Goal: Task Accomplishment & Management: Use online tool/utility

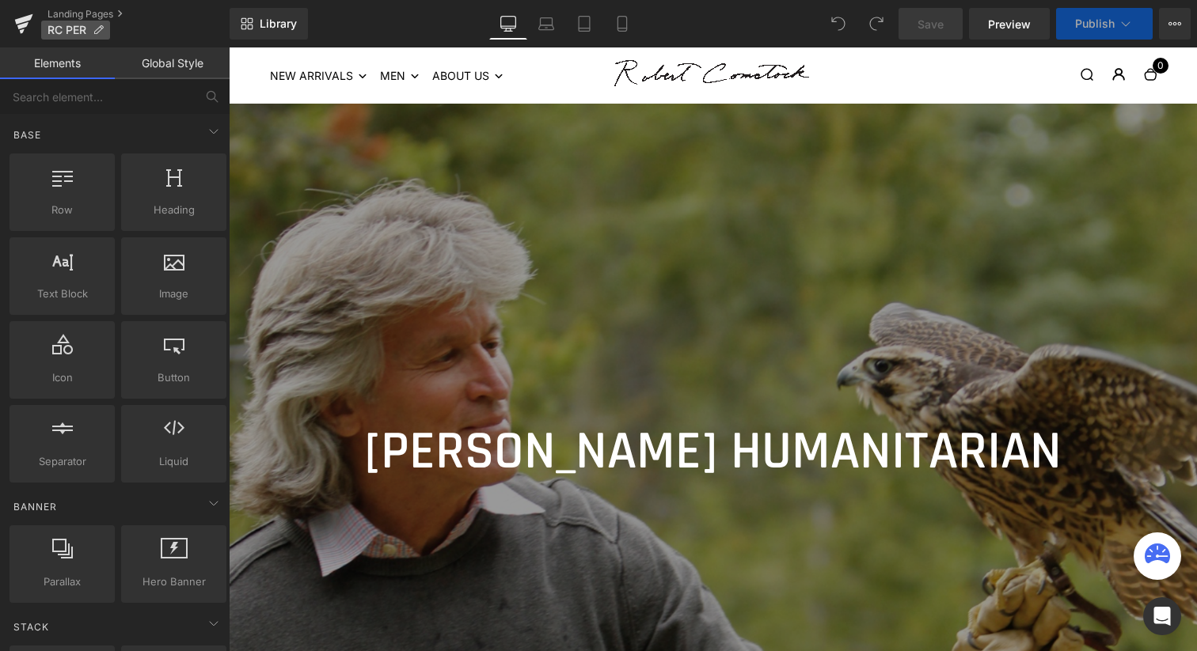
click at [98, 25] on icon at bounding box center [98, 30] width 11 height 11
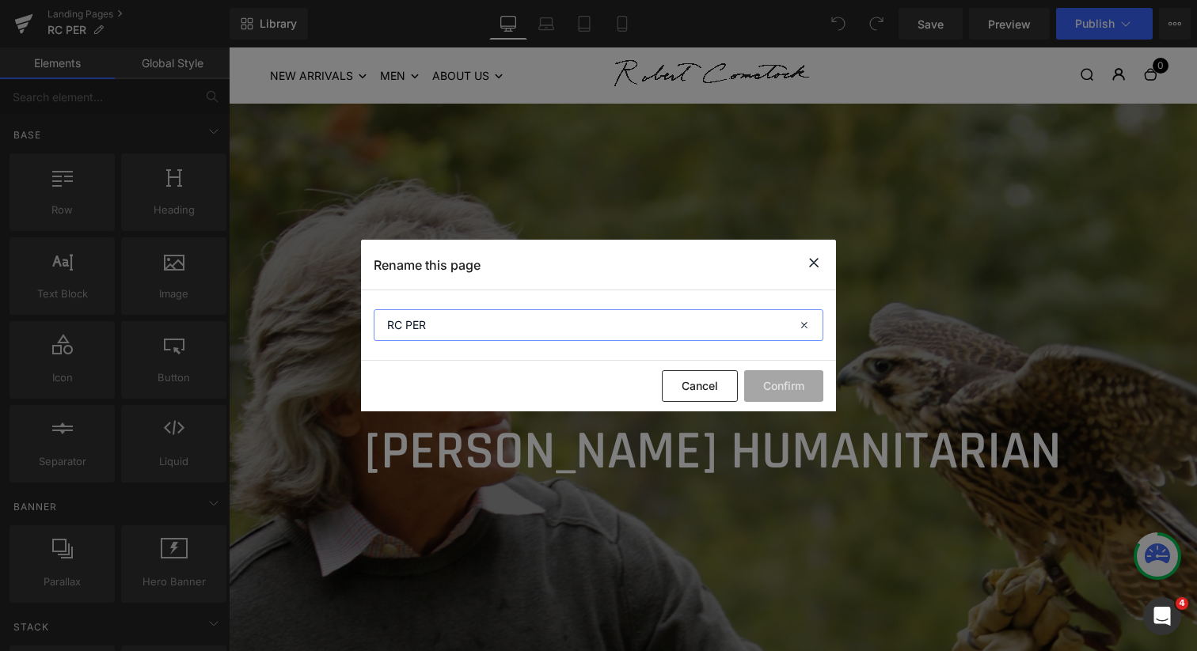
drag, startPoint x: 428, startPoint y: 329, endPoint x: 408, endPoint y: 322, distance: 21.8
click at [407, 324] on input "RC PER" at bounding box center [599, 325] width 450 height 32
type input "RC CONS"
click at [787, 389] on button "Confirm" at bounding box center [783, 386] width 79 height 32
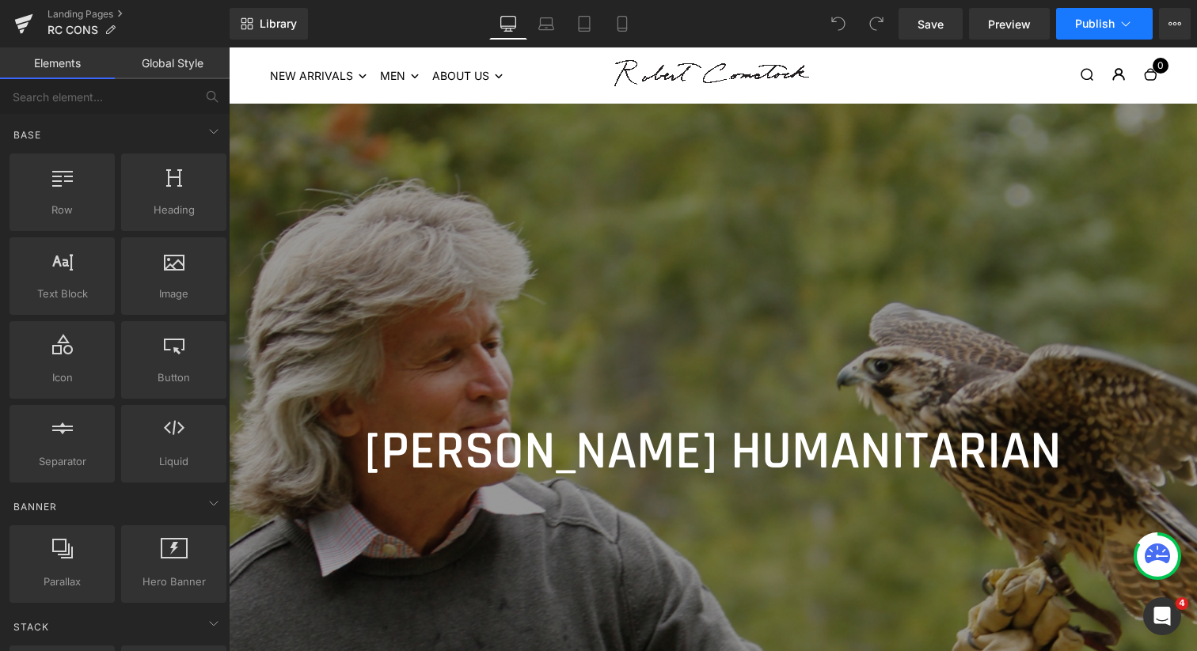
click at [1099, 21] on span "Publish" at bounding box center [1095, 23] width 40 height 13
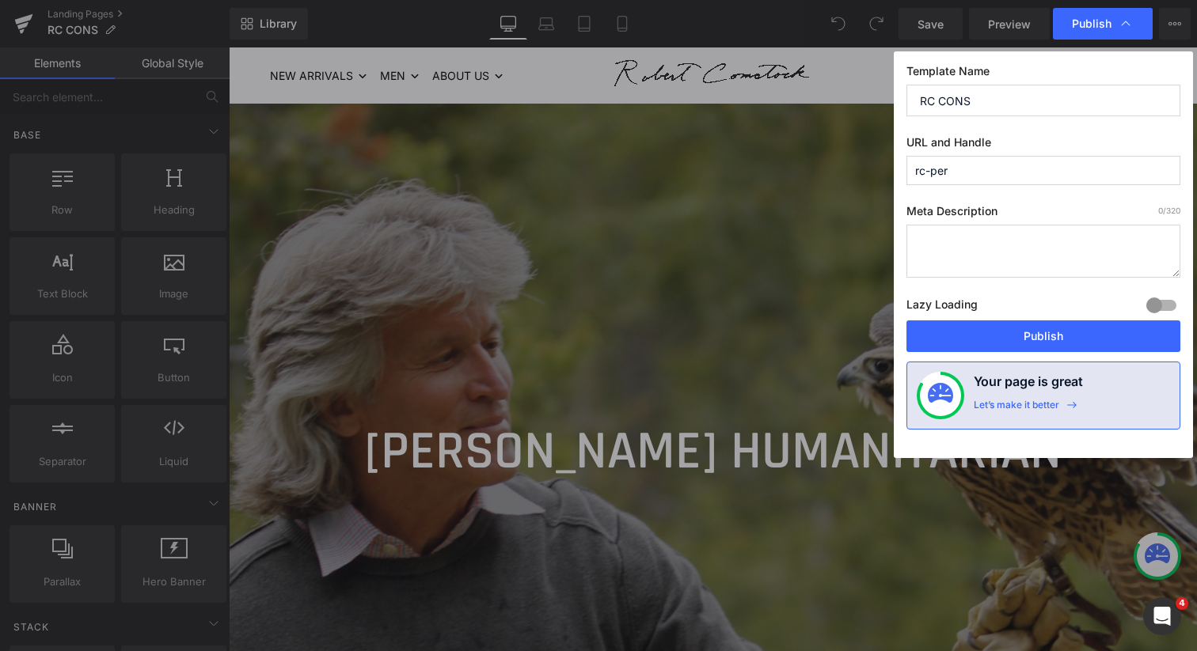
click at [960, 173] on input "rc-per" at bounding box center [1043, 170] width 274 height 29
type input "rc-cons"
click at [1019, 340] on button "Publish" at bounding box center [1043, 337] width 274 height 32
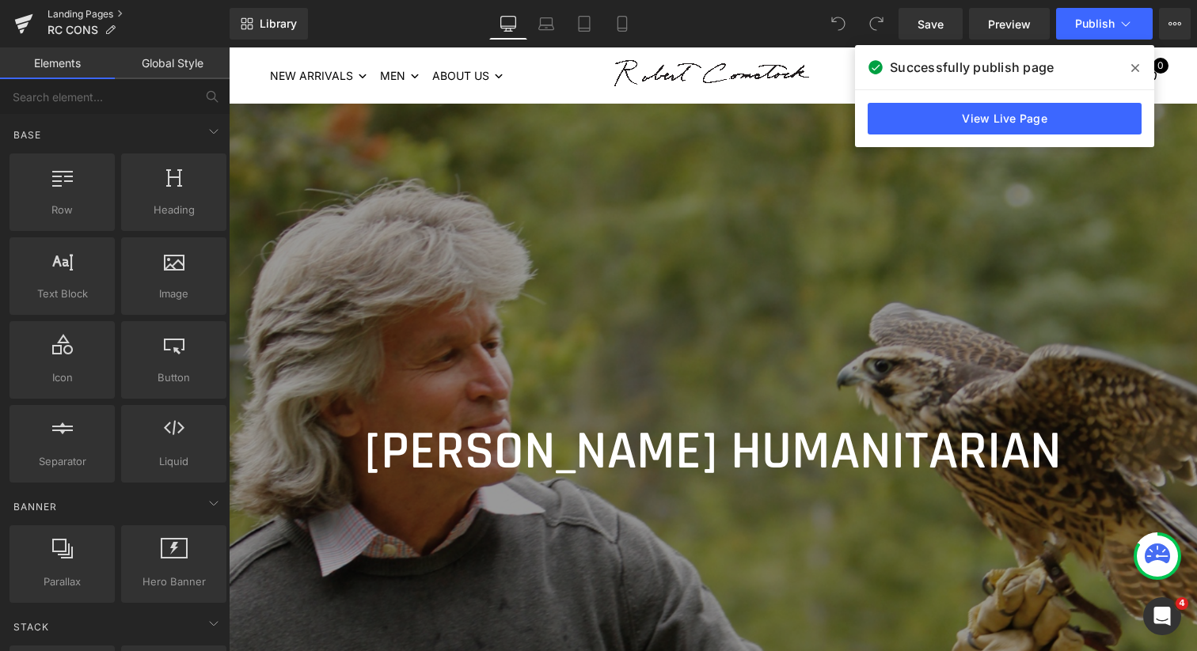
click at [59, 13] on link "Landing Pages" at bounding box center [138, 14] width 182 height 13
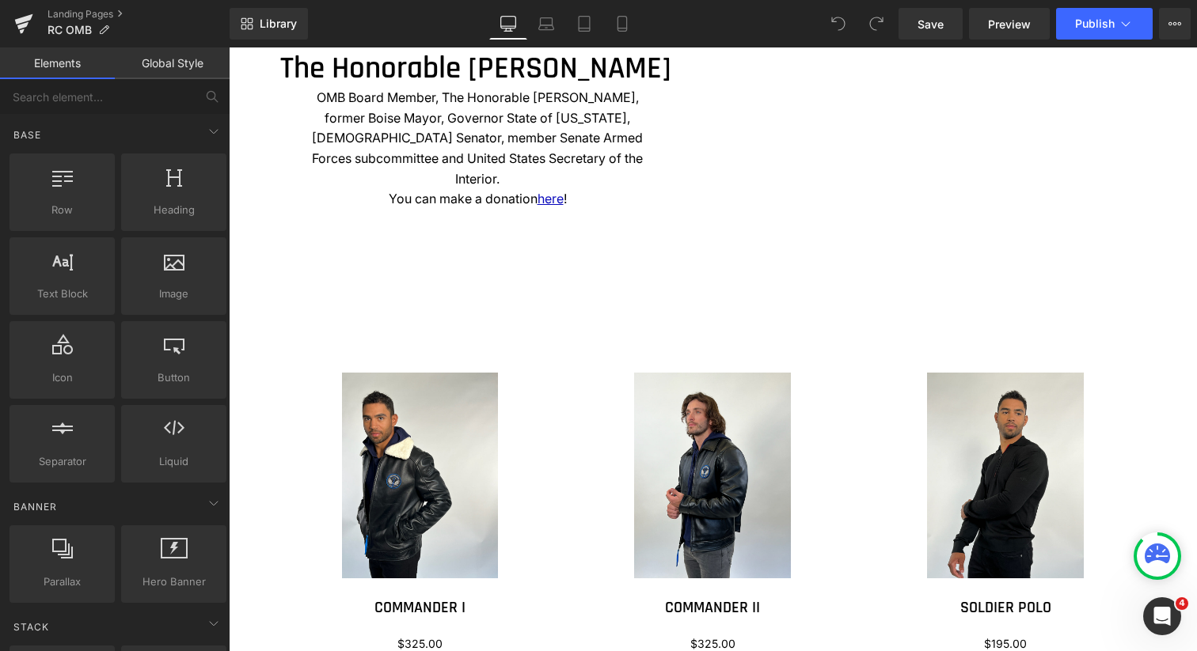
scroll to position [1798, 0]
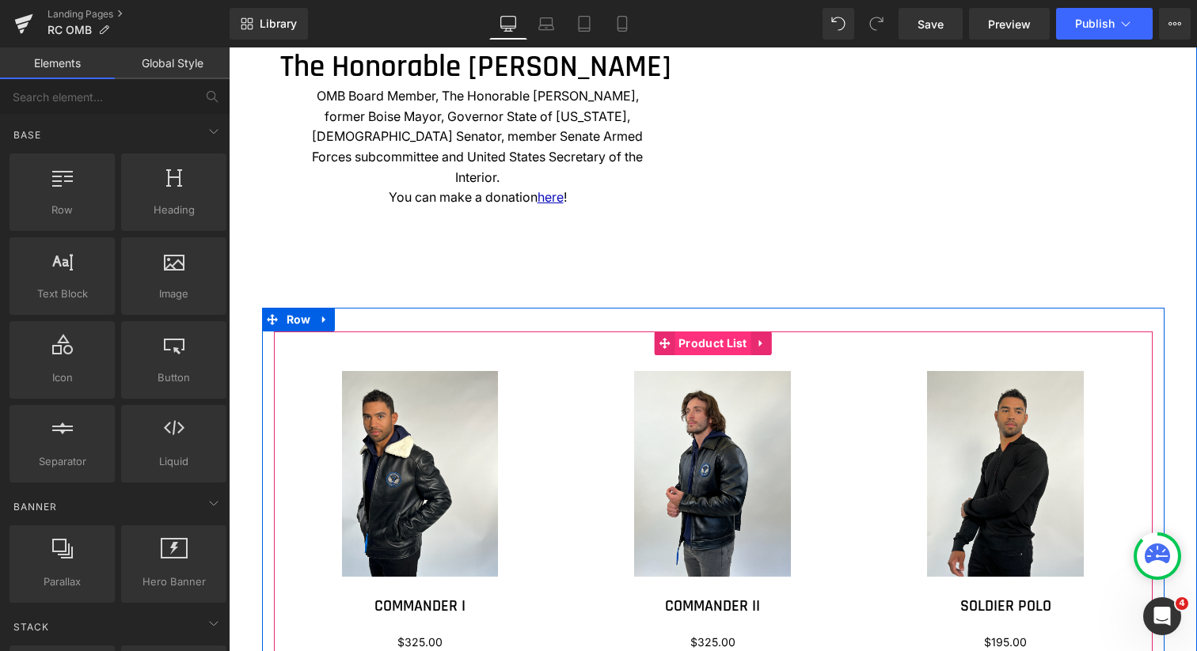
click at [709, 346] on span "Product List" at bounding box center [712, 344] width 77 height 24
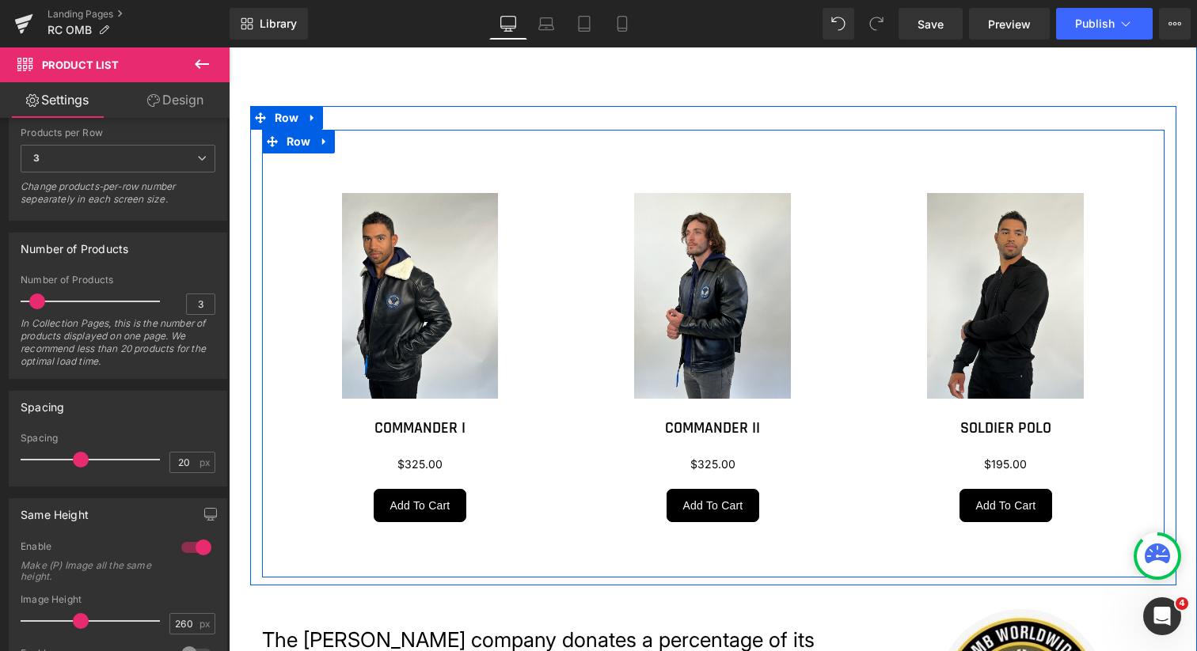
scroll to position [1927, 0]
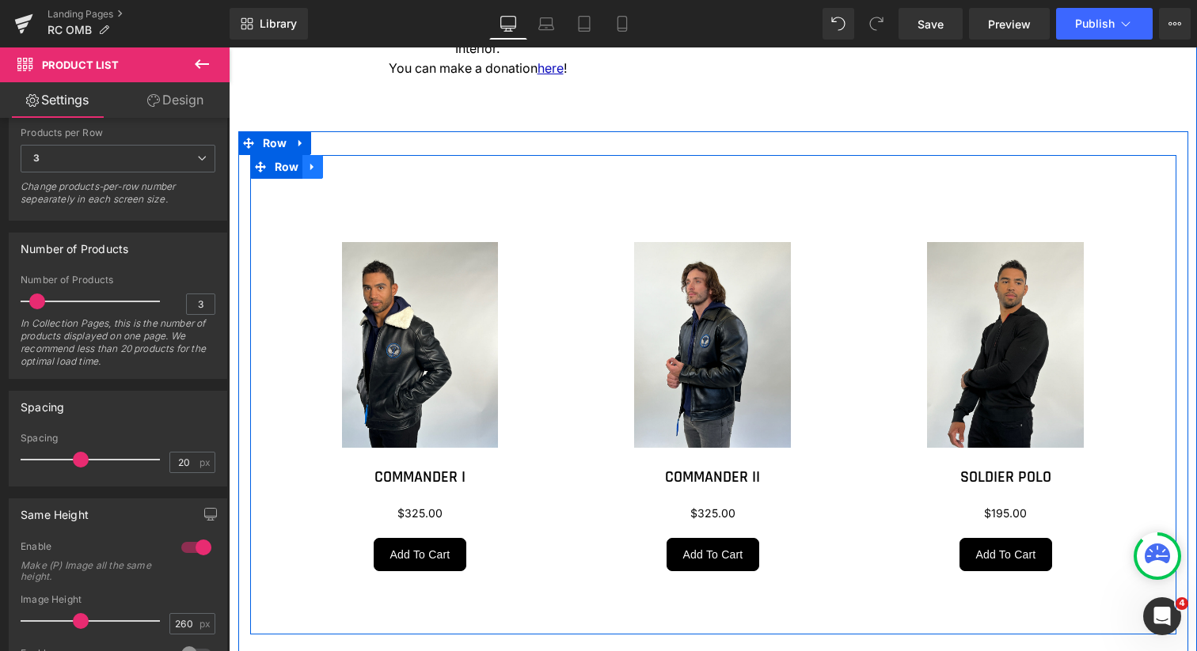
click at [310, 169] on icon at bounding box center [311, 166] width 3 height 7
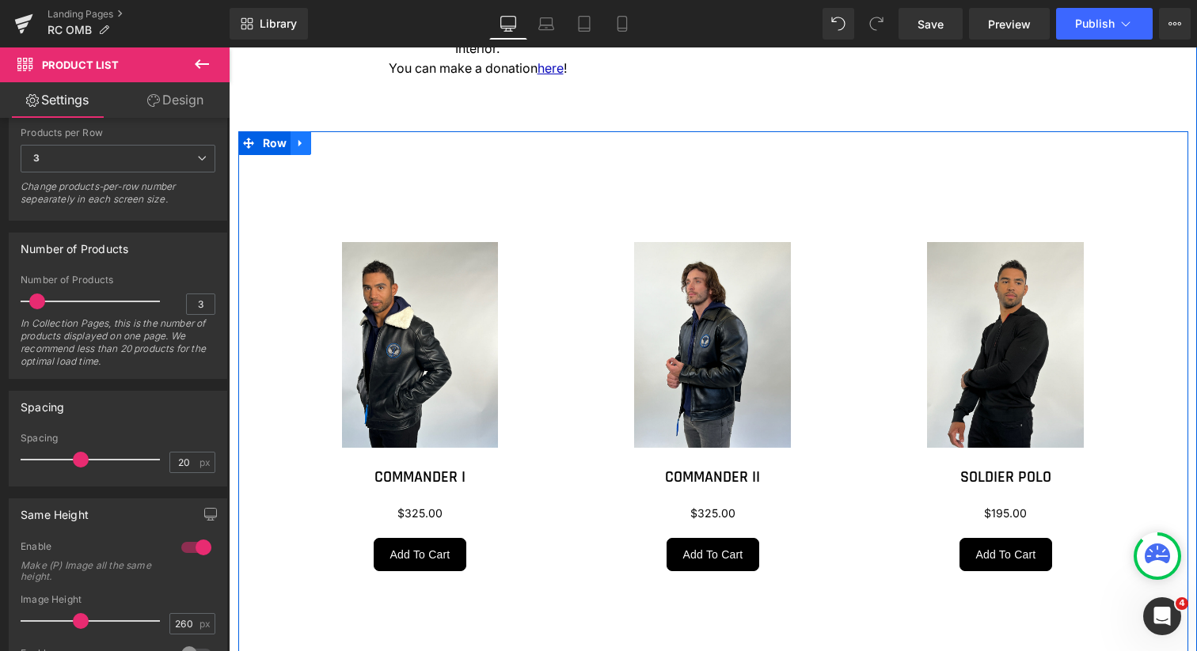
click at [298, 144] on icon at bounding box center [300, 143] width 11 height 12
click at [336, 141] on icon at bounding box center [341, 143] width 11 height 12
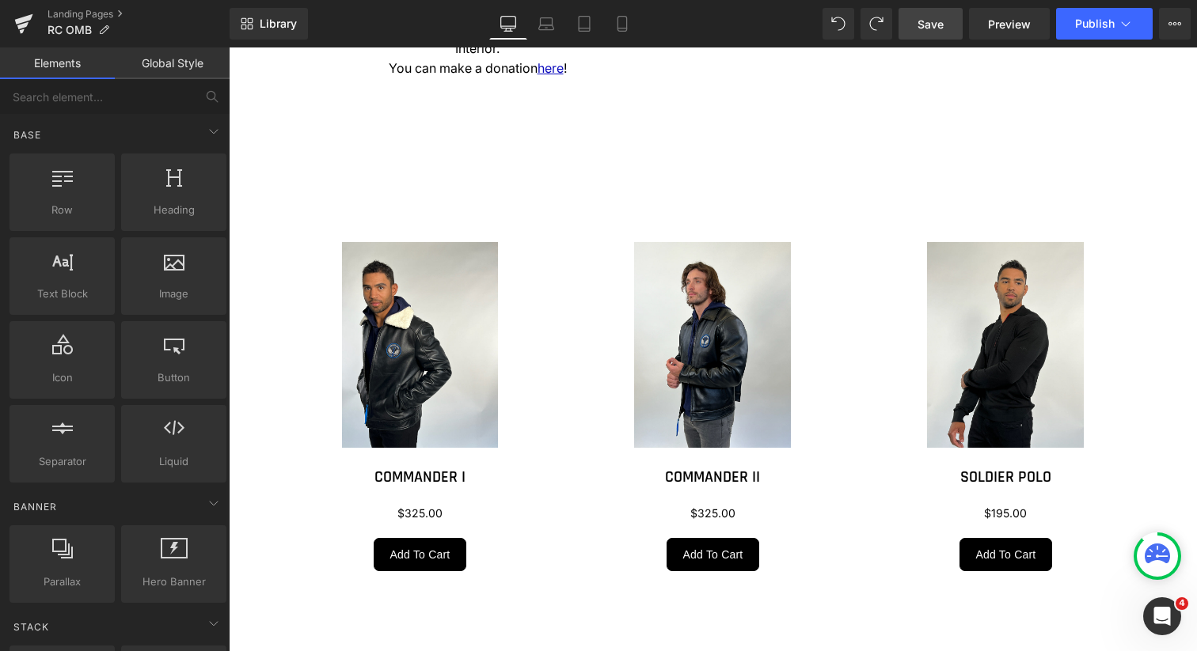
click at [928, 30] on span "Save" at bounding box center [930, 24] width 26 height 17
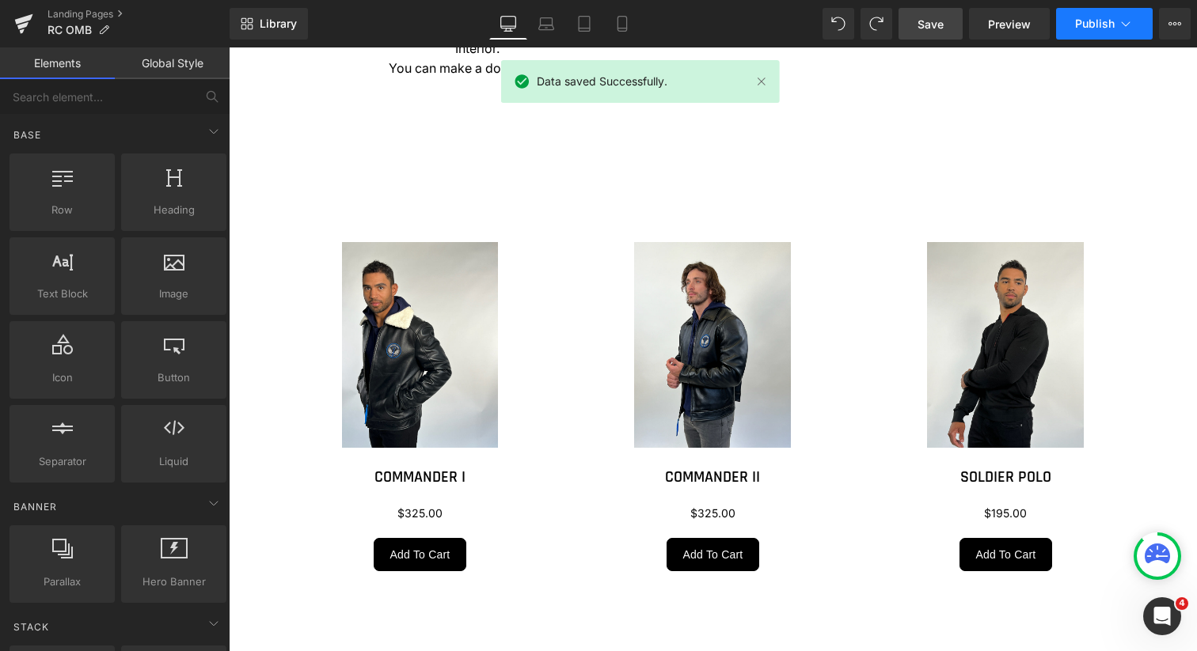
click at [1094, 28] on span "Publish" at bounding box center [1095, 23] width 40 height 13
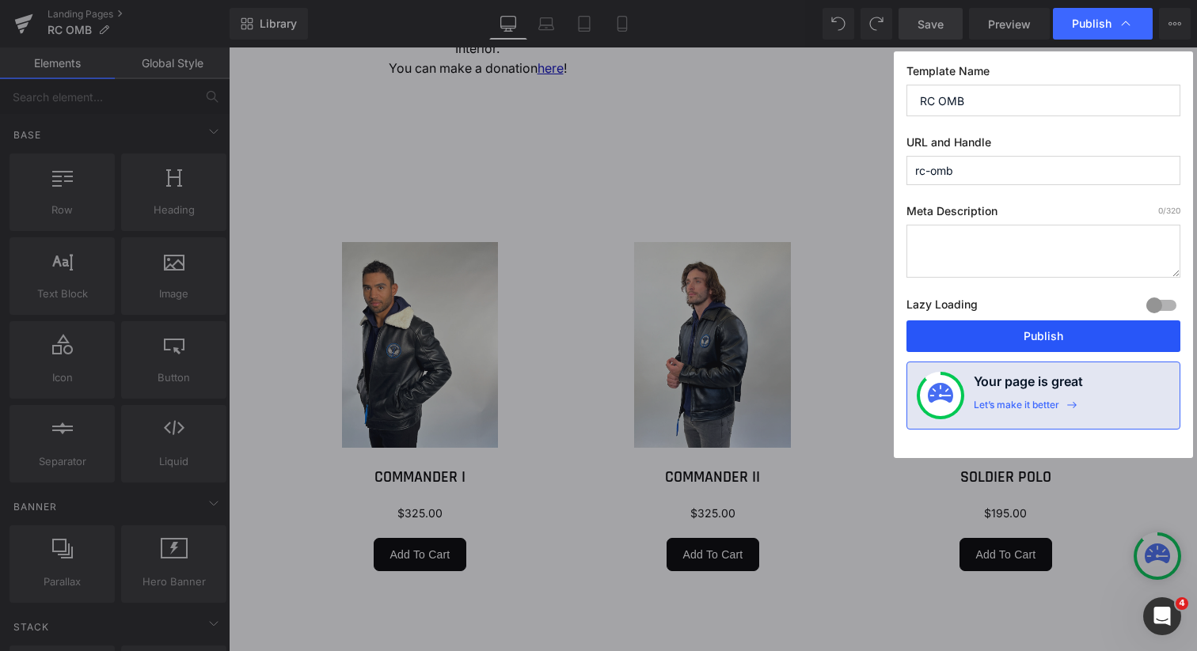
click at [1044, 335] on button "Publish" at bounding box center [1043, 337] width 274 height 32
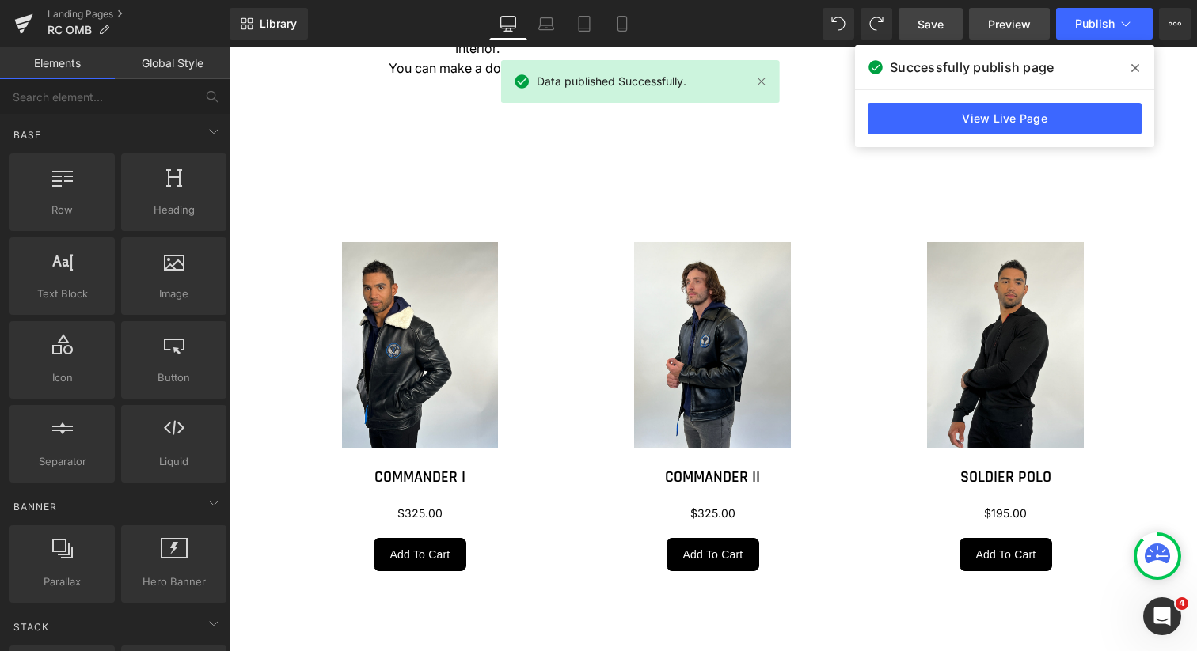
click at [994, 25] on span "Preview" at bounding box center [1009, 24] width 43 height 17
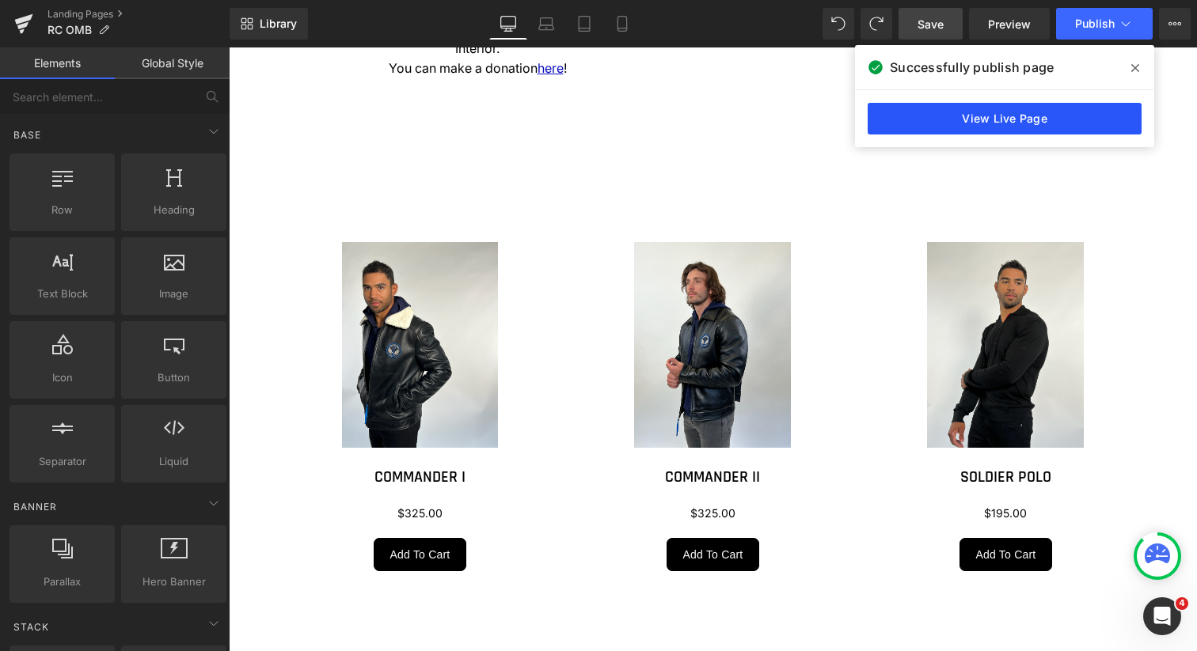
click at [968, 122] on link "View Live Page" at bounding box center [1004, 119] width 274 height 32
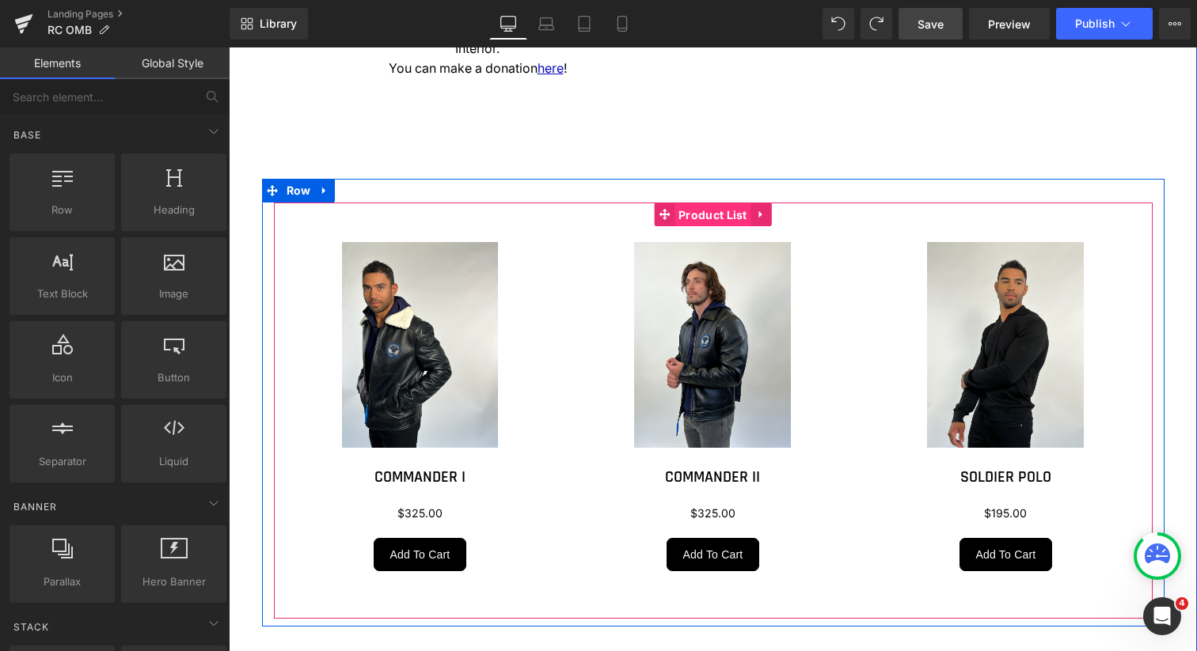
click at [708, 214] on span "Product List" at bounding box center [712, 215] width 77 height 24
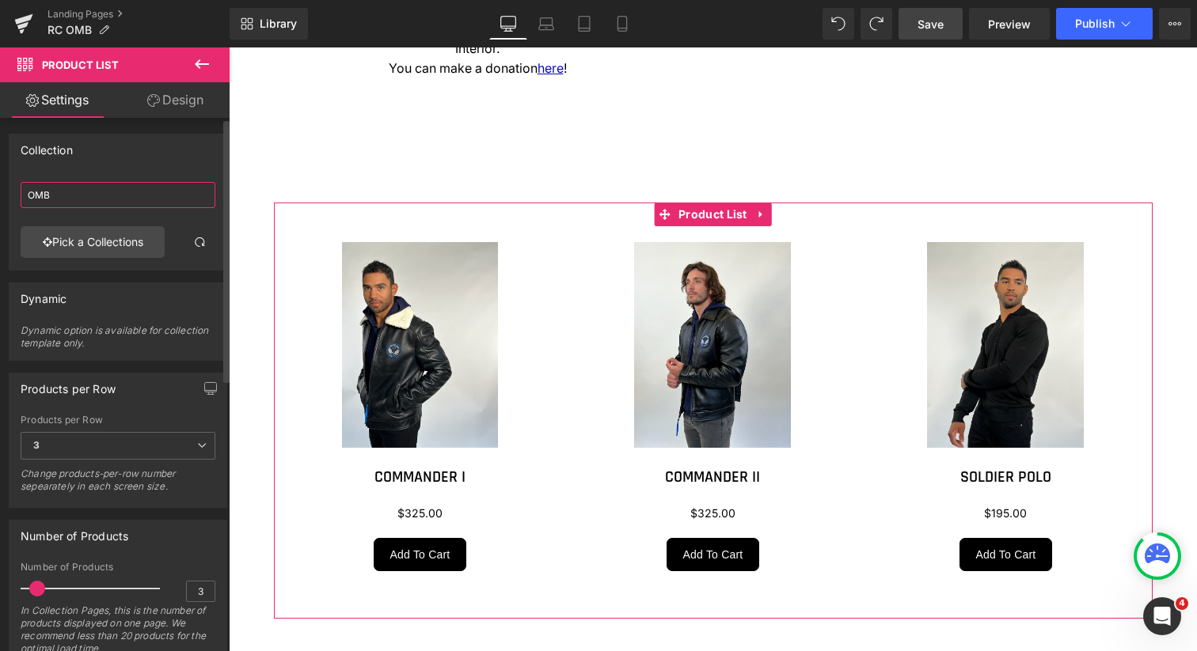
click at [112, 202] on input "OMB" at bounding box center [118, 195] width 195 height 26
click at [101, 239] on link "Pick a Collections" at bounding box center [93, 242] width 144 height 32
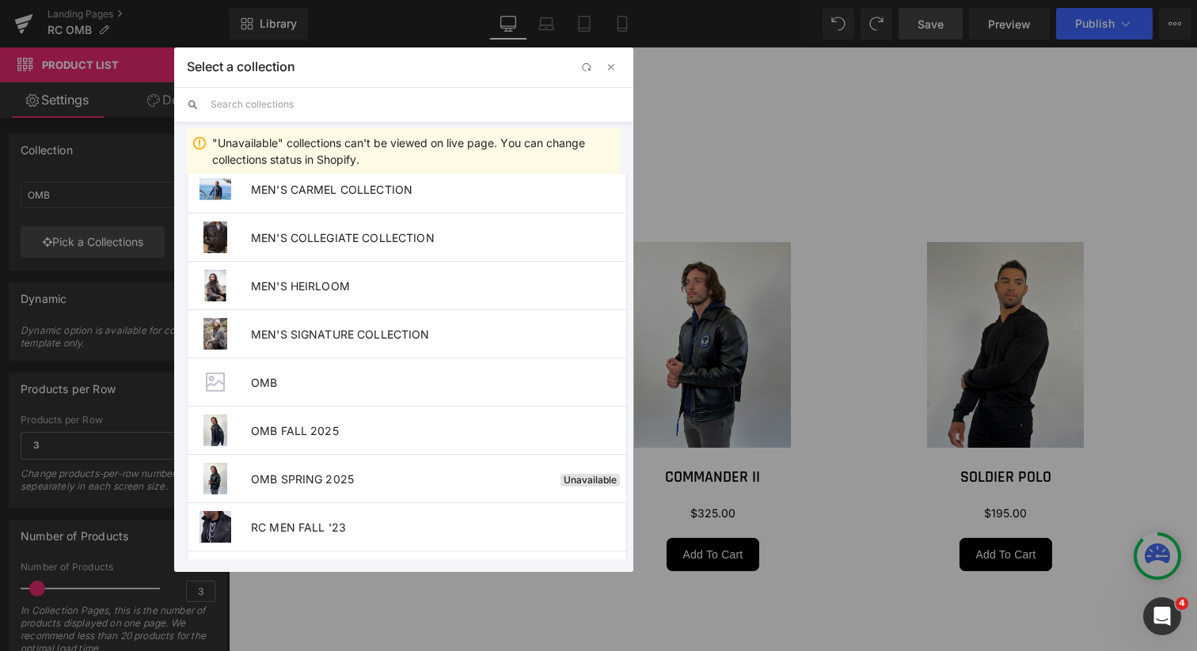
scroll to position [413, 0]
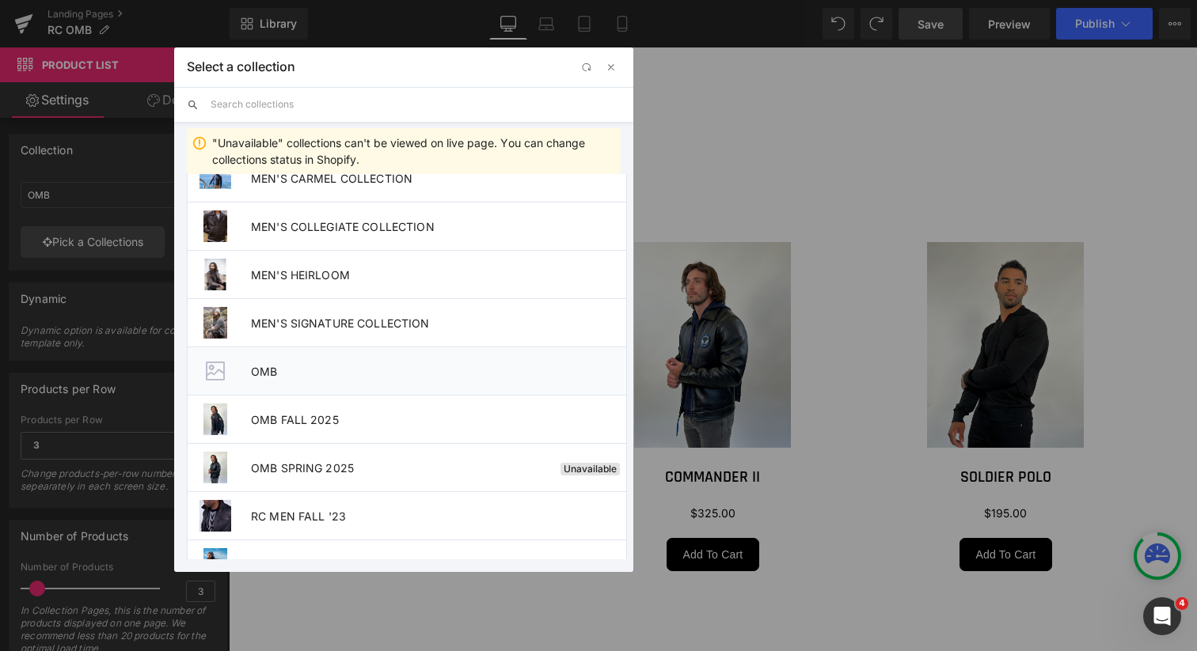
click at [270, 374] on span "OMB" at bounding box center [438, 371] width 375 height 13
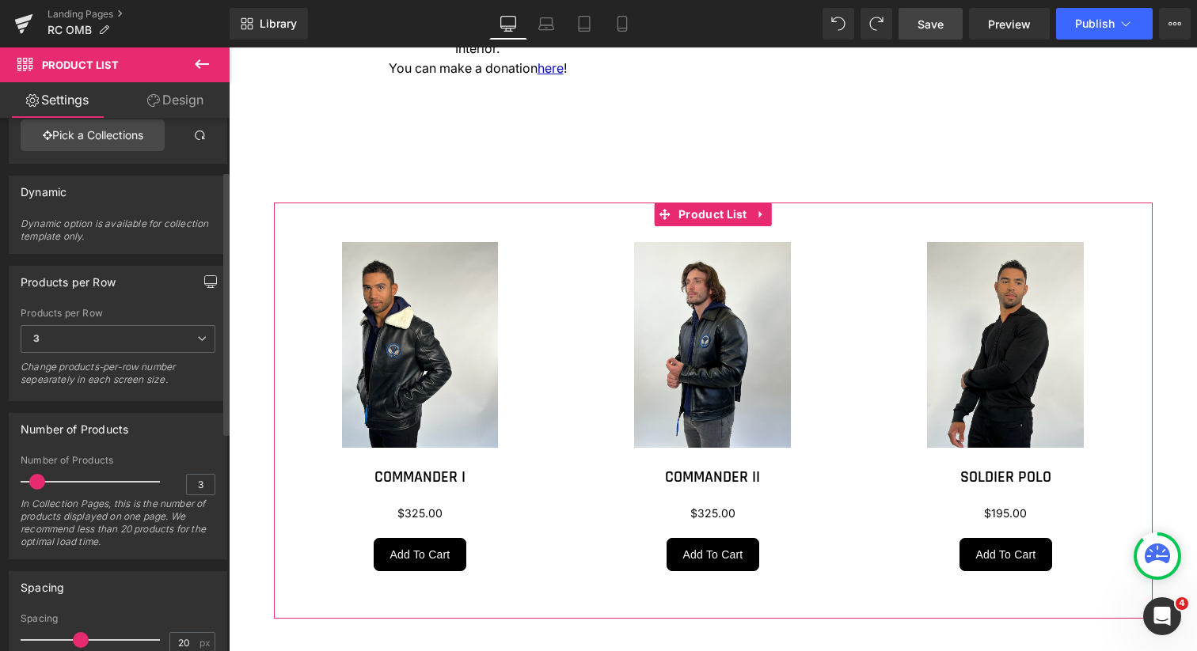
scroll to position [0, 0]
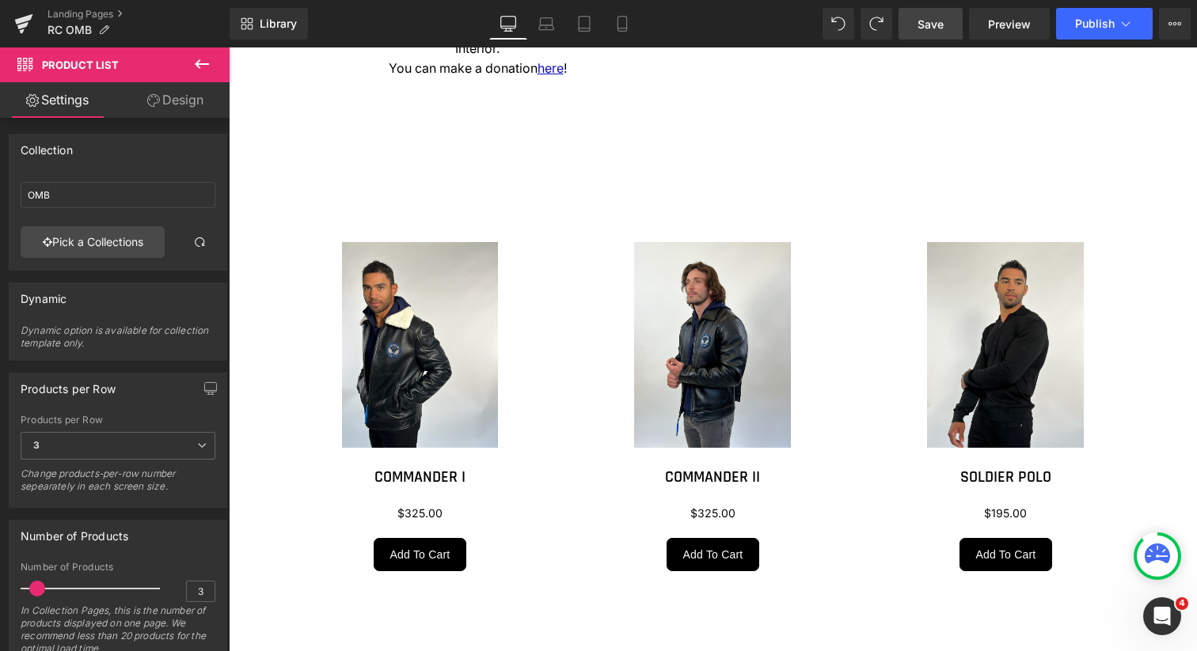
click at [928, 27] on span "Save" at bounding box center [930, 24] width 26 height 17
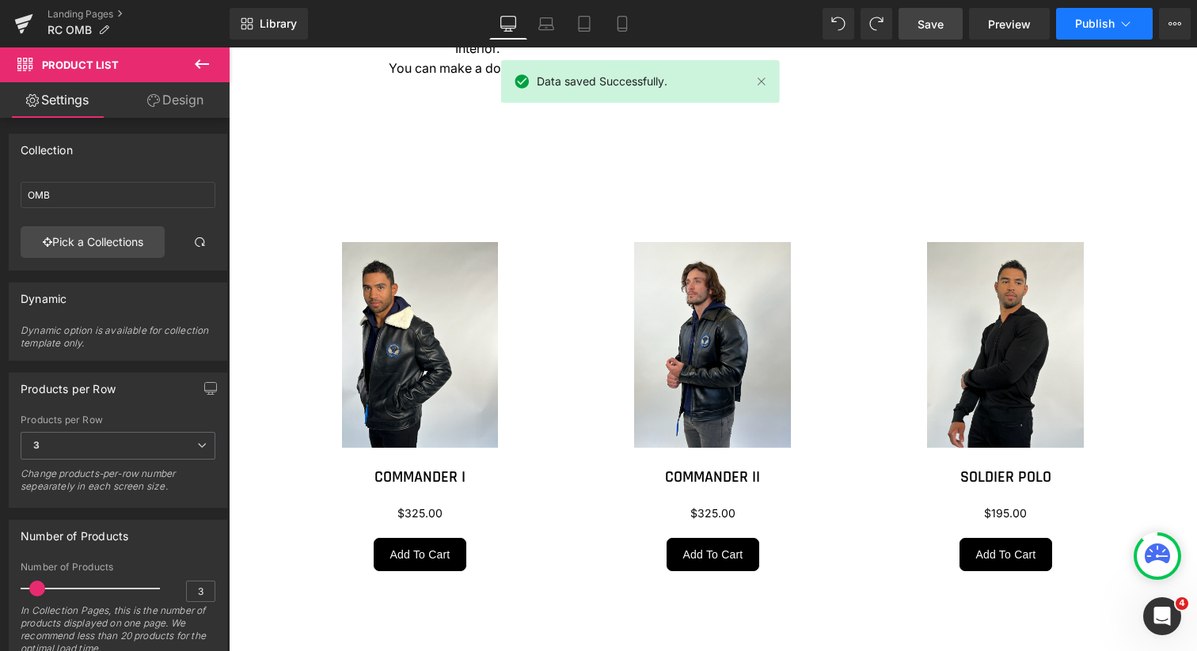
click at [1094, 28] on span "Publish" at bounding box center [1095, 23] width 40 height 13
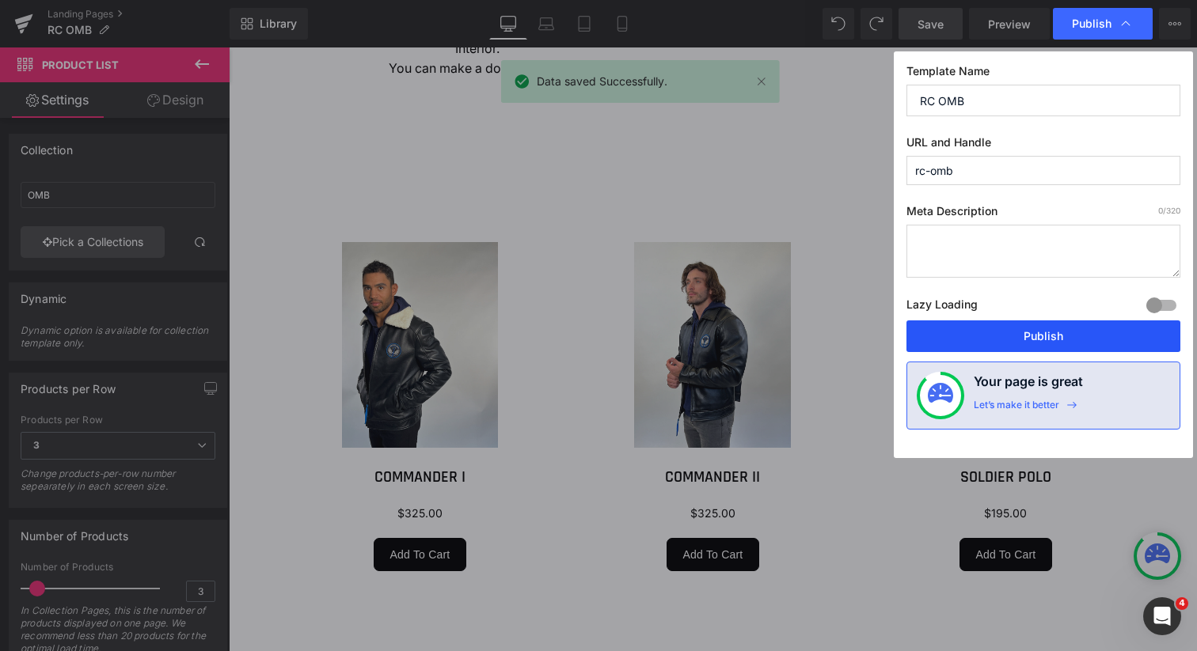
click at [1066, 332] on button "Publish" at bounding box center [1043, 337] width 274 height 32
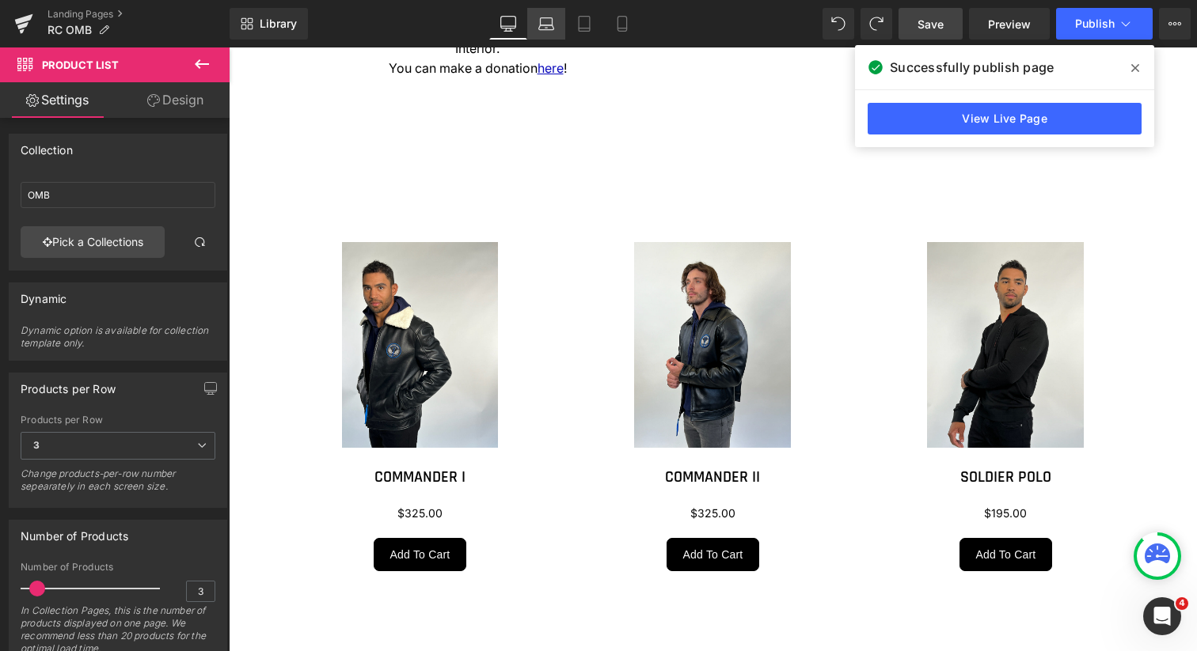
click at [547, 31] on icon at bounding box center [546, 24] width 16 height 16
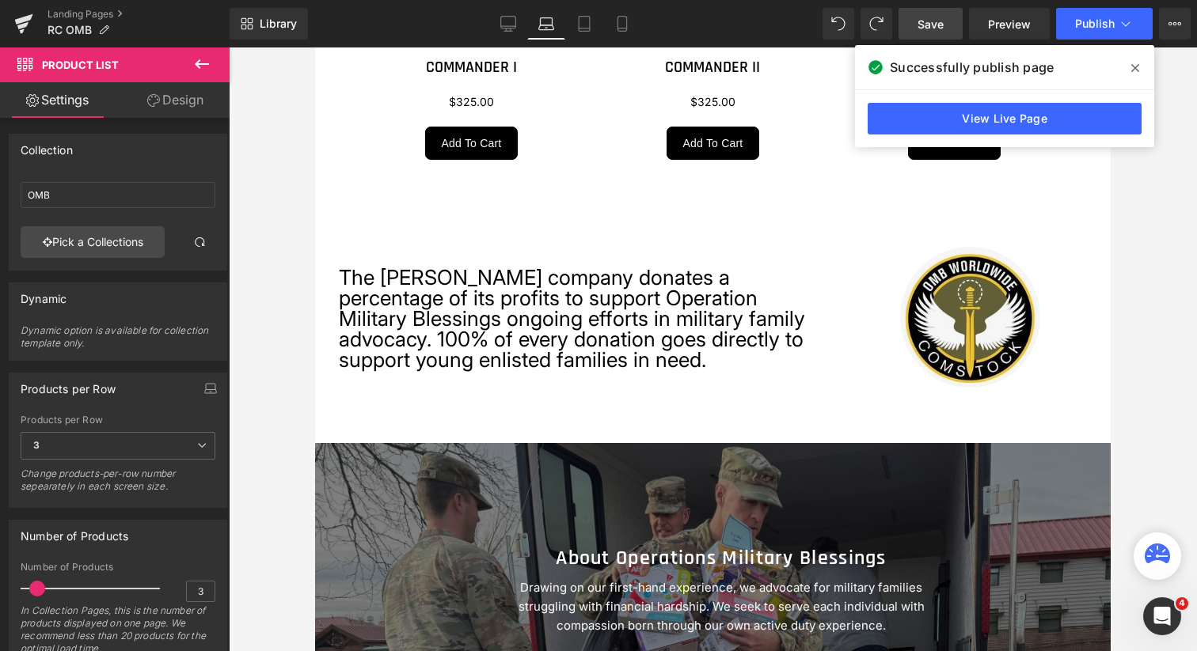
scroll to position [1796, 0]
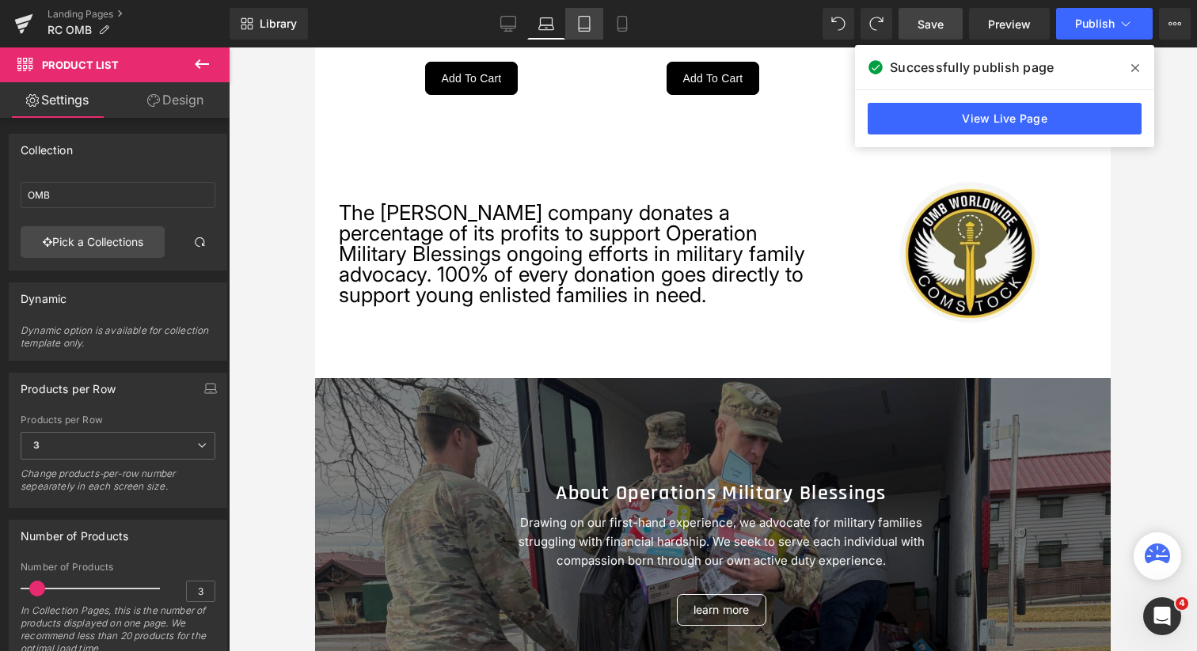
click at [586, 30] on icon at bounding box center [584, 24] width 16 height 16
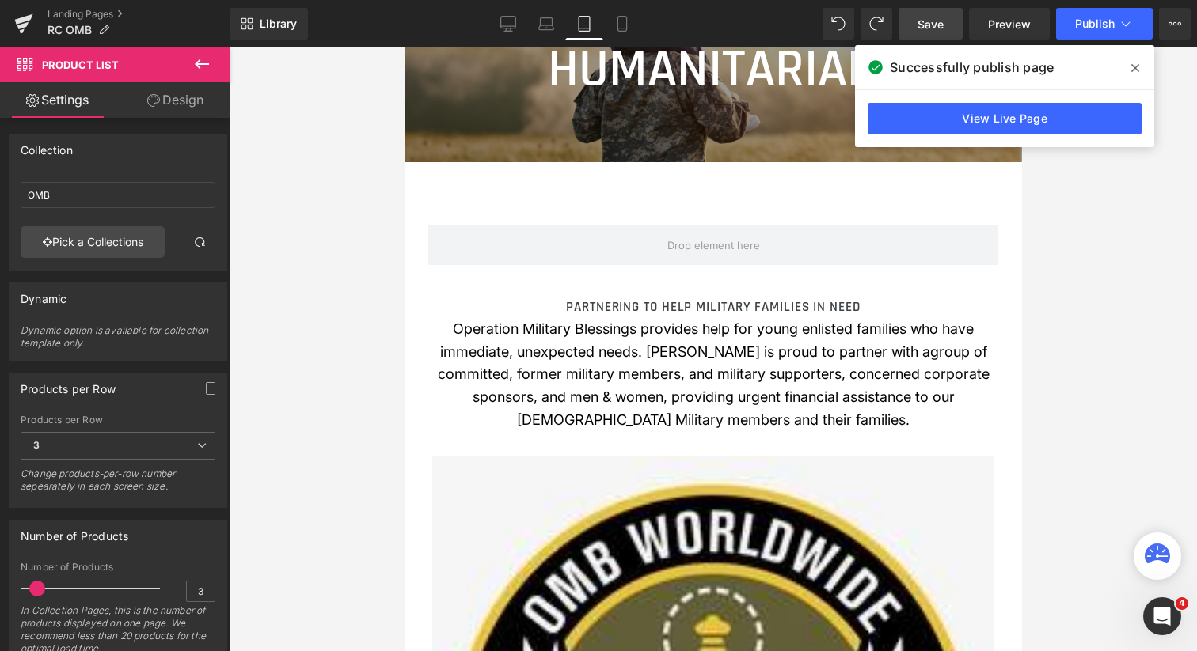
scroll to position [0, 0]
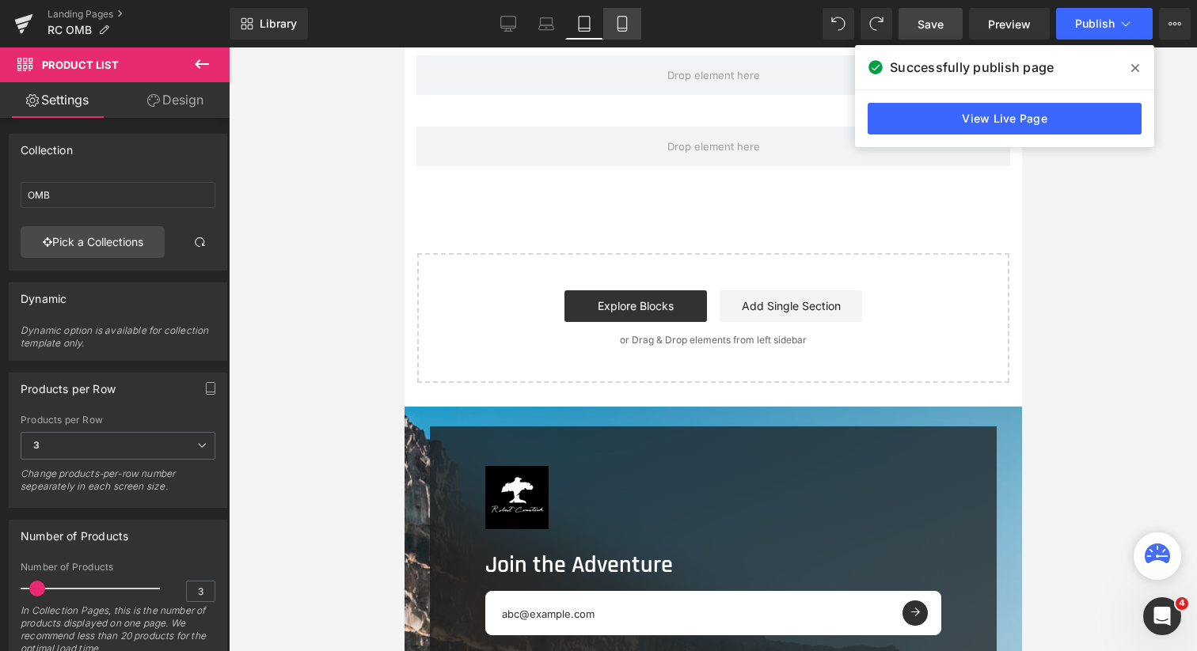
click at [626, 25] on icon at bounding box center [621, 24] width 9 height 15
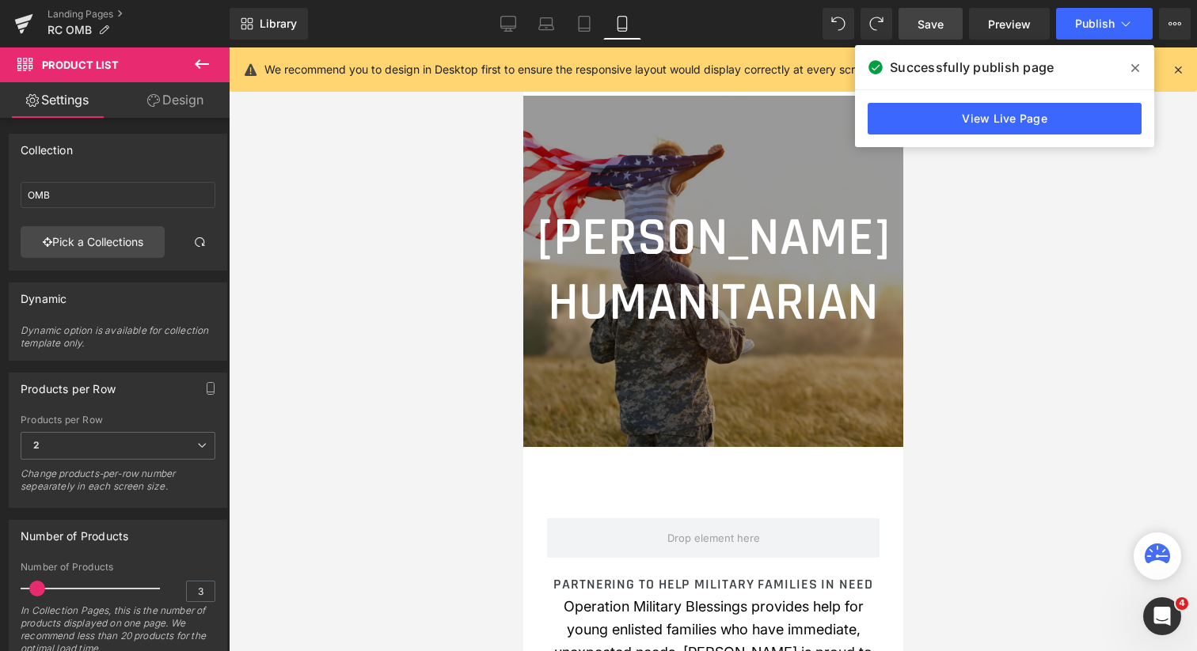
click at [669, 336] on div "ROBERT COMSTOCK HUMANITARIAN Heading" at bounding box center [712, 271] width 380 height 129
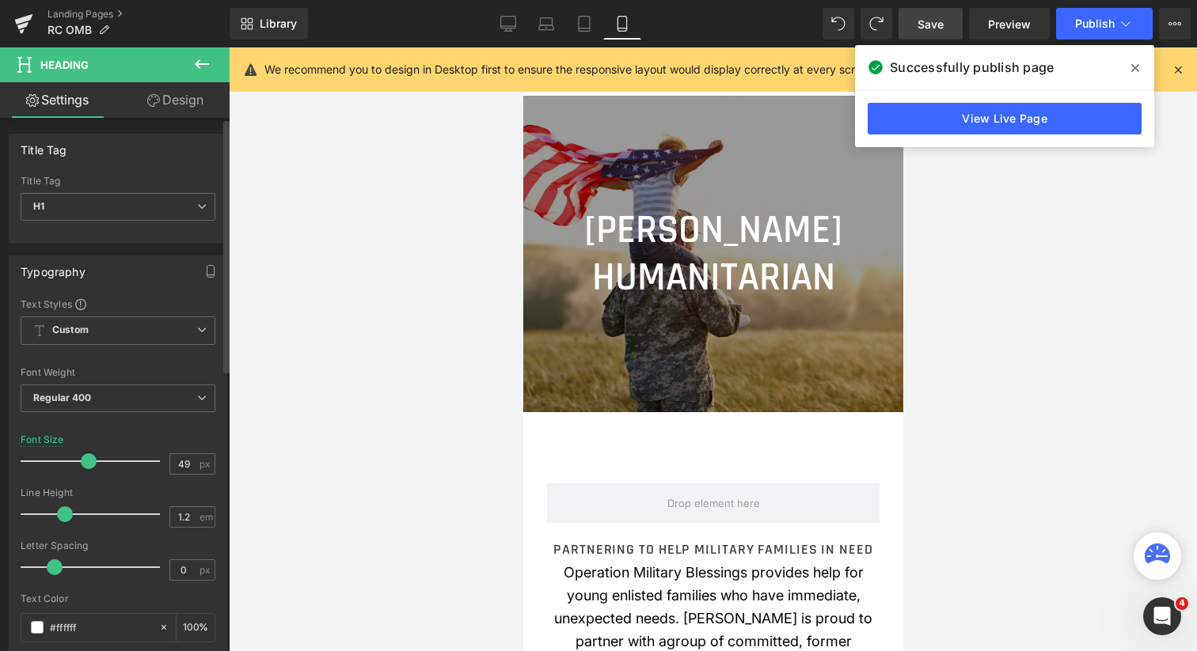
type input "48"
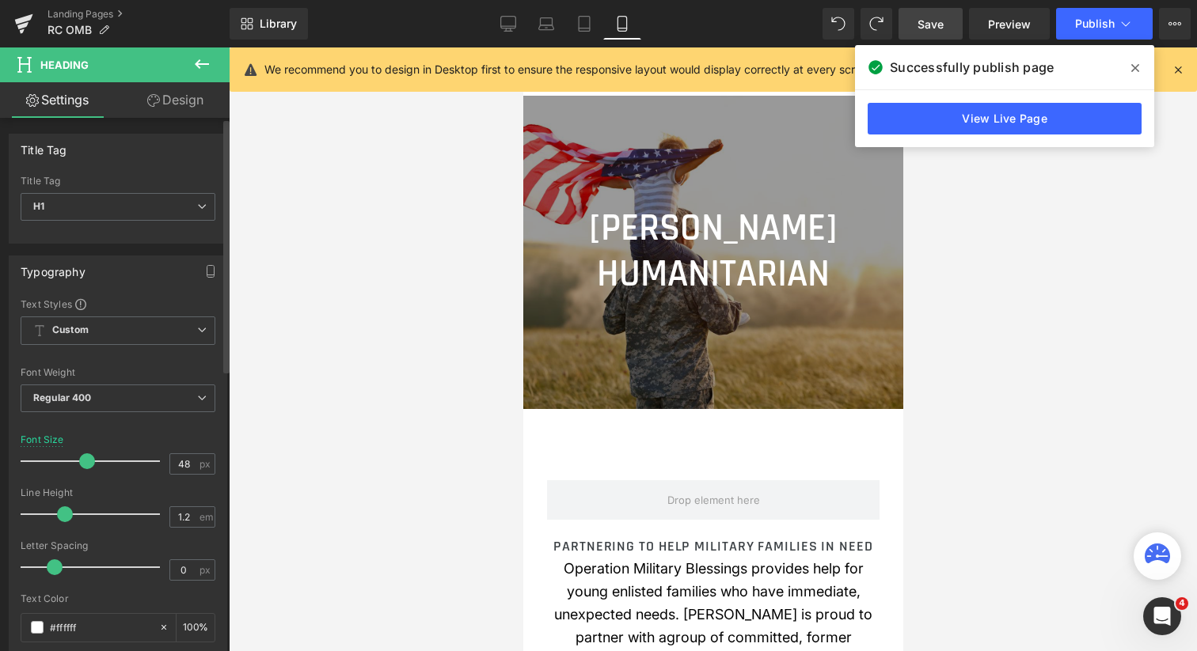
drag, startPoint x: 109, startPoint y: 462, endPoint x: 83, endPoint y: 458, distance: 26.4
click at [83, 458] on span at bounding box center [87, 462] width 16 height 16
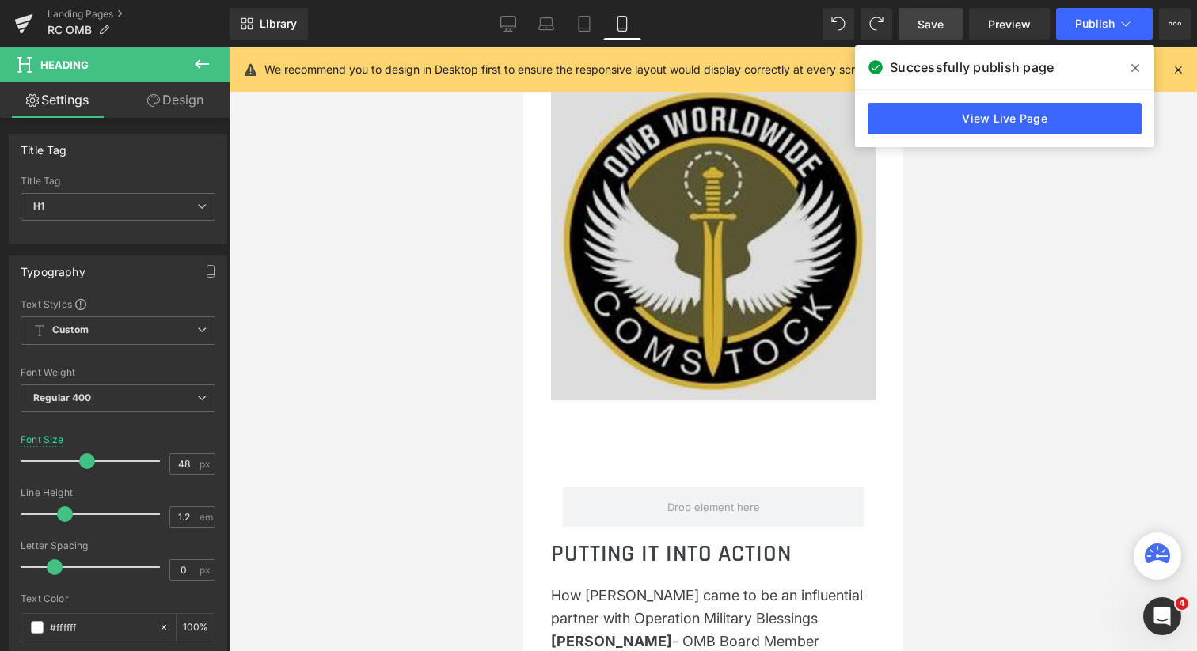
scroll to position [717, 0]
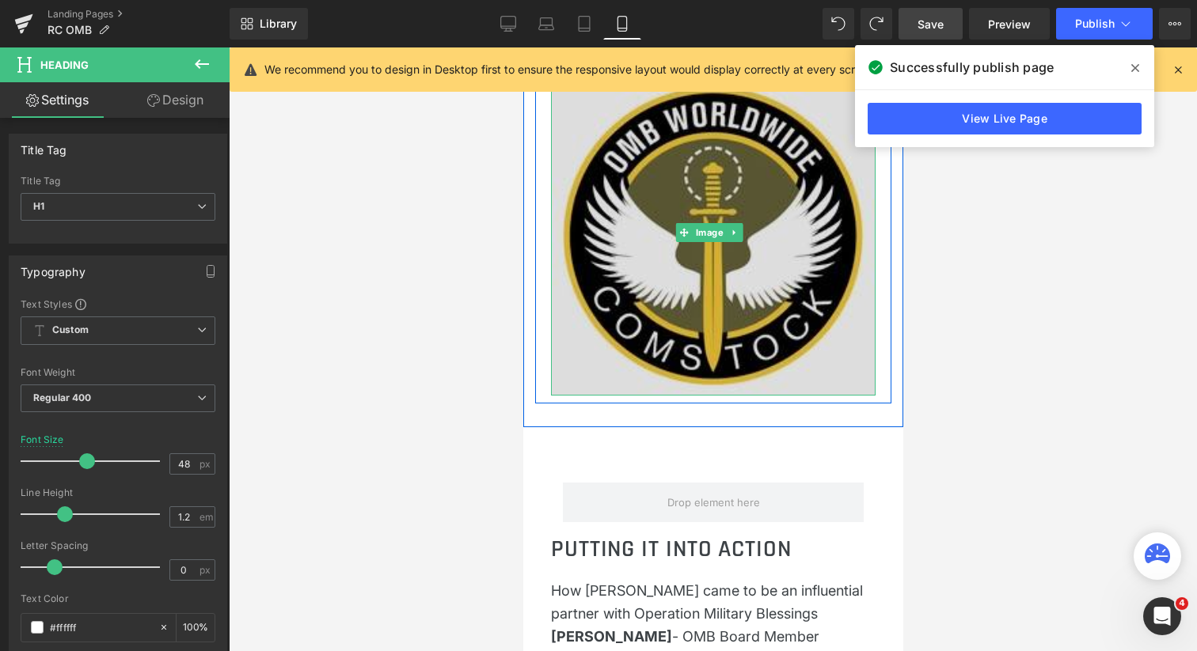
click at [708, 271] on div "Image" at bounding box center [712, 233] width 325 height 326
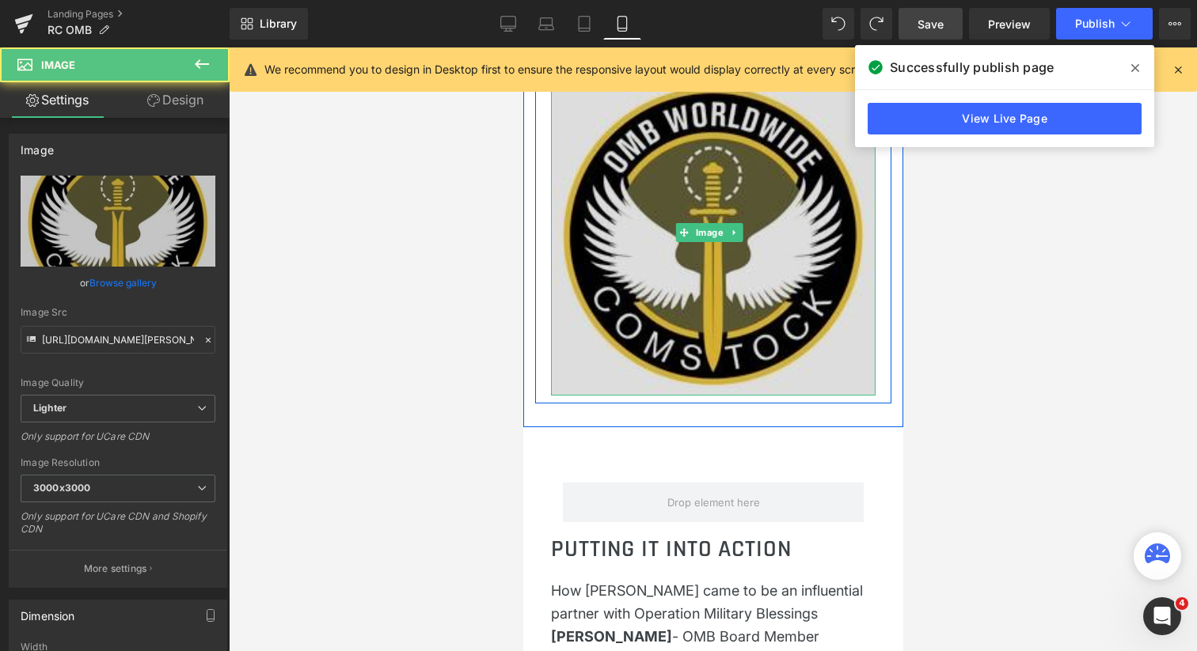
click at [708, 242] on span "Image" at bounding box center [709, 232] width 34 height 19
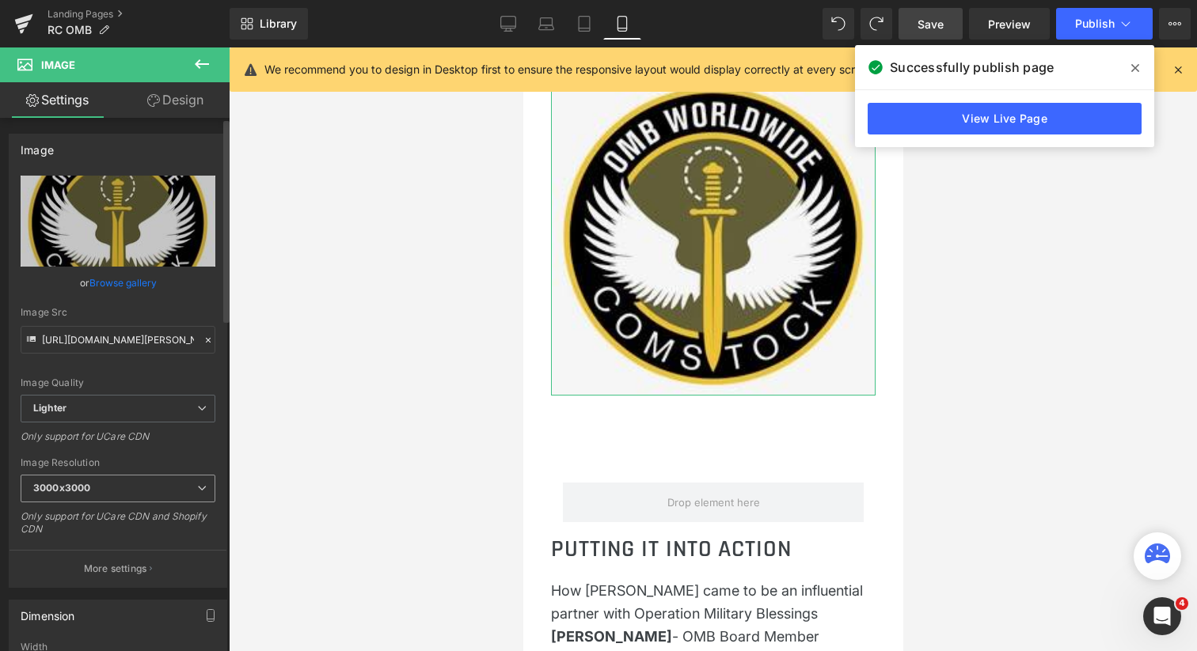
click at [197, 486] on icon at bounding box center [201, 488] width 9 height 9
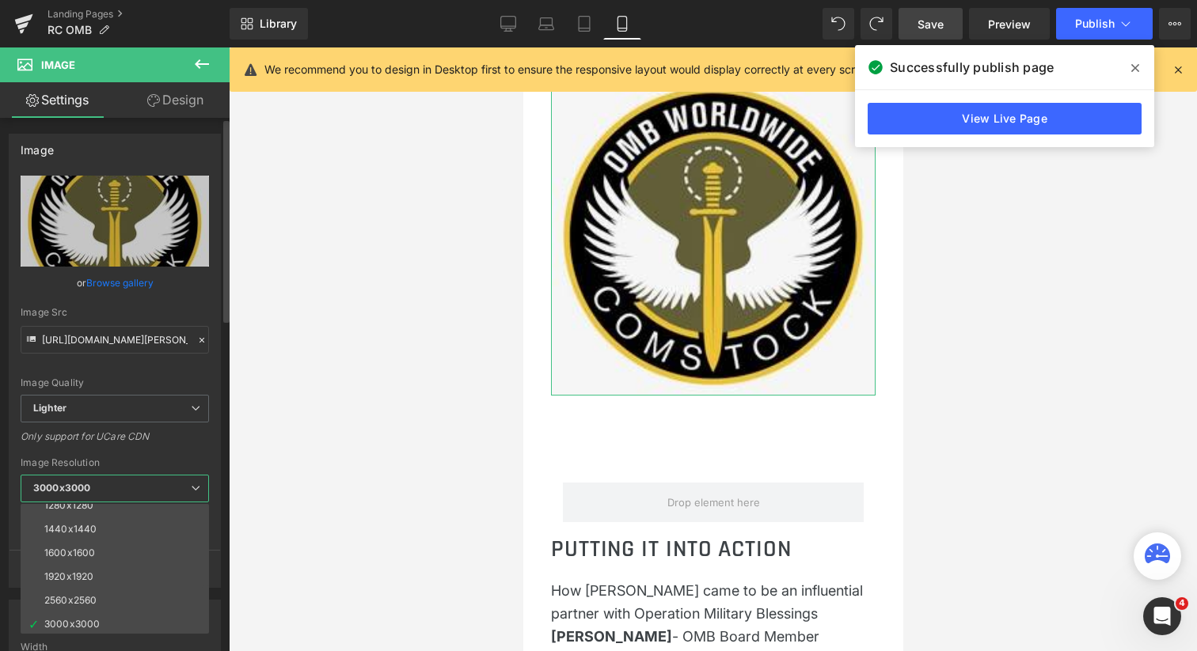
scroll to position [226, 0]
click at [127, 598] on li "2560x2560" at bounding box center [118, 598] width 195 height 24
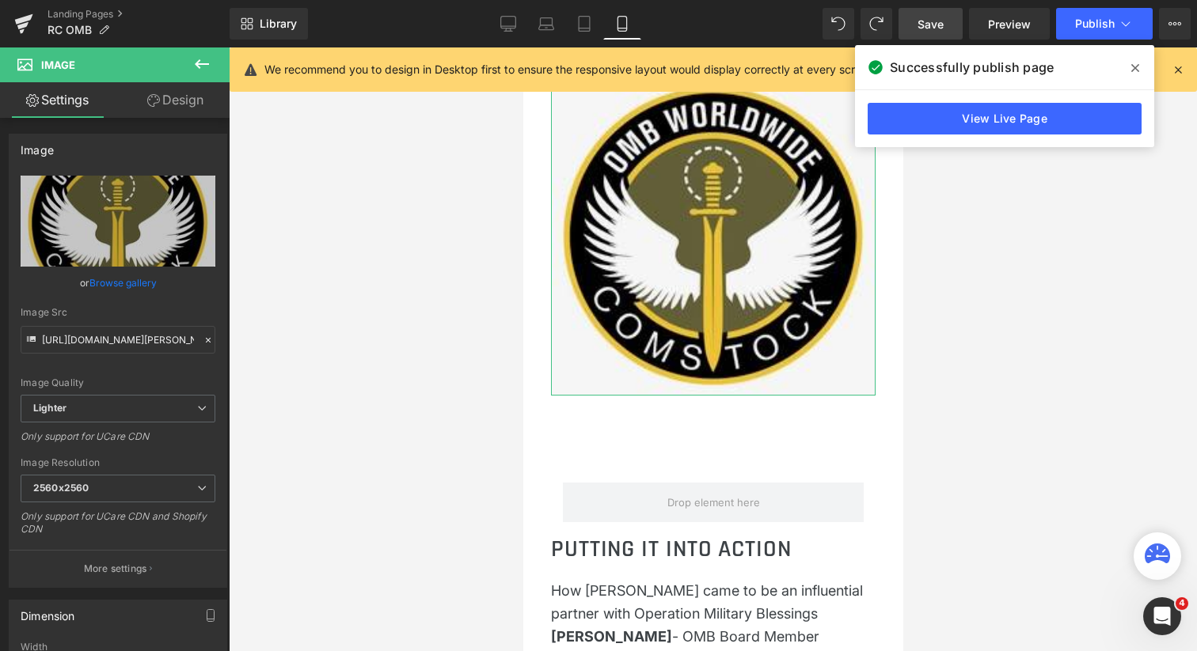
type input "https://ucarecdn.com/aa011a5b-438e-4eaa-883f-1c60d058e6db/-/format/auto/-/previ…"
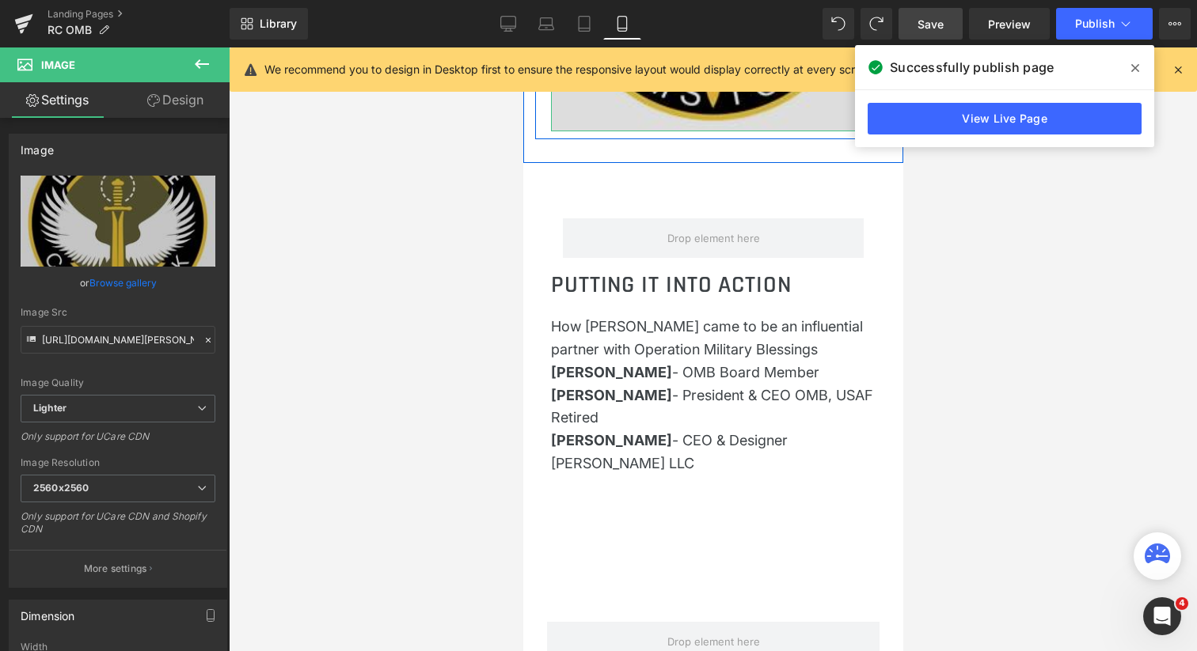
scroll to position [1008, 0]
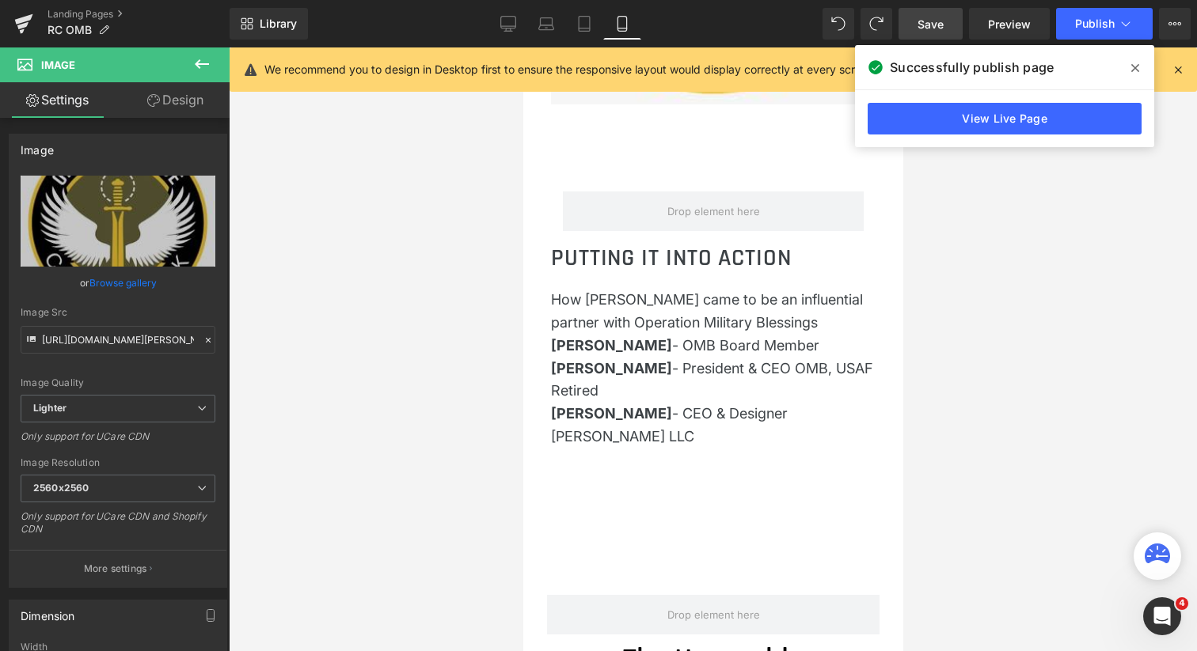
click at [701, 358] on p "Dirk Kempthorne - OMB Board Member" at bounding box center [712, 346] width 325 height 23
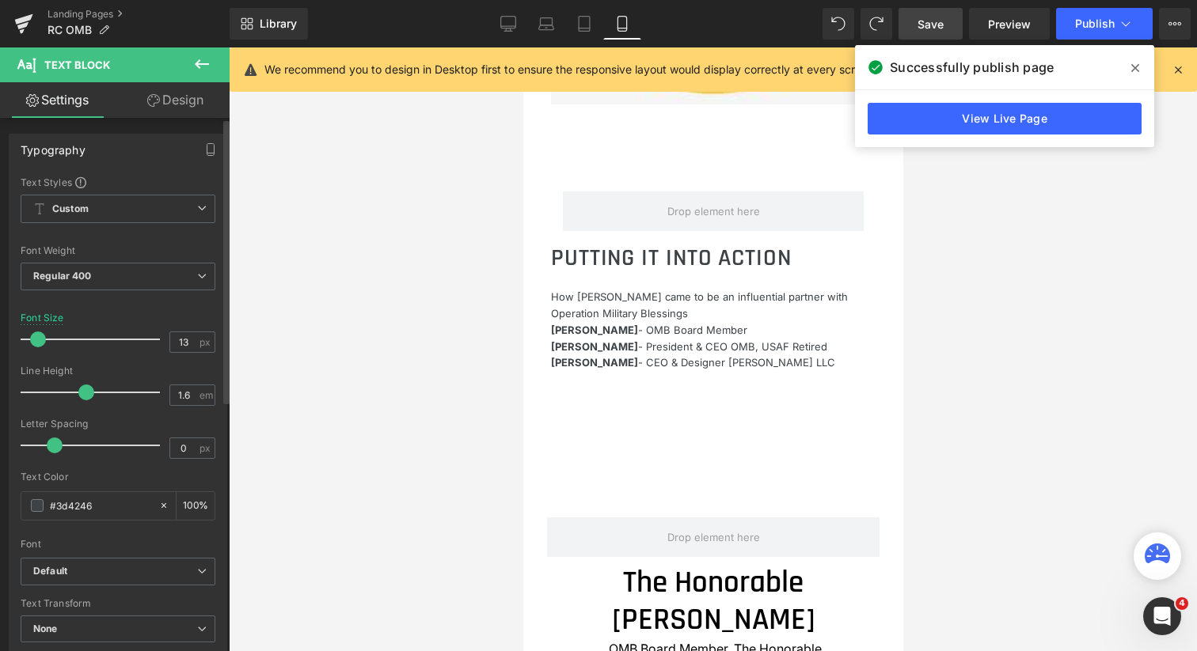
type input "14"
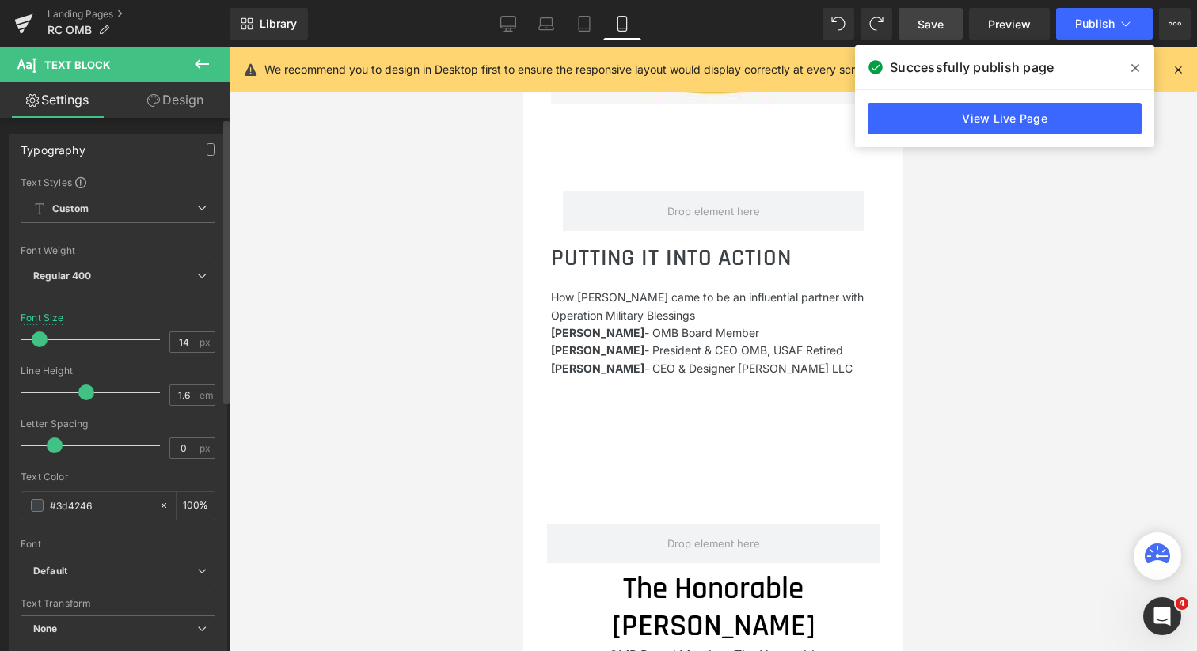
click at [37, 339] on span at bounding box center [40, 340] width 16 height 16
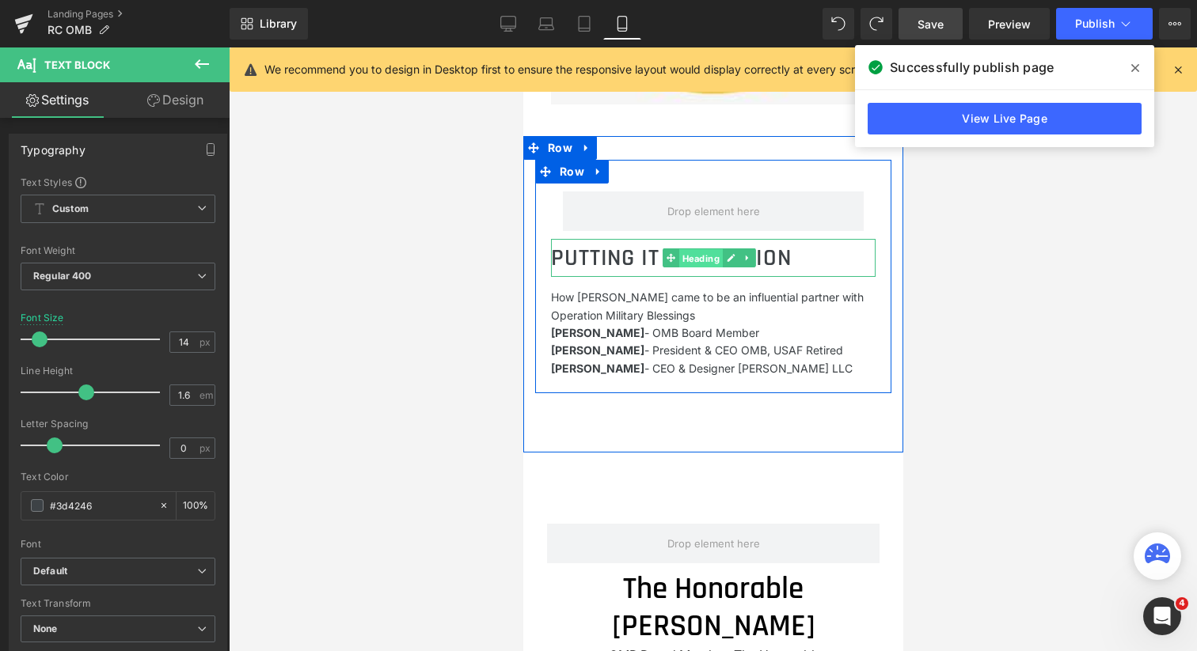
click at [706, 268] on span "Heading" at bounding box center [700, 258] width 44 height 19
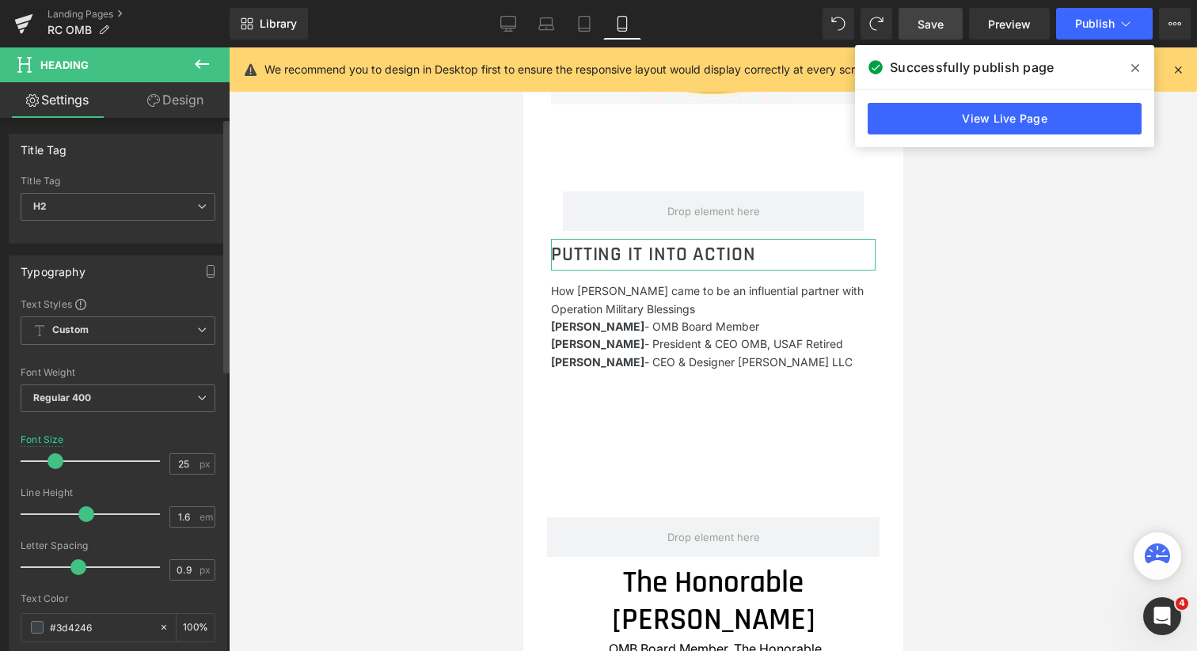
type input "24"
drag, startPoint x: 63, startPoint y: 461, endPoint x: 55, endPoint y: 459, distance: 8.1
click at [55, 459] on span at bounding box center [54, 462] width 16 height 16
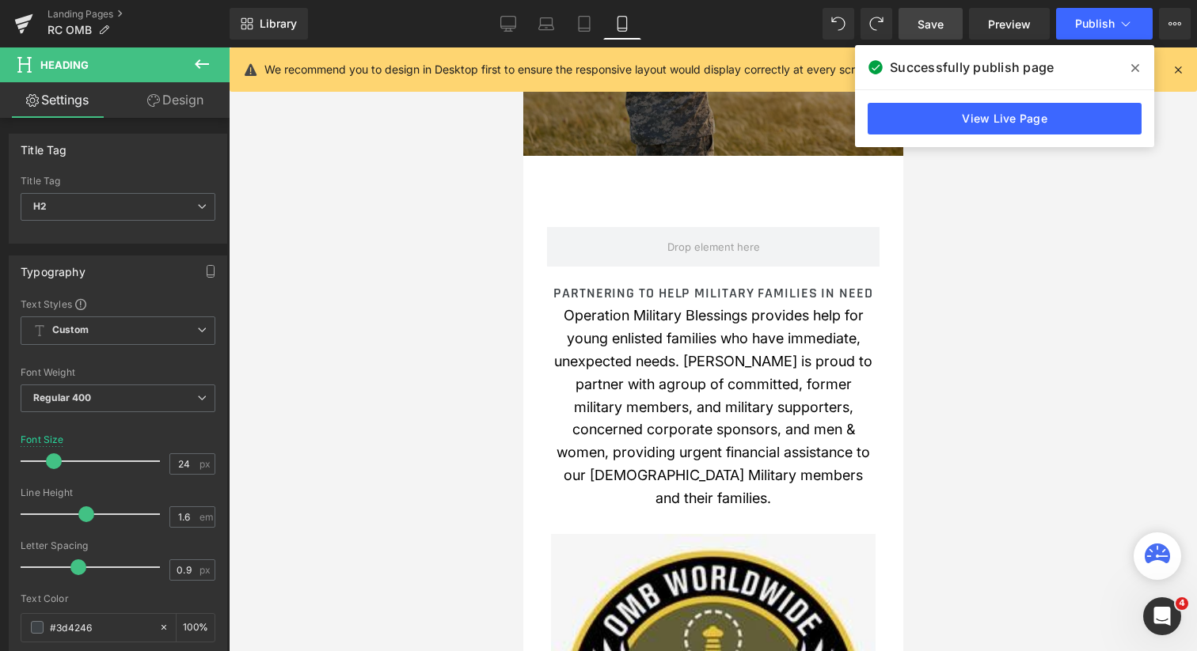
scroll to position [251, 0]
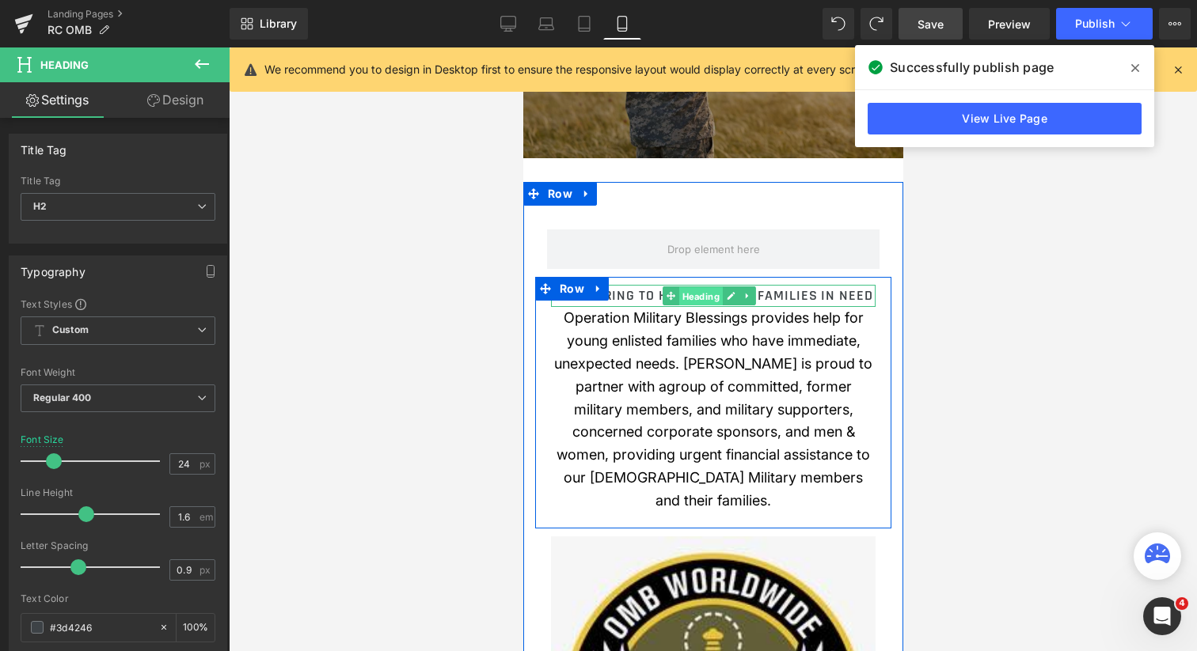
click at [692, 306] on span "Heading" at bounding box center [700, 296] width 44 height 19
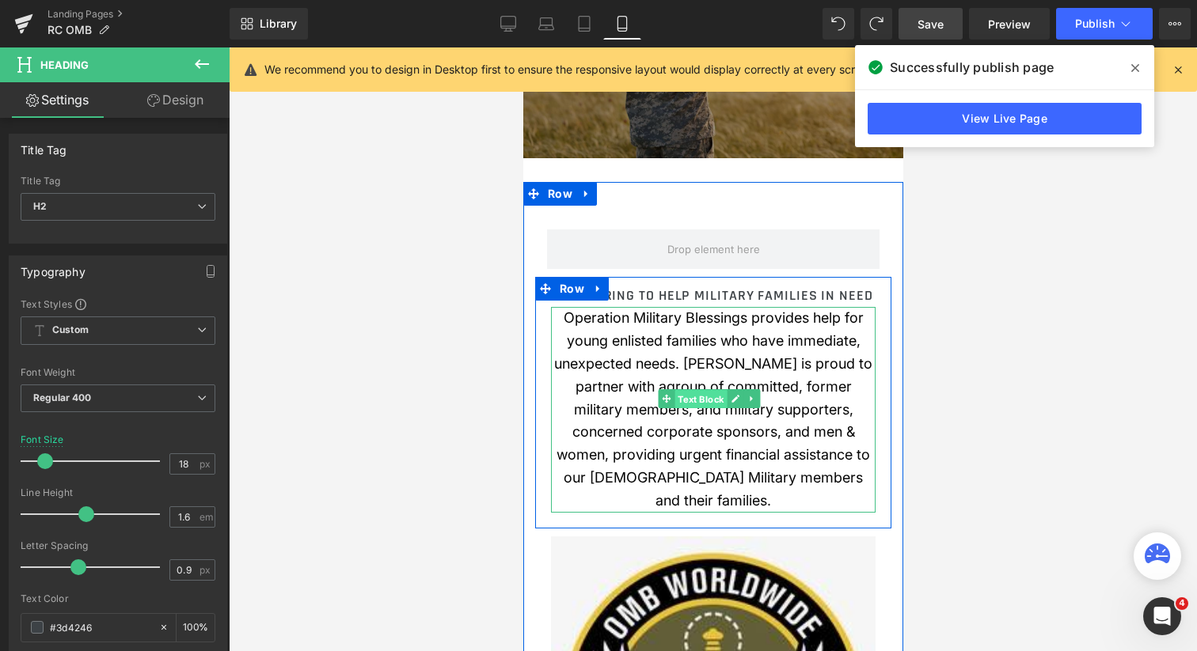
click at [713, 408] on span "Text Block" at bounding box center [700, 398] width 52 height 19
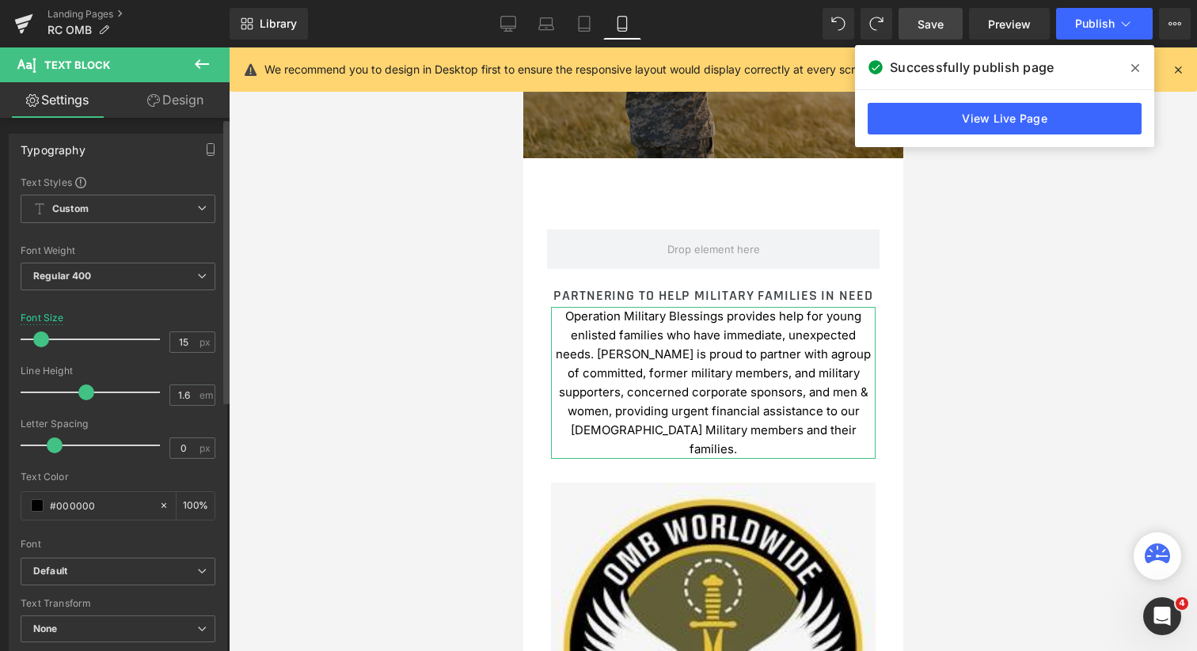
type input "14"
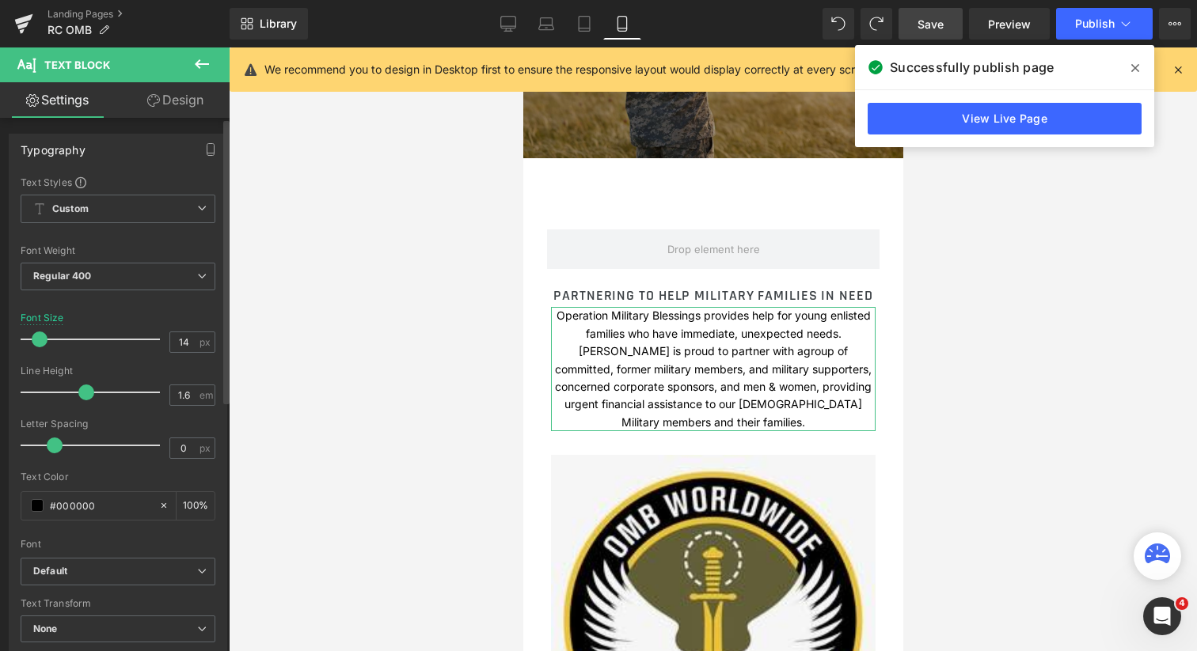
click at [40, 338] on span at bounding box center [40, 340] width 16 height 16
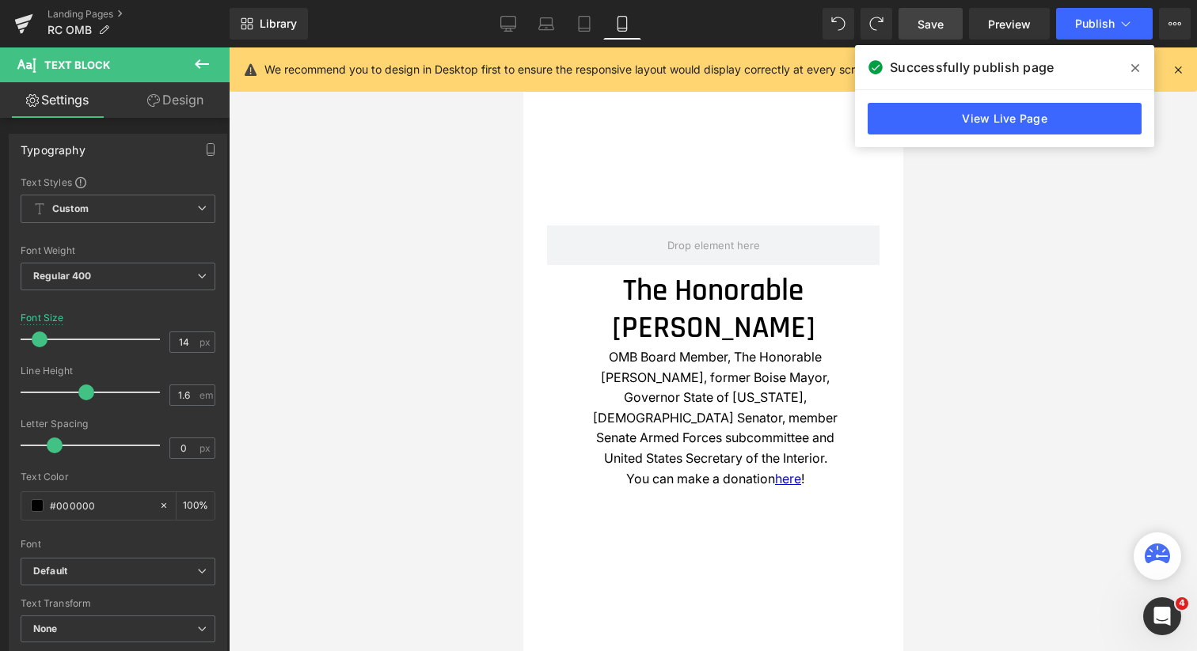
scroll to position [1226, 0]
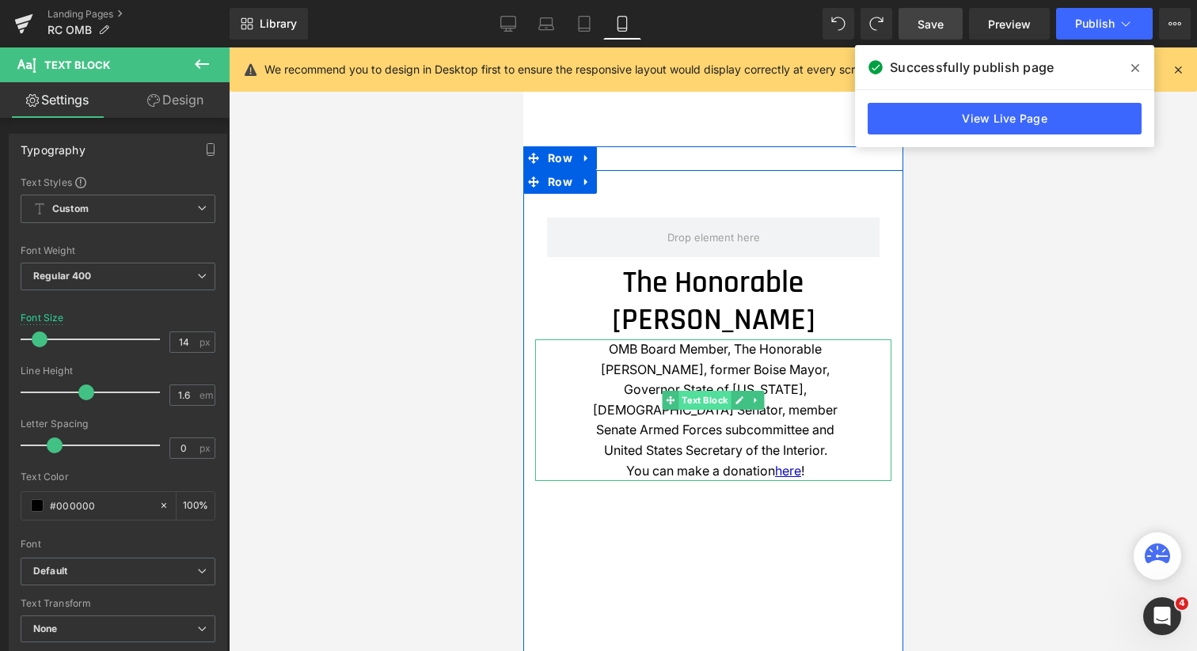
click at [703, 410] on span "Text Block" at bounding box center [703, 400] width 52 height 19
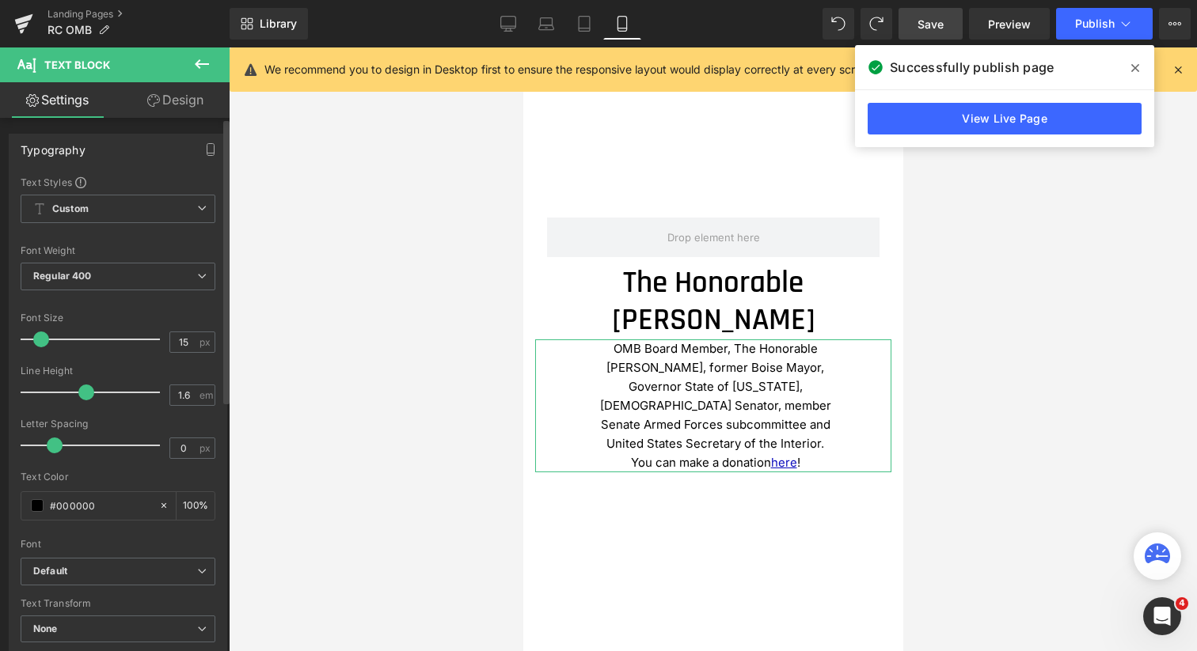
type input "14"
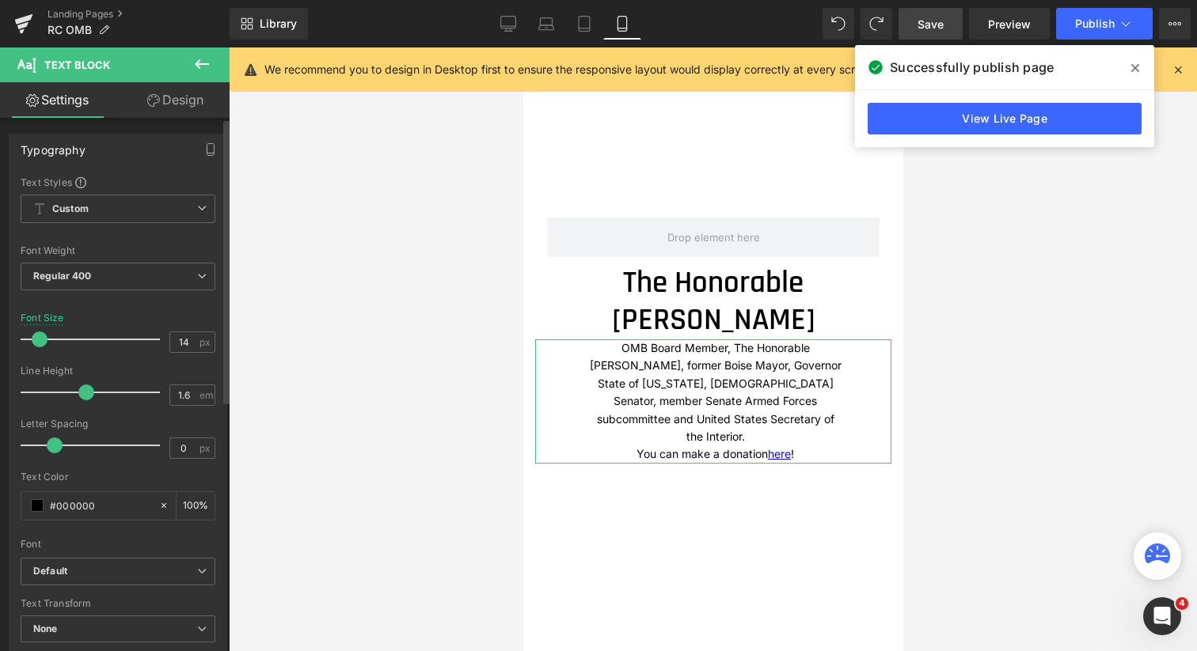
click at [40, 340] on span at bounding box center [40, 340] width 16 height 16
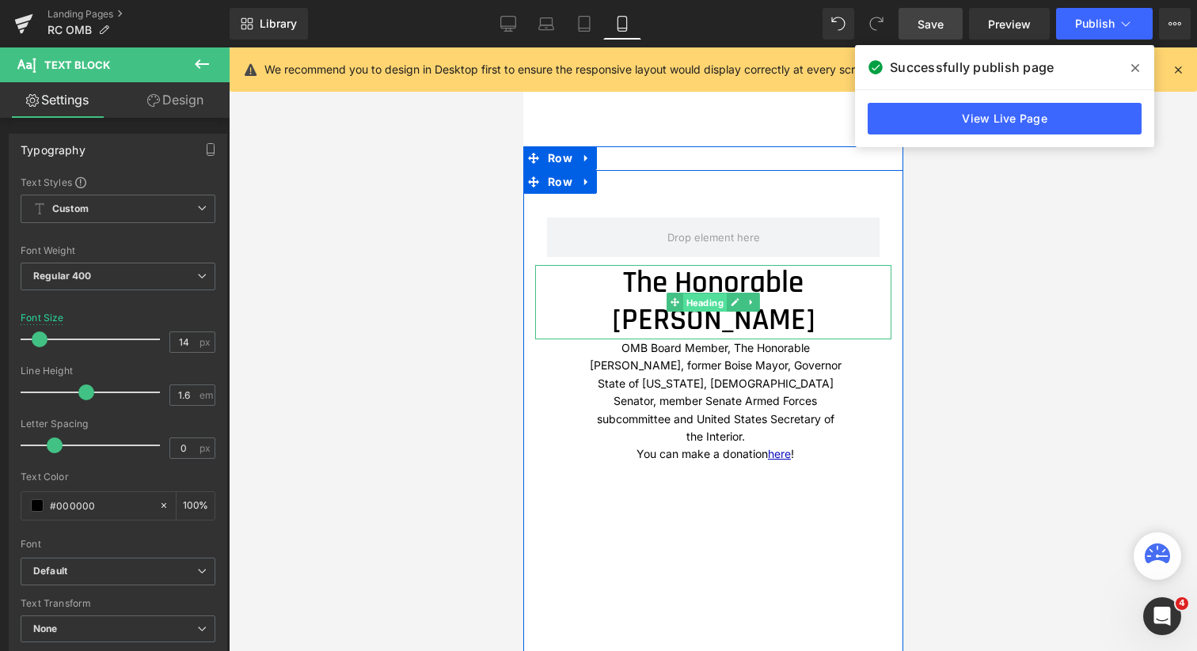
click at [704, 313] on span "Heading" at bounding box center [704, 303] width 44 height 19
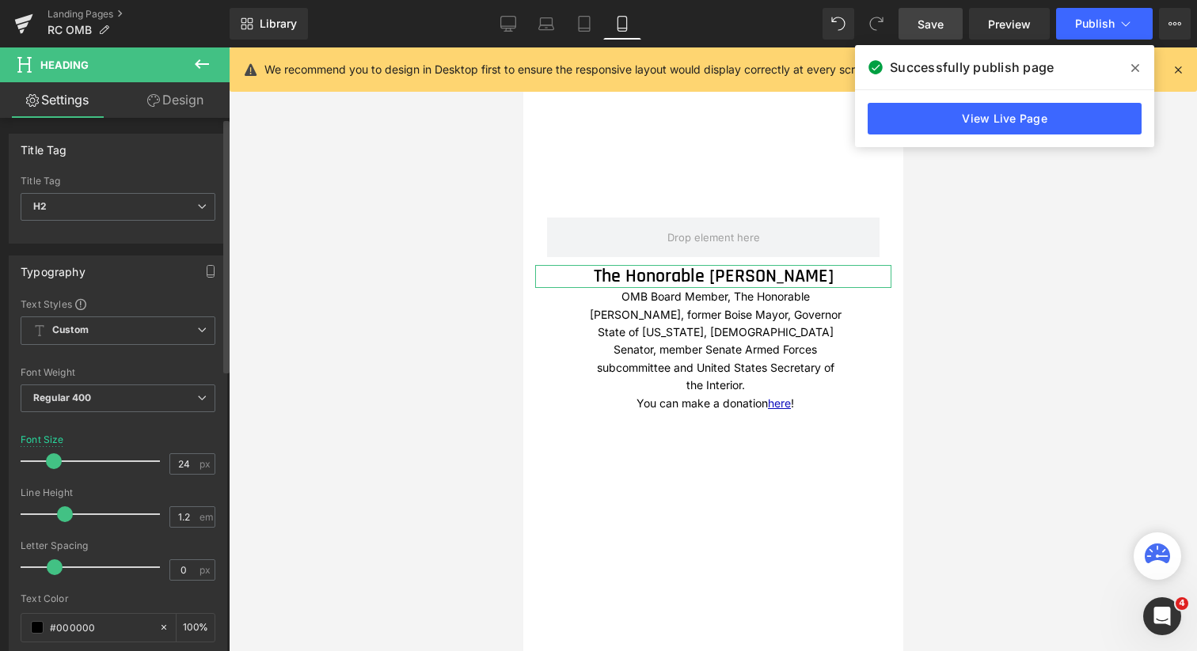
type input "25"
drag, startPoint x: 74, startPoint y: 463, endPoint x: 55, endPoint y: 456, distance: 20.3
click at [55, 456] on span at bounding box center [54, 462] width 16 height 16
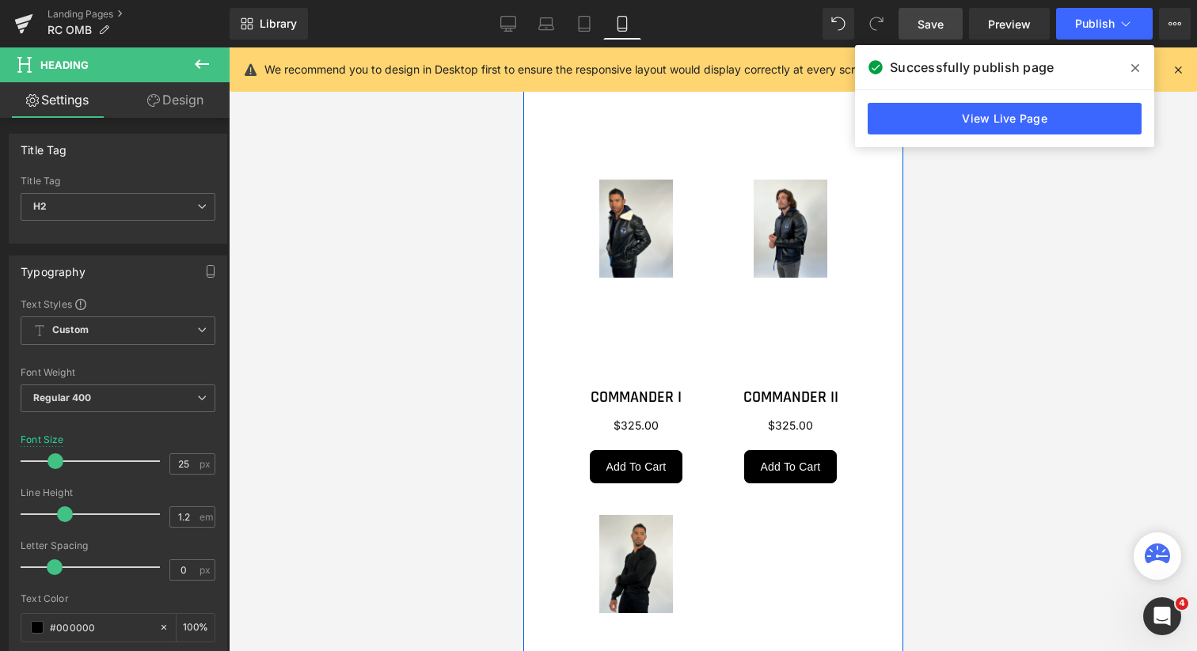
scroll to position [1793, 0]
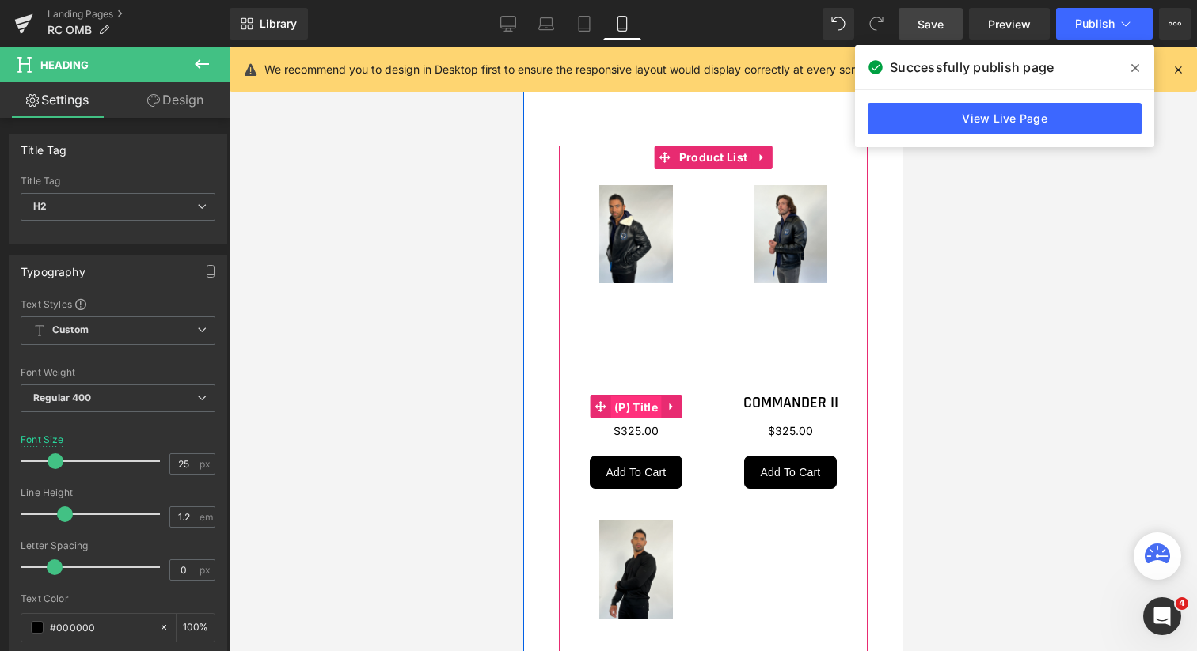
click at [639, 419] on span "(P) Title" at bounding box center [634, 408] width 51 height 24
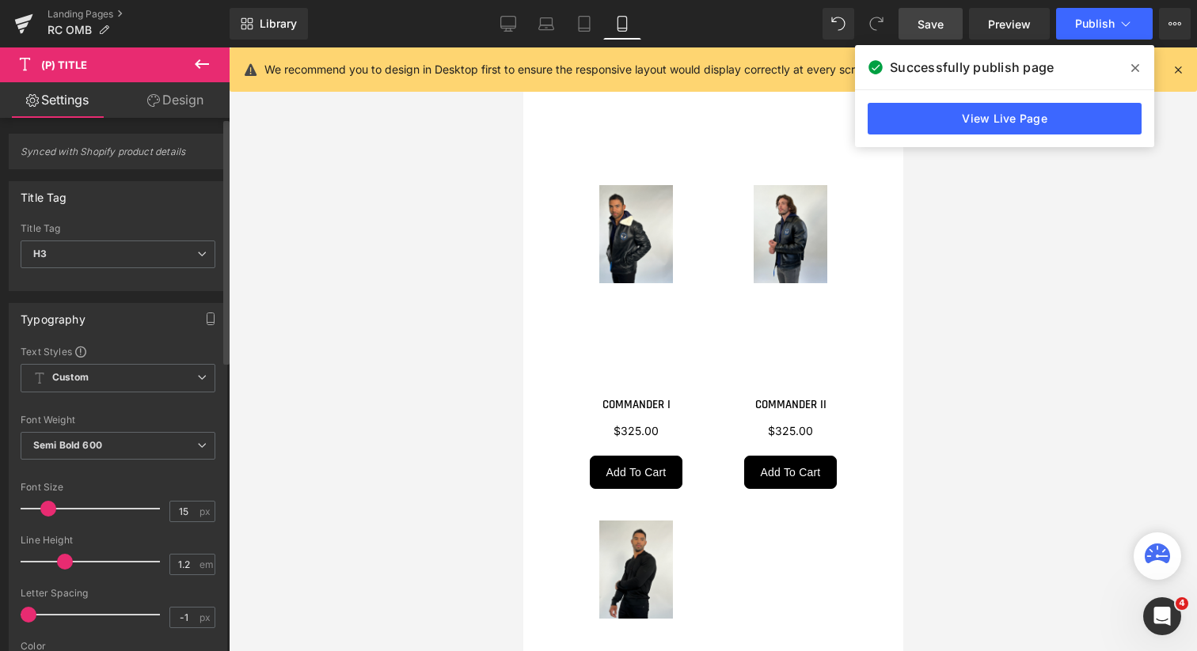
type input "14"
click at [45, 507] on span at bounding box center [47, 509] width 16 height 16
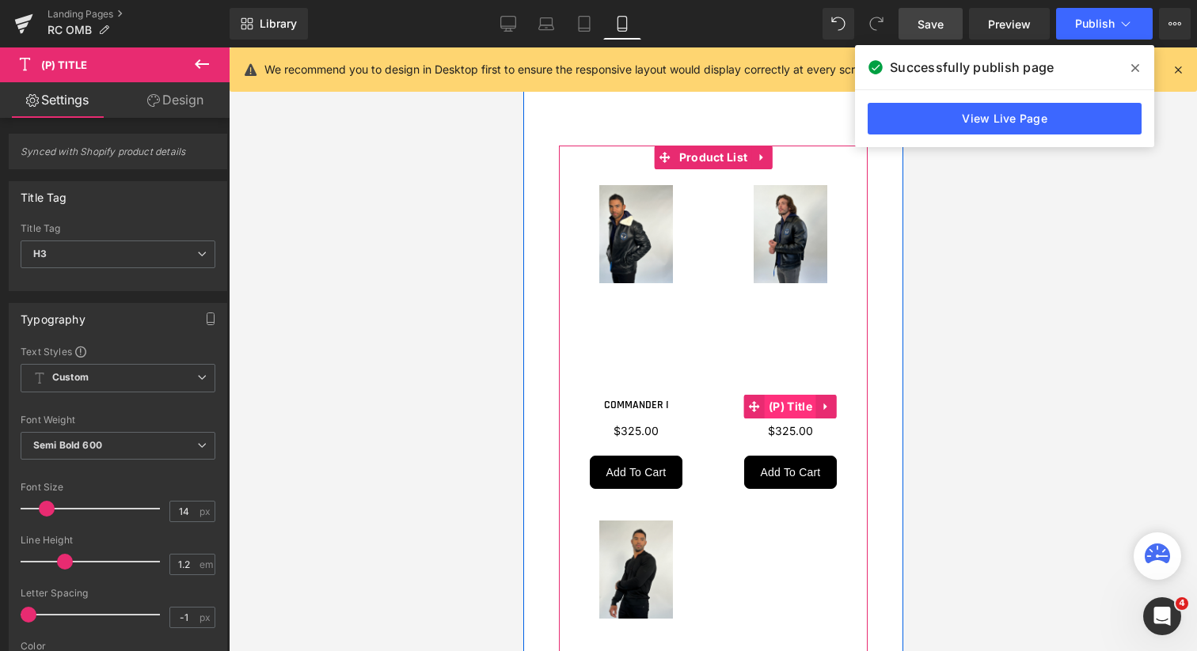
click at [789, 419] on span "(P) Title" at bounding box center [789, 407] width 51 height 24
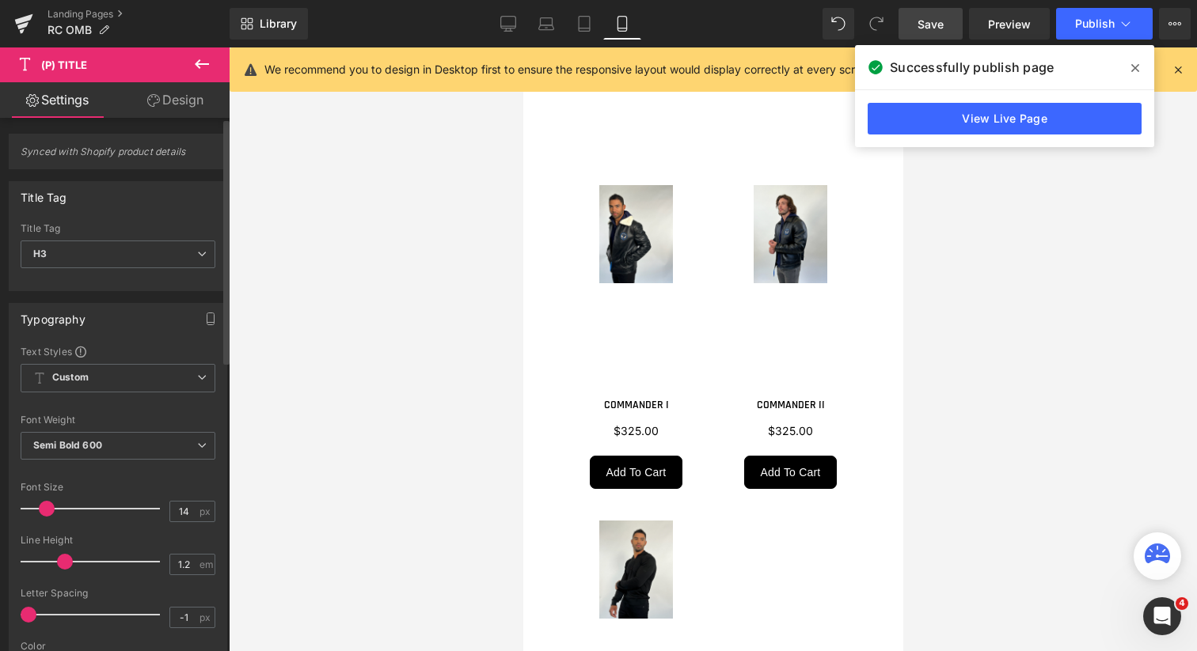
click at [44, 504] on span at bounding box center [47, 509] width 16 height 16
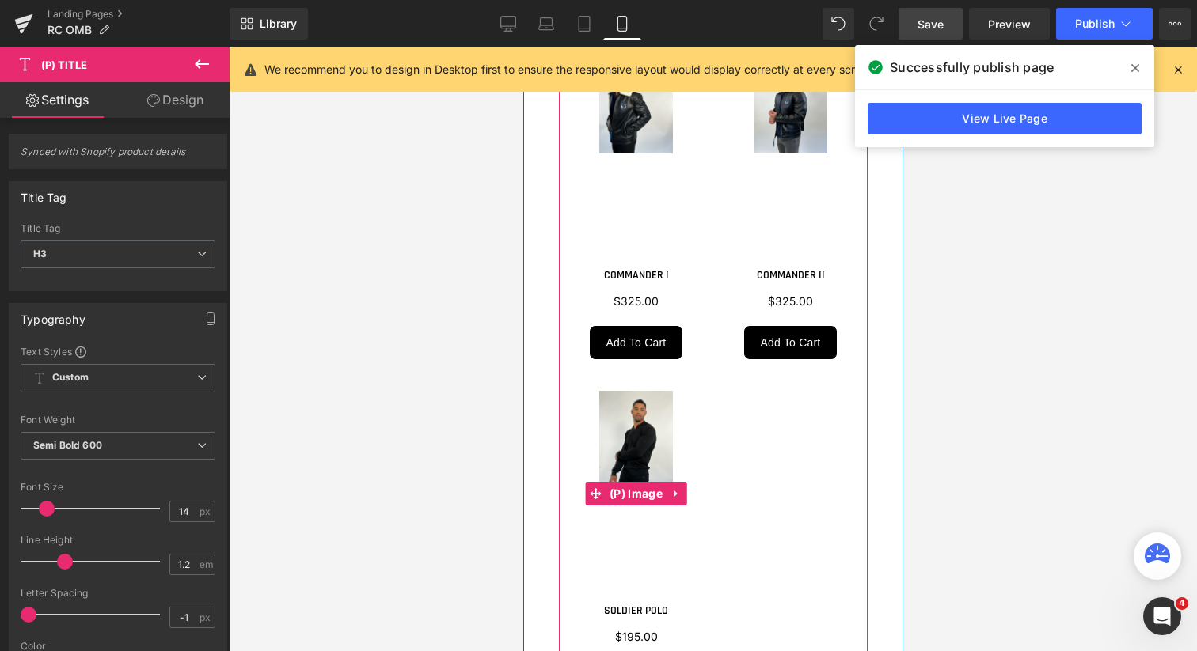
scroll to position [1956, 0]
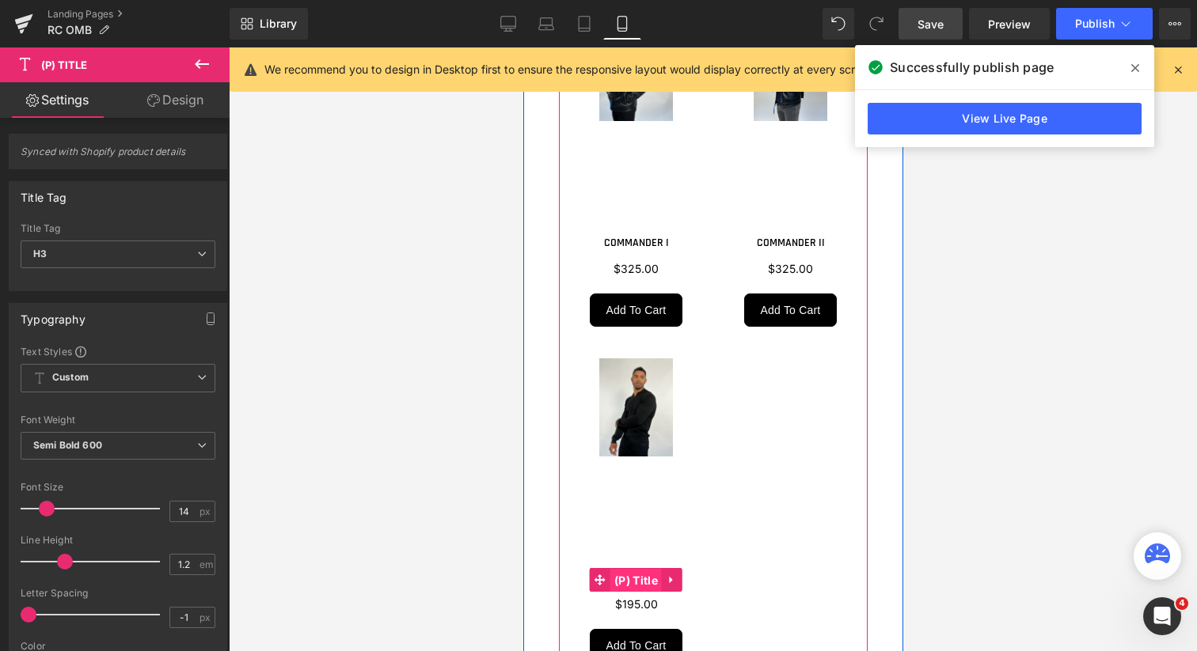
click at [635, 593] on span "(P) Title" at bounding box center [634, 581] width 51 height 24
click at [643, 473] on span "(P) Image" at bounding box center [635, 462] width 61 height 24
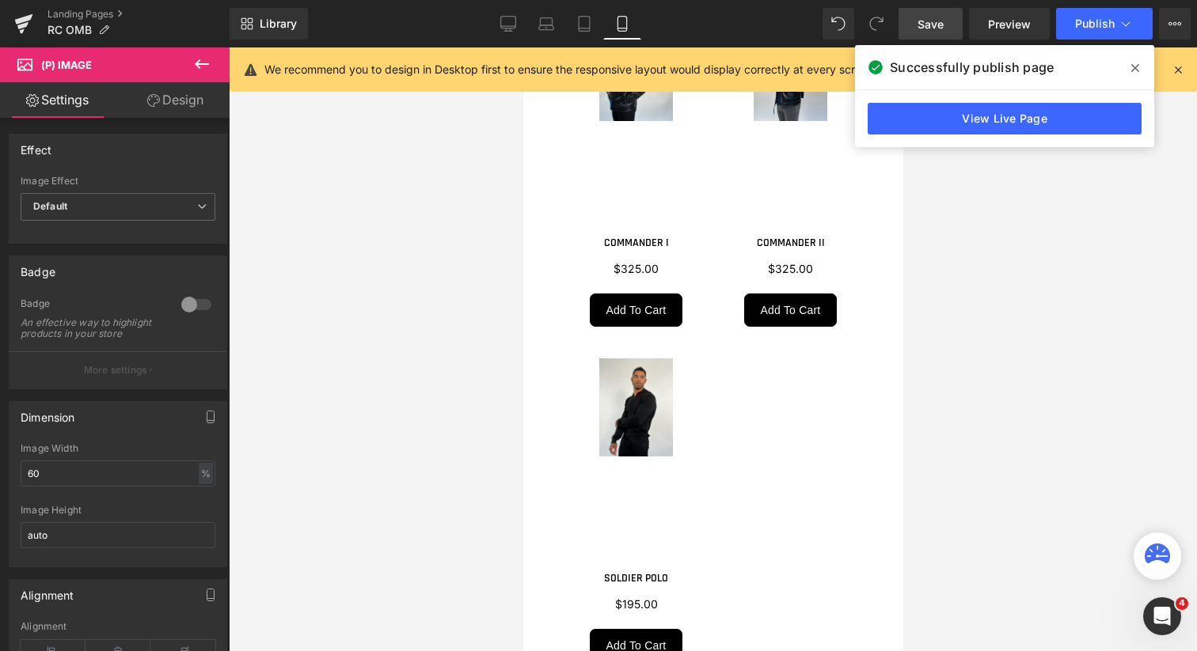
click at [187, 104] on link "Design" at bounding box center [175, 100] width 115 height 36
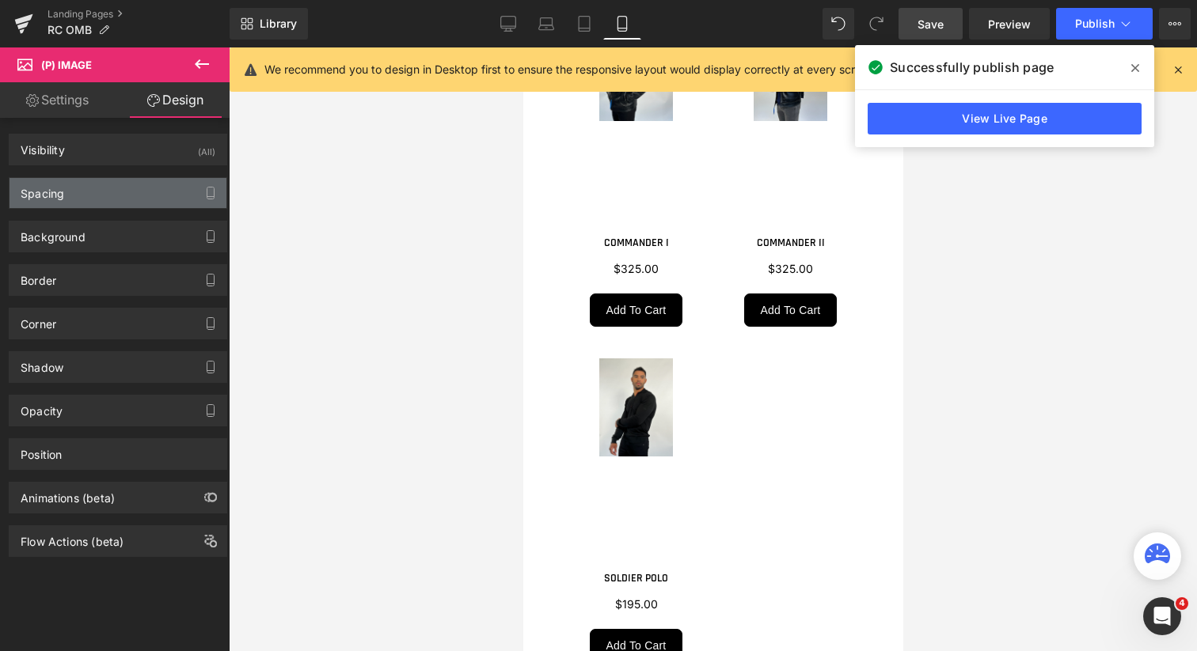
click at [128, 195] on div "Spacing" at bounding box center [117, 193] width 217 height 30
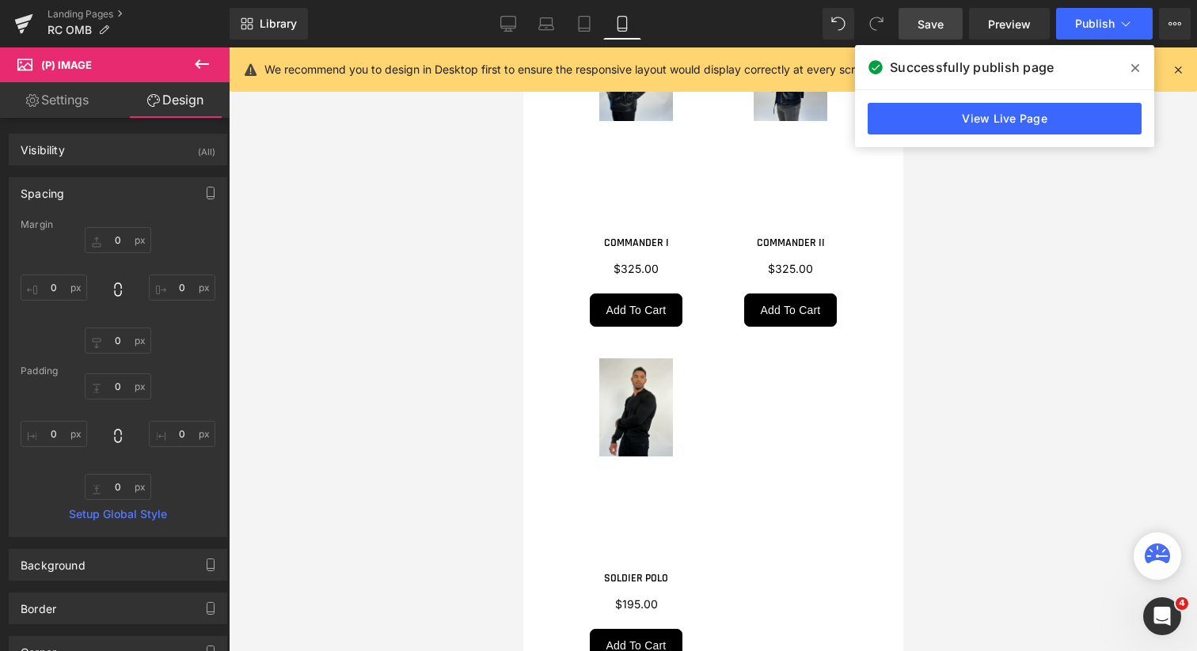
click at [66, 97] on link "Settings" at bounding box center [57, 100] width 115 height 36
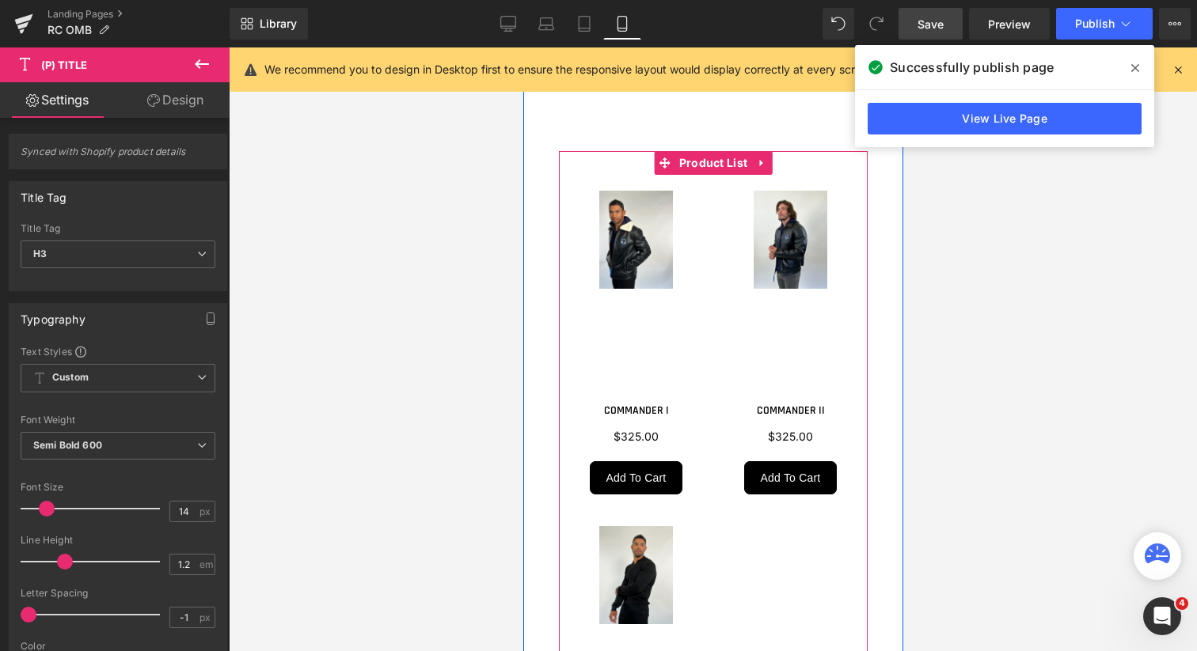
scroll to position [1776, 0]
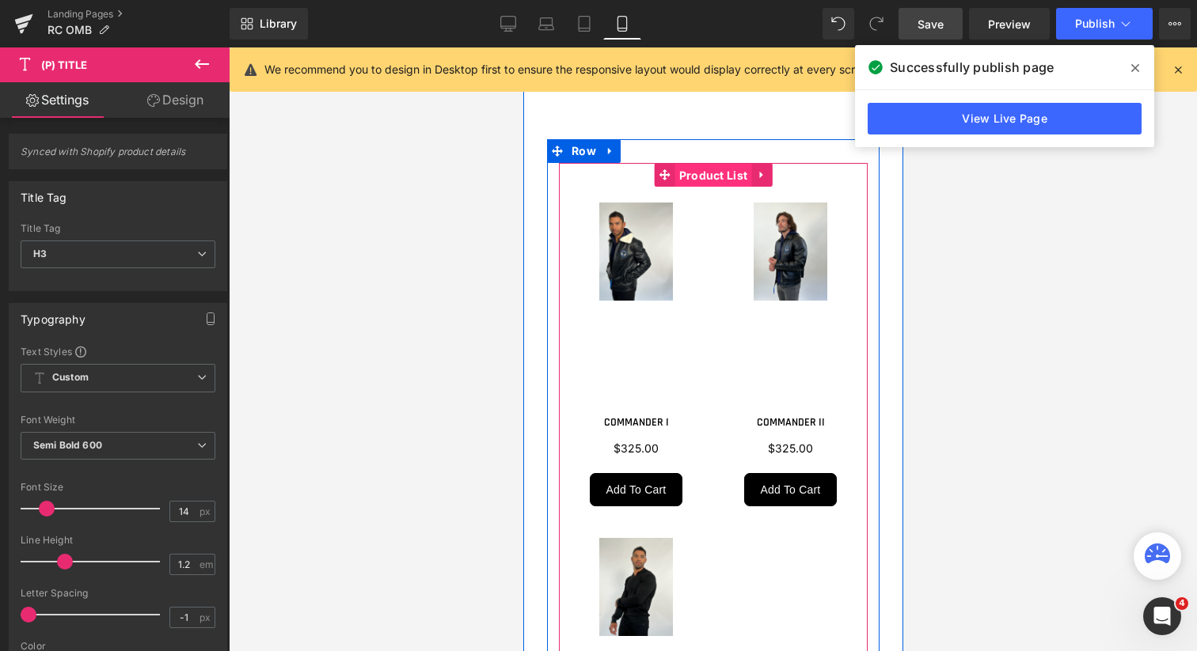
click at [713, 188] on span "Product List" at bounding box center [712, 176] width 77 height 24
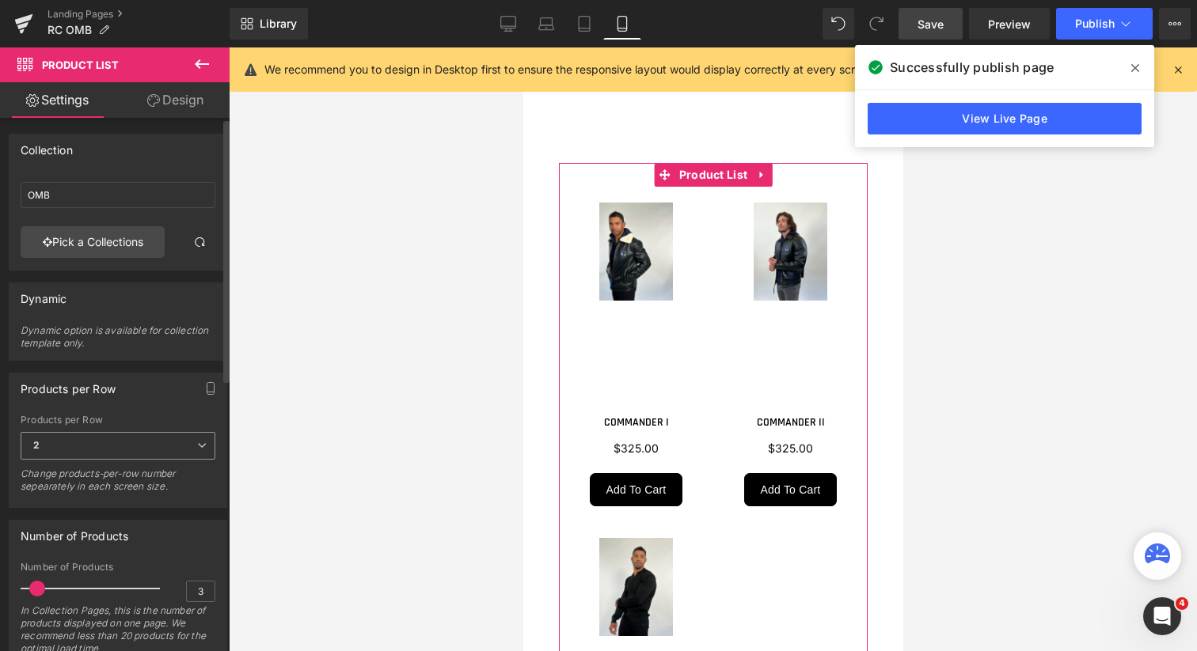
click at [197, 444] on icon at bounding box center [201, 445] width 9 height 9
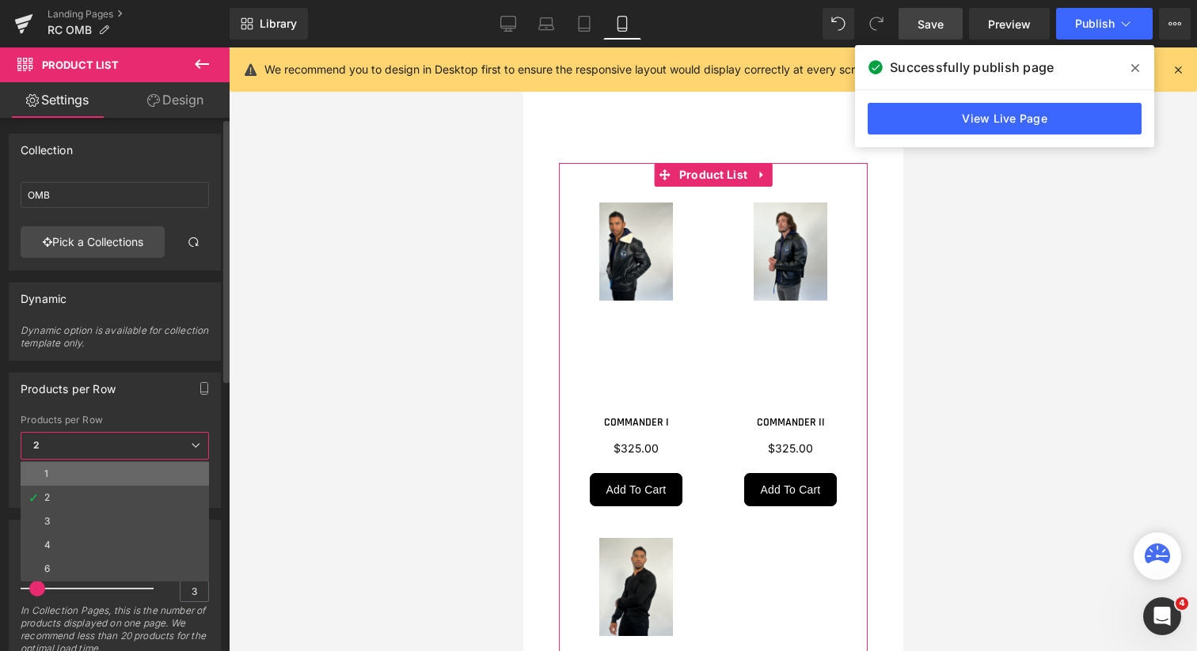
click at [142, 476] on li "1" at bounding box center [115, 474] width 188 height 24
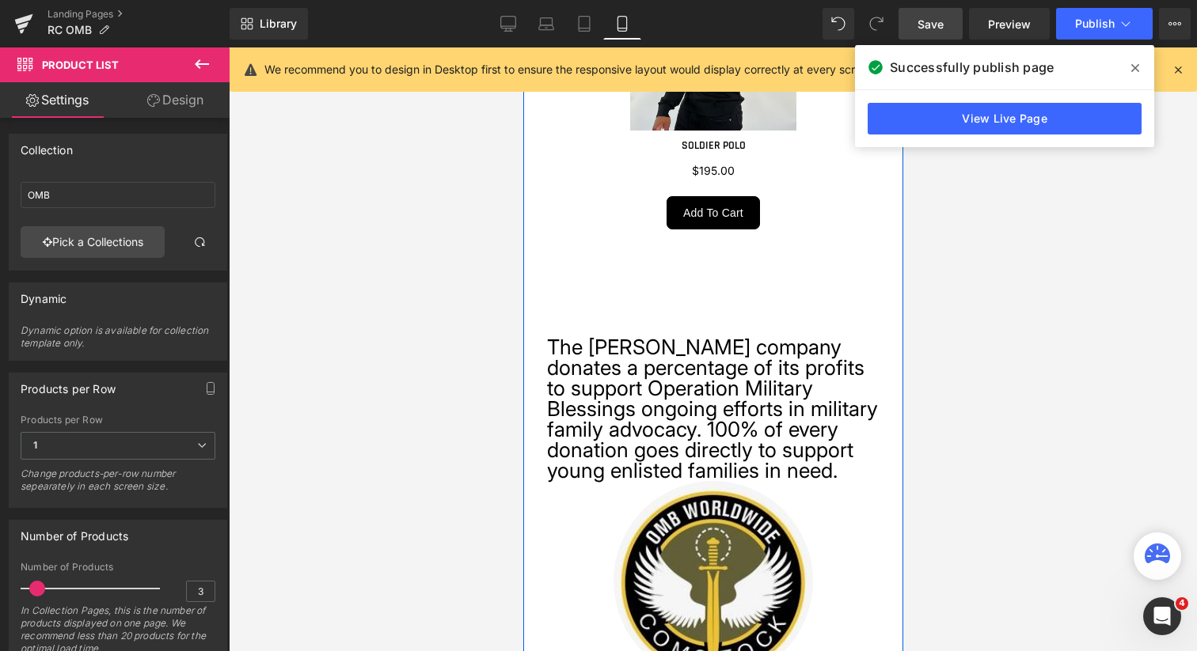
scroll to position [2771, 0]
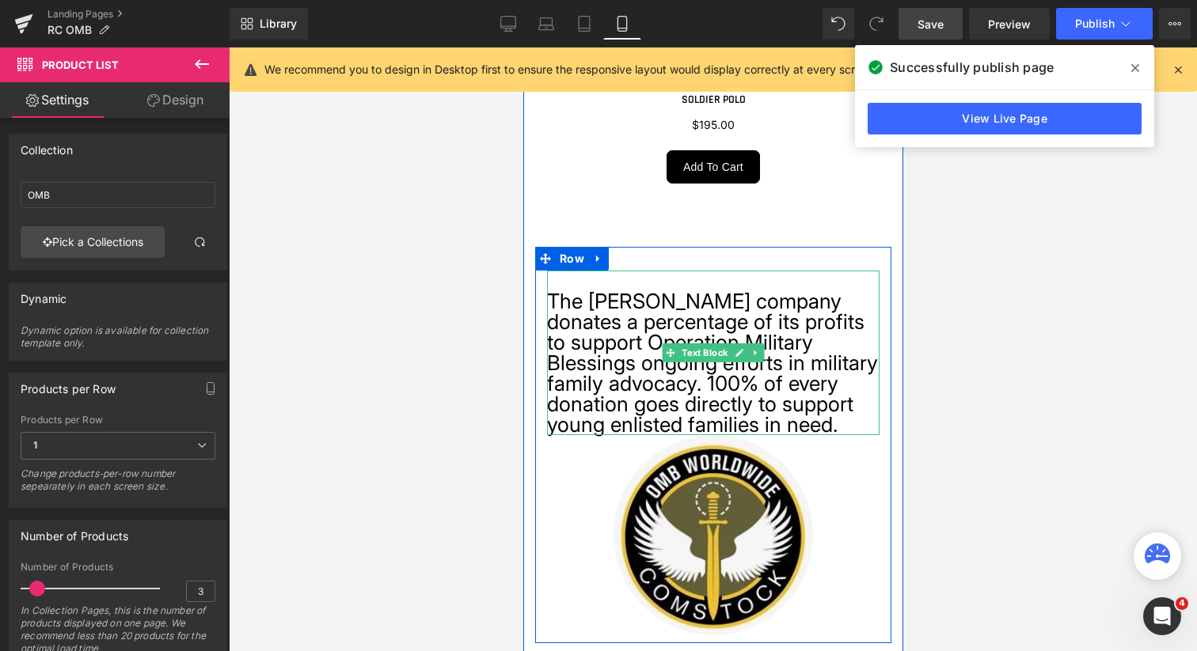
click at [695, 394] on p "The Robert Comstock company donates a percentage of its profits to support Oper…" at bounding box center [712, 363] width 332 height 144
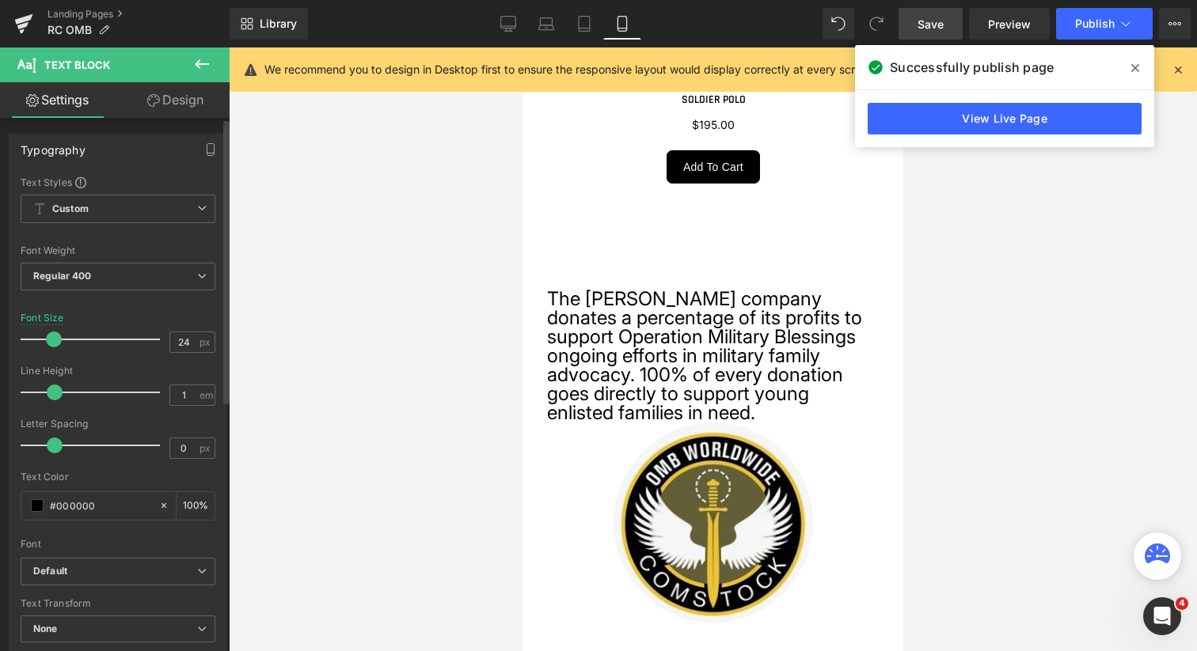
click at [53, 336] on span at bounding box center [54, 340] width 16 height 16
type input "25"
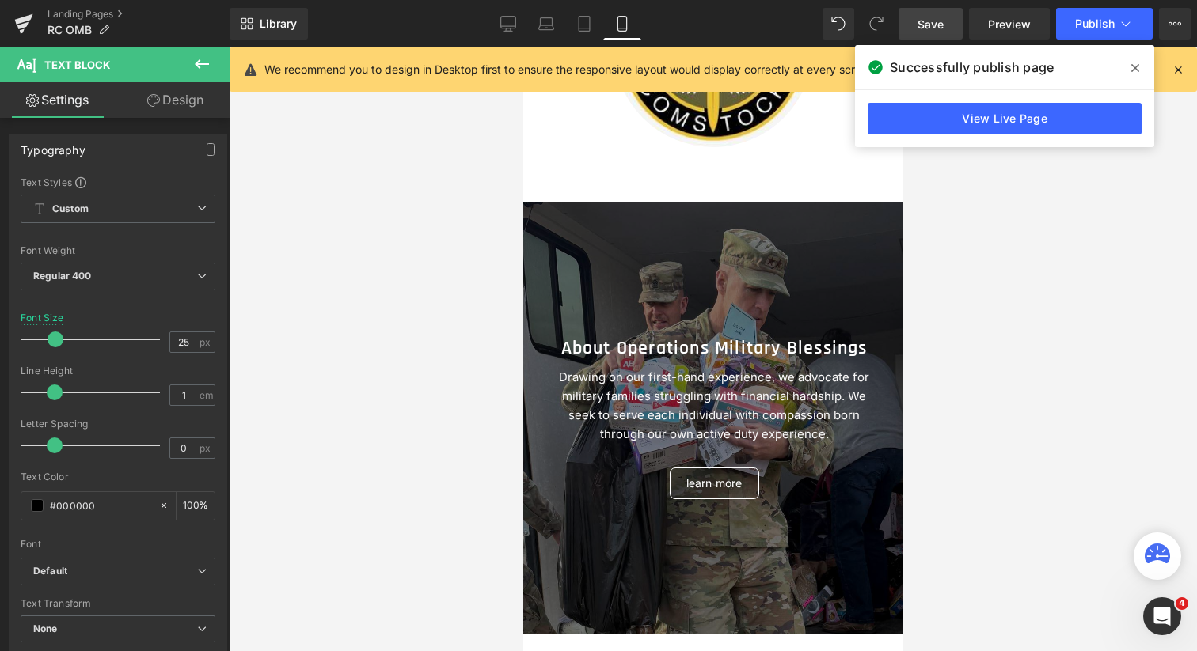
scroll to position [3204, 0]
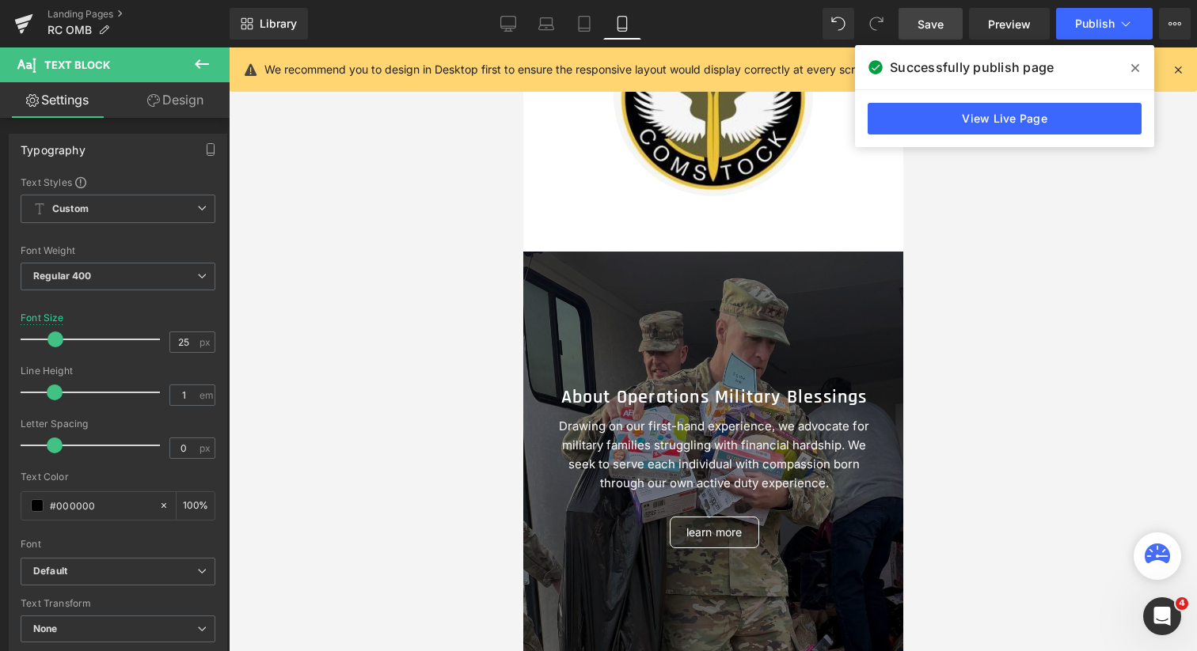
click at [939, 26] on span "Save" at bounding box center [930, 24] width 26 height 17
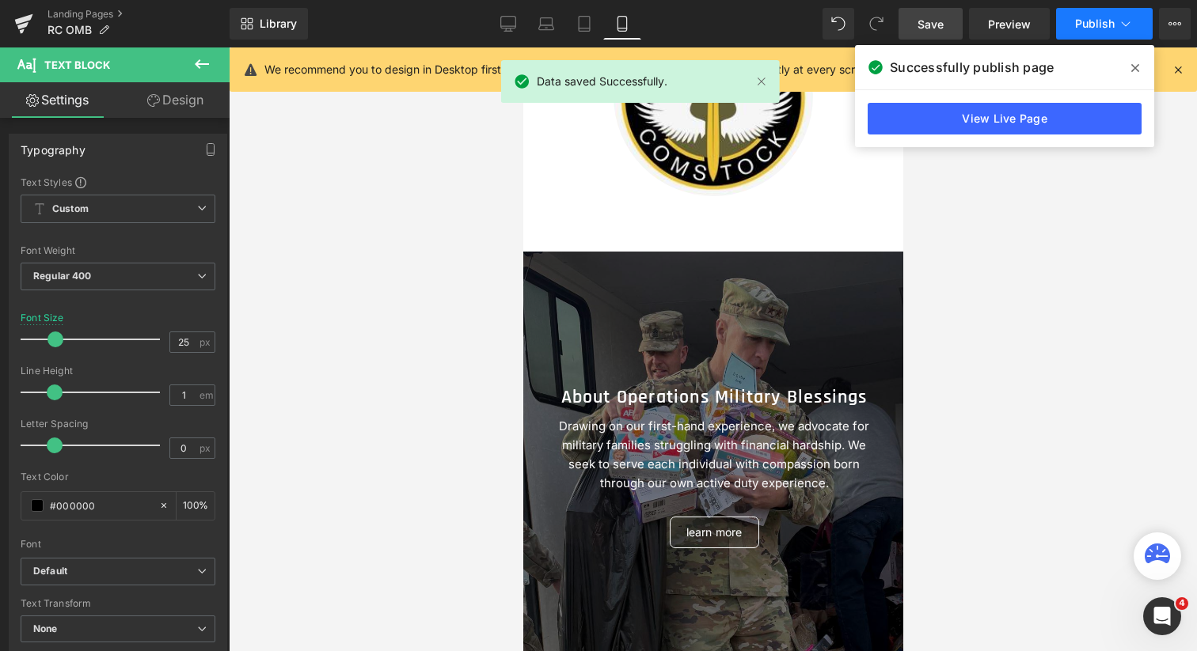
click at [1094, 19] on span "Publish" at bounding box center [1095, 23] width 40 height 13
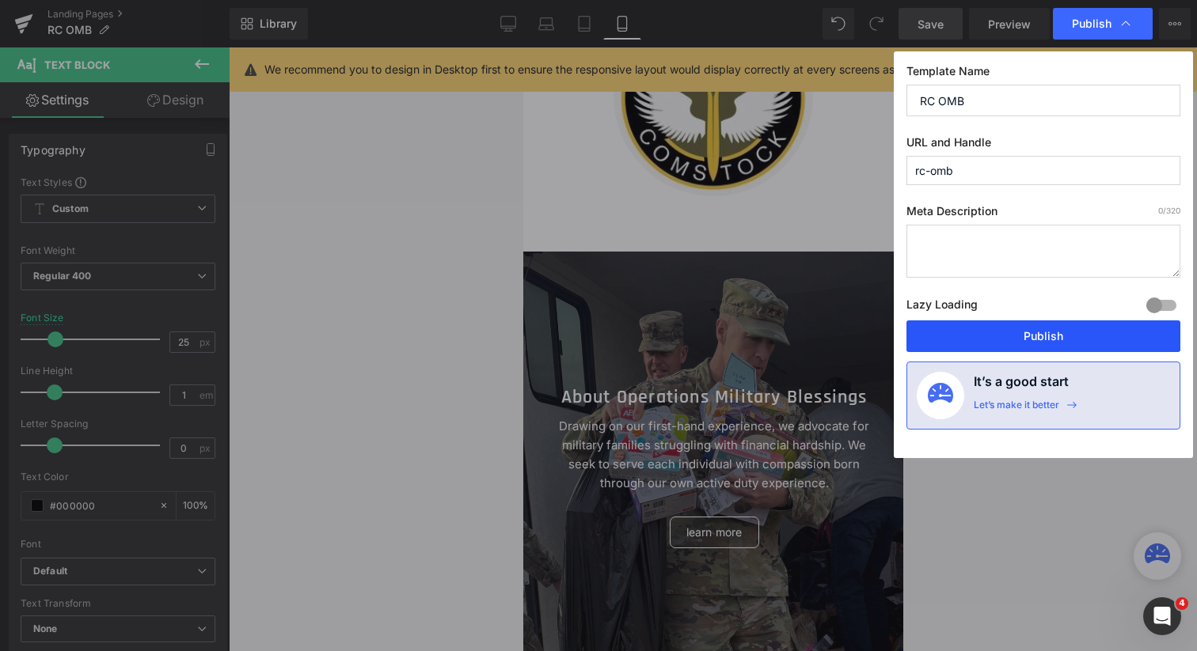
click at [1030, 340] on button "Publish" at bounding box center [1043, 337] width 274 height 32
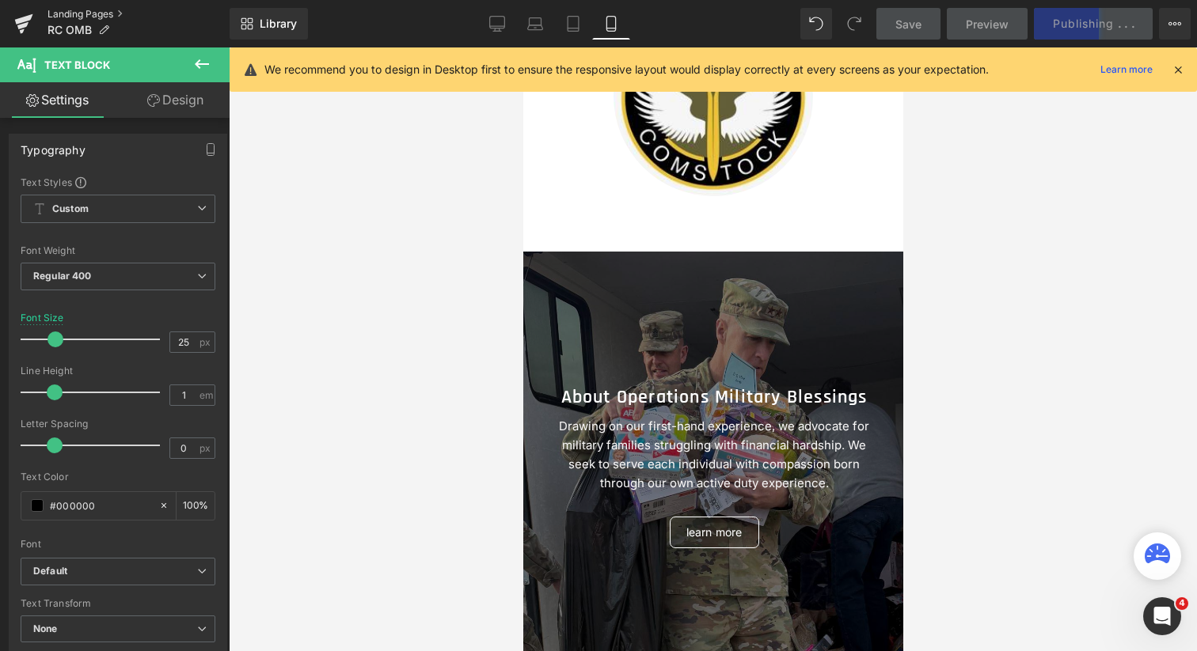
click at [114, 13] on link "Landing Pages" at bounding box center [138, 14] width 182 height 13
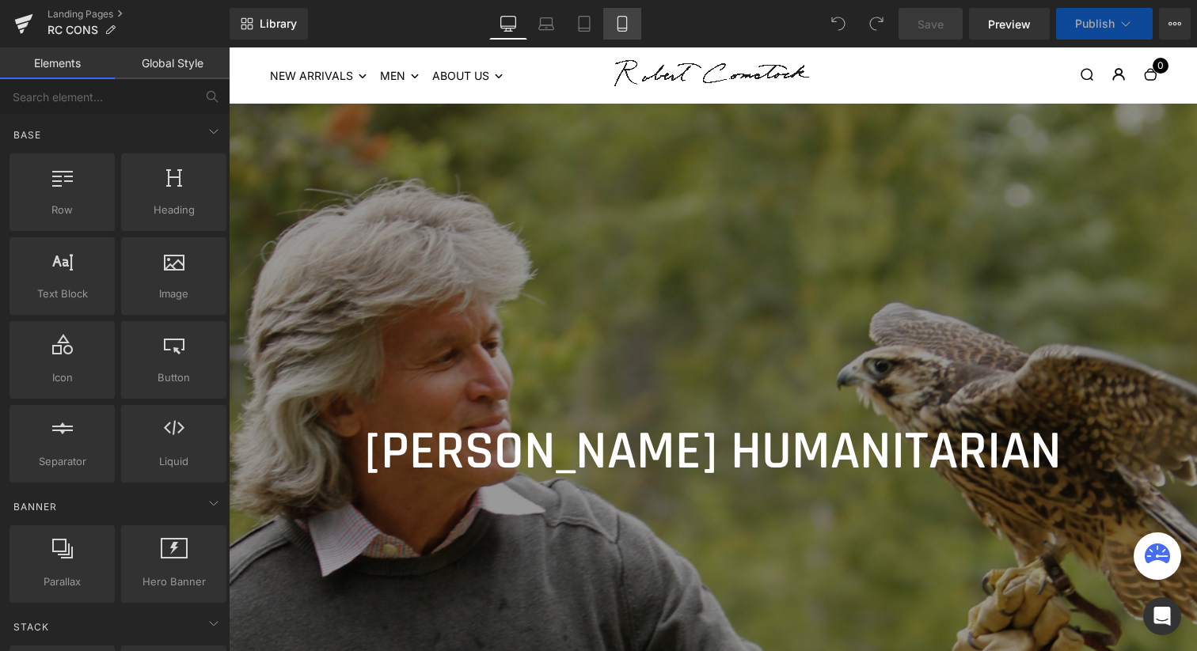
click at [623, 32] on link "Mobile" at bounding box center [622, 24] width 38 height 32
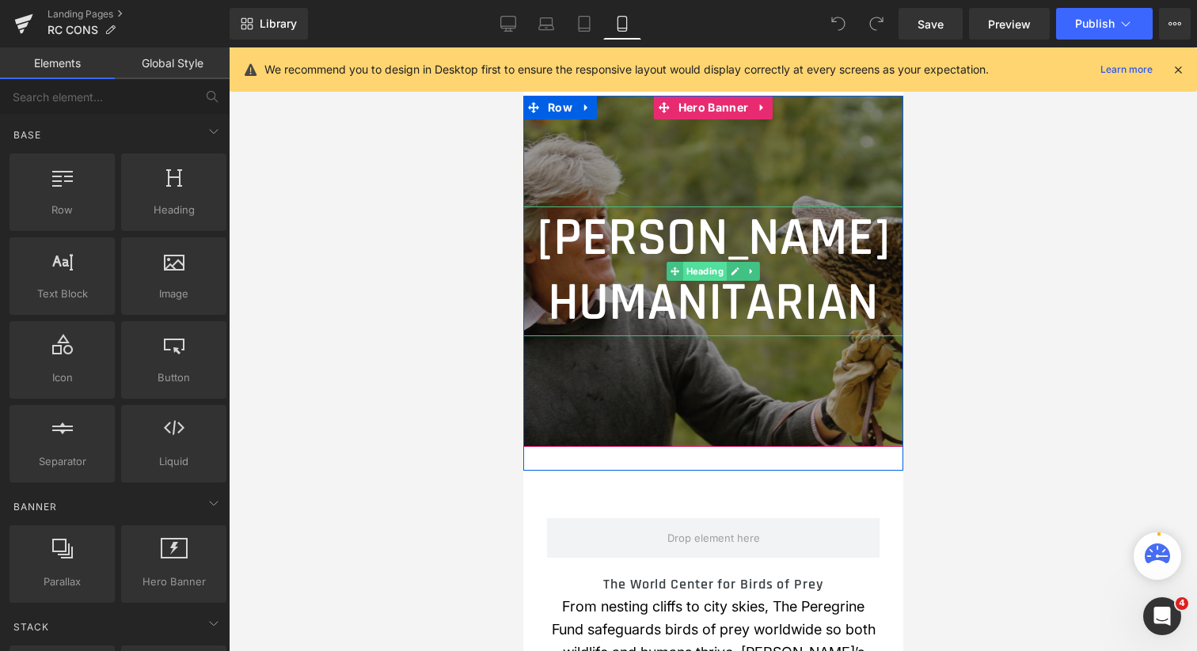
click at [701, 281] on span "Heading" at bounding box center [704, 271] width 44 height 19
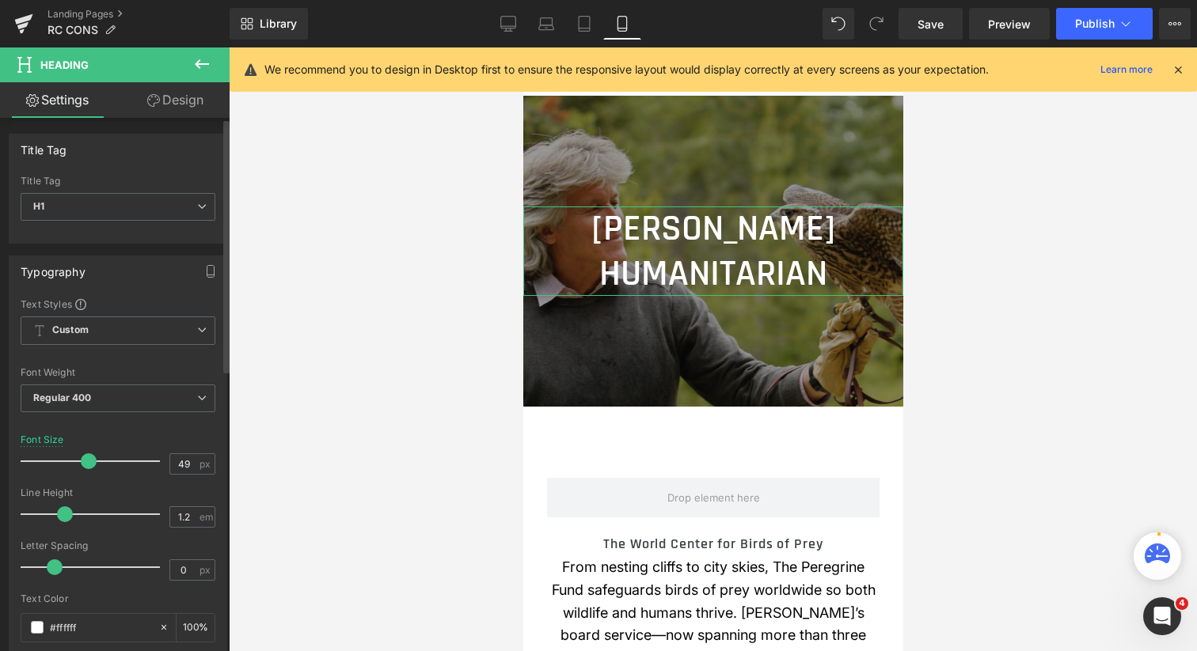
type input "50"
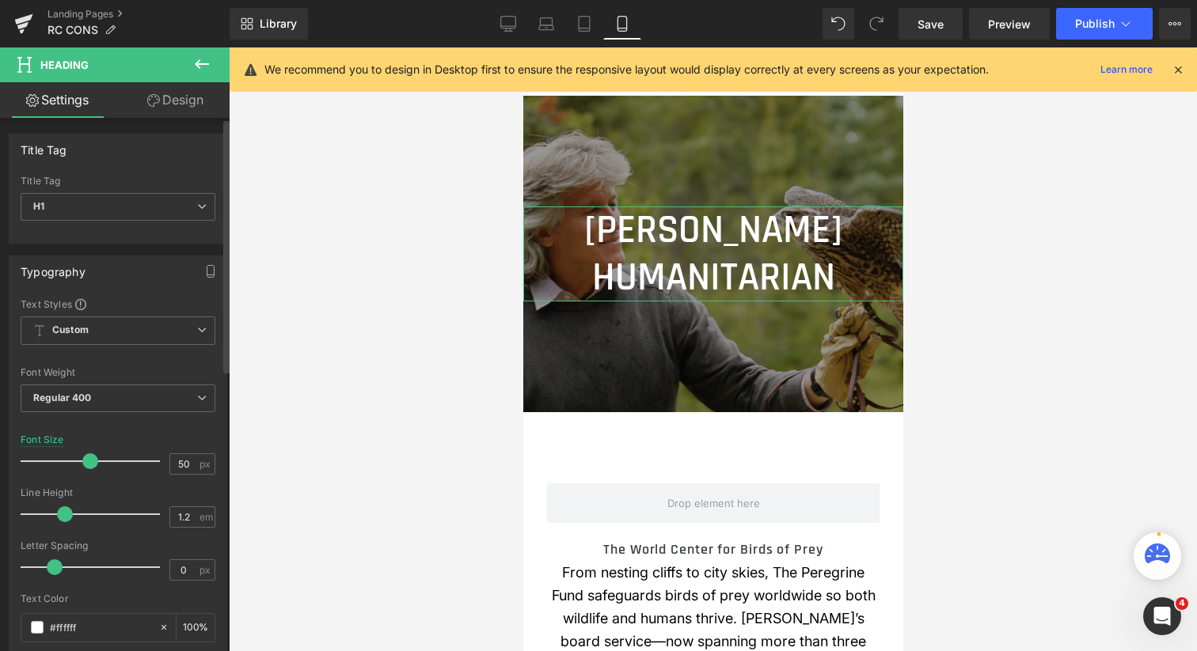
drag, startPoint x: 110, startPoint y: 462, endPoint x: 86, endPoint y: 458, distance: 24.1
click at [86, 458] on span at bounding box center [90, 462] width 16 height 16
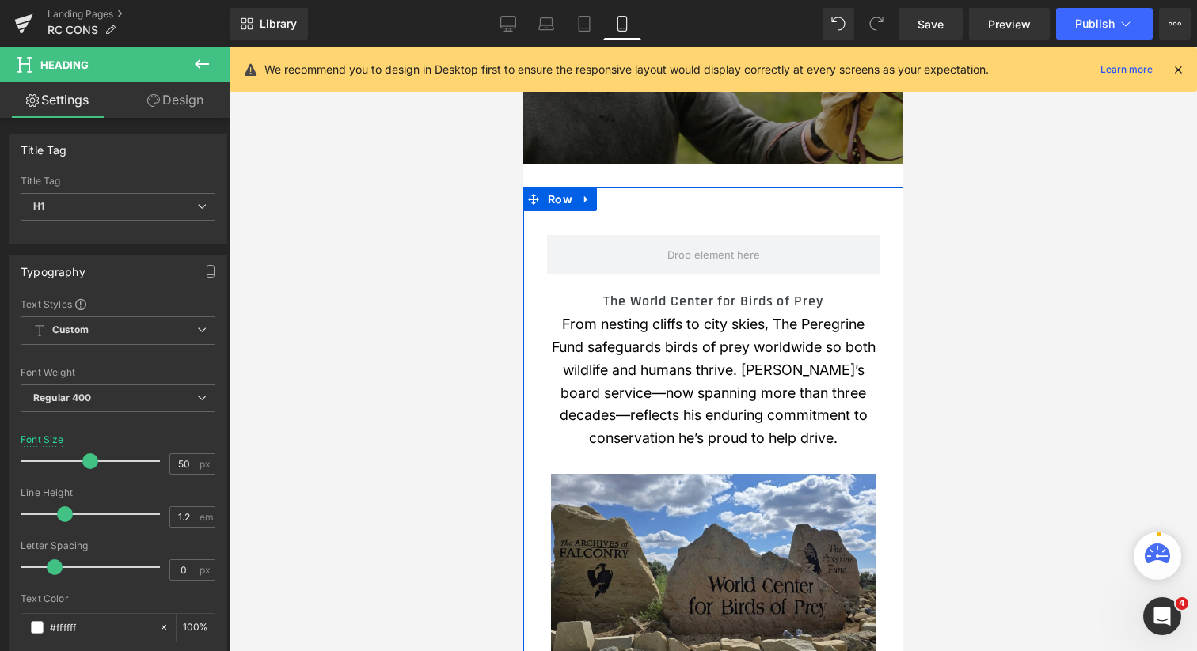
scroll to position [252, 0]
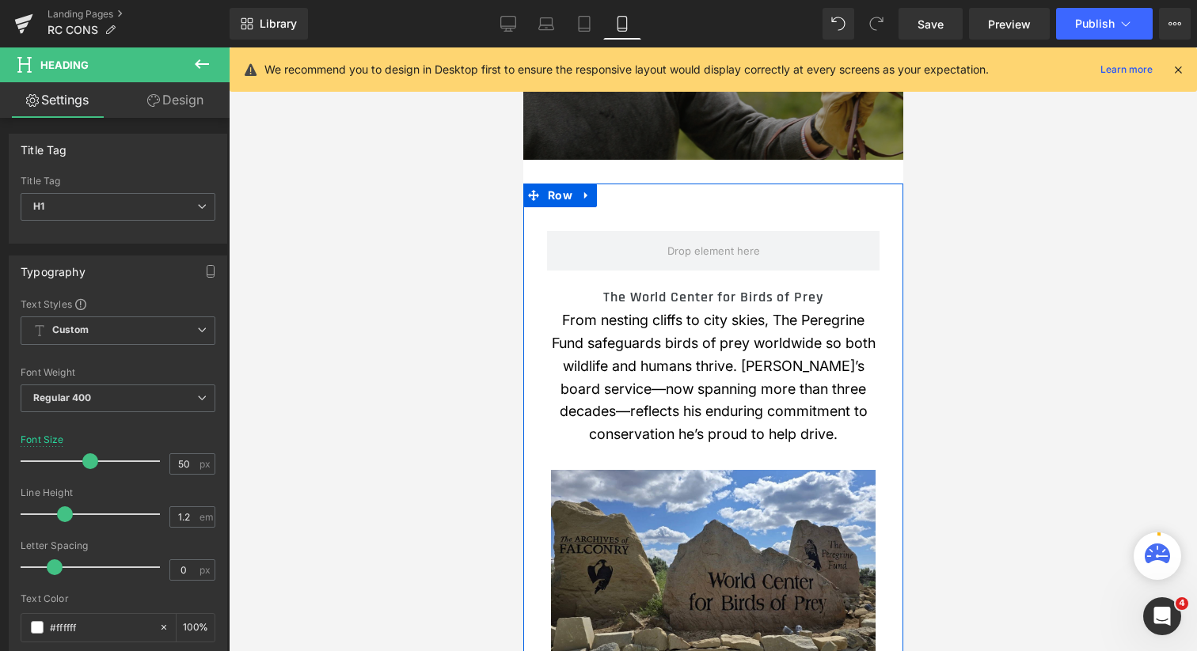
click at [708, 404] on p "From nesting cliffs to city skies, The Peregrine Fund safeguards birds of prey …" at bounding box center [712, 377] width 325 height 137
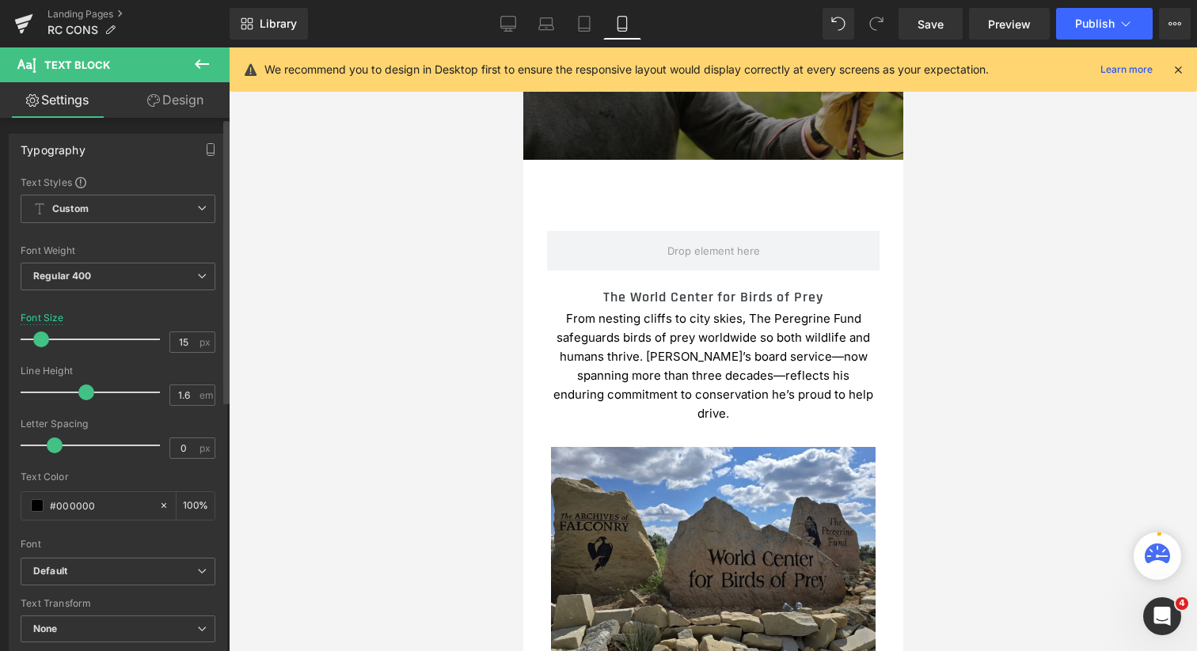
type input "14"
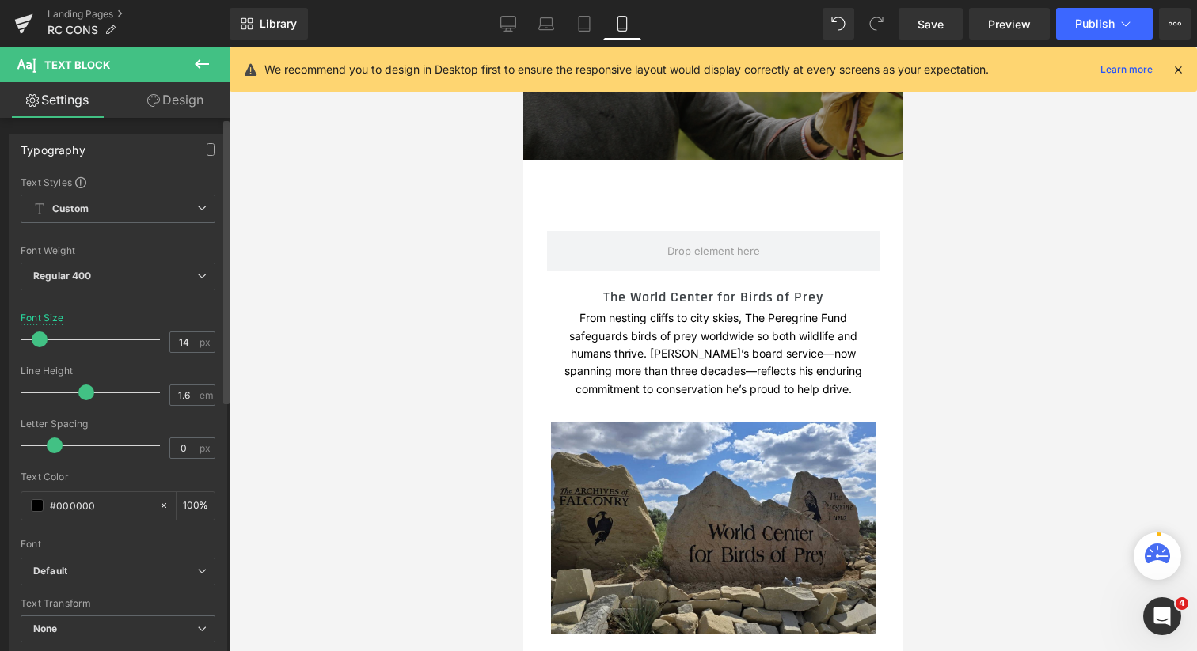
click at [37, 340] on span at bounding box center [40, 340] width 16 height 16
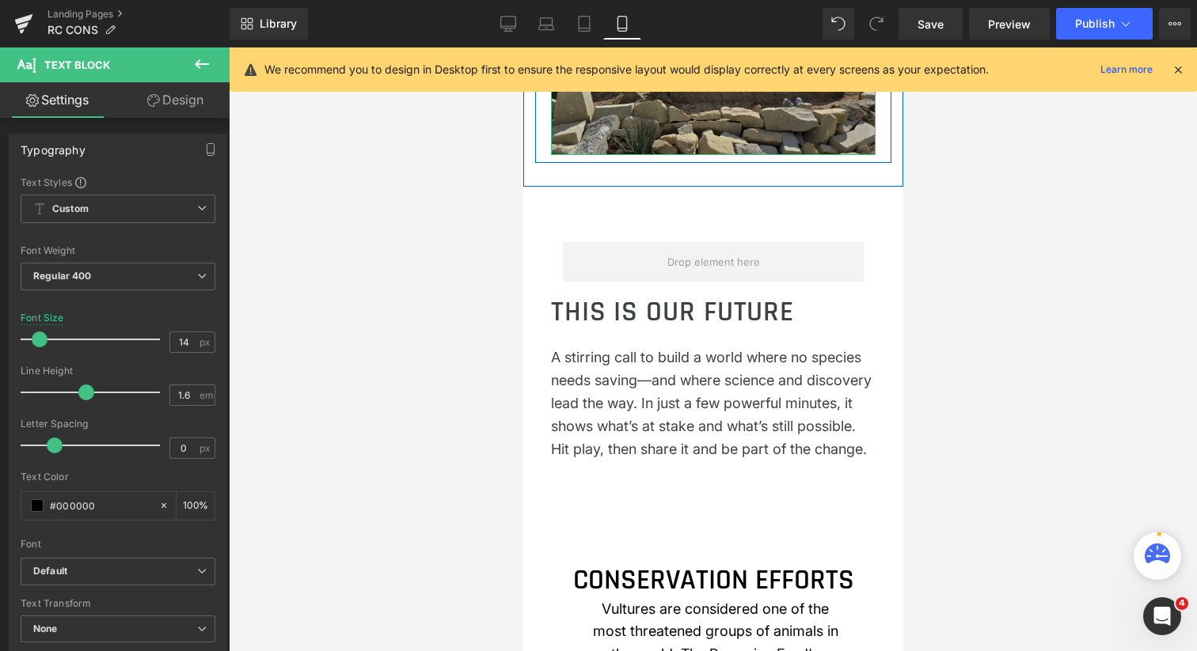
scroll to position [734, 0]
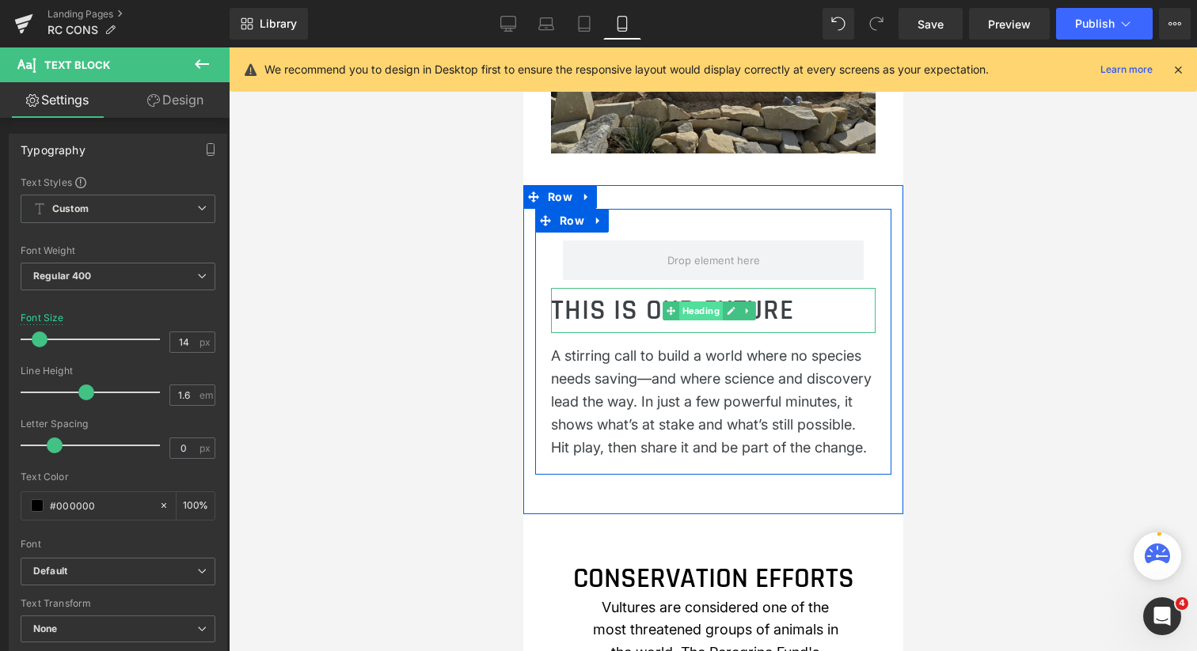
click at [702, 321] on span "Heading" at bounding box center [700, 311] width 44 height 19
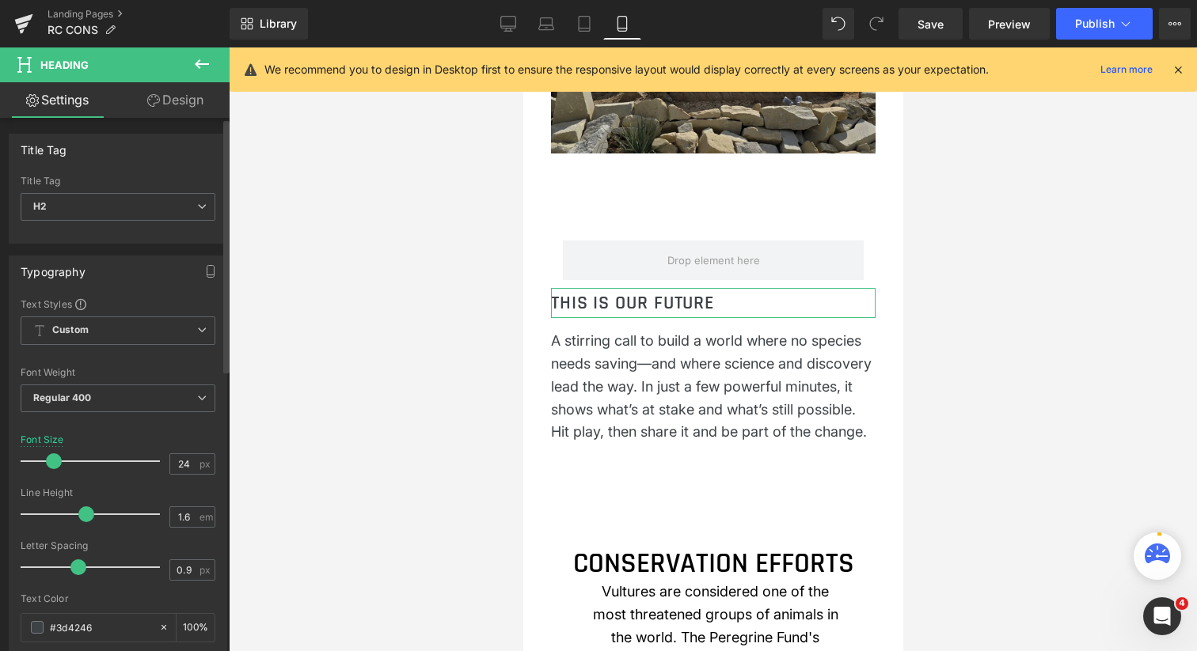
type input "25"
drag, startPoint x: 69, startPoint y: 461, endPoint x: 55, endPoint y: 457, distance: 14.0
click at [55, 457] on span at bounding box center [54, 462] width 16 height 16
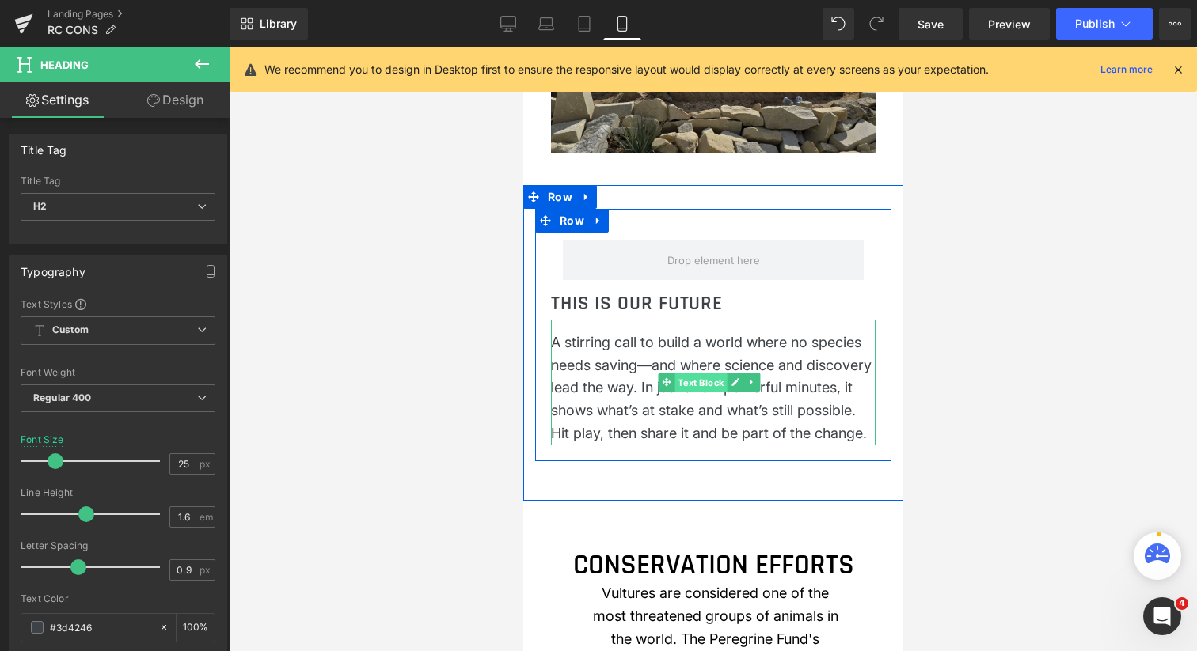
click at [694, 393] on span "Text Block" at bounding box center [700, 383] width 52 height 19
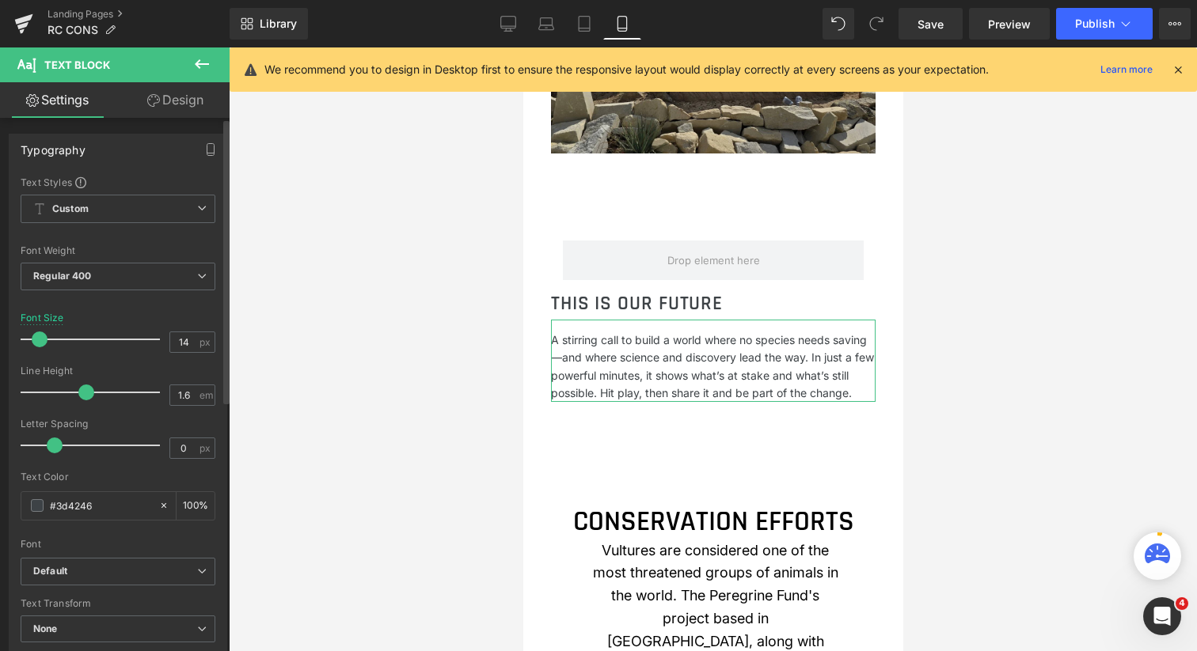
type input "15"
click at [42, 340] on span at bounding box center [40, 340] width 16 height 16
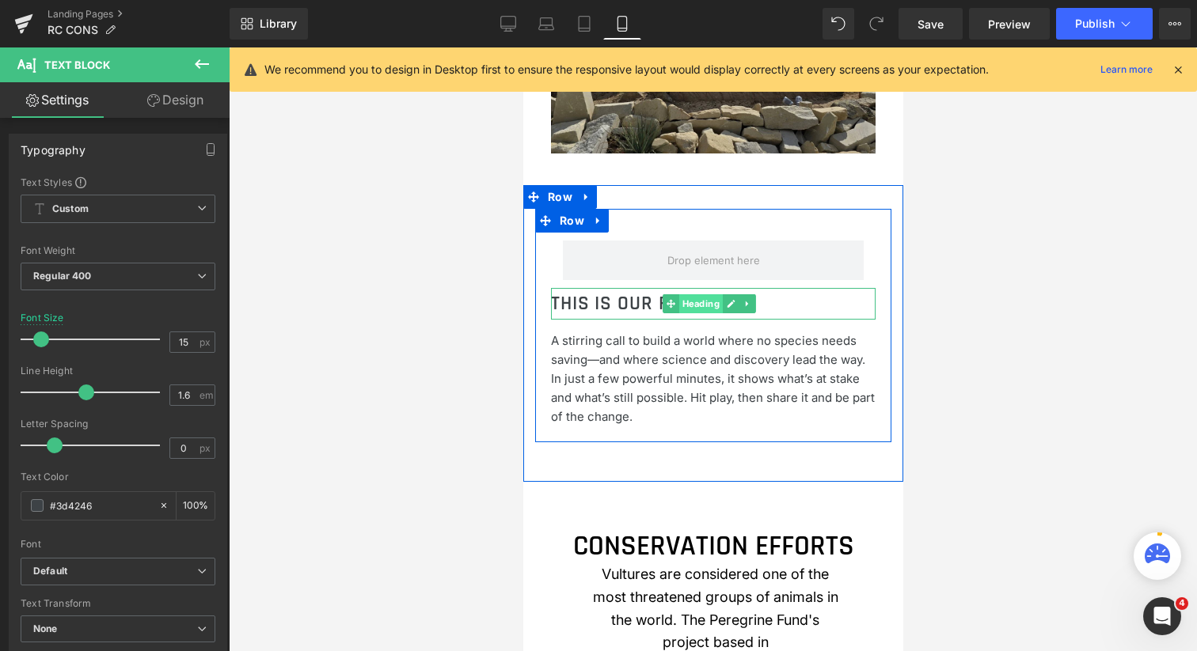
click at [697, 313] on span "Heading" at bounding box center [700, 303] width 44 height 19
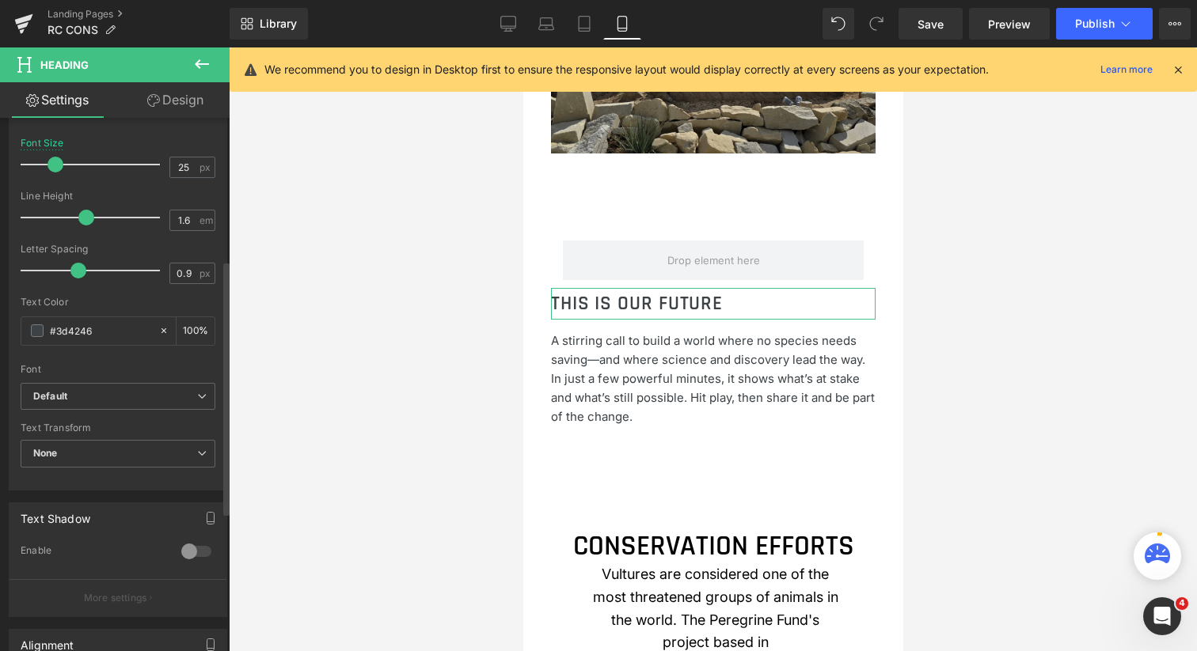
scroll to position [302, 0]
click at [112, 450] on span "None" at bounding box center [118, 449] width 195 height 28
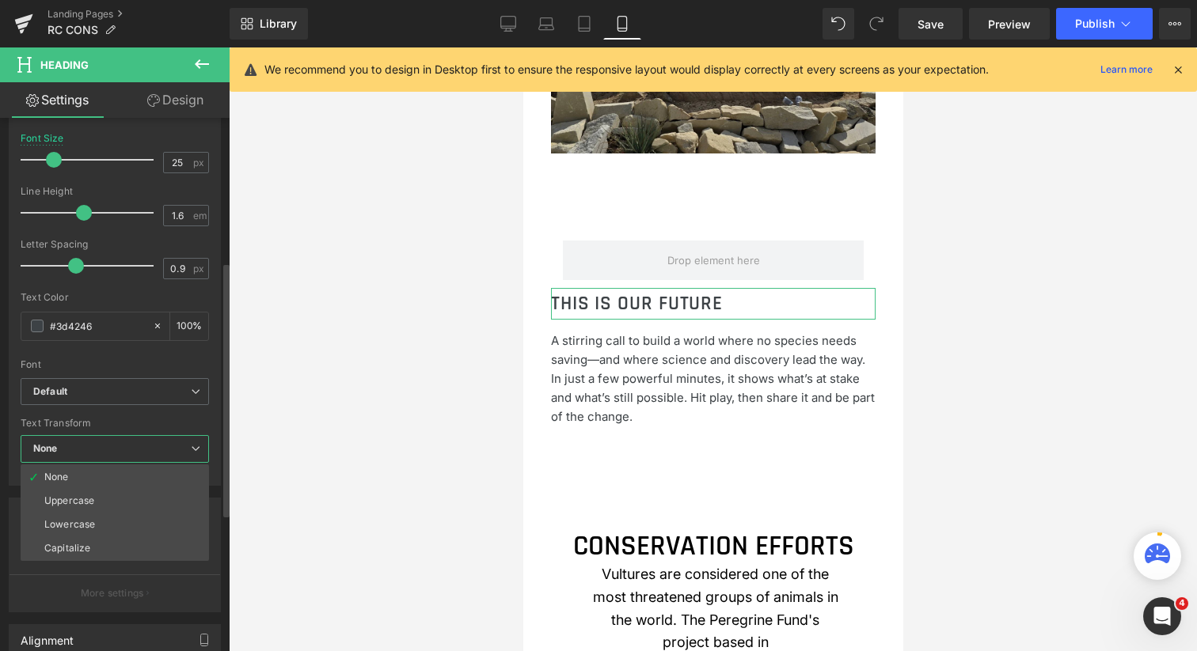
click at [112, 450] on span "None" at bounding box center [115, 449] width 188 height 28
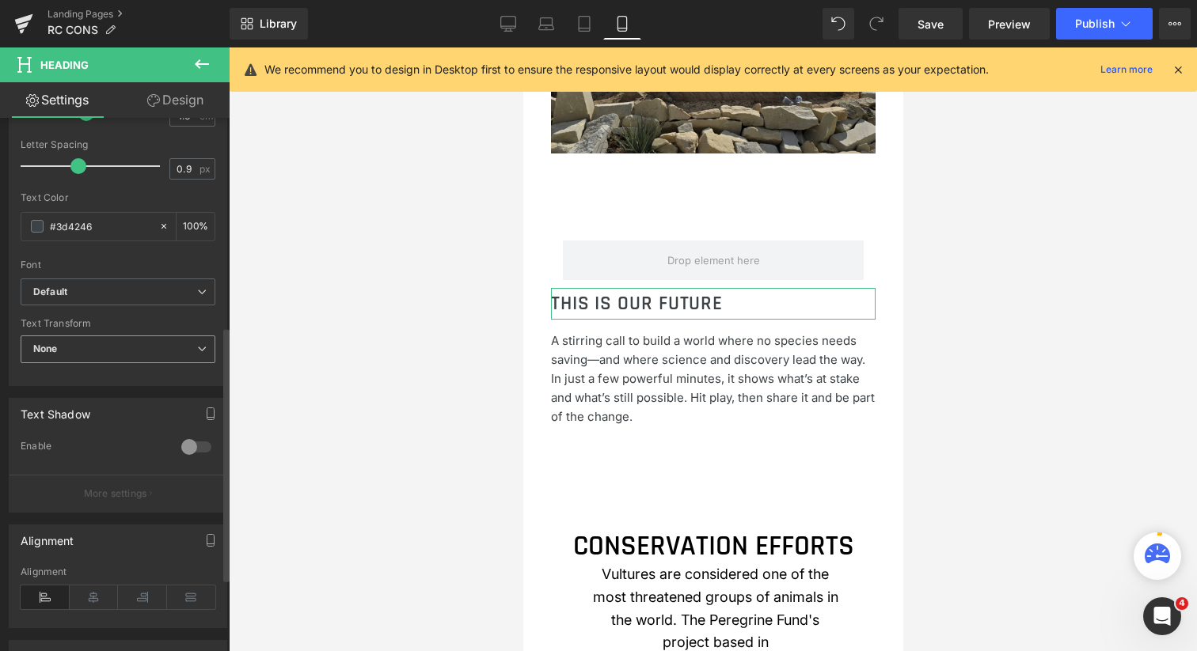
scroll to position [514, 0]
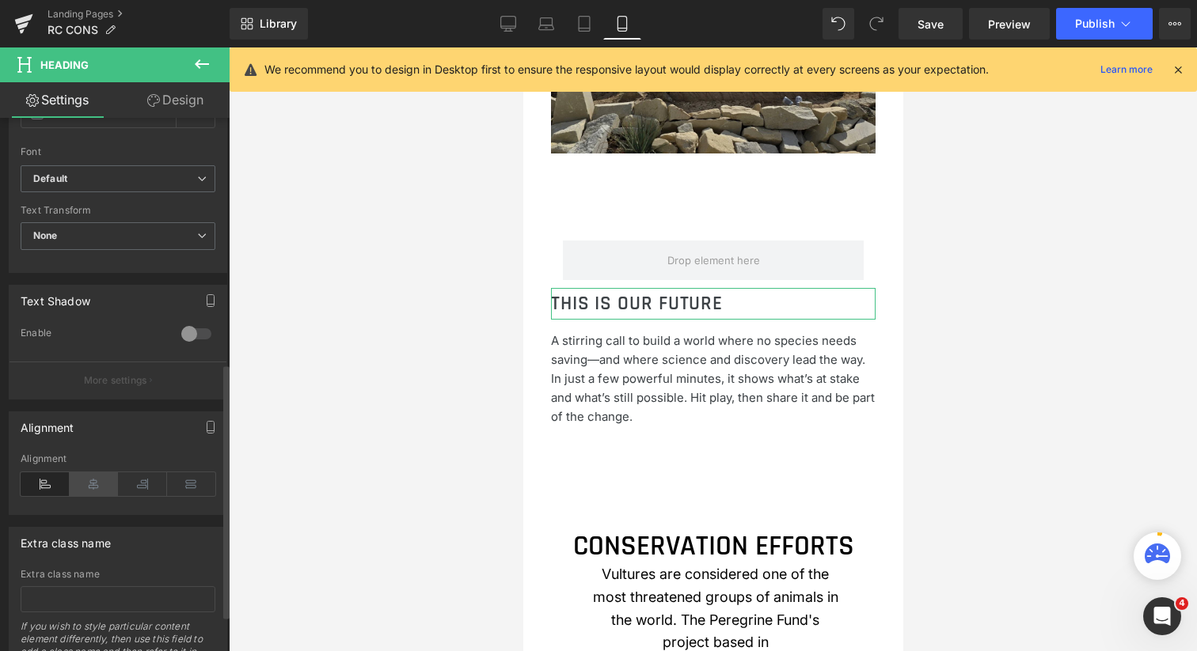
click at [93, 485] on icon at bounding box center [94, 485] width 49 height 24
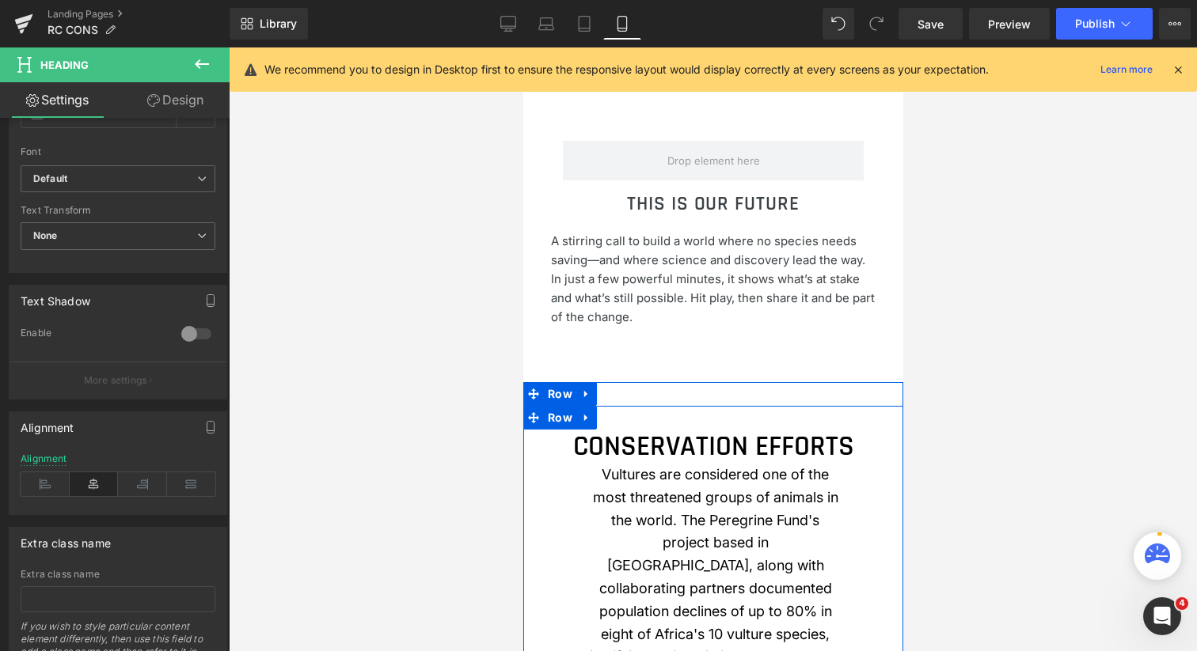
scroll to position [923, 0]
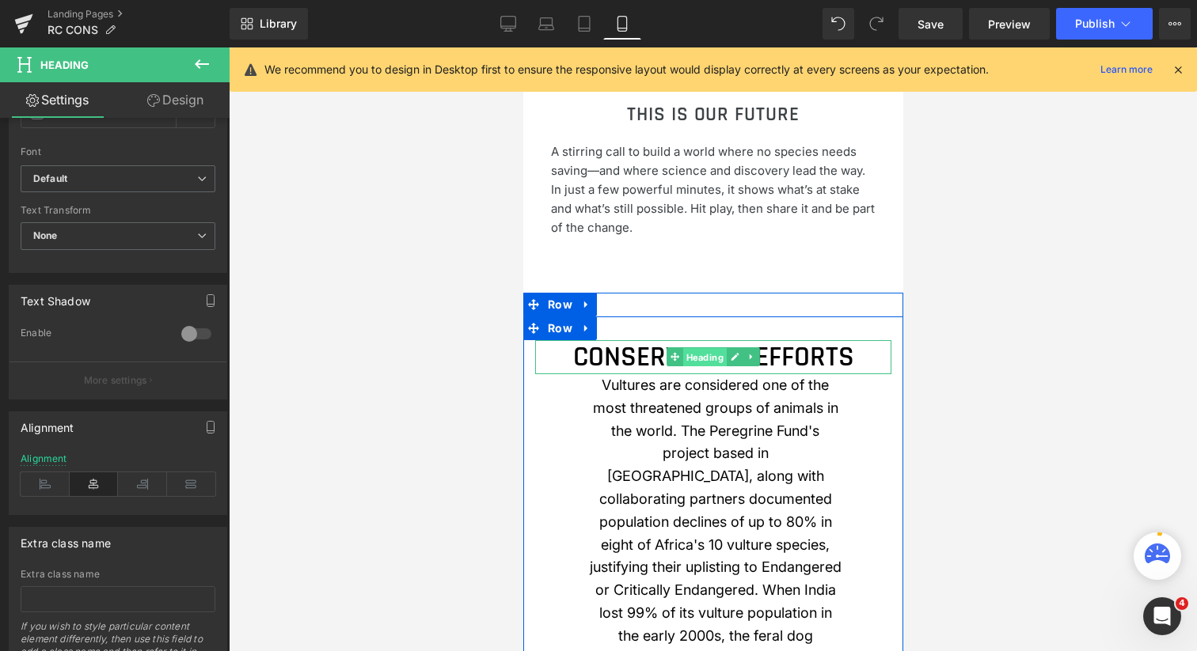
click at [701, 367] on span "Heading" at bounding box center [704, 357] width 44 height 19
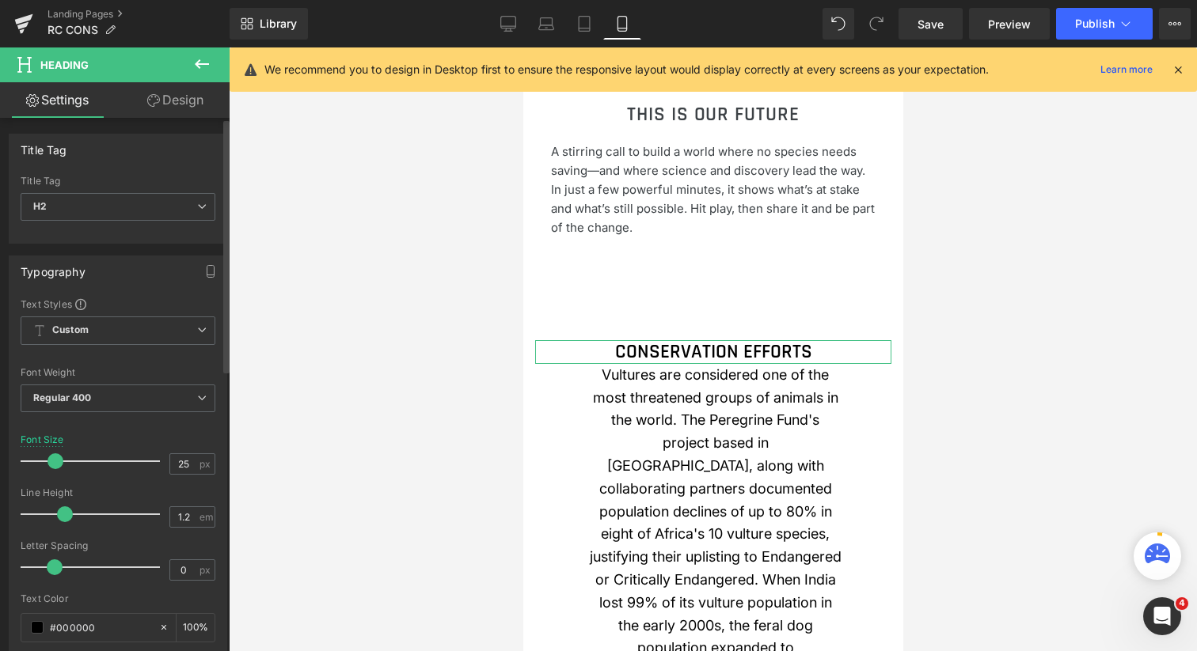
type input "24"
drag, startPoint x: 68, startPoint y: 461, endPoint x: 52, endPoint y: 460, distance: 15.9
click at [52, 461] on span at bounding box center [54, 462] width 16 height 16
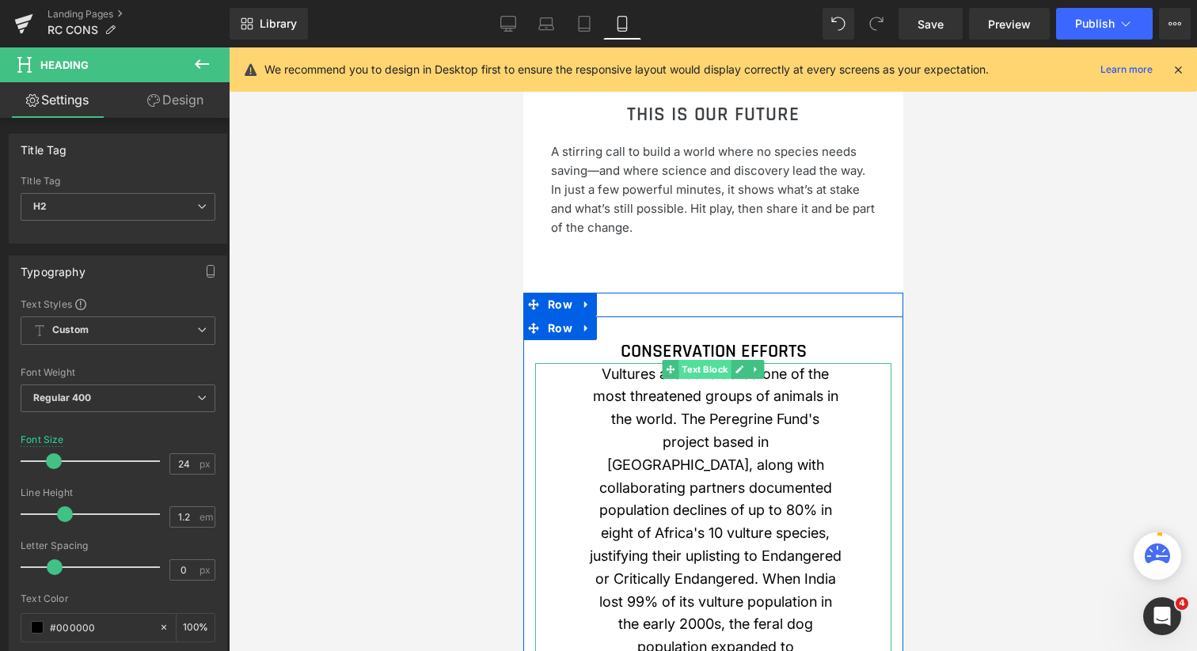
click at [709, 379] on span "Text Block" at bounding box center [703, 369] width 52 height 19
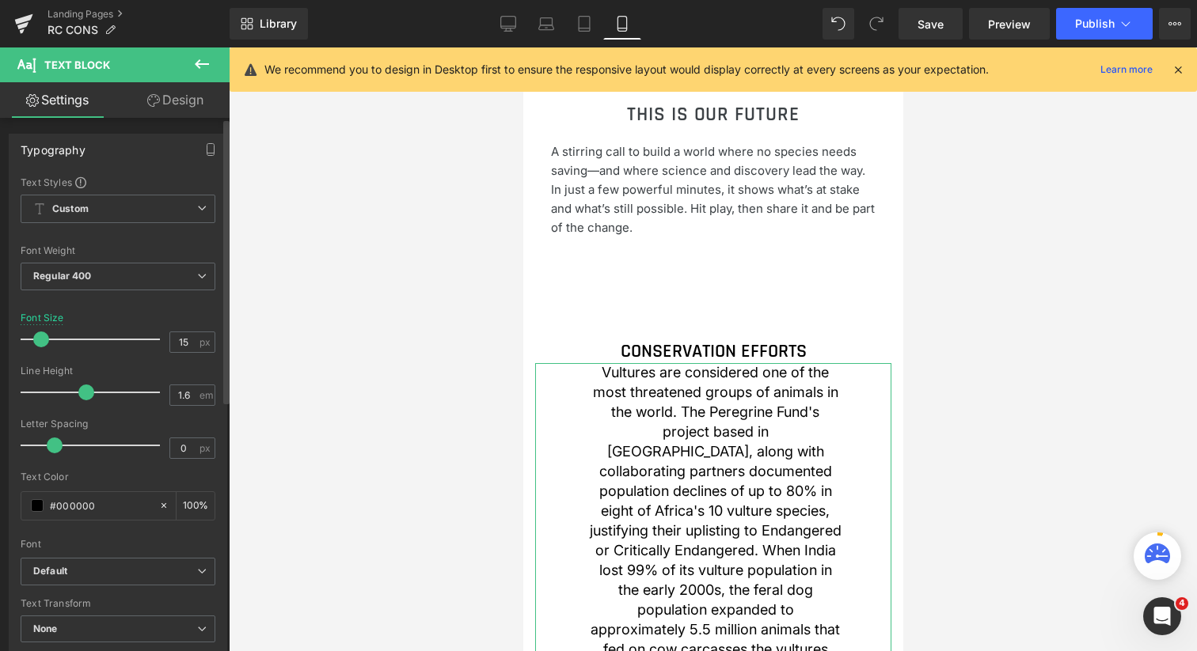
type input "14"
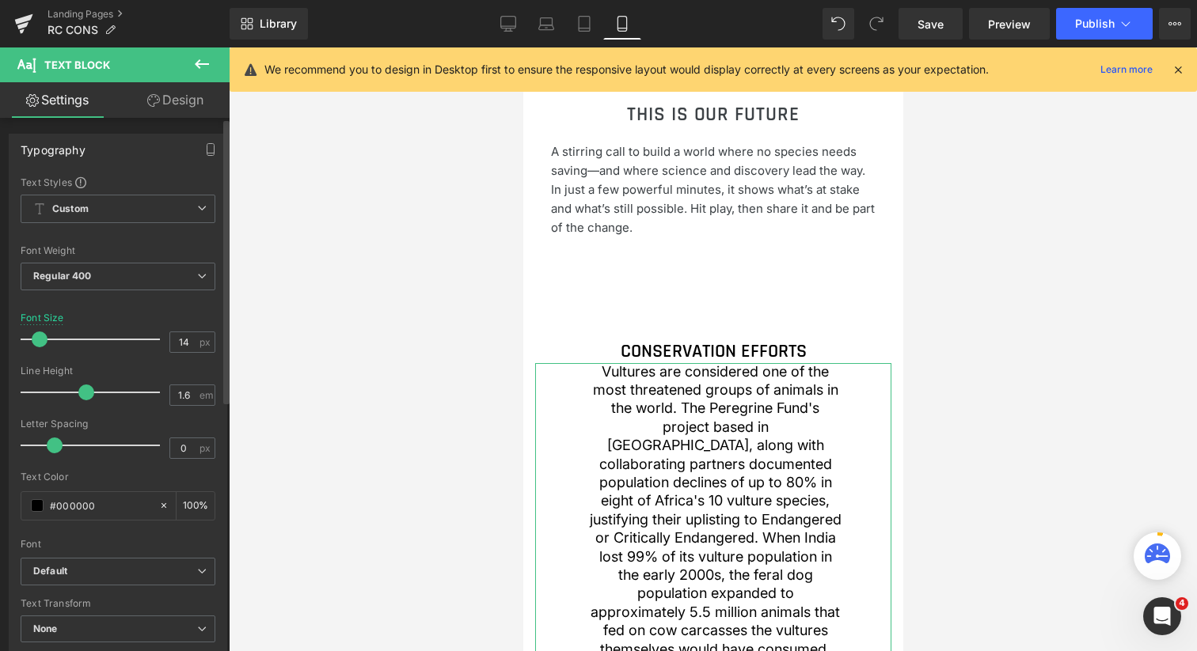
click at [40, 338] on span at bounding box center [40, 340] width 16 height 16
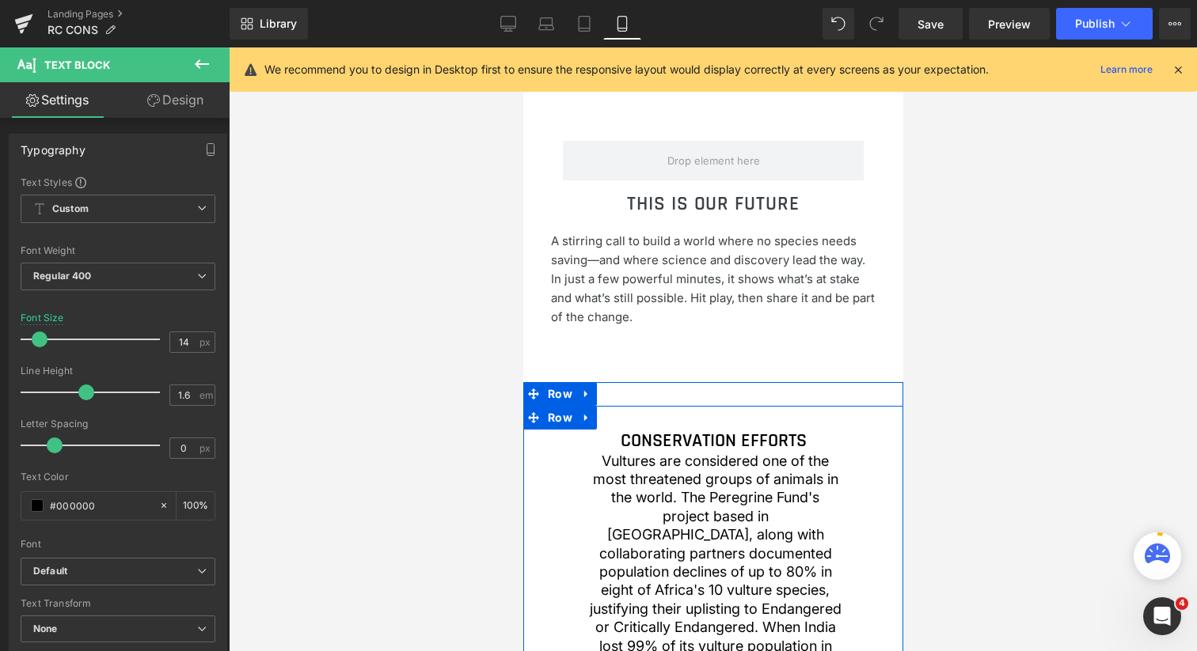
scroll to position [830, 0]
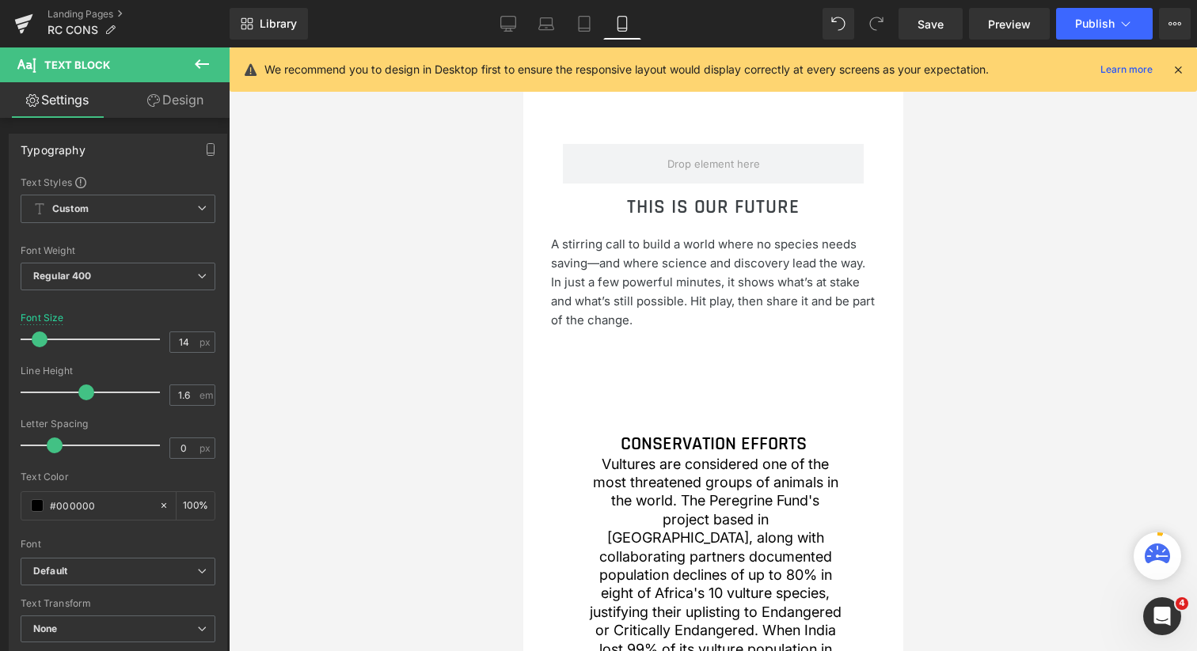
click at [199, 63] on icon at bounding box center [201, 64] width 19 height 19
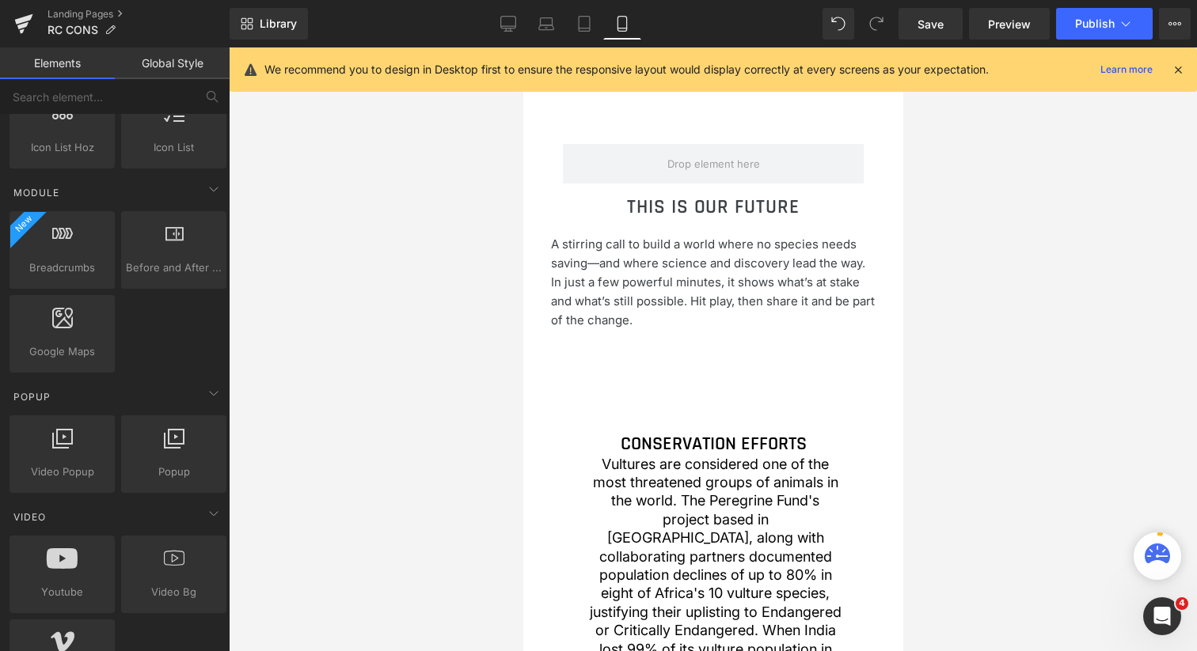
scroll to position [772, 0]
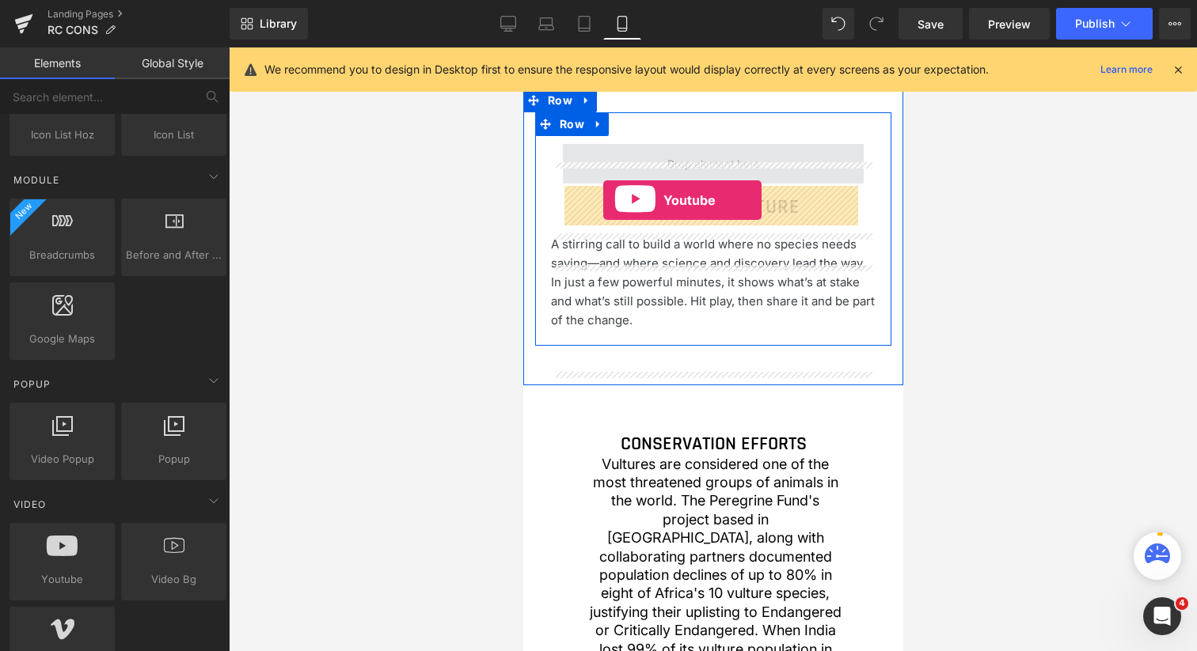
drag, startPoint x: 583, startPoint y: 600, endPoint x: 602, endPoint y: 198, distance: 402.6
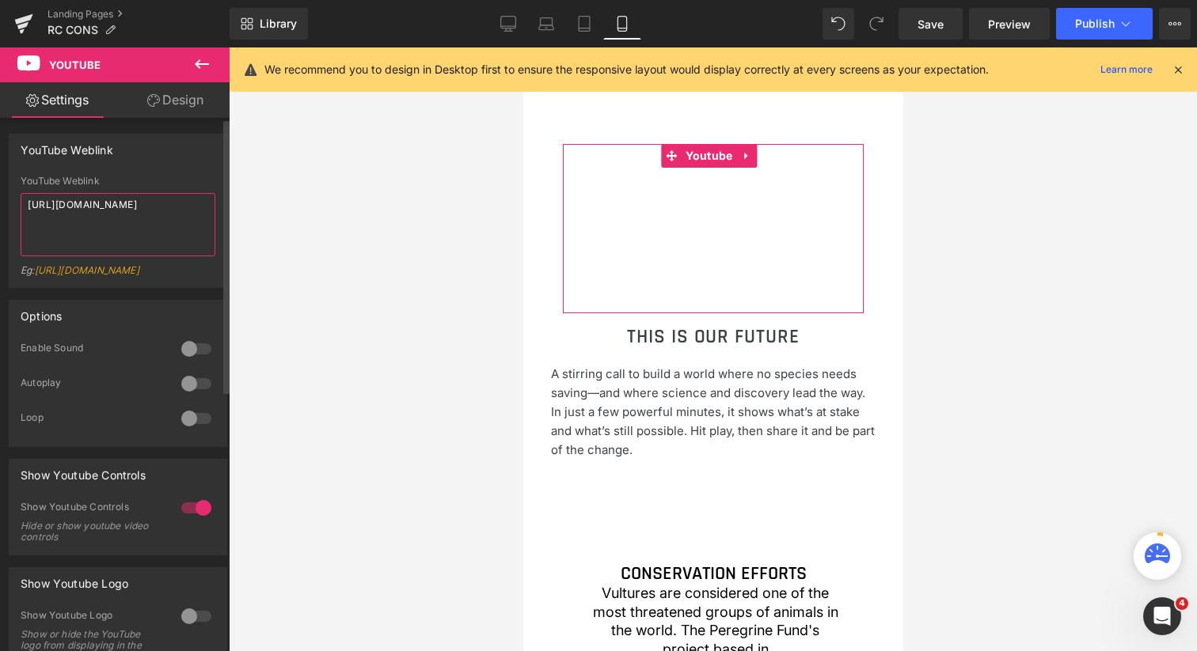
drag, startPoint x: 130, startPoint y: 225, endPoint x: 6, endPoint y: 178, distance: 132.0
click at [6, 178] on div "YouTube Weblink YouTube Weblink https://www.youtube.com/watch?v=OQBlWco72c4 Eg:…" at bounding box center [118, 205] width 237 height 166
paste textarea "youtu.be/0RbGn8q71uU"
type textarea "https://youtu.be/0RbGn8q71uU"
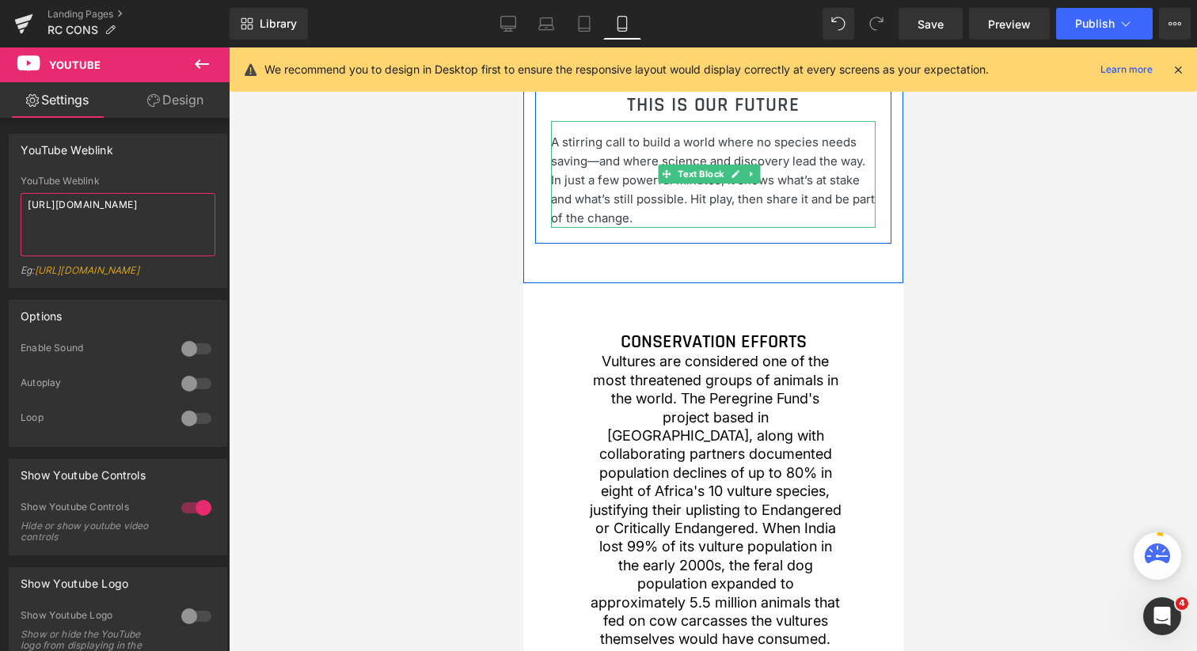
scroll to position [1125, 0]
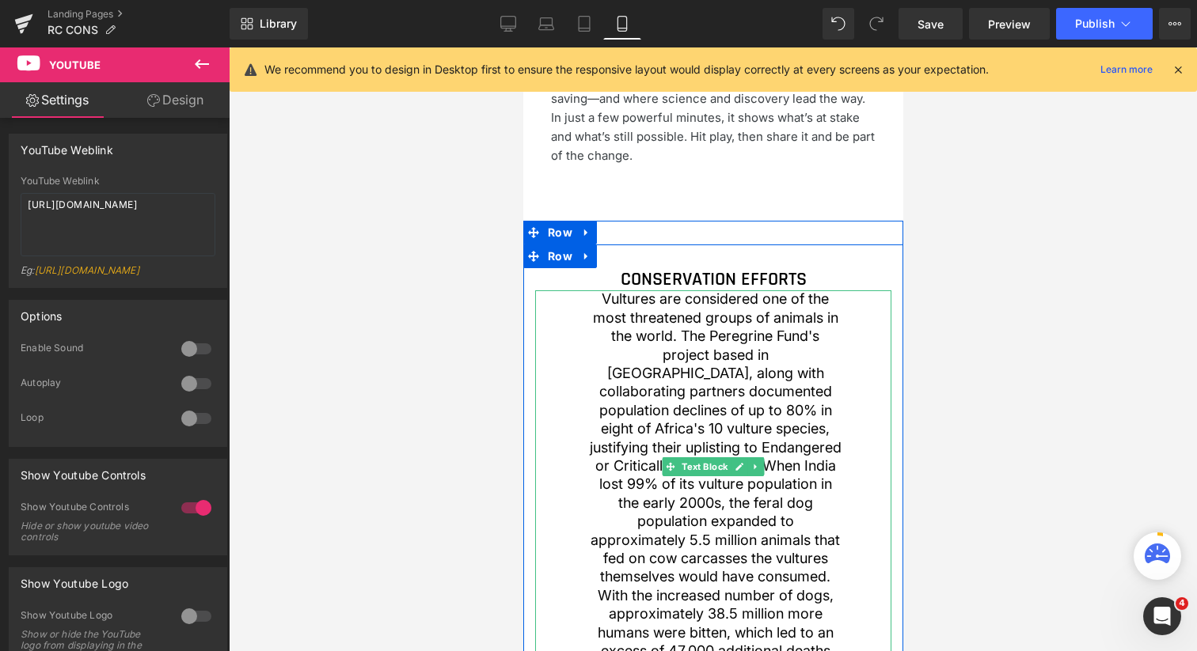
click at [696, 398] on span "Vultures are considered one of the most threatened groups of animals in the wor…" at bounding box center [715, 483] width 252 height 387
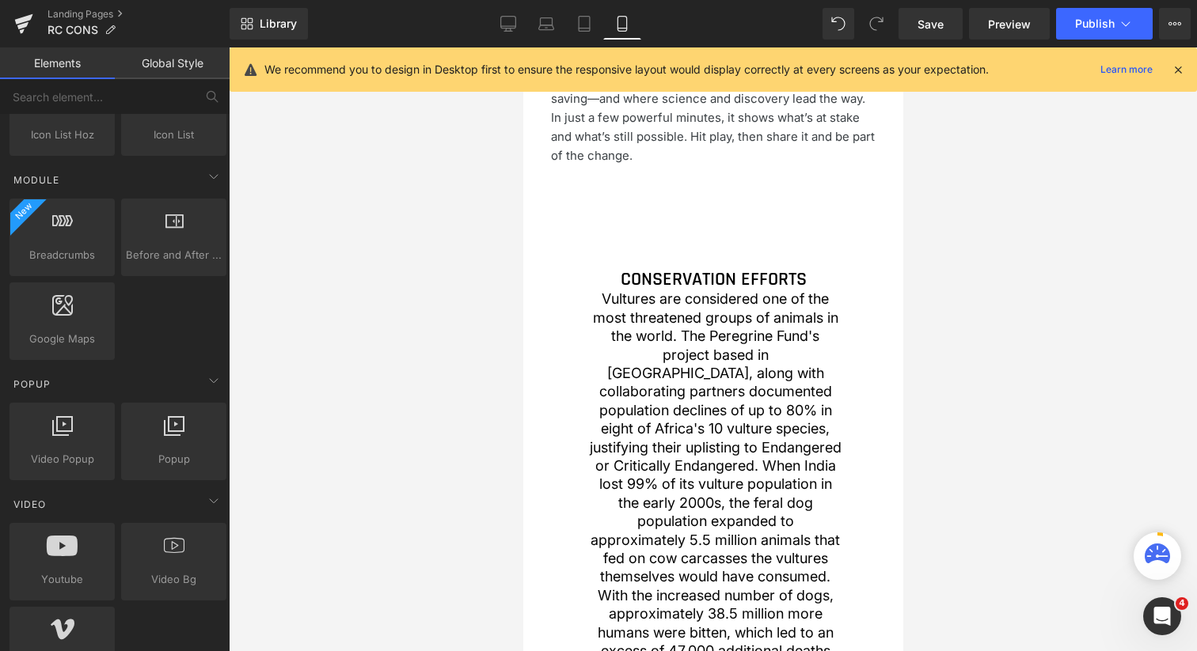
click at [471, 495] on div at bounding box center [713, 349] width 968 height 604
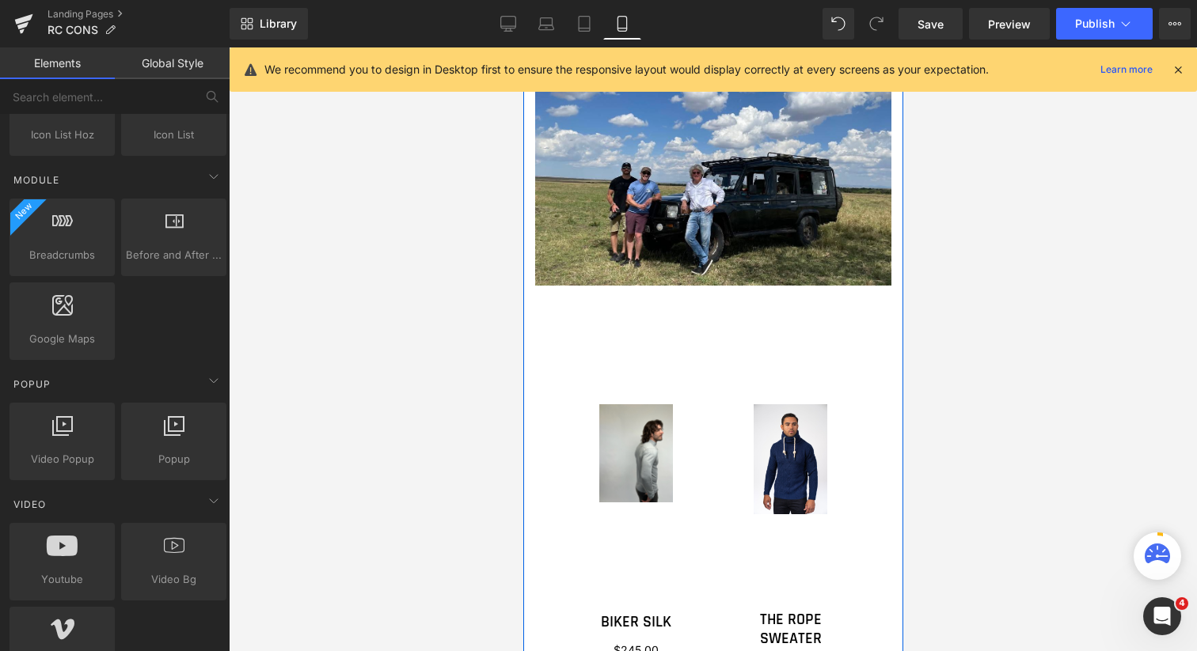
scroll to position [1836, 0]
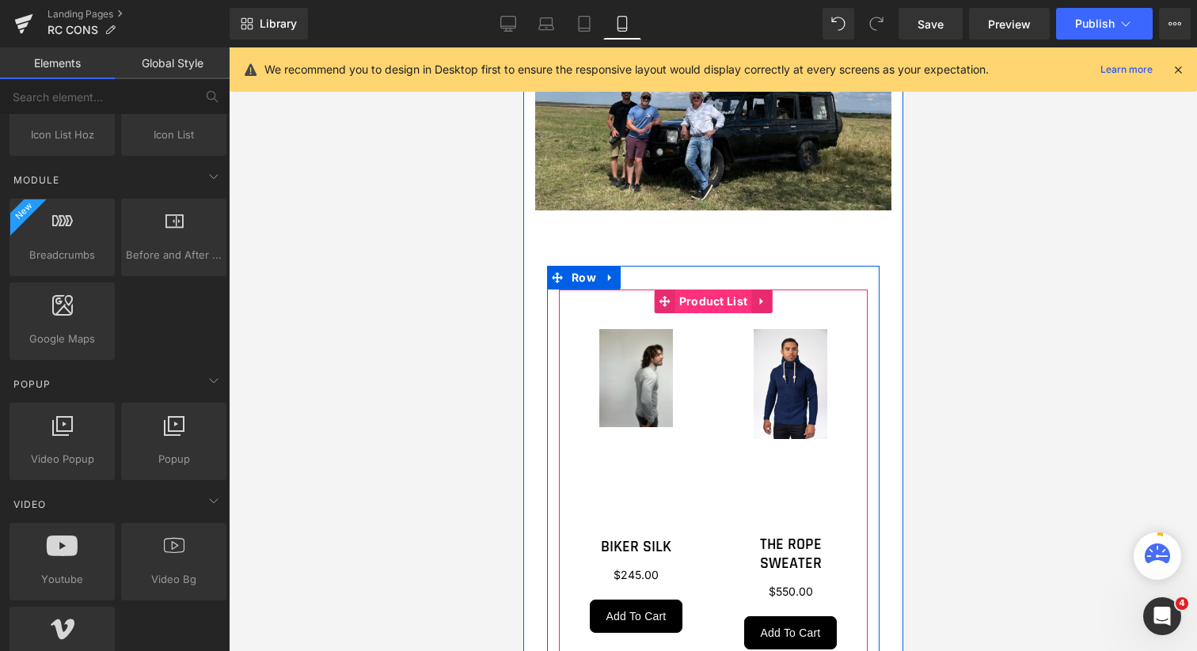
click at [701, 301] on span "Product List" at bounding box center [712, 302] width 77 height 24
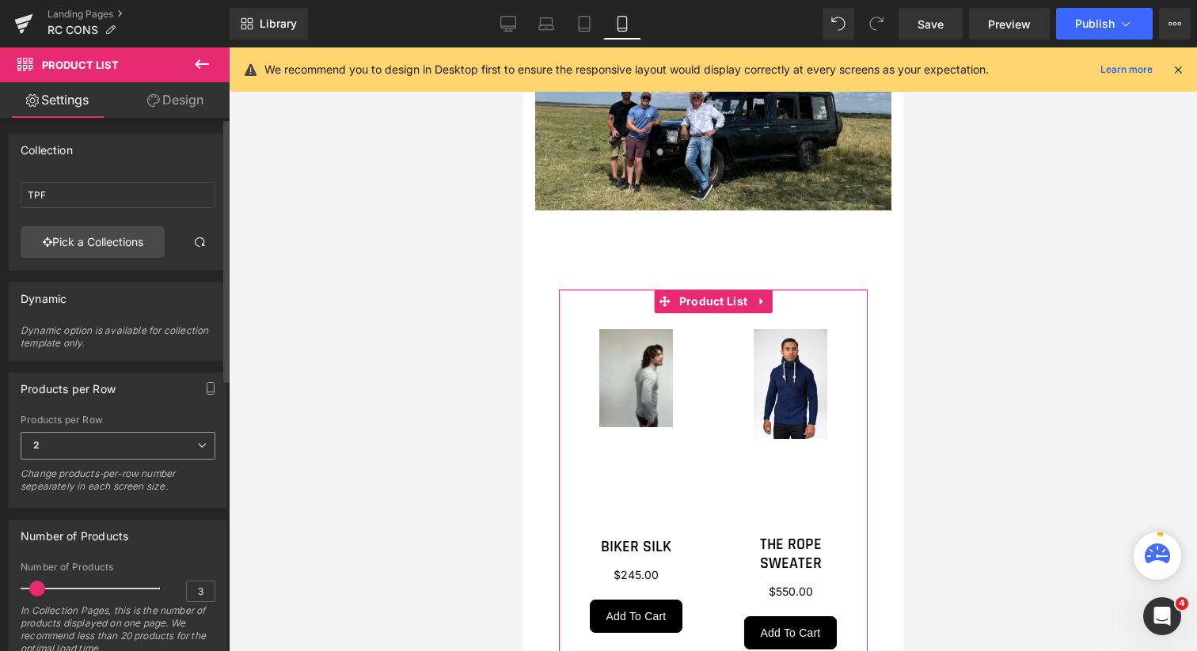
click at [197, 444] on icon at bounding box center [201, 445] width 9 height 9
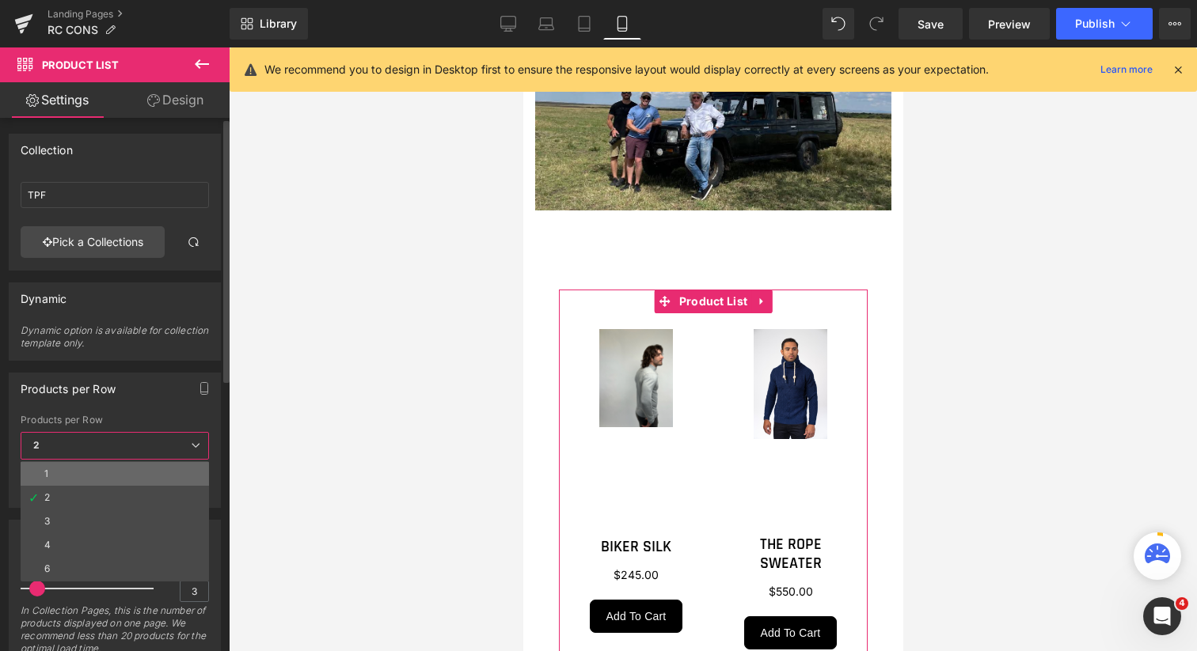
click at [134, 469] on li "1" at bounding box center [115, 474] width 188 height 24
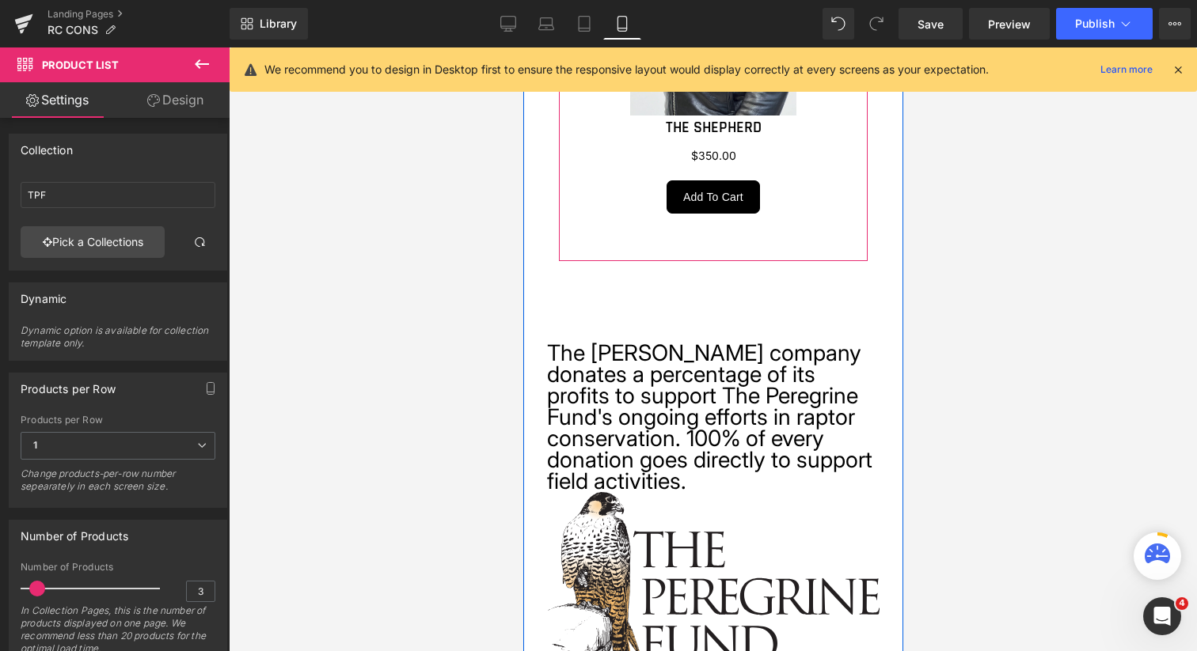
scroll to position [2928, 0]
click at [690, 400] on div "The Robert Comstock company donates a percentage of its profits to support The …" at bounding box center [712, 396] width 332 height 192
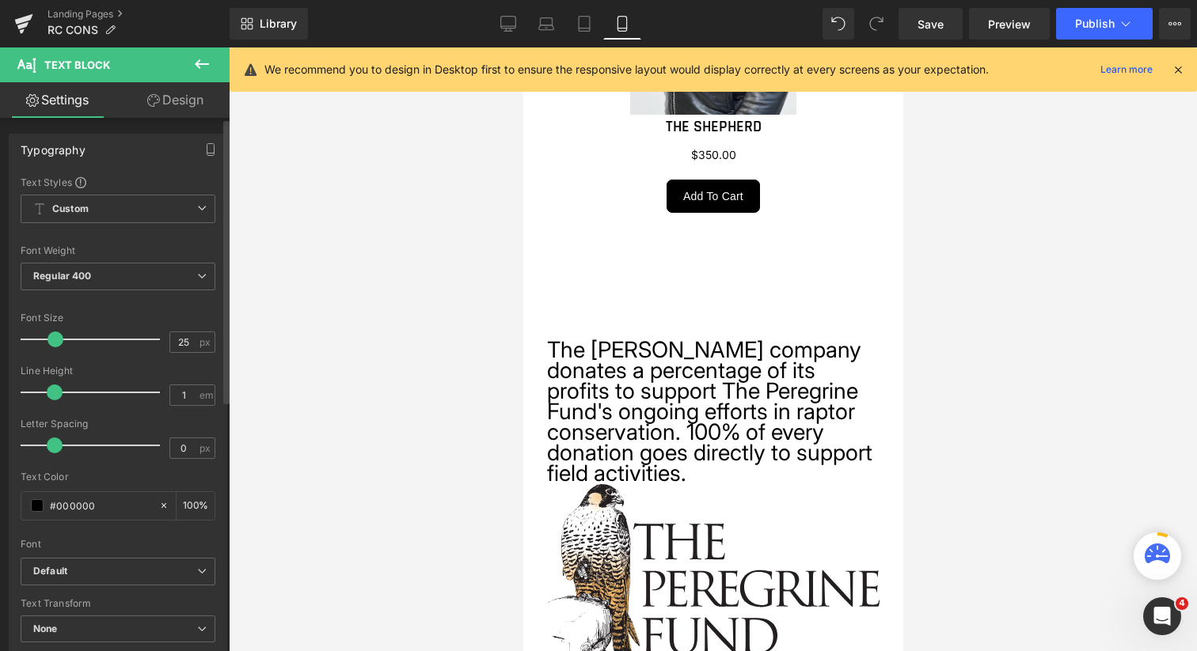
type input "24"
click at [49, 341] on span at bounding box center [54, 340] width 16 height 16
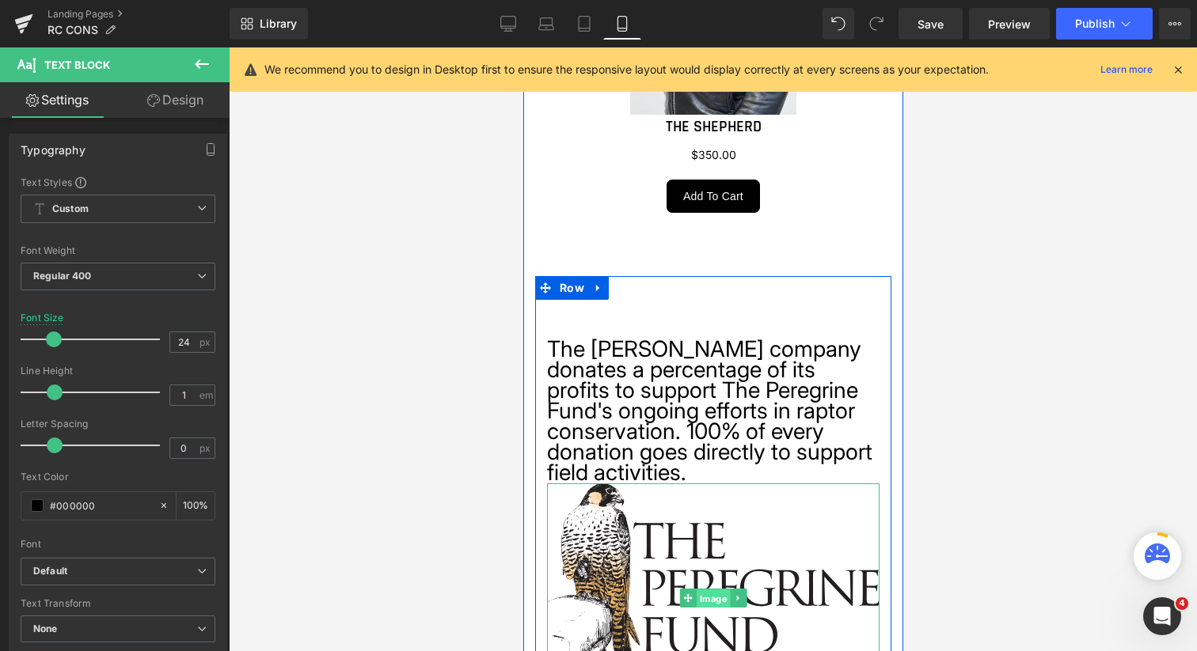
click at [703, 591] on span "Image" at bounding box center [713, 599] width 34 height 19
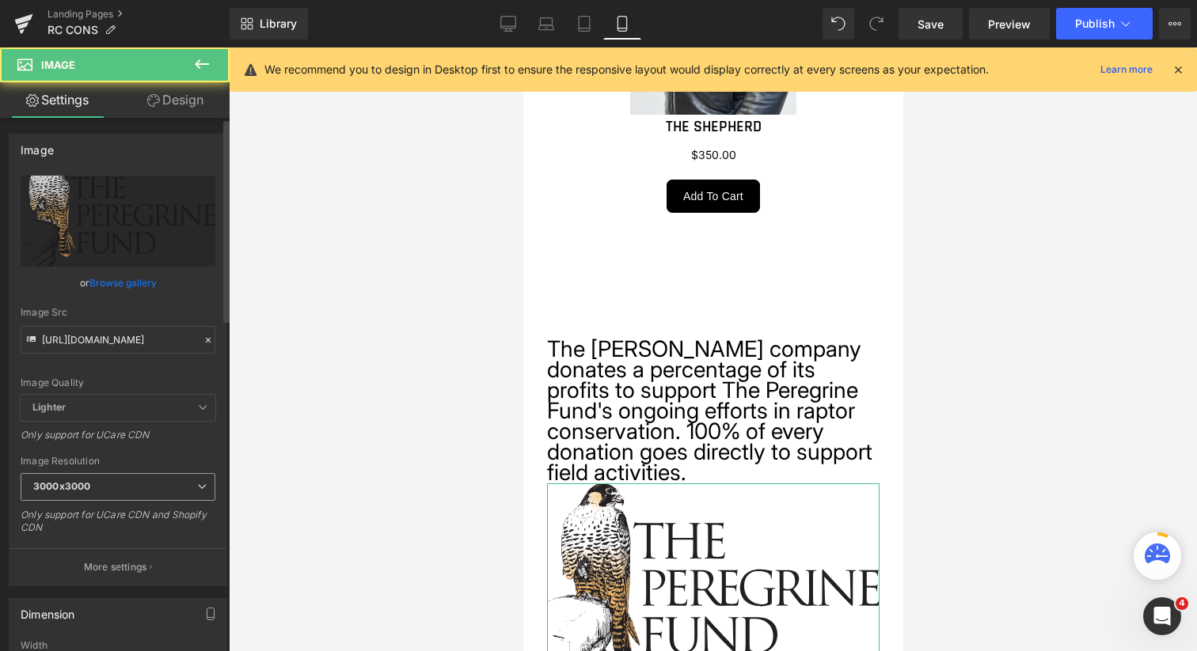
click at [125, 494] on span "3000x3000" at bounding box center [118, 487] width 195 height 28
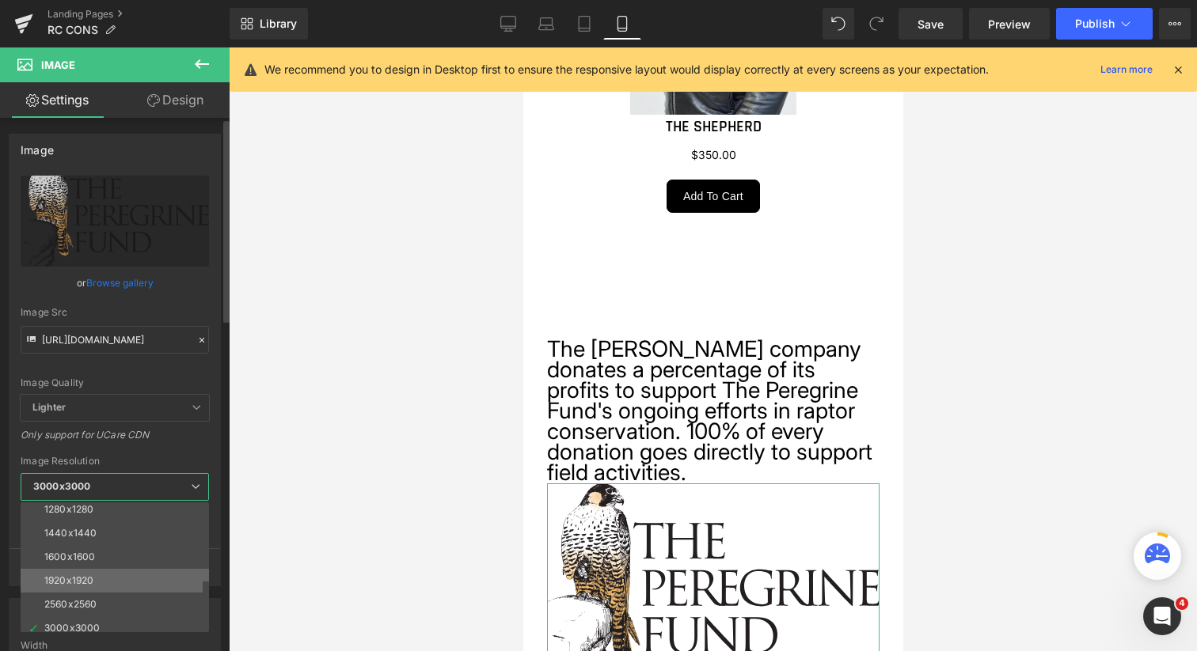
scroll to position [226, 0]
click at [90, 595] on div "2560x2560" at bounding box center [70, 596] width 52 height 11
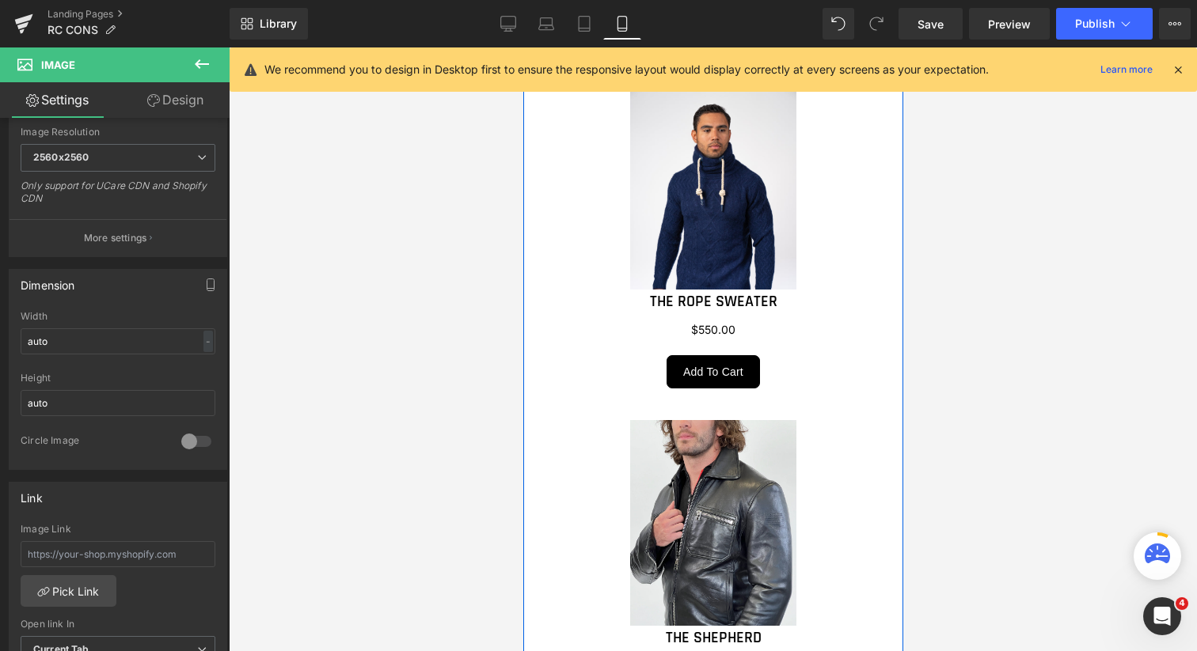
scroll to position [2326, 0]
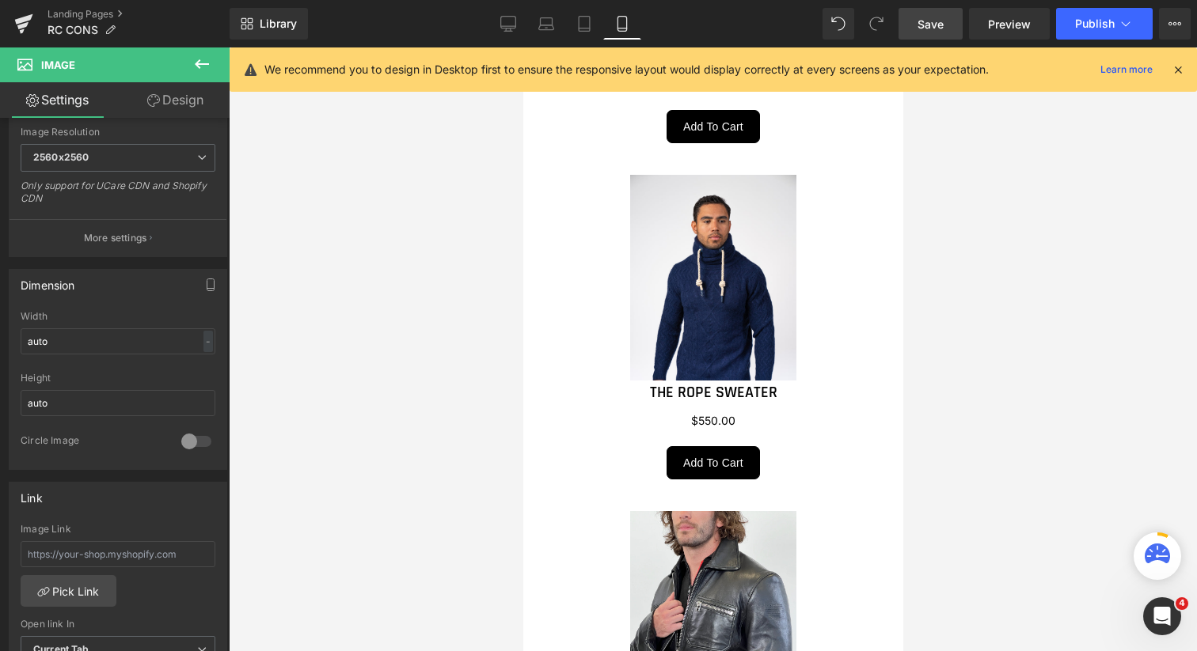
click at [928, 23] on span "Save" at bounding box center [930, 24] width 26 height 17
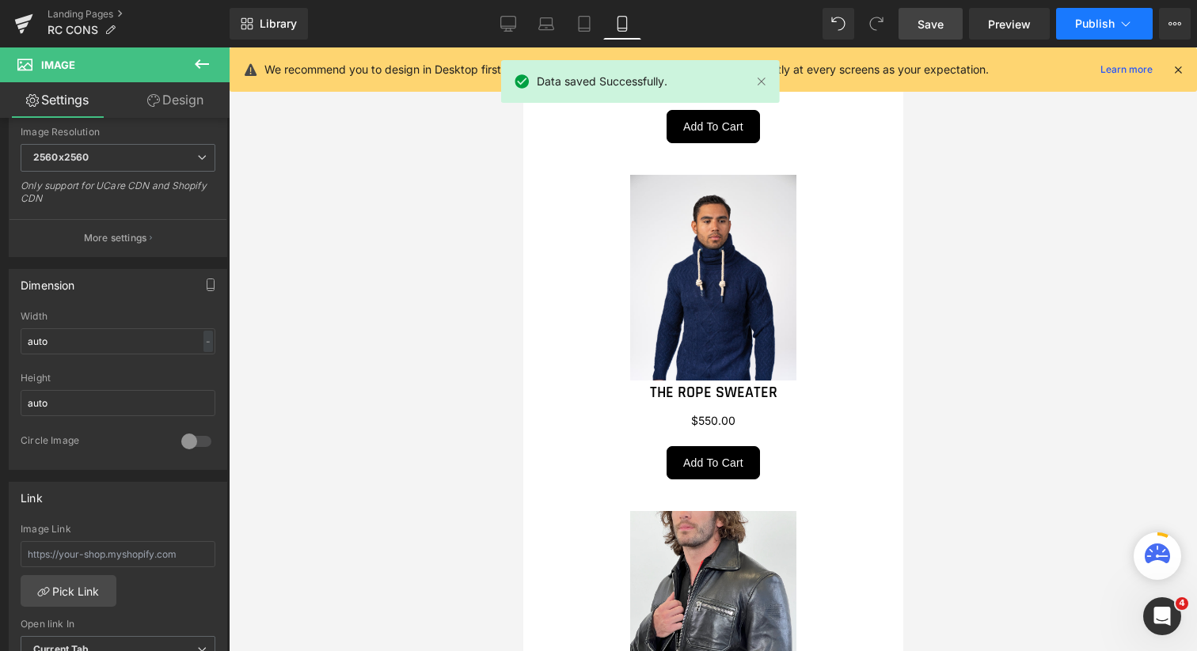
click at [1088, 28] on span "Publish" at bounding box center [1095, 23] width 40 height 13
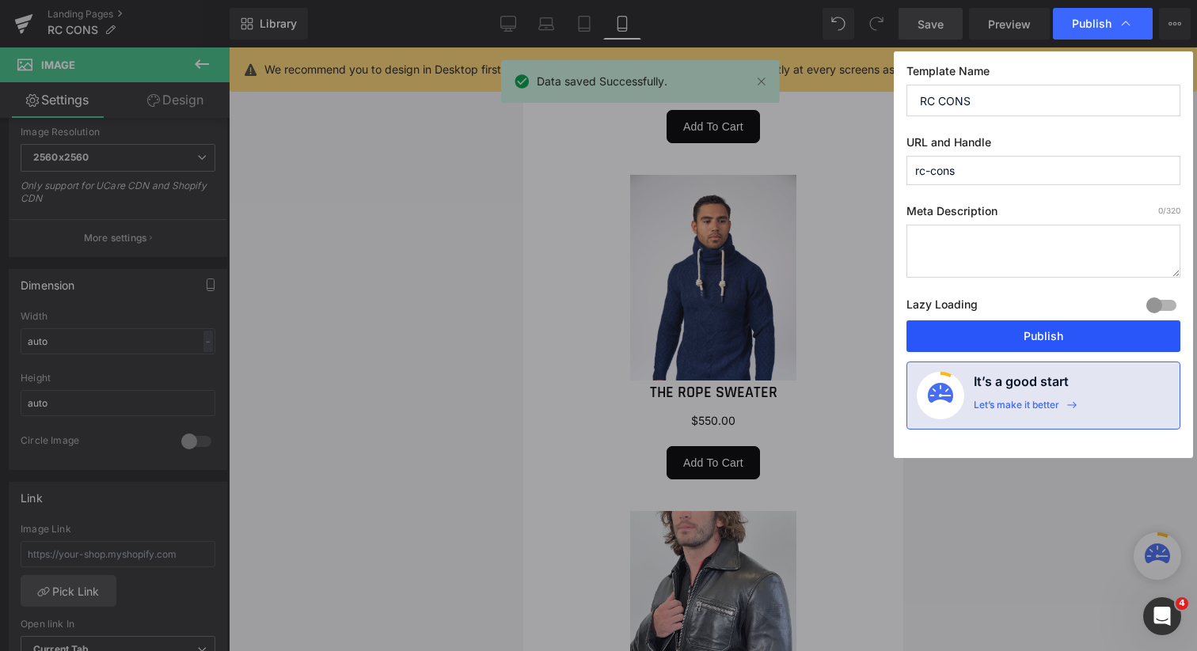
click at [1007, 334] on button "Publish" at bounding box center [1043, 337] width 274 height 32
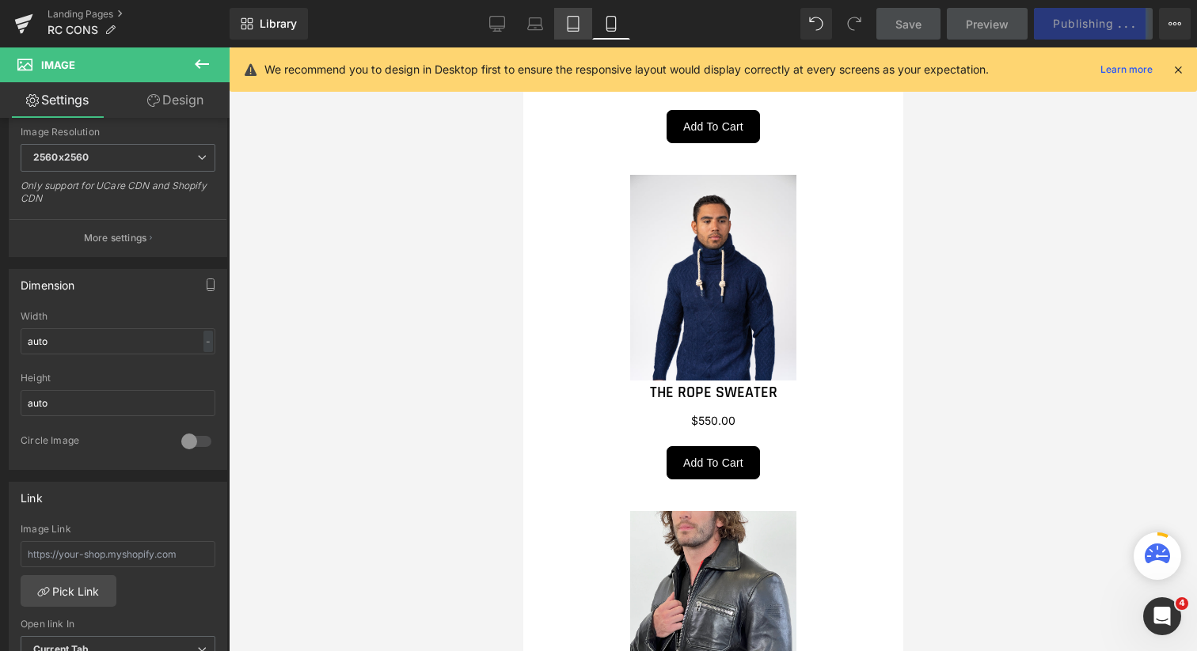
click at [571, 31] on icon at bounding box center [572, 24] width 11 height 15
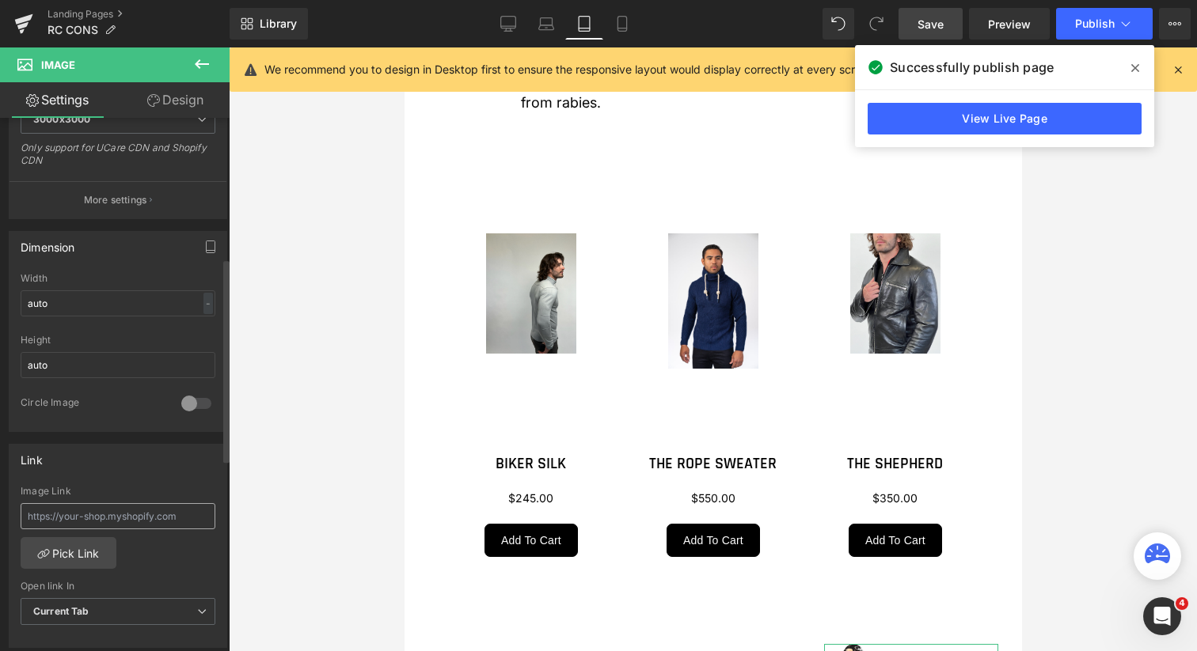
scroll to position [369, 0]
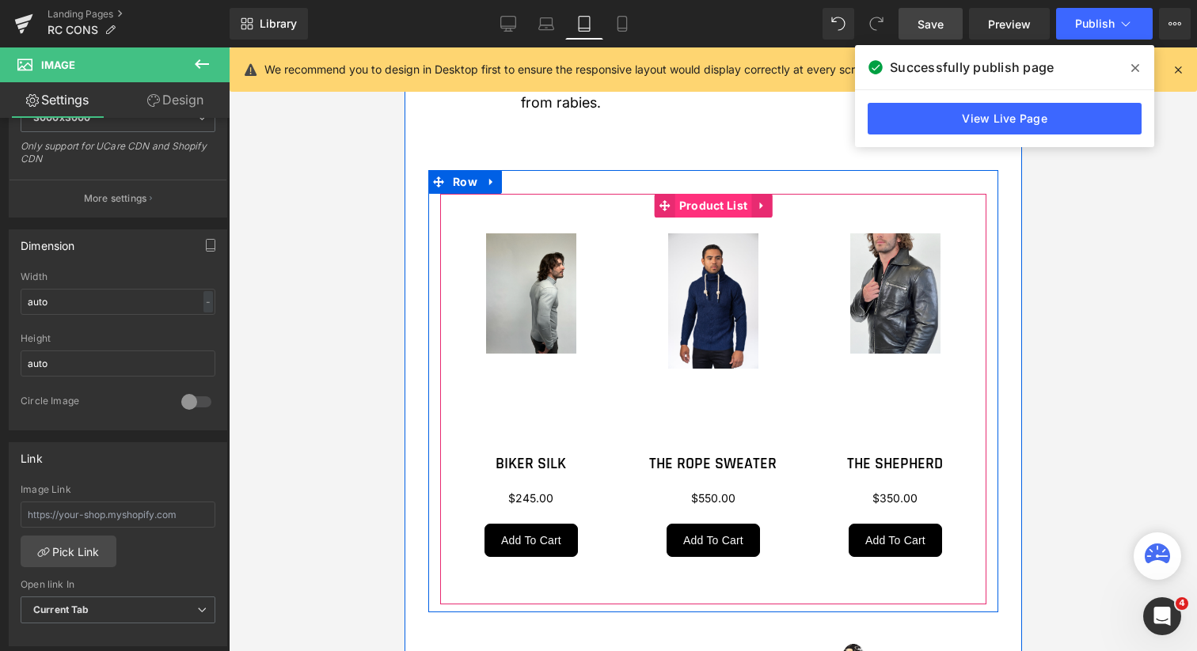
click at [712, 200] on span "Product List" at bounding box center [712, 206] width 77 height 24
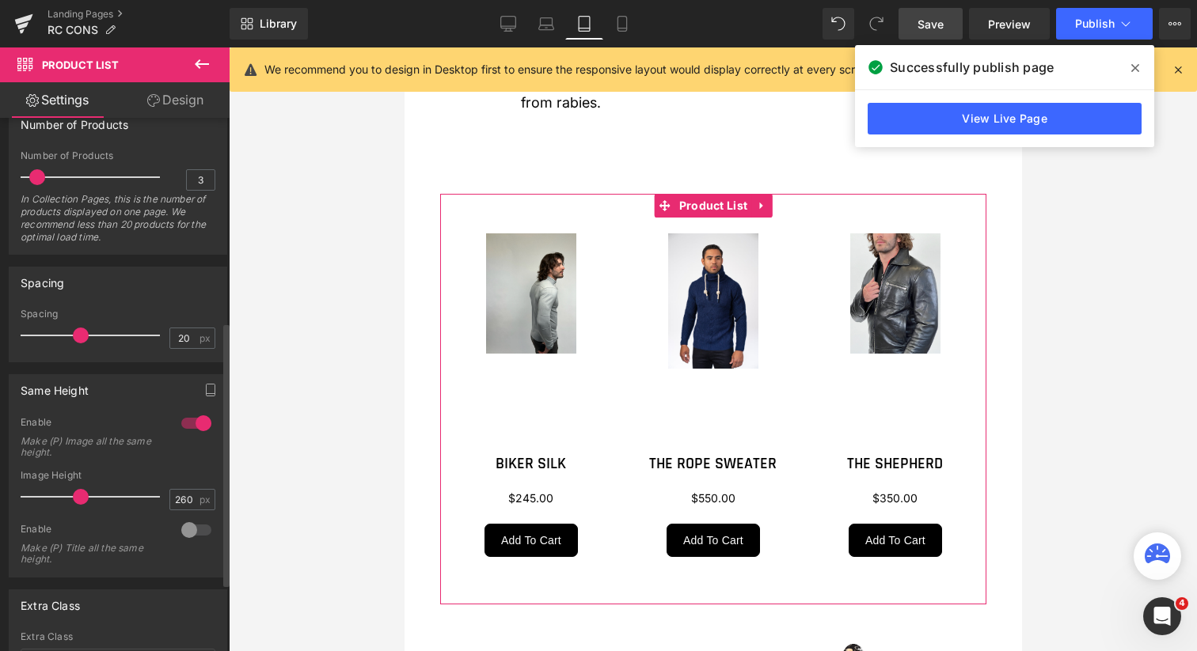
scroll to position [454, 0]
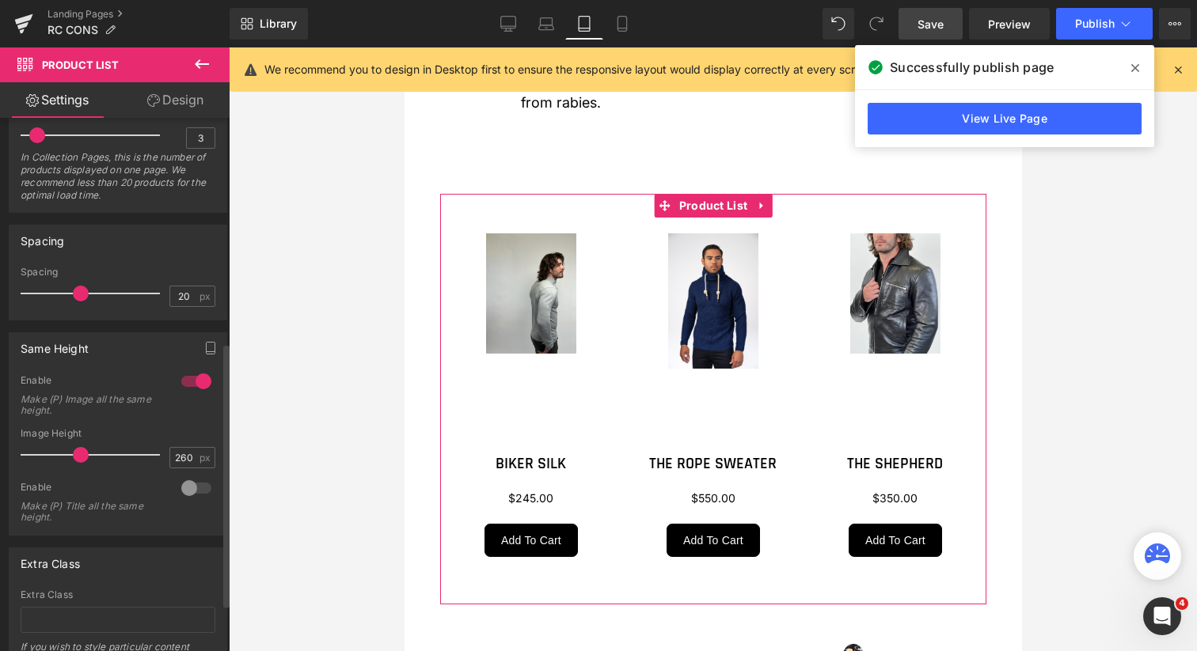
click at [184, 491] on div at bounding box center [196, 488] width 38 height 25
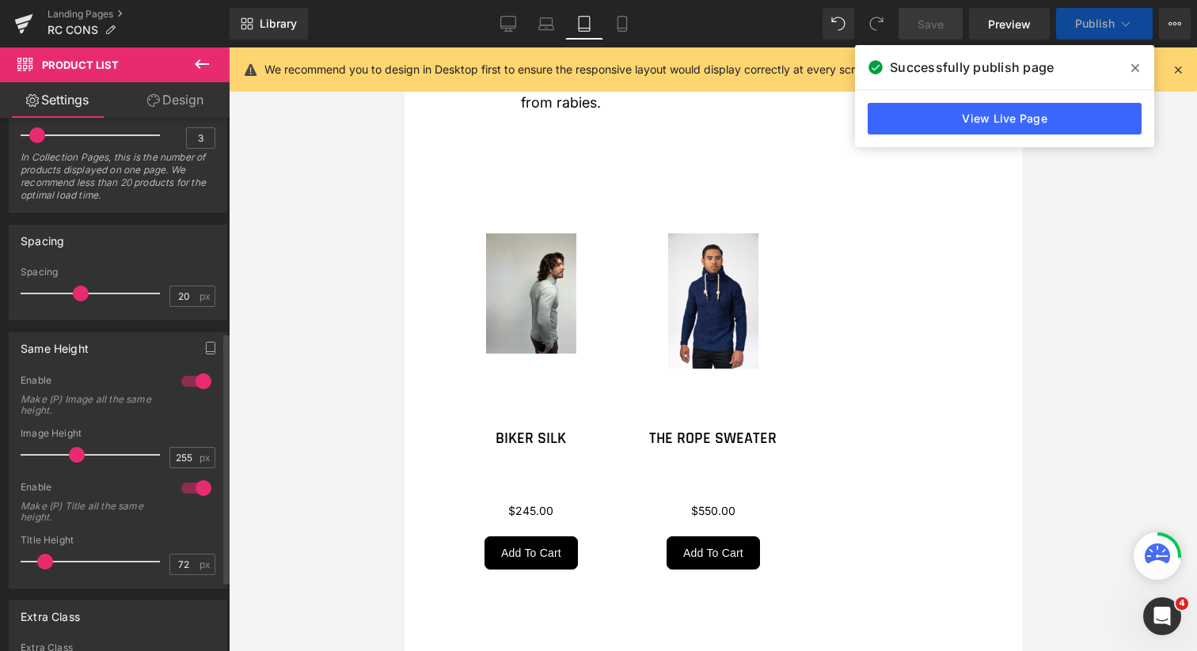
type input "260"
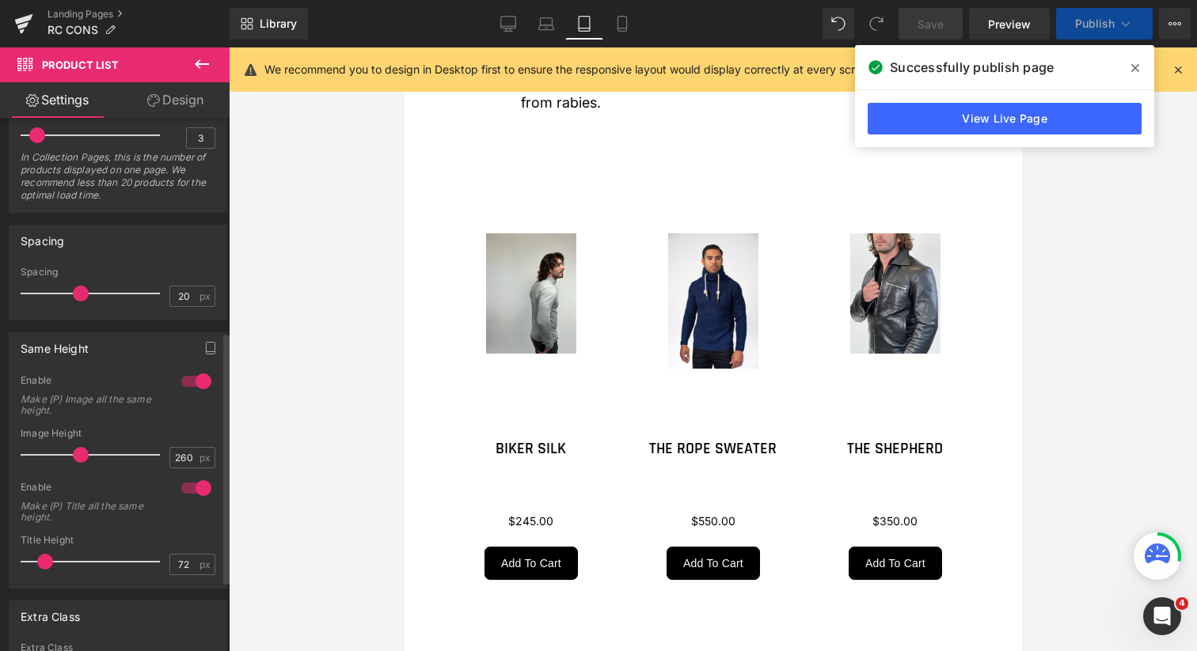
click at [77, 451] on span at bounding box center [81, 455] width 16 height 16
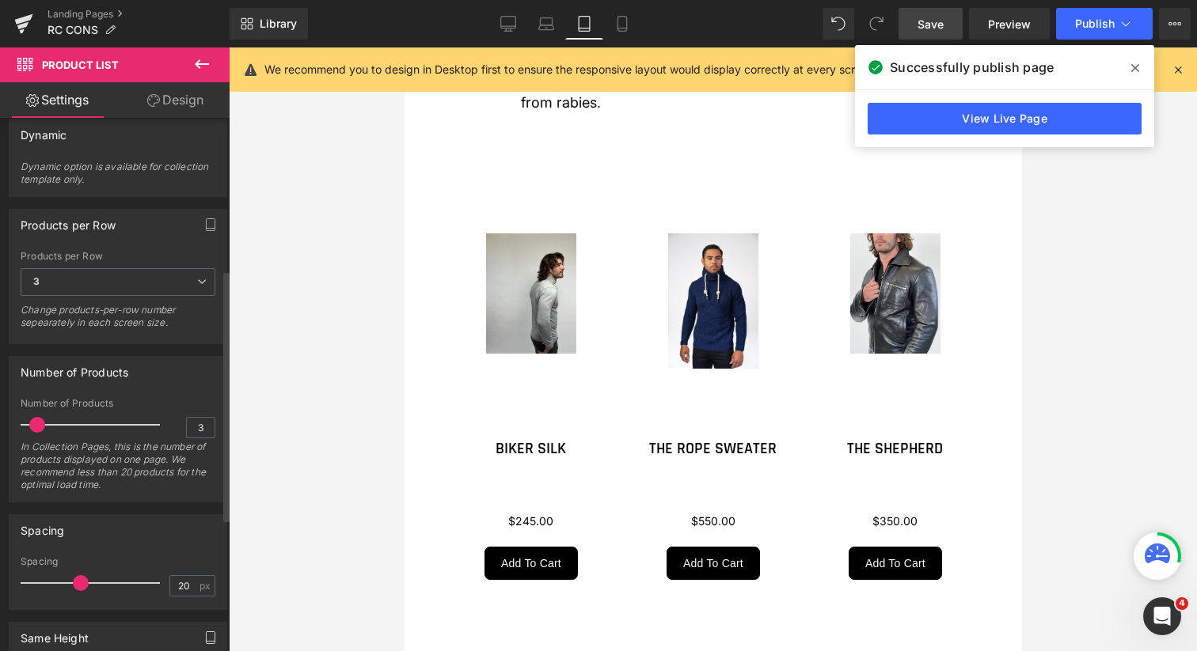
scroll to position [32, 0]
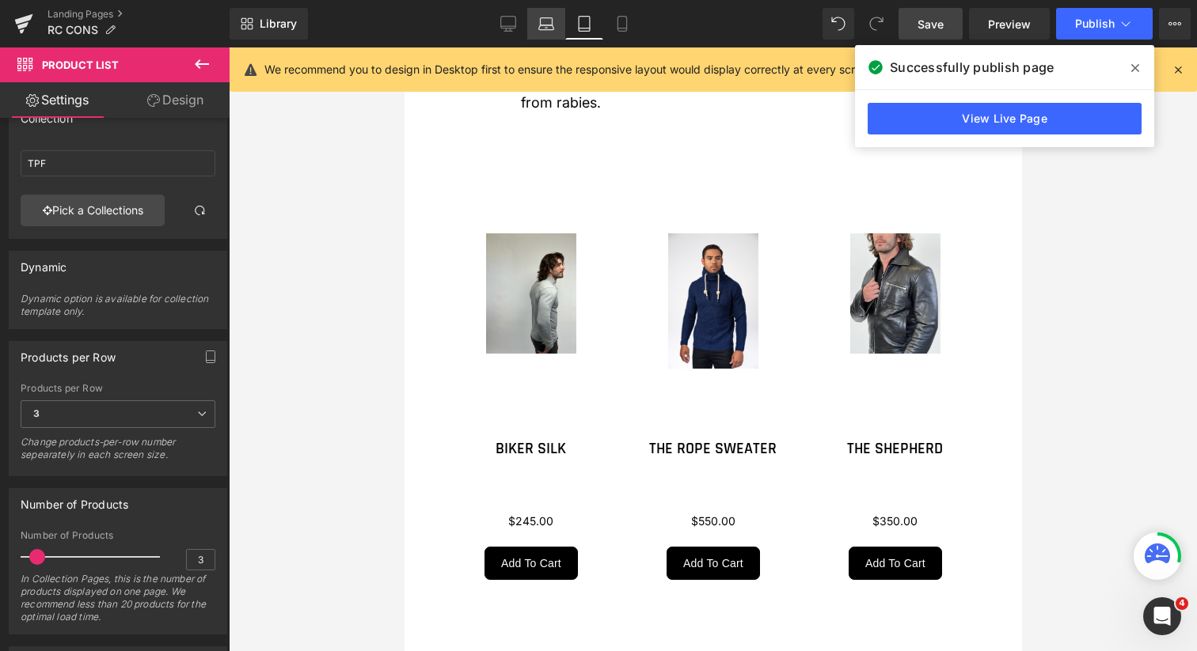
click at [552, 25] on icon at bounding box center [546, 27] width 15 height 5
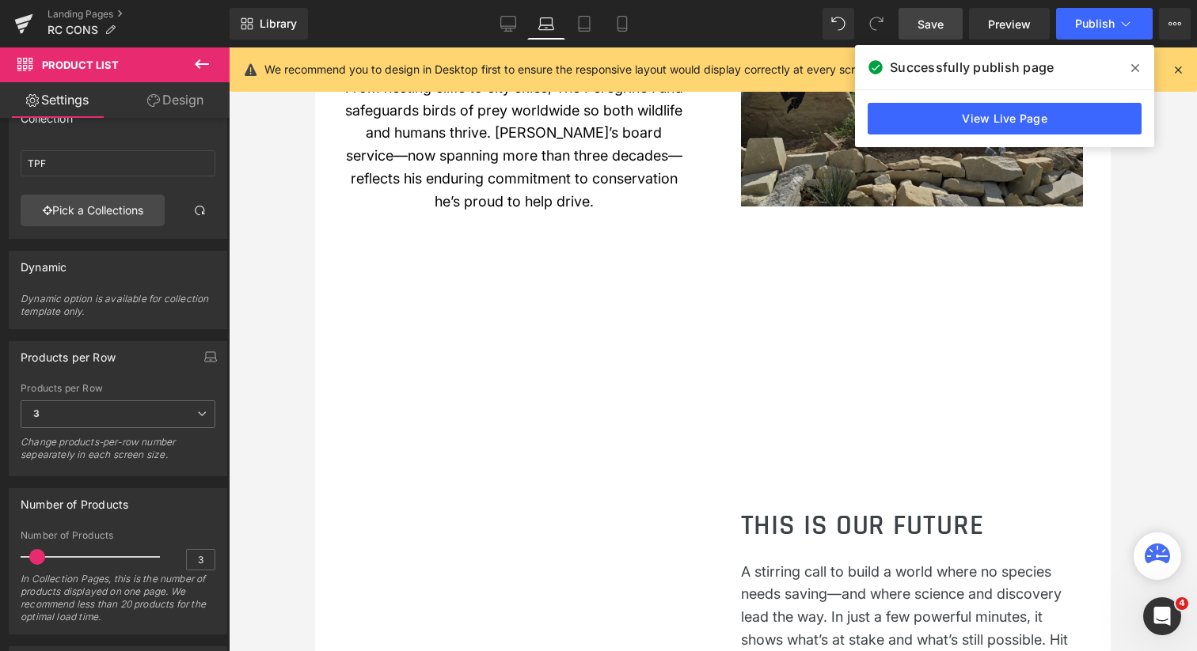
scroll to position [521, 0]
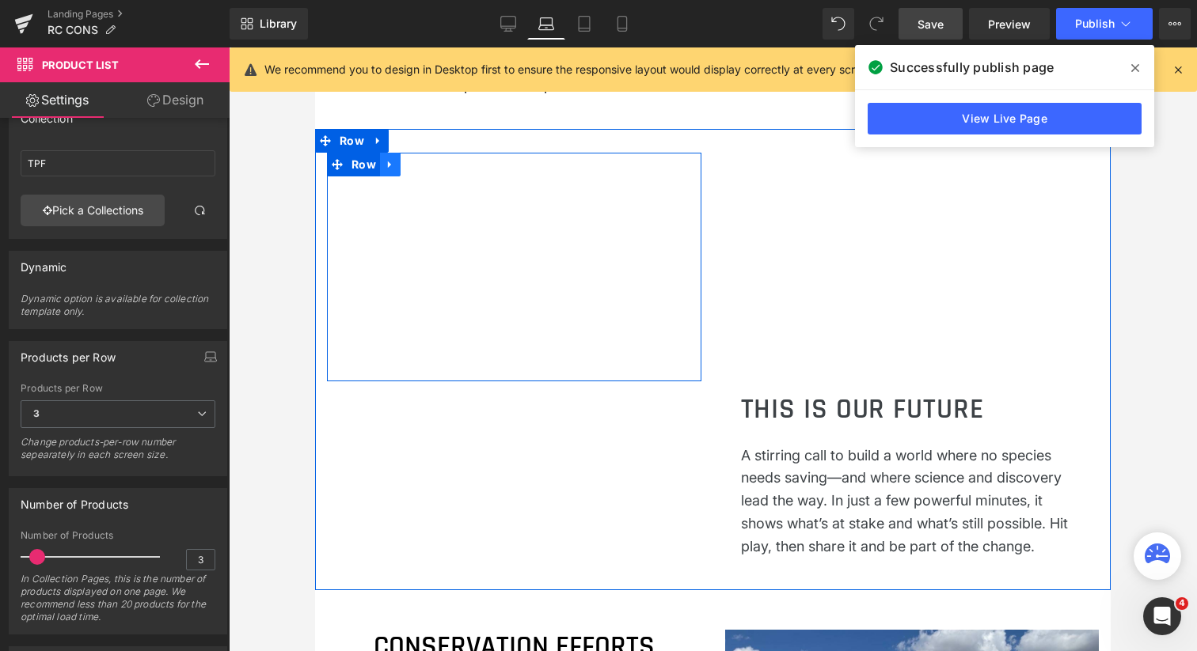
click at [393, 170] on icon at bounding box center [390, 164] width 11 height 12
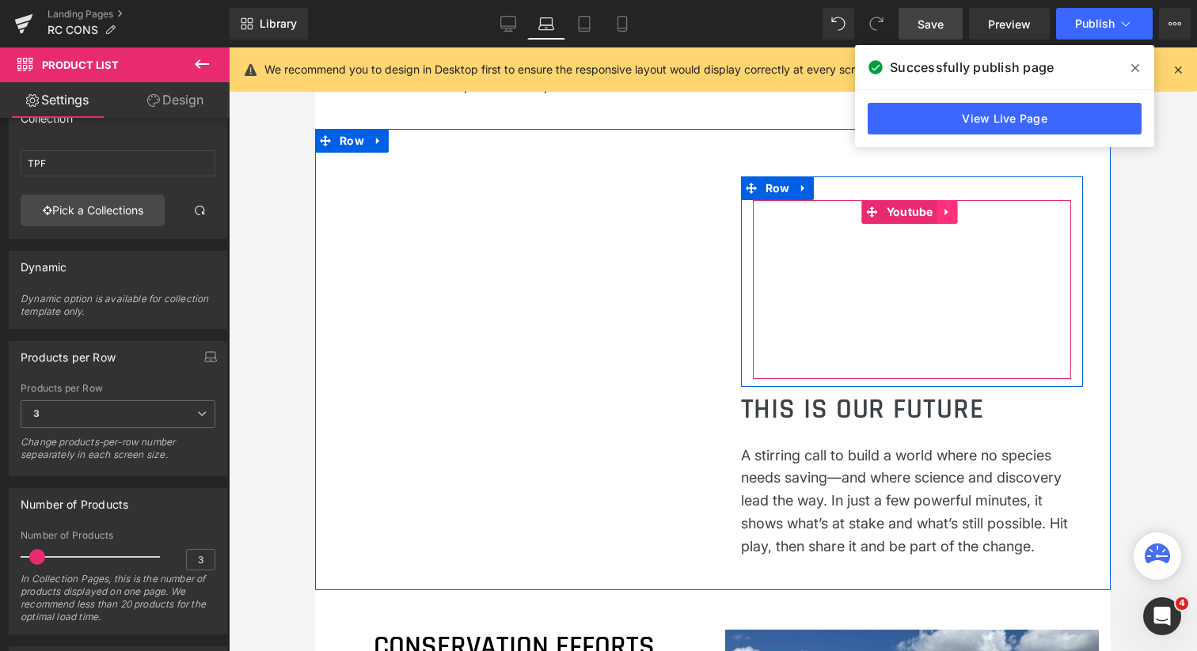
click at [945, 215] on icon at bounding box center [946, 211] width 3 height 7
click at [953, 218] on icon at bounding box center [957, 212] width 11 height 11
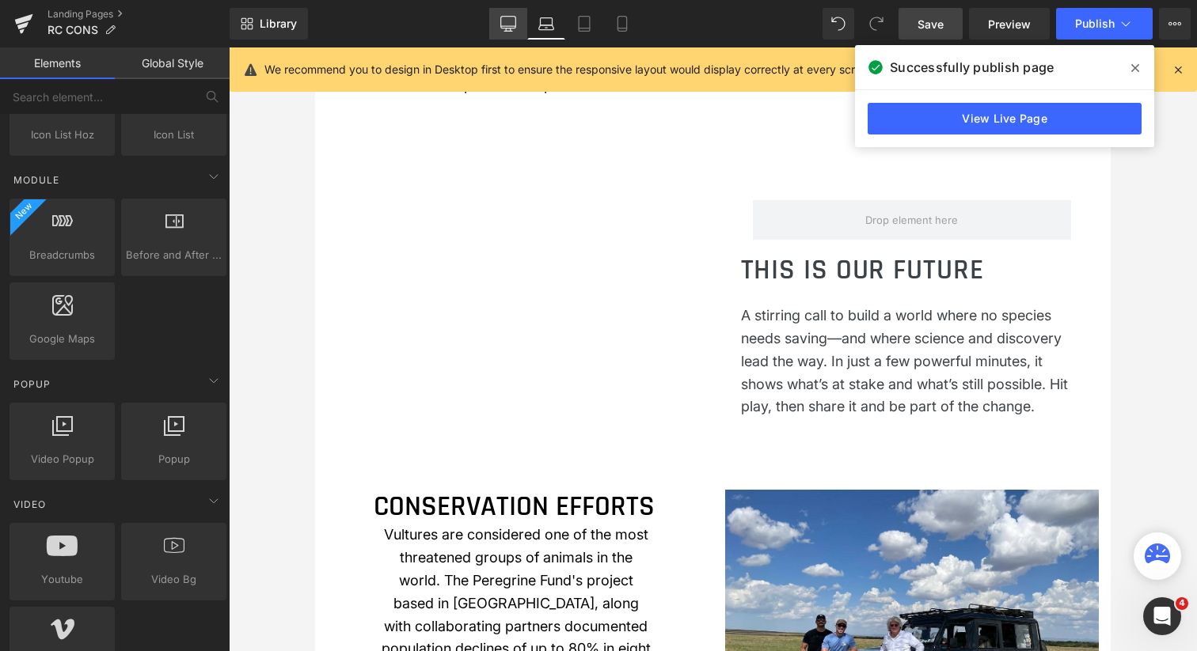
click at [507, 23] on icon at bounding box center [508, 24] width 16 height 16
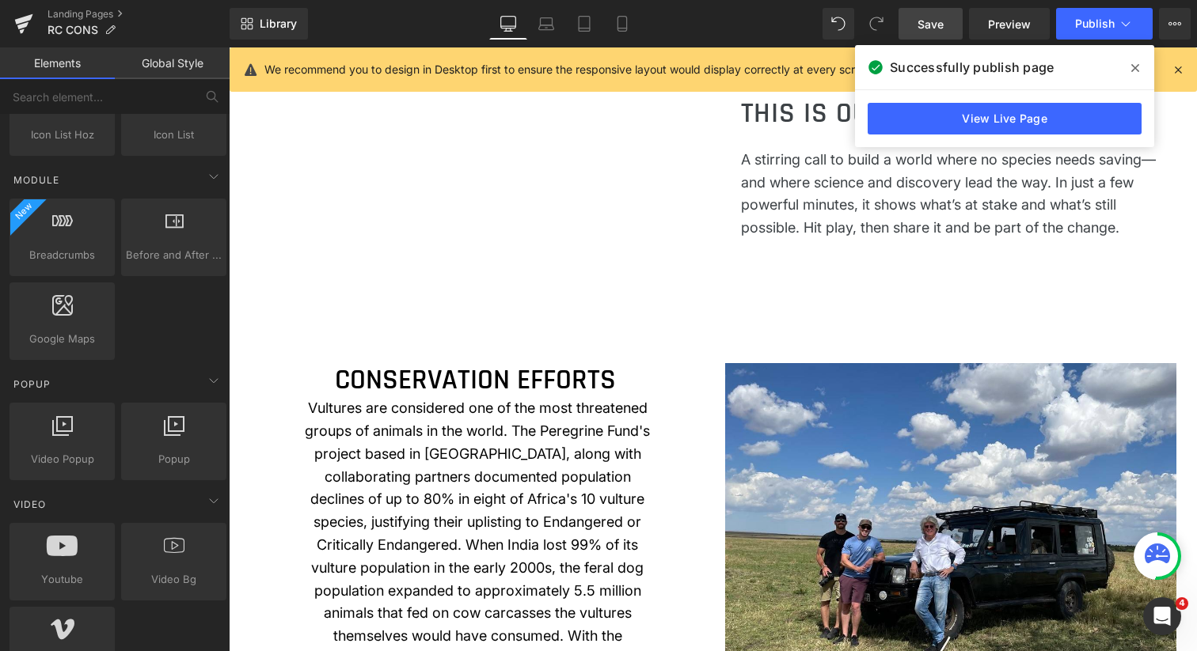
scroll to position [999, 0]
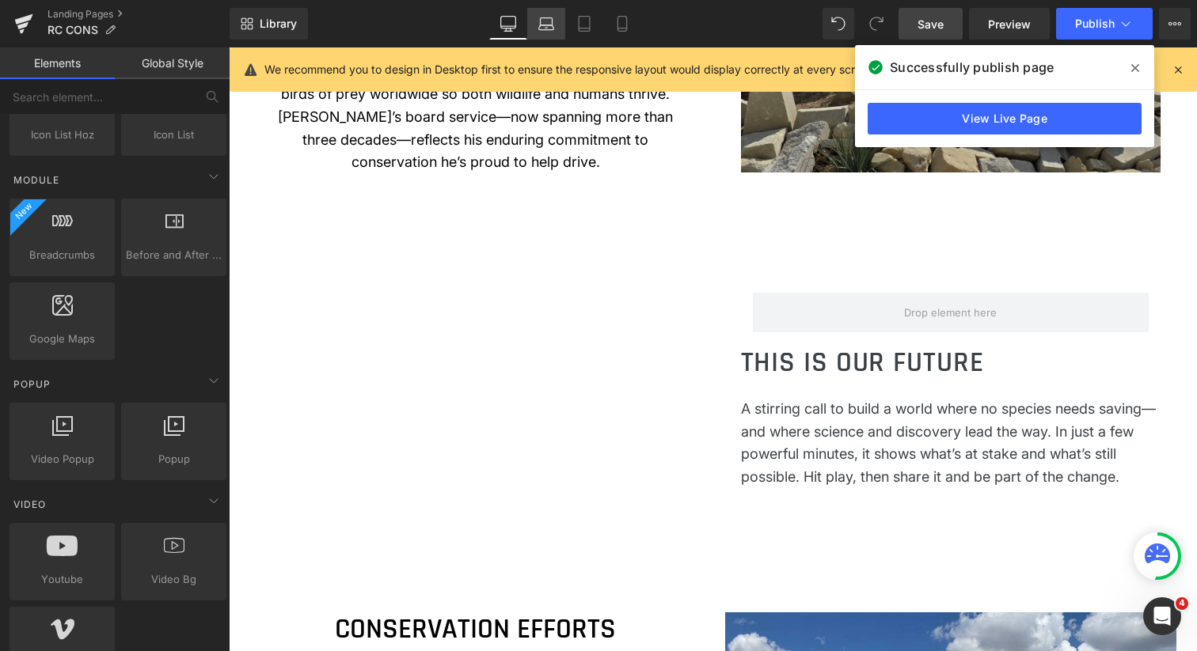
click at [541, 22] on icon at bounding box center [546, 24] width 16 height 16
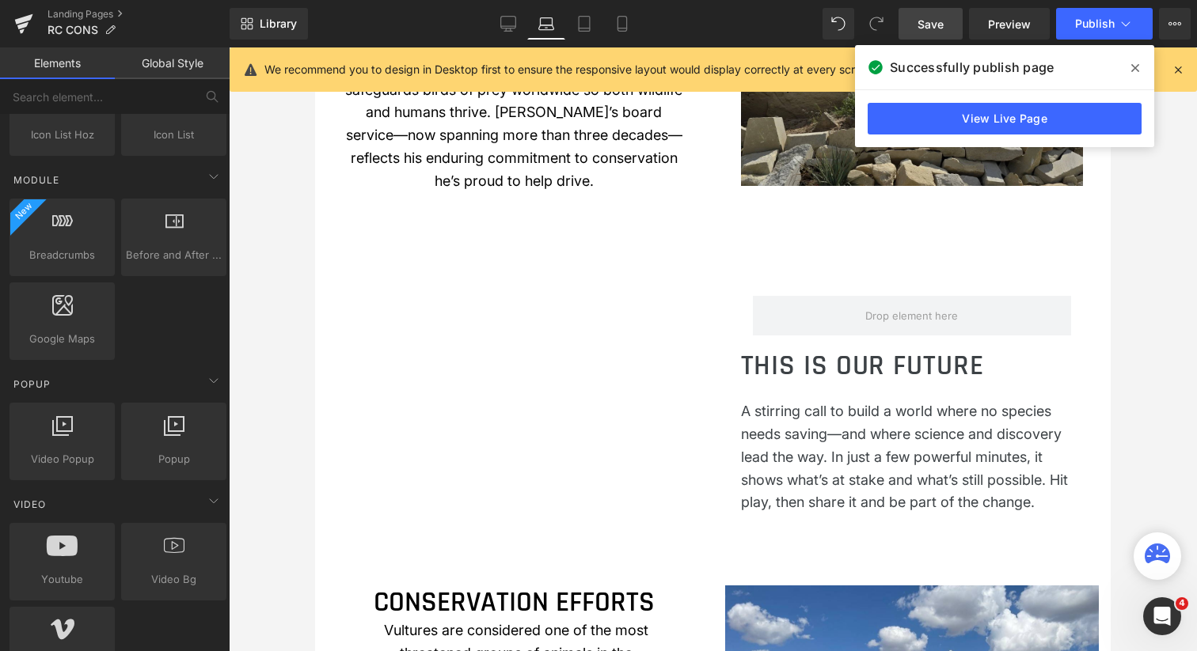
scroll to position [346, 0]
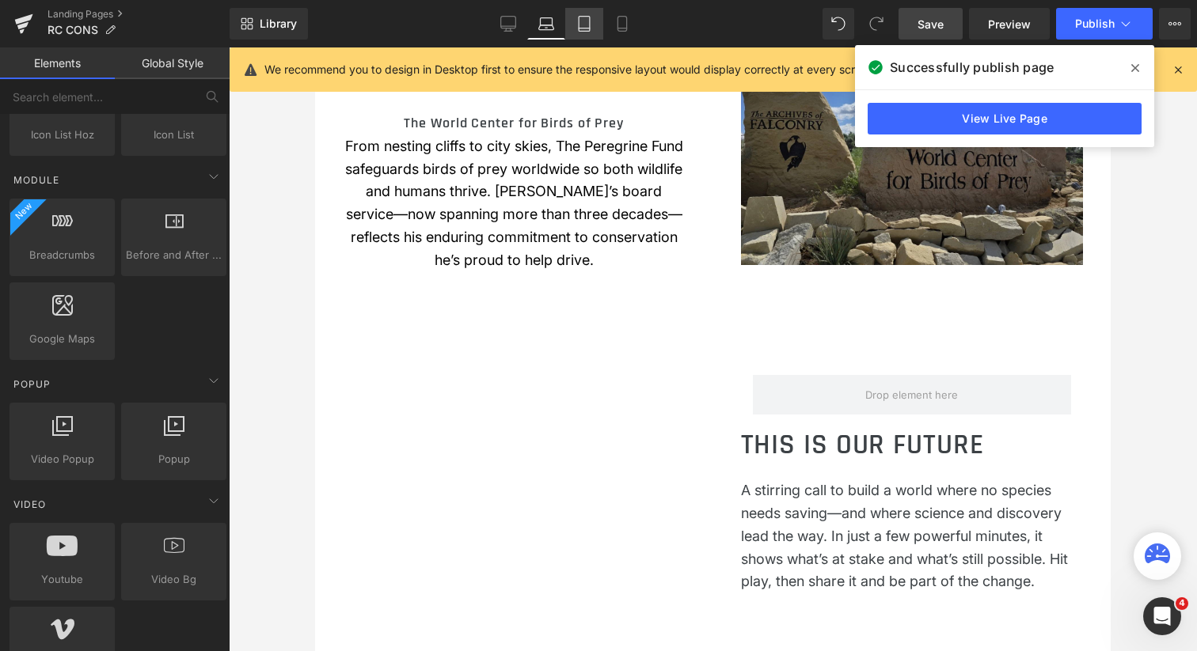
click at [582, 31] on icon at bounding box center [584, 24] width 11 height 15
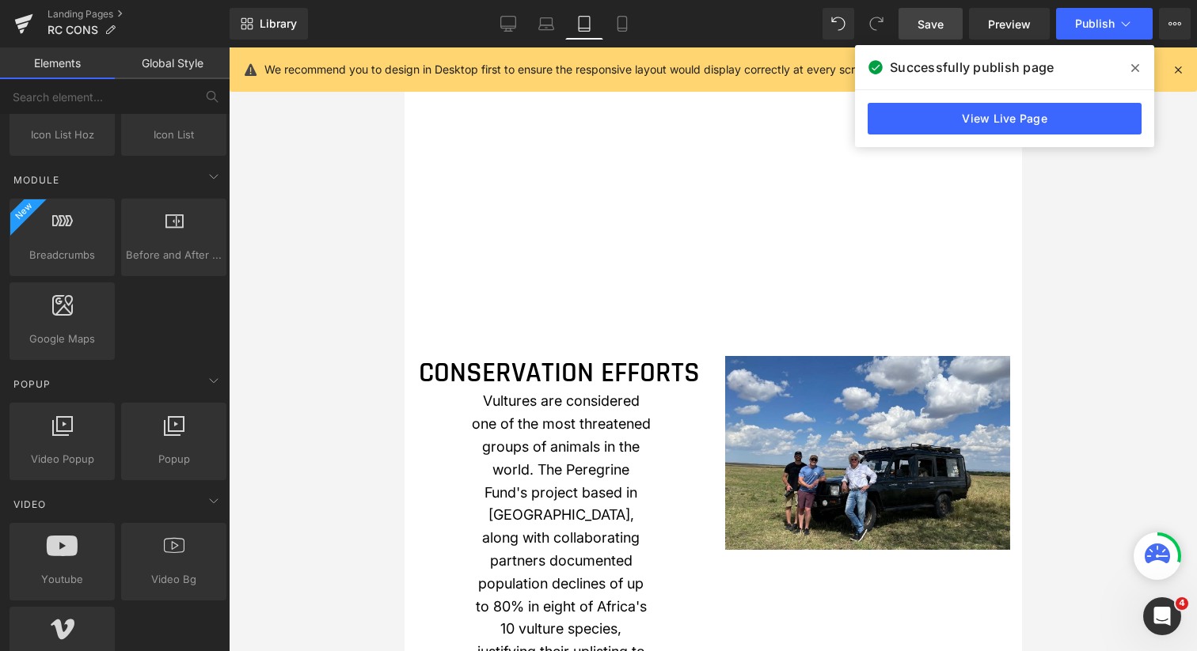
scroll to position [1320, 0]
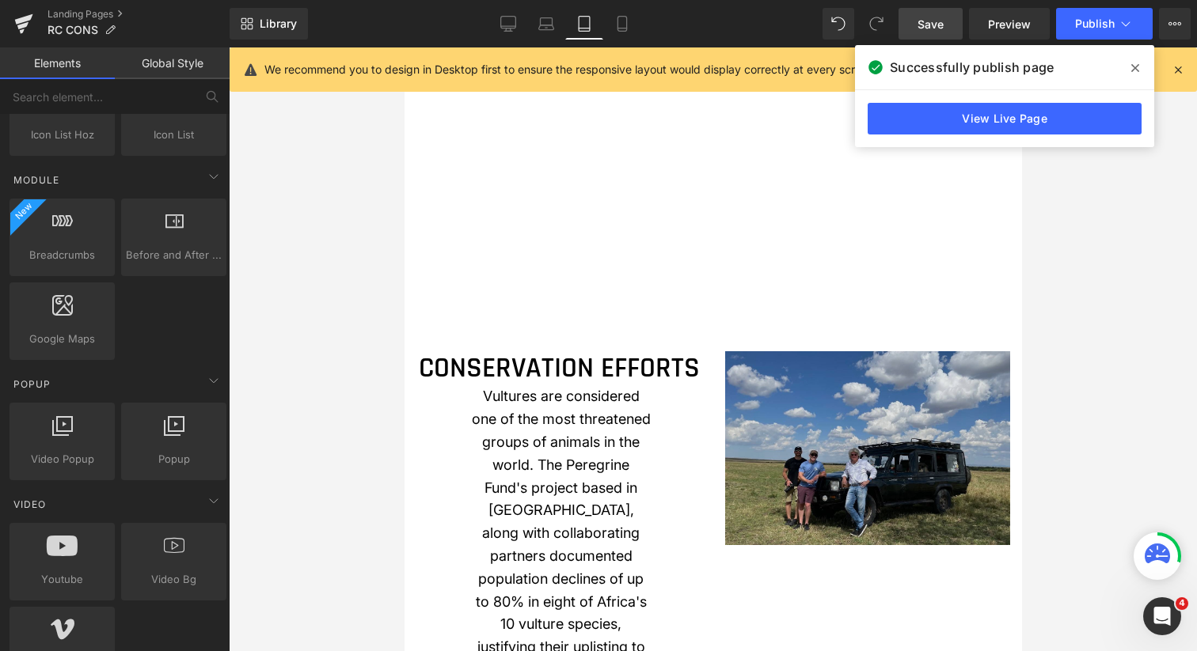
click at [860, 440] on div "Image" at bounding box center [866, 448] width 285 height 194
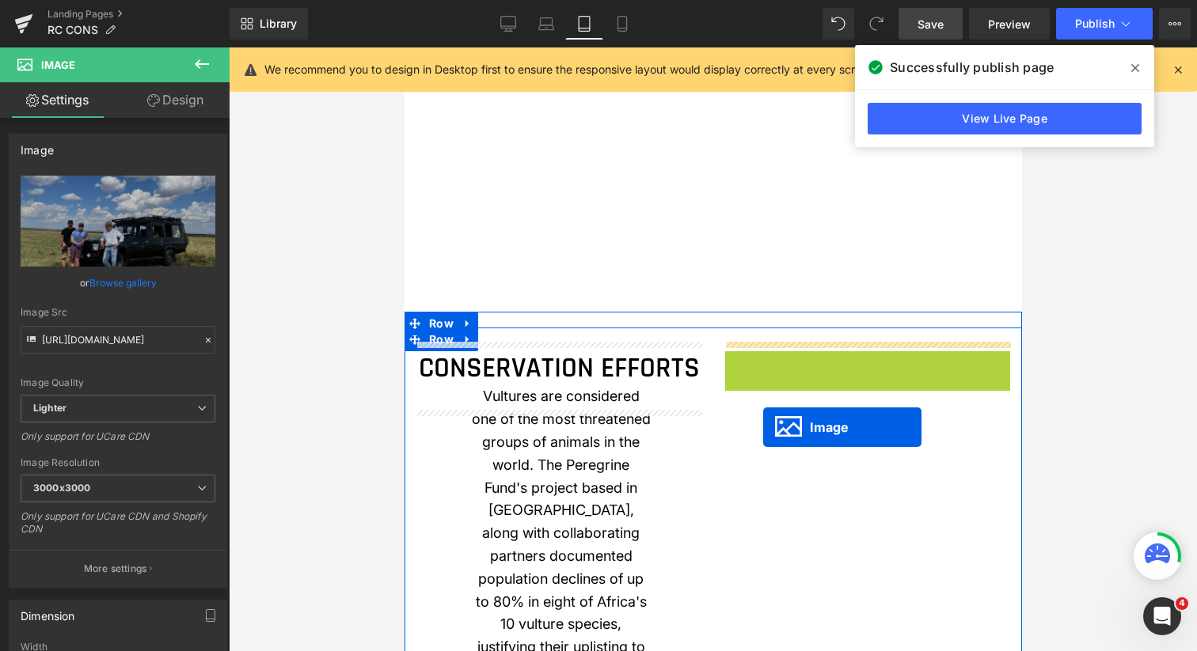
drag, startPoint x: 860, startPoint y: 440, endPoint x: 762, endPoint y: 431, distance: 98.5
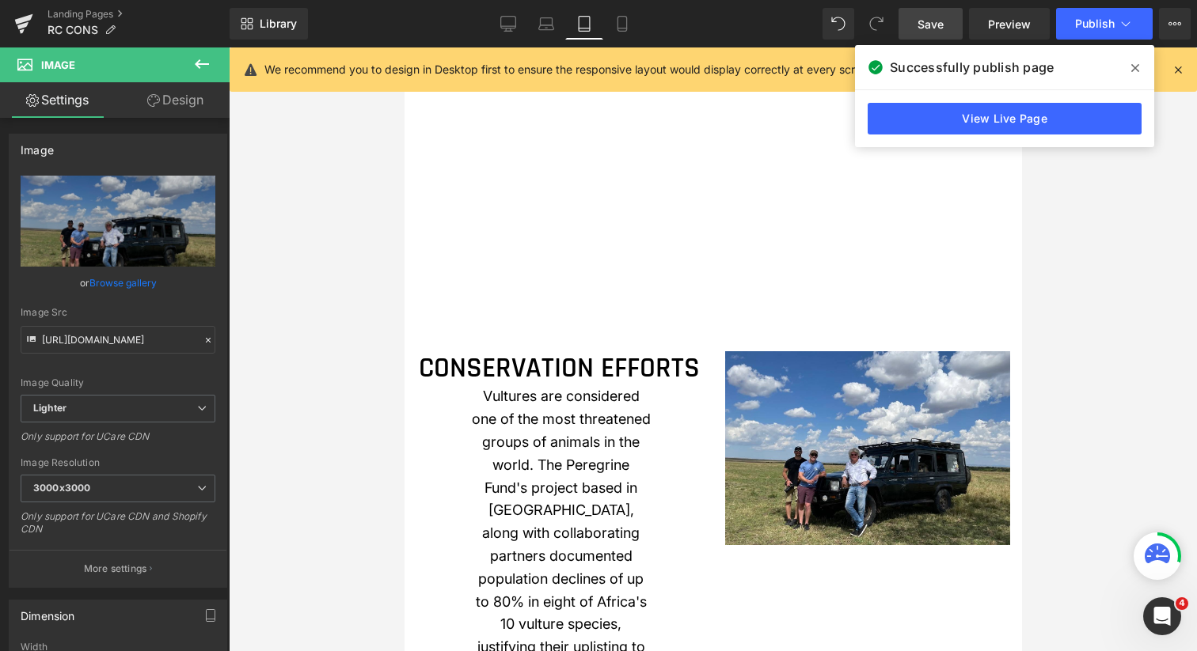
click at [197, 63] on icon at bounding box center [202, 63] width 14 height 9
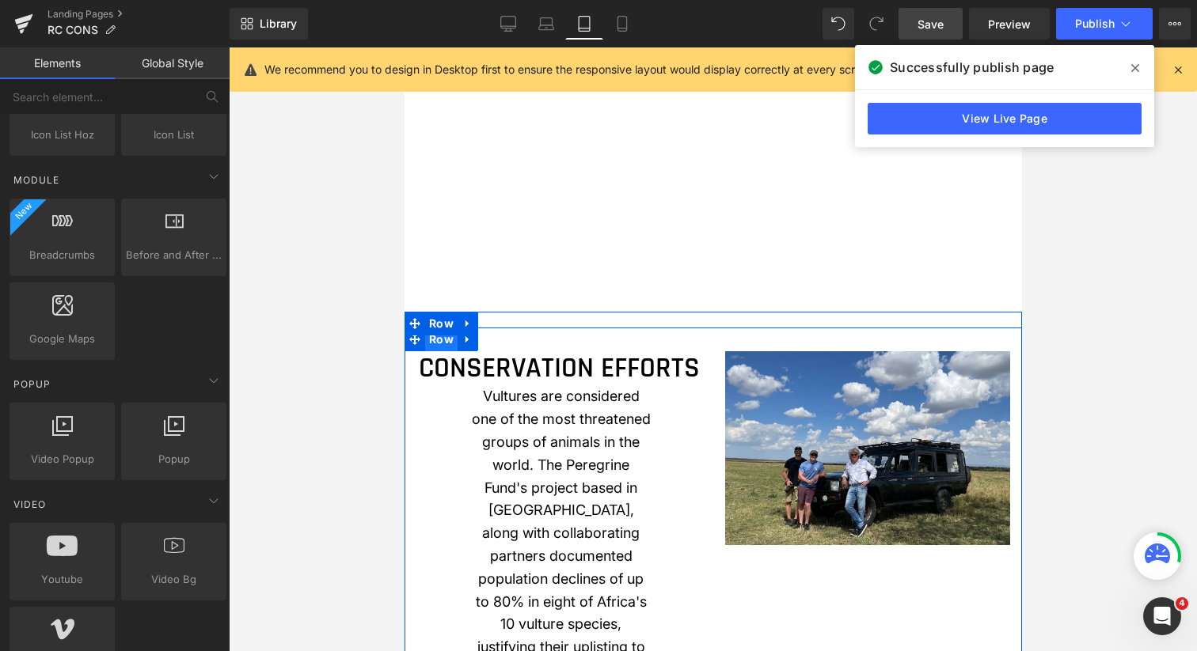
click at [442, 331] on span "Row" at bounding box center [440, 340] width 32 height 24
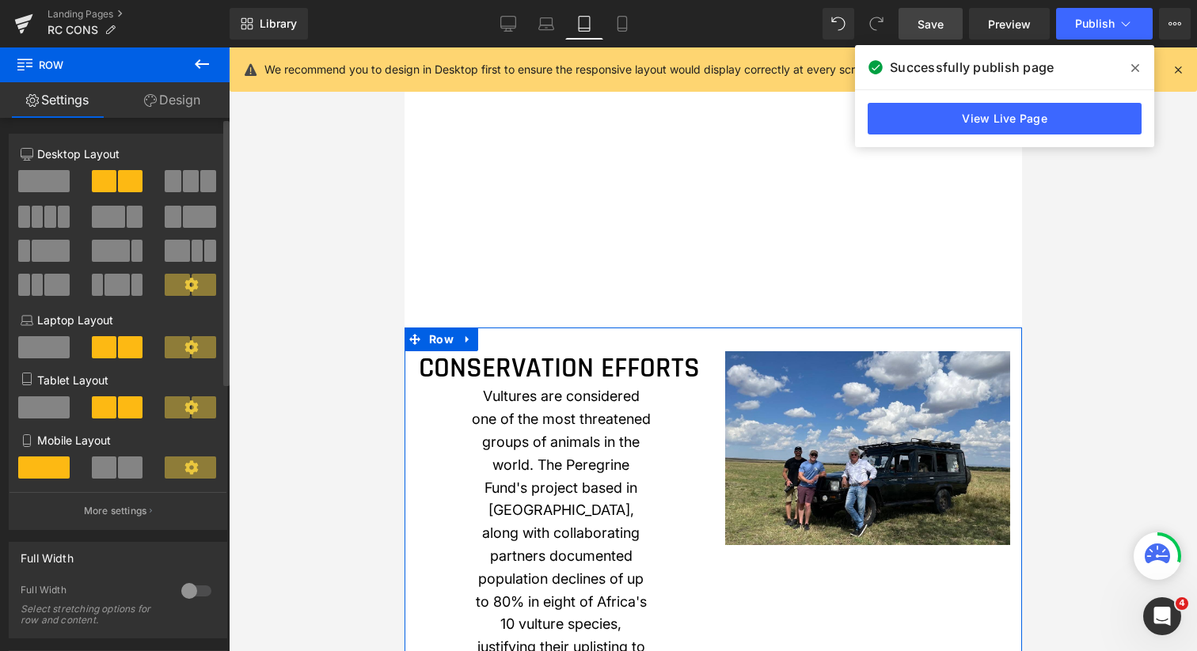
click at [57, 185] on span at bounding box center [43, 181] width 51 height 22
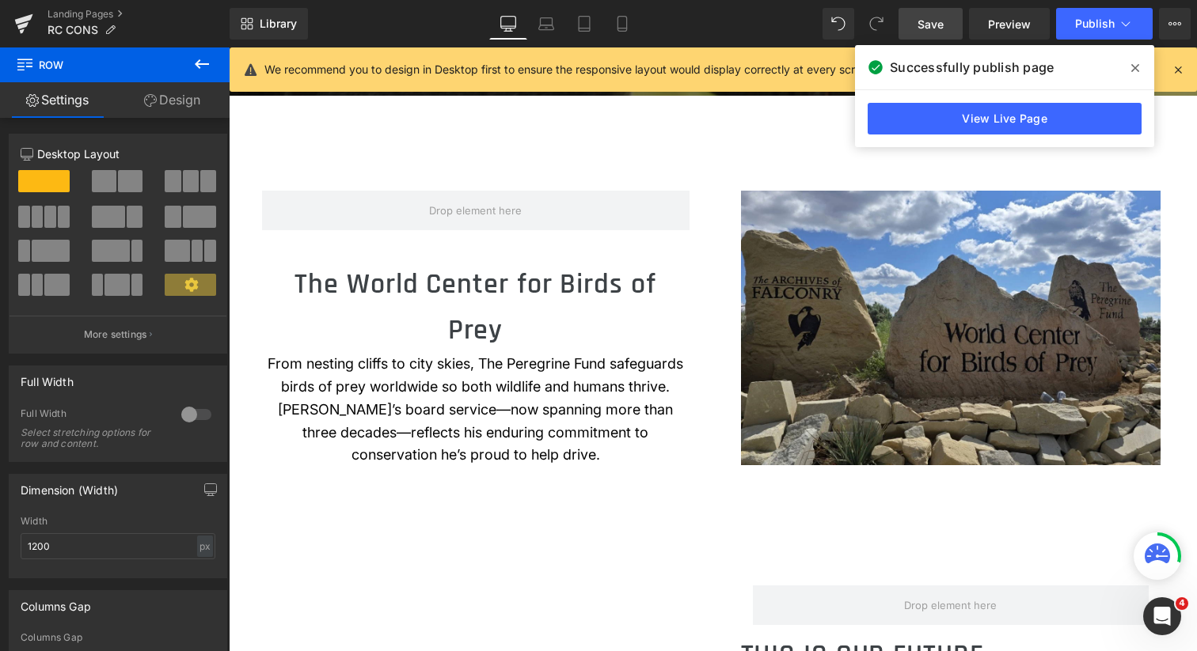
scroll to position [704, 0]
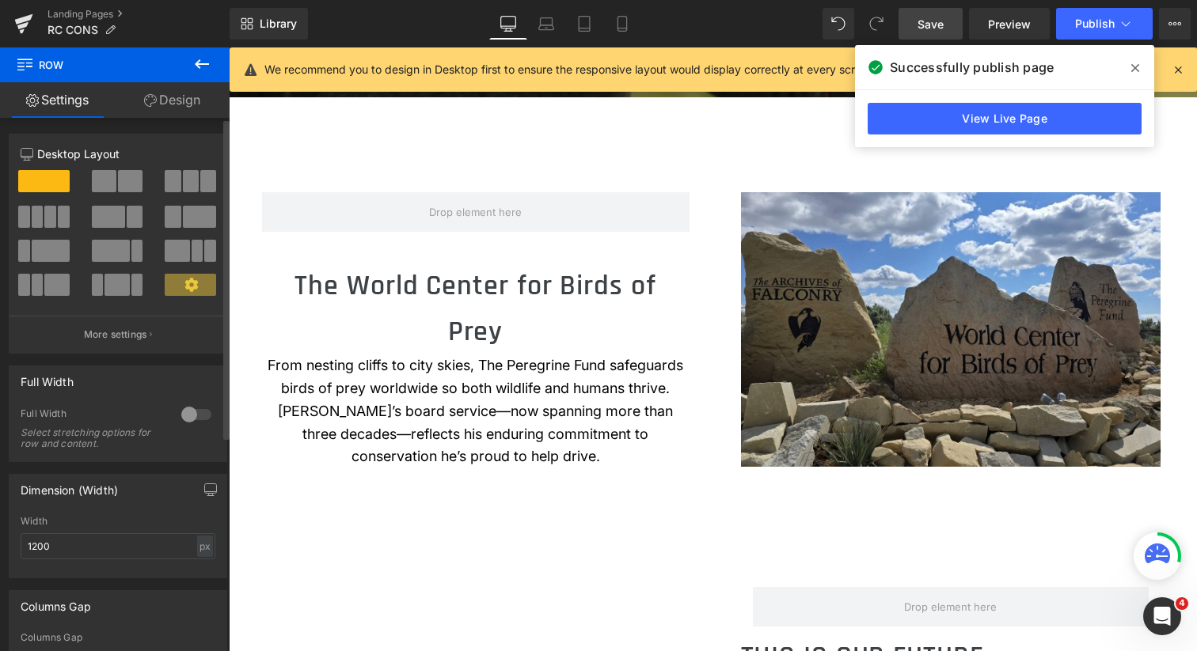
click at [131, 181] on span at bounding box center [130, 181] width 25 height 22
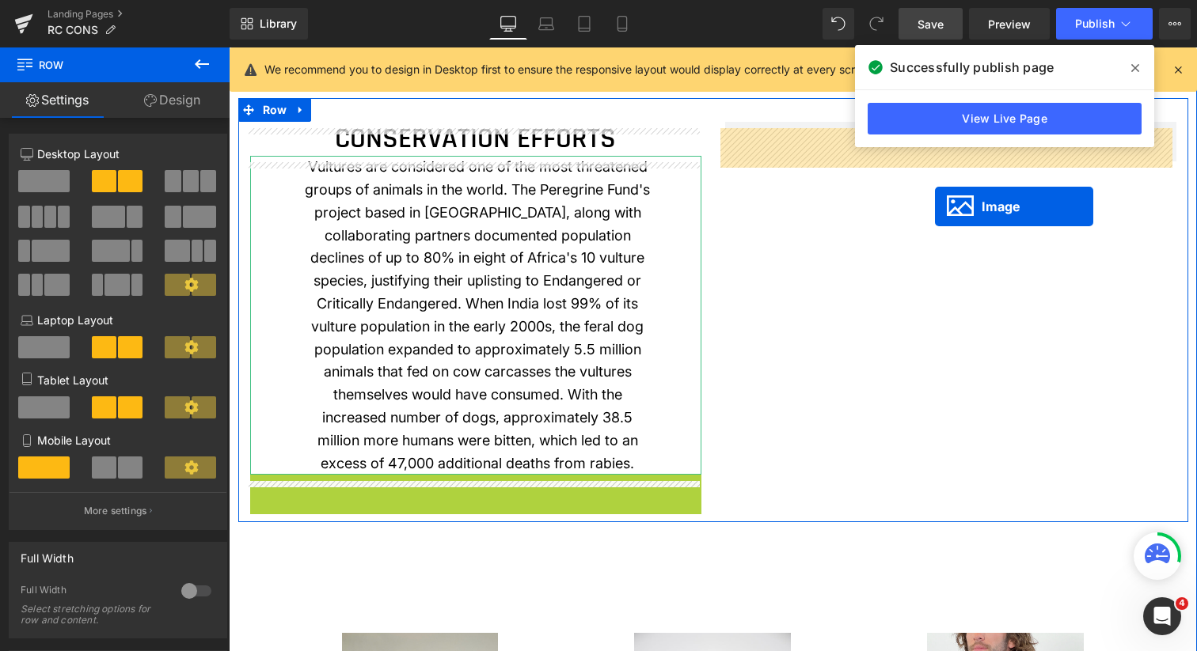
scroll to position [1483, 0]
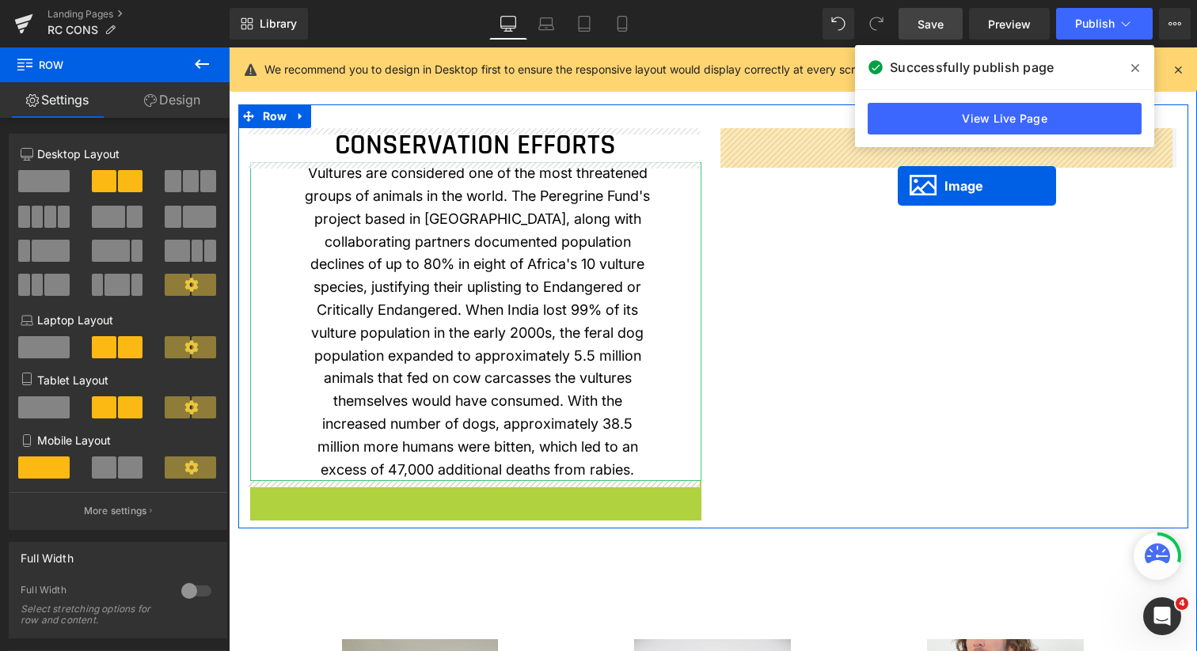
drag, startPoint x: 466, startPoint y: 547, endPoint x: 898, endPoint y: 186, distance: 562.4
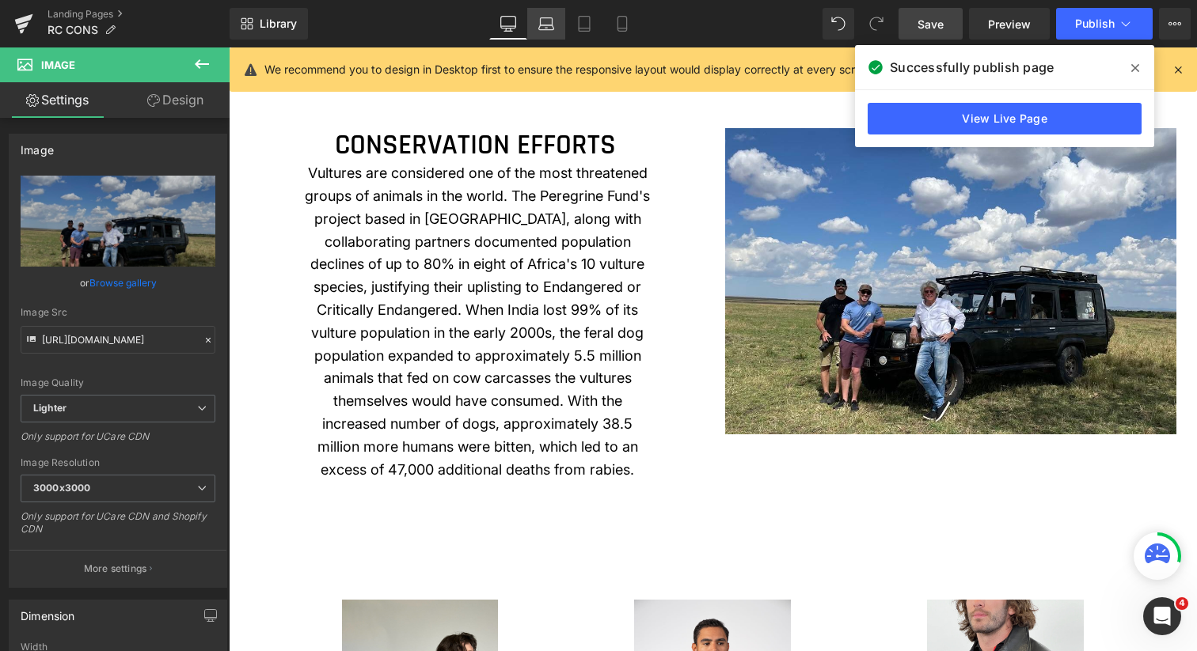
click at [549, 19] on icon at bounding box center [546, 24] width 16 height 16
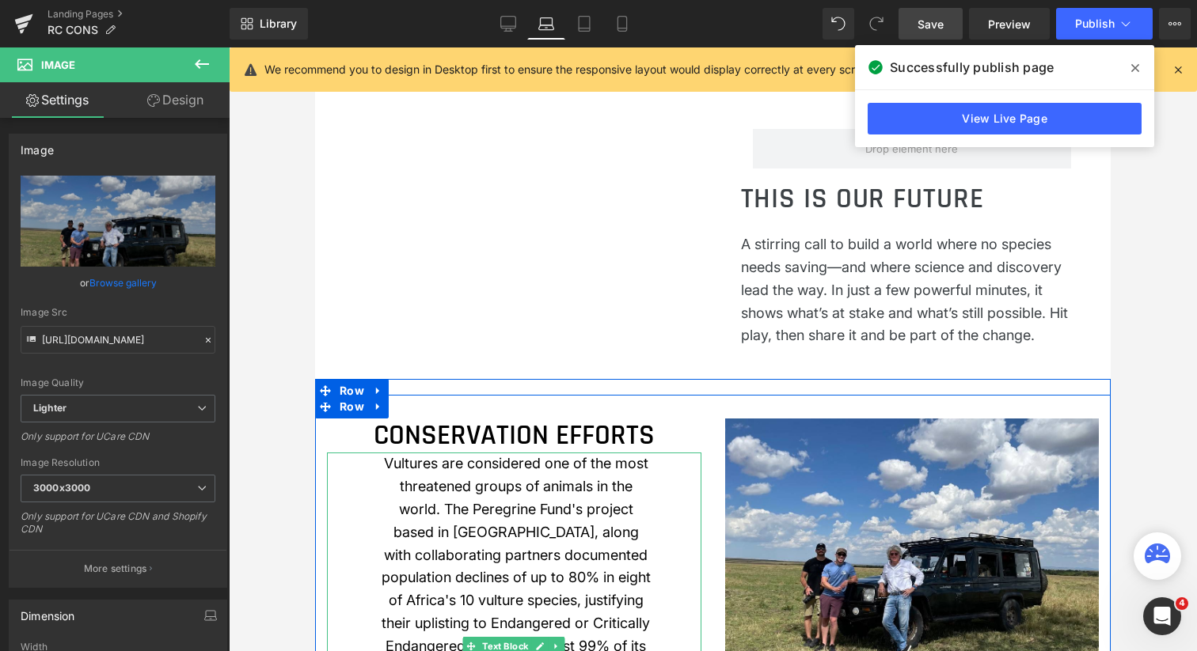
scroll to position [517, 0]
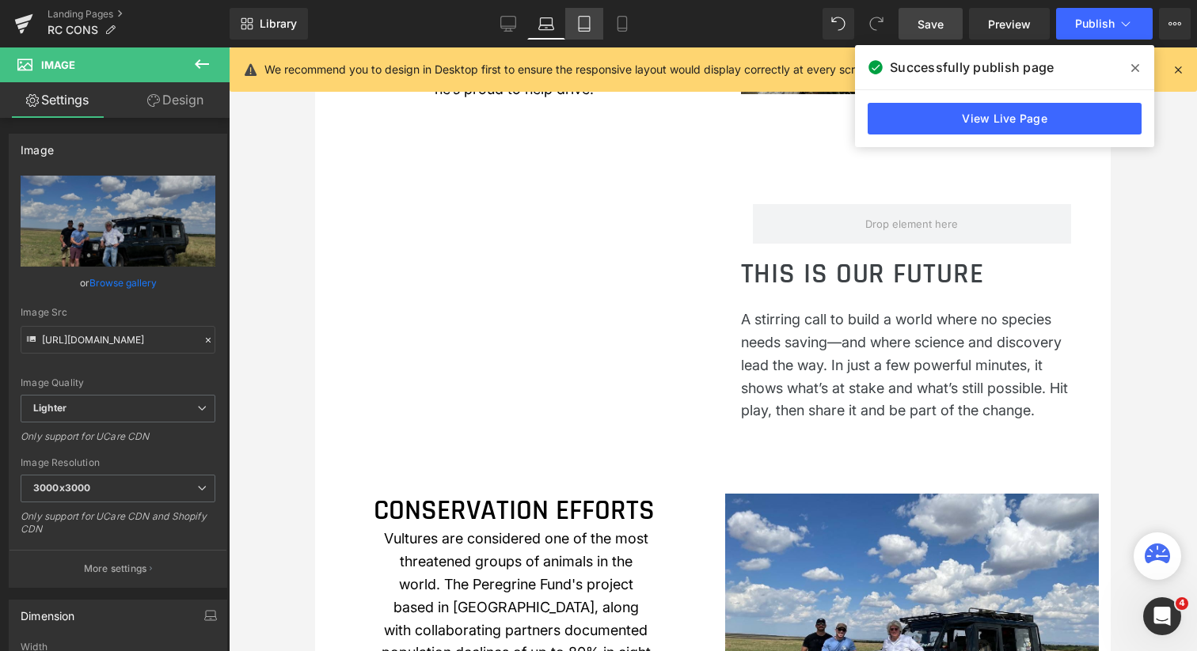
click at [589, 25] on icon at bounding box center [584, 24] width 16 height 16
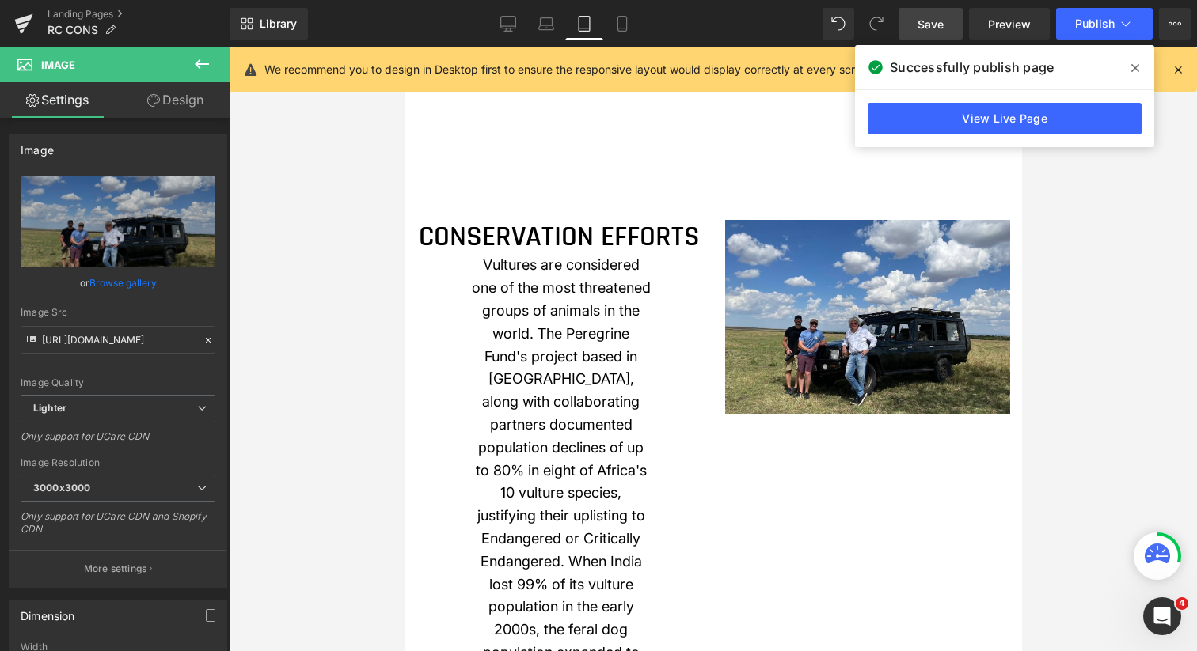
scroll to position [1469, 0]
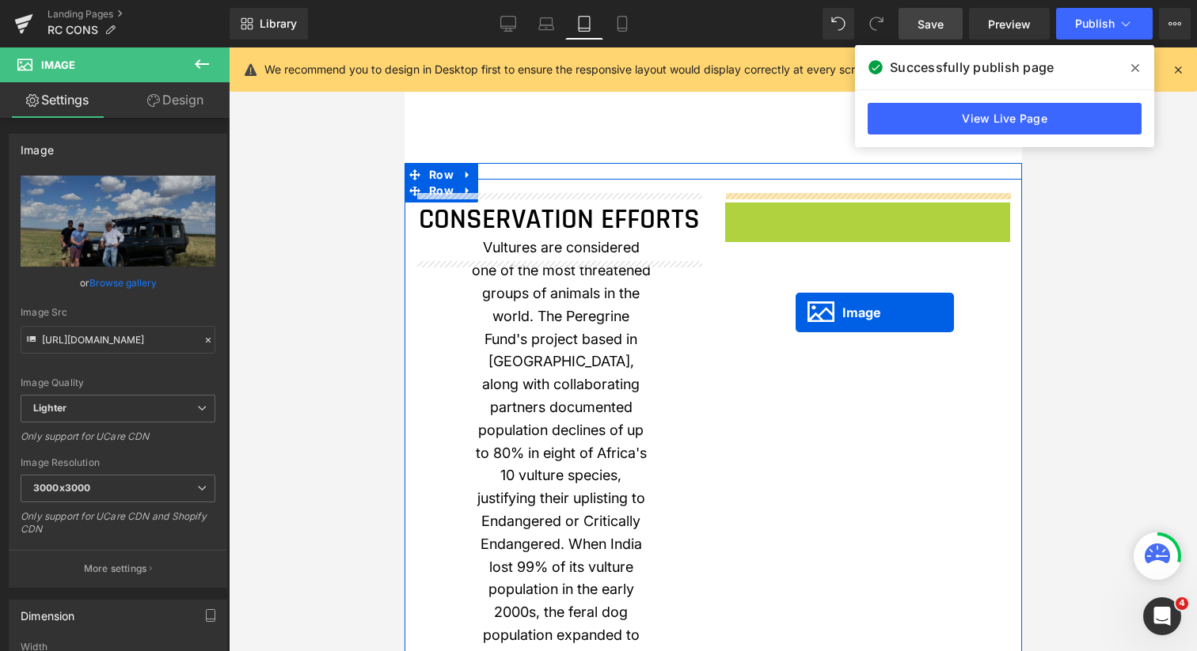
drag, startPoint x: 858, startPoint y: 287, endPoint x: 795, endPoint y: 312, distance: 67.9
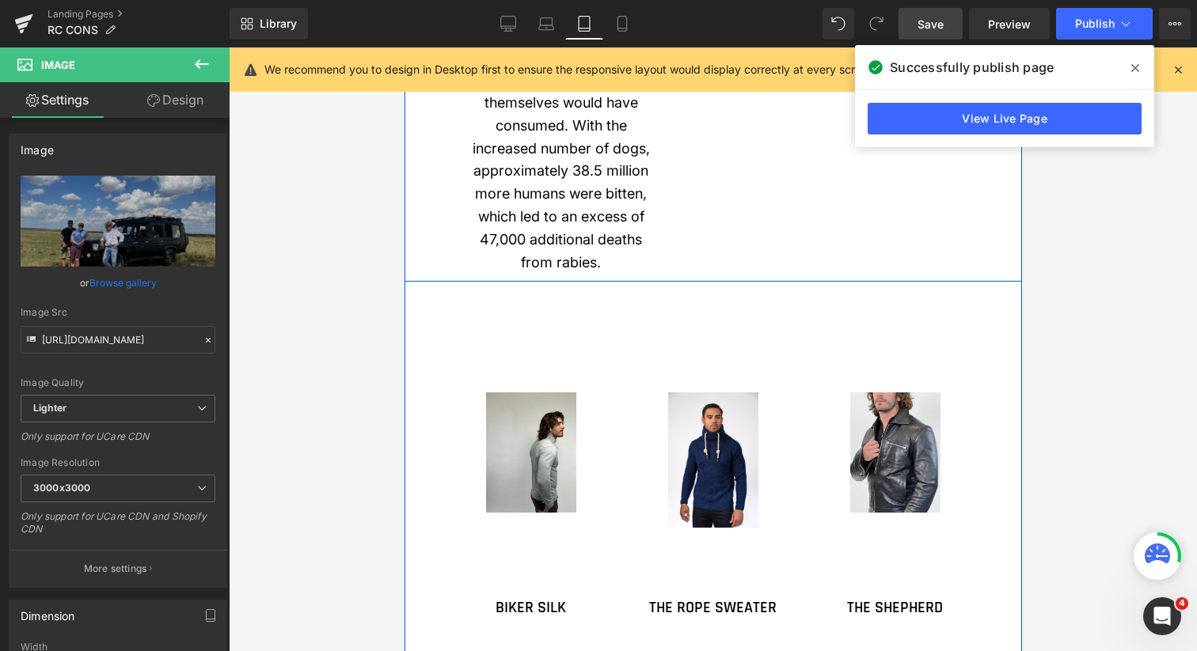
scroll to position [2094, 0]
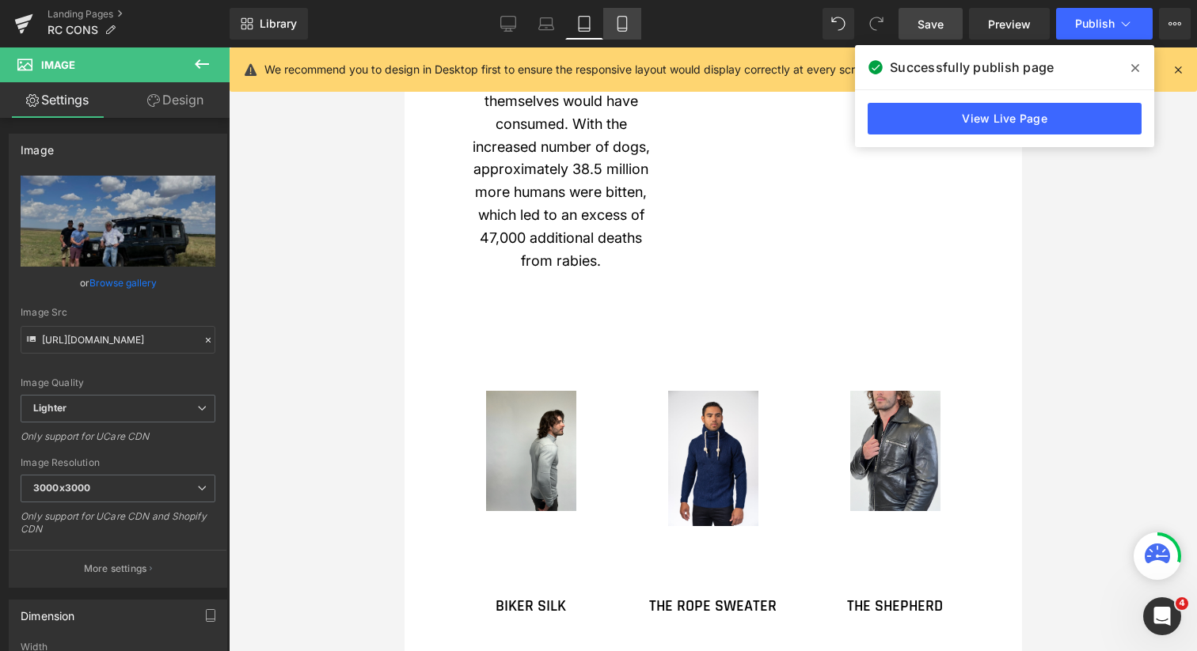
click at [621, 26] on icon at bounding box center [622, 24] width 16 height 16
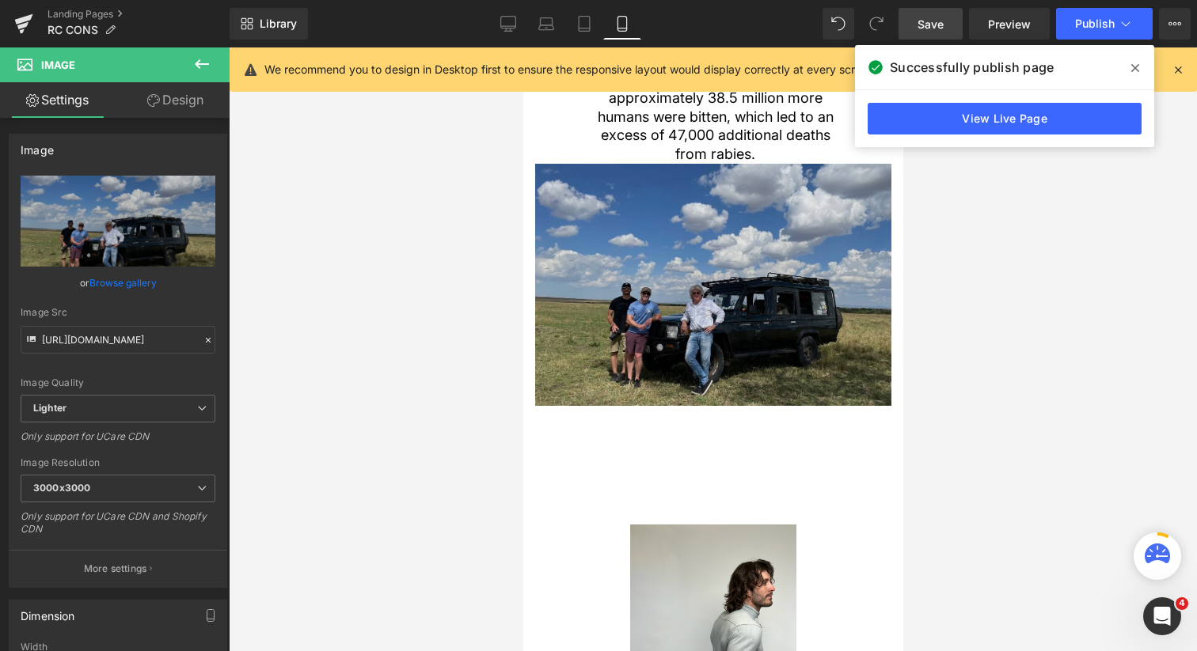
scroll to position [1512, 0]
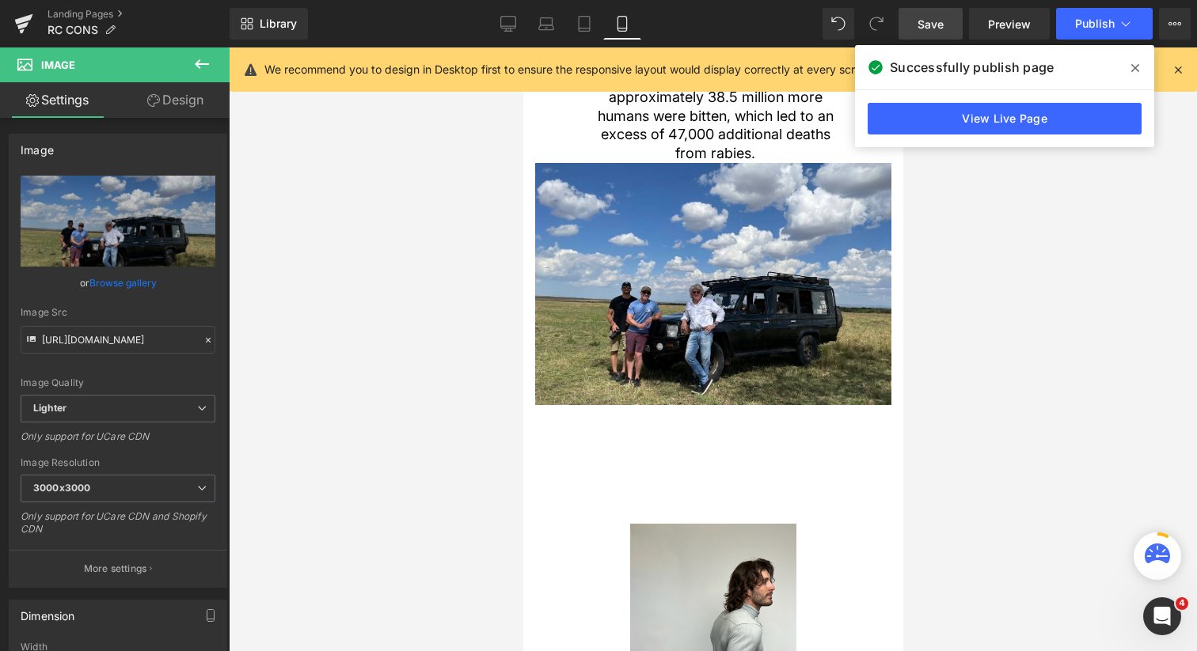
click at [923, 28] on span "Save" at bounding box center [930, 24] width 26 height 17
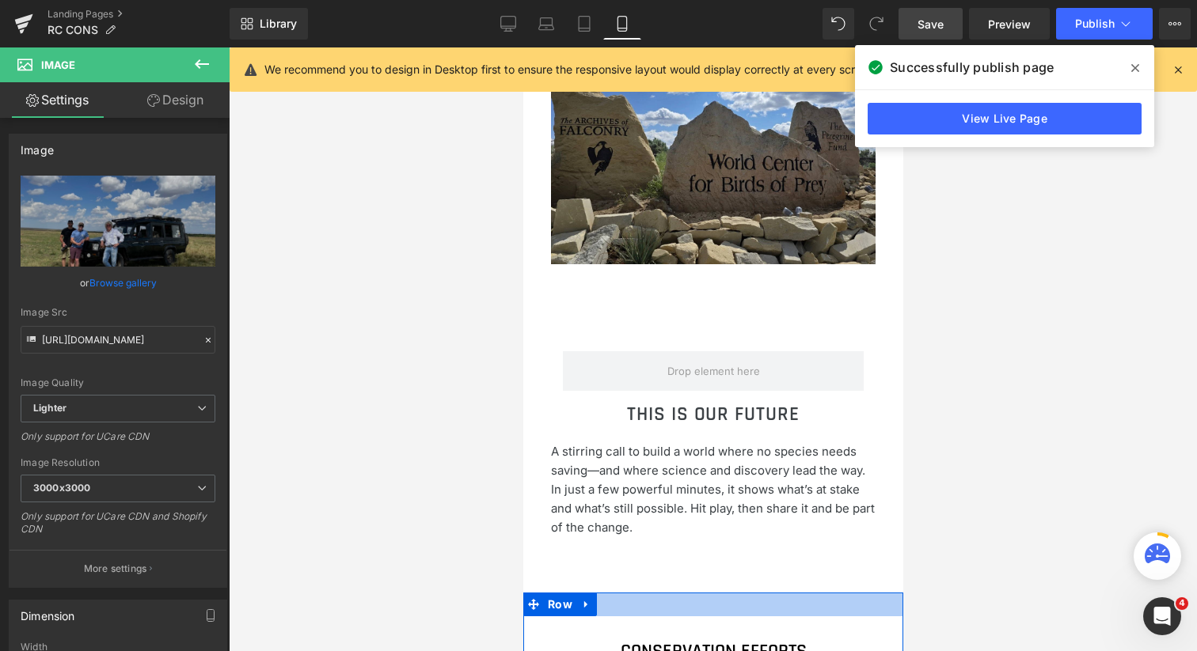
scroll to position [618, 0]
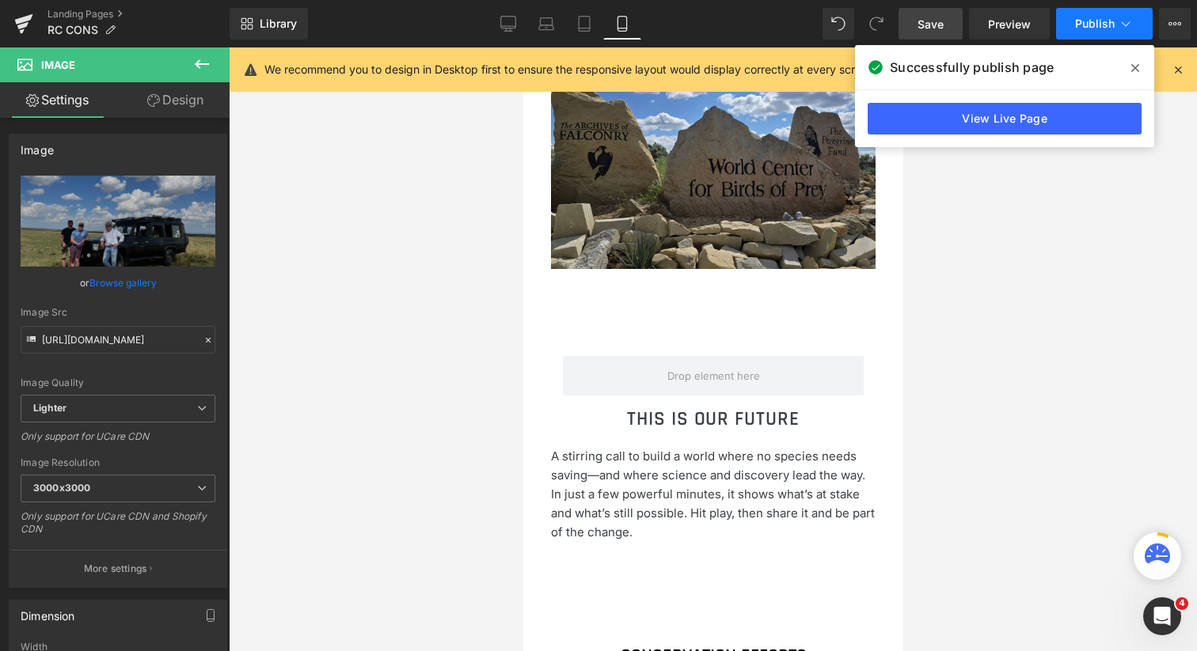
click at [1076, 27] on span "Publish" at bounding box center [1095, 23] width 40 height 13
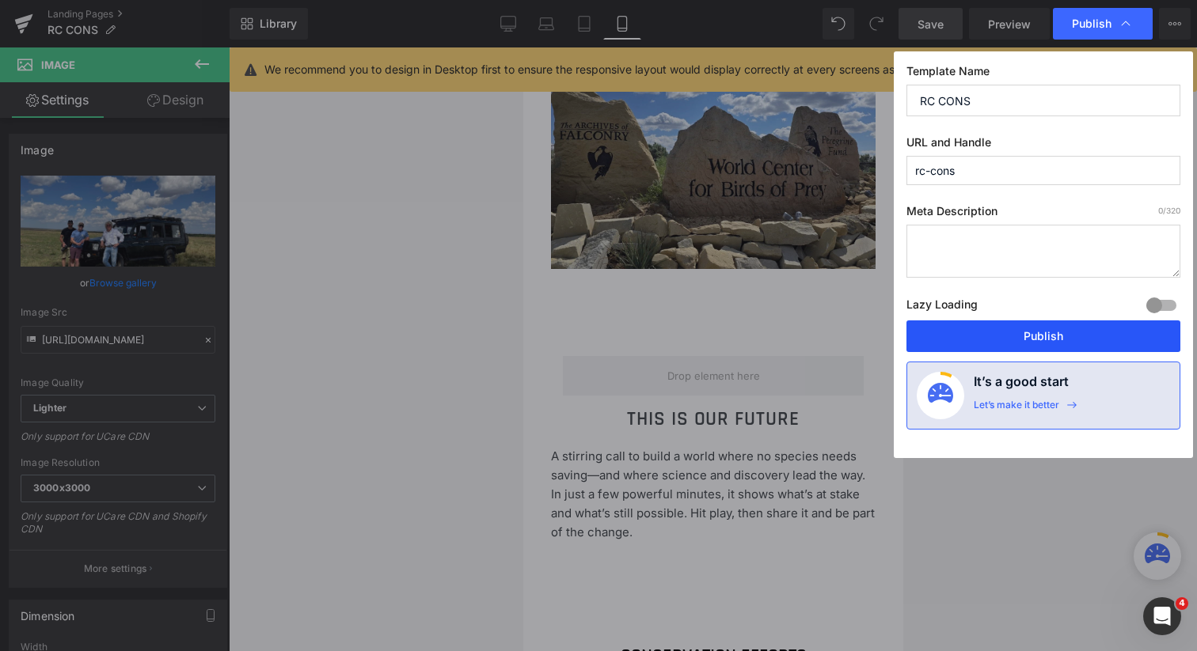
drag, startPoint x: 1005, startPoint y: 334, endPoint x: 224, endPoint y: 153, distance: 801.9
click at [1005, 334] on button "Publish" at bounding box center [1043, 337] width 274 height 32
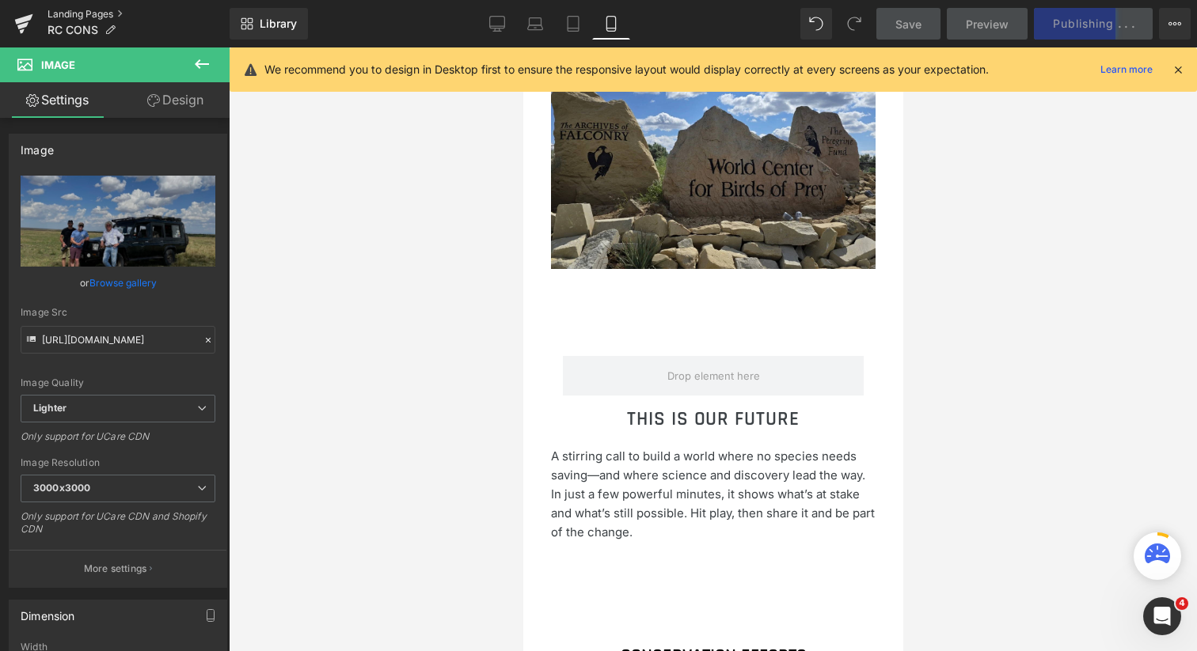
click at [88, 17] on link "Landing Pages" at bounding box center [138, 14] width 182 height 13
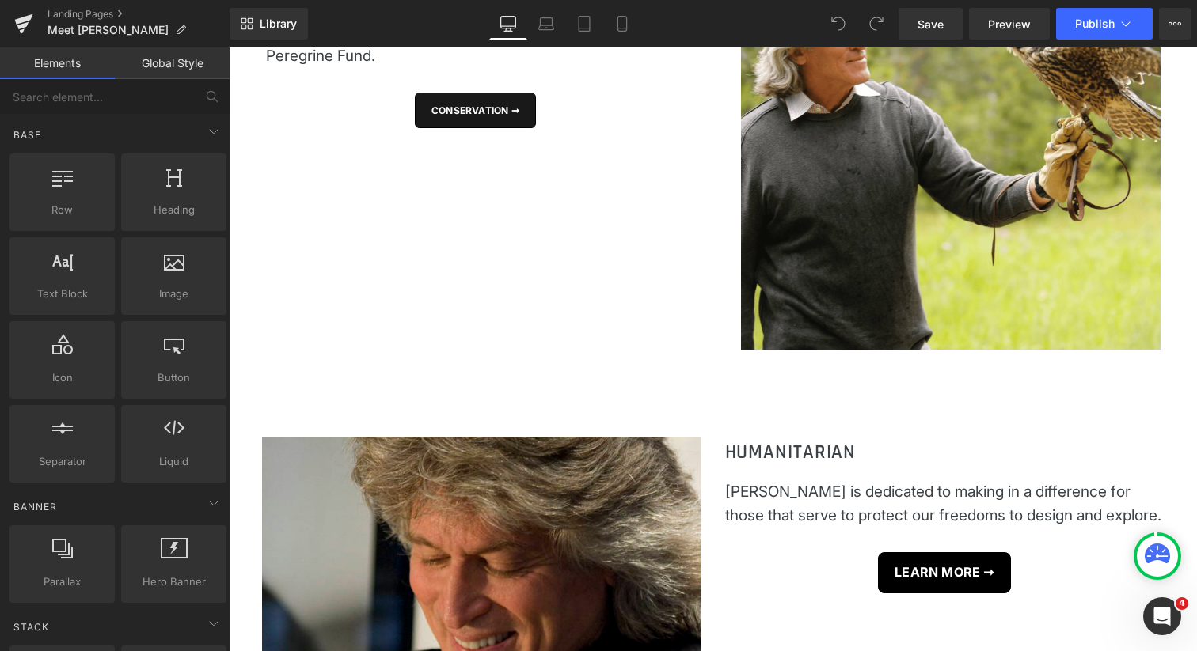
scroll to position [1634, 0]
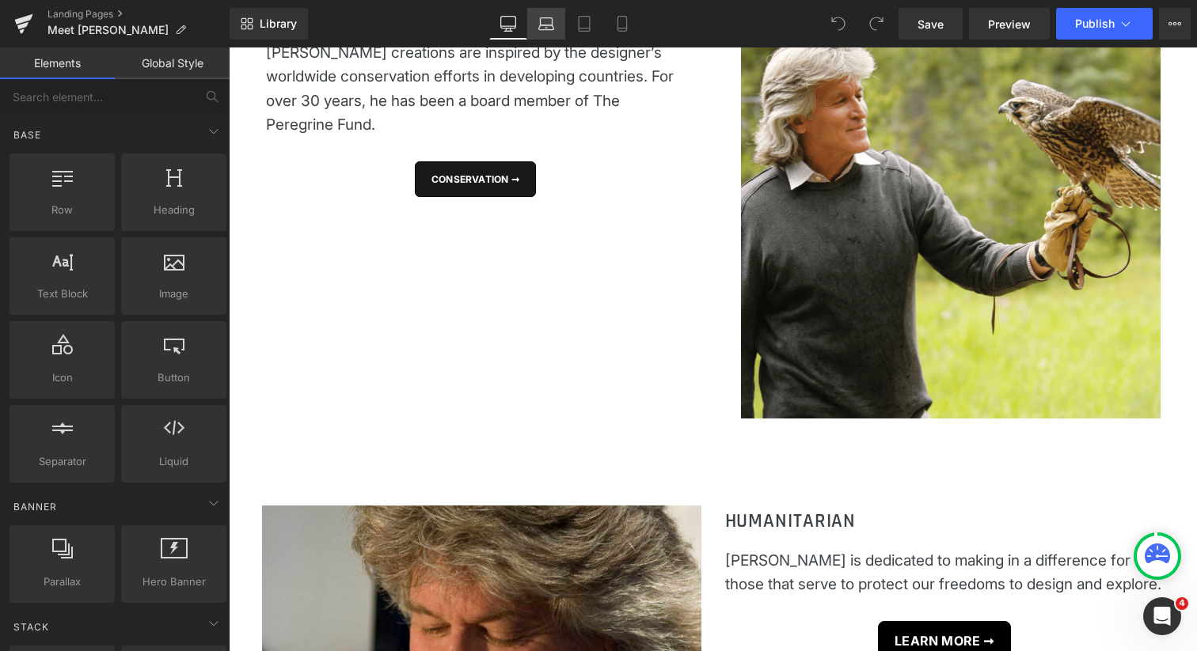
click at [548, 21] on icon at bounding box center [546, 24] width 16 height 16
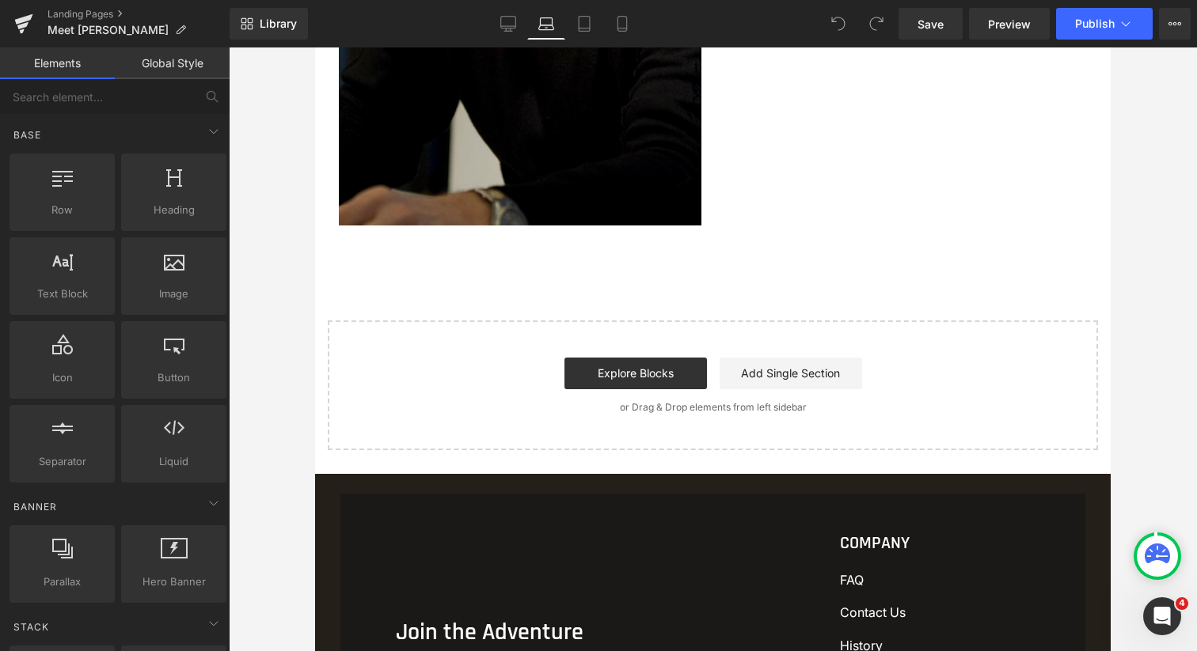
scroll to position [2151, 0]
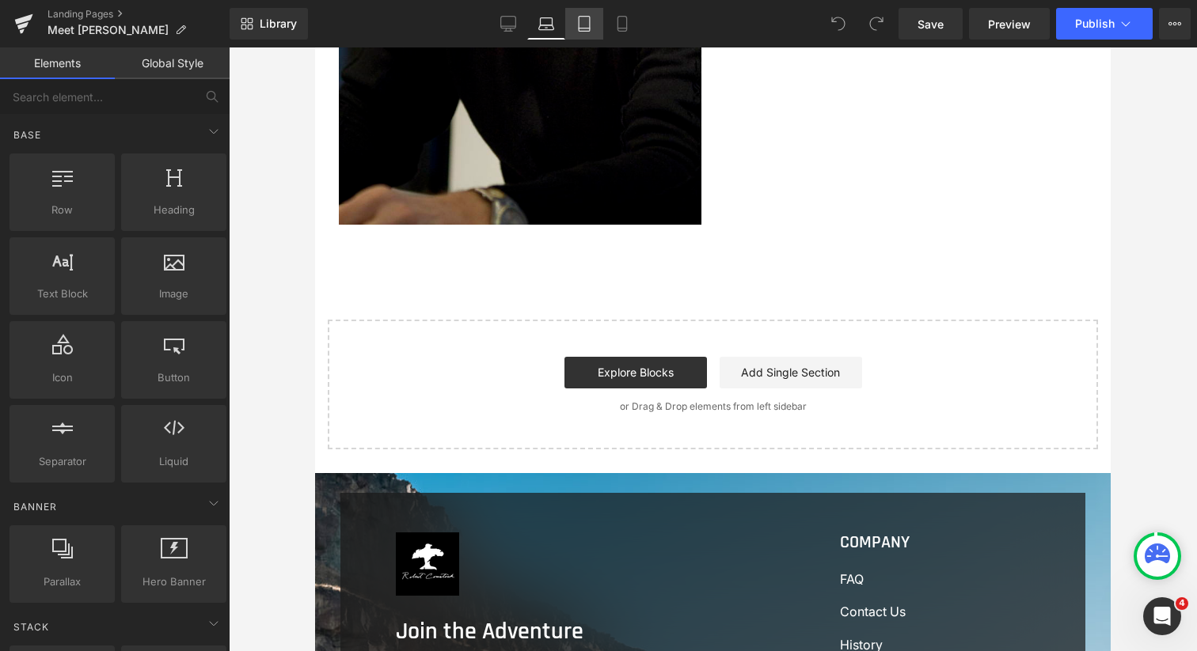
click at [589, 21] on icon at bounding box center [584, 24] width 16 height 16
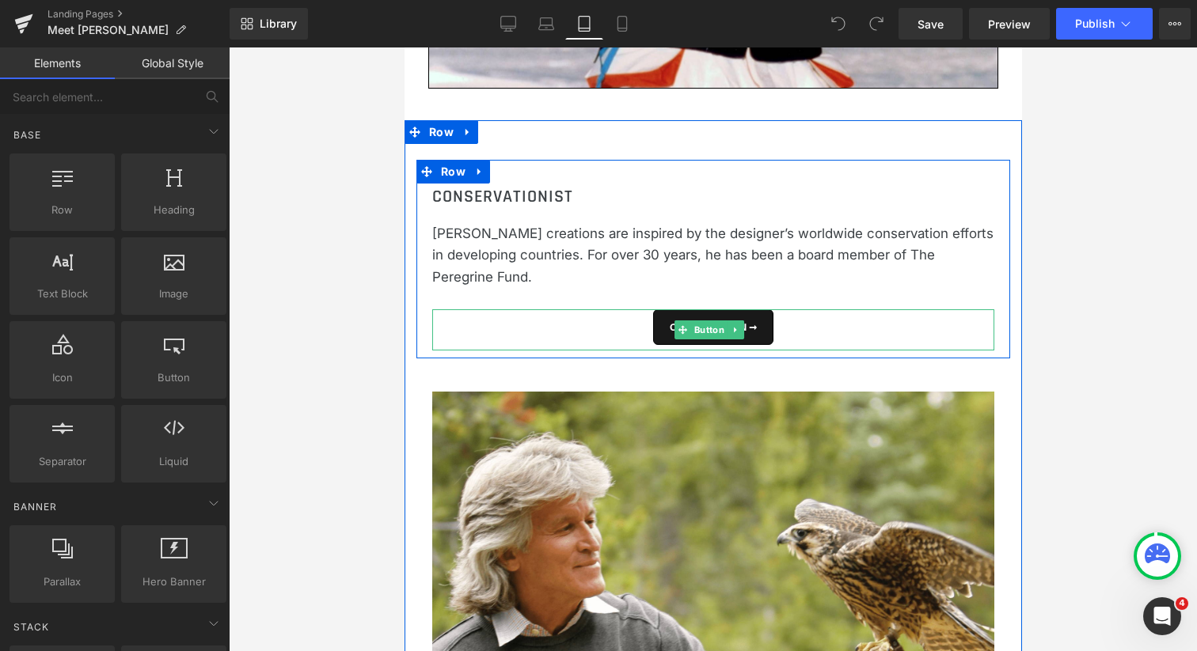
scroll to position [2173, 0]
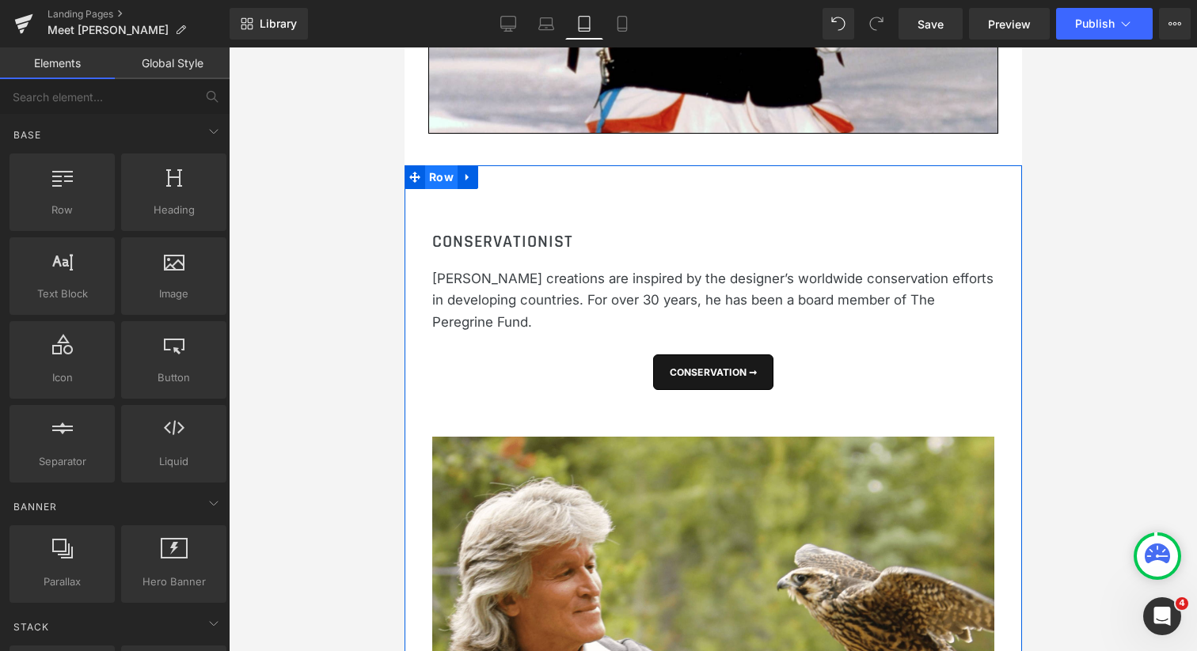
click at [443, 165] on span "Row" at bounding box center [440, 177] width 32 height 24
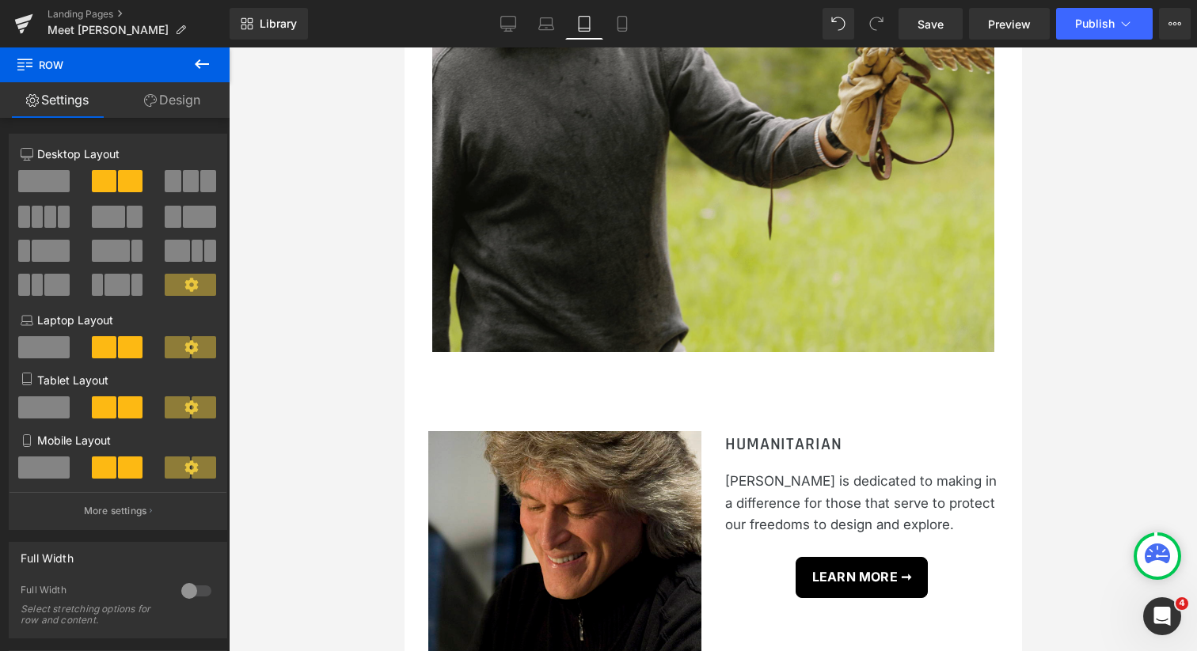
scroll to position [2837, 0]
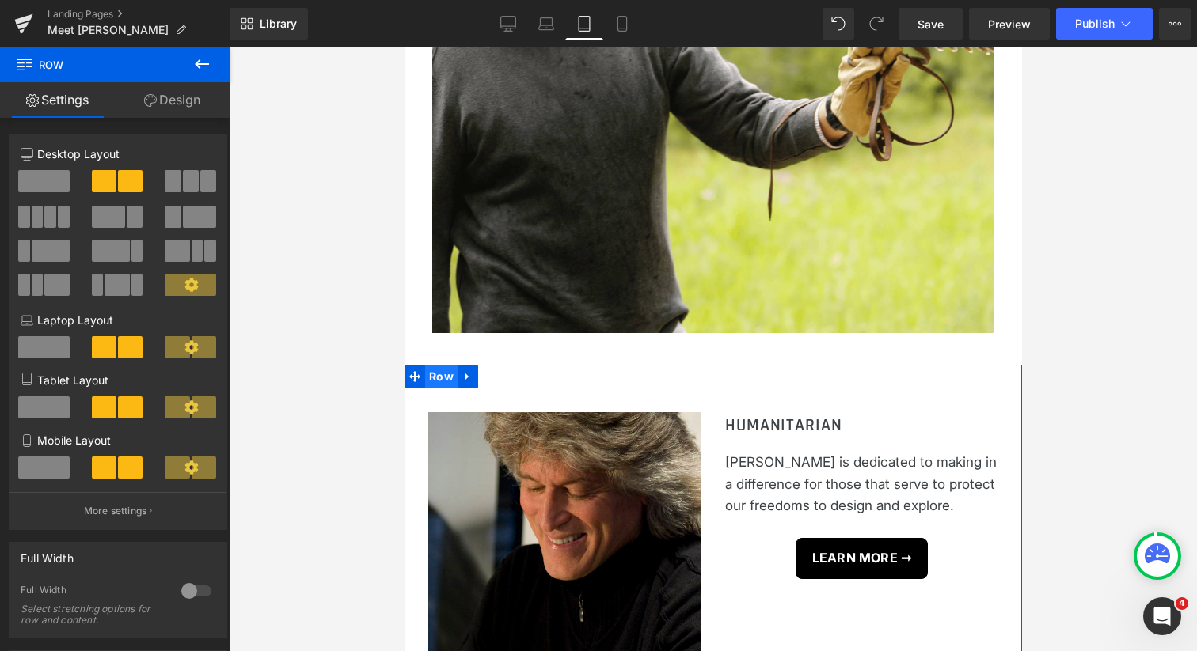
click at [442, 365] on span "Row" at bounding box center [440, 377] width 32 height 24
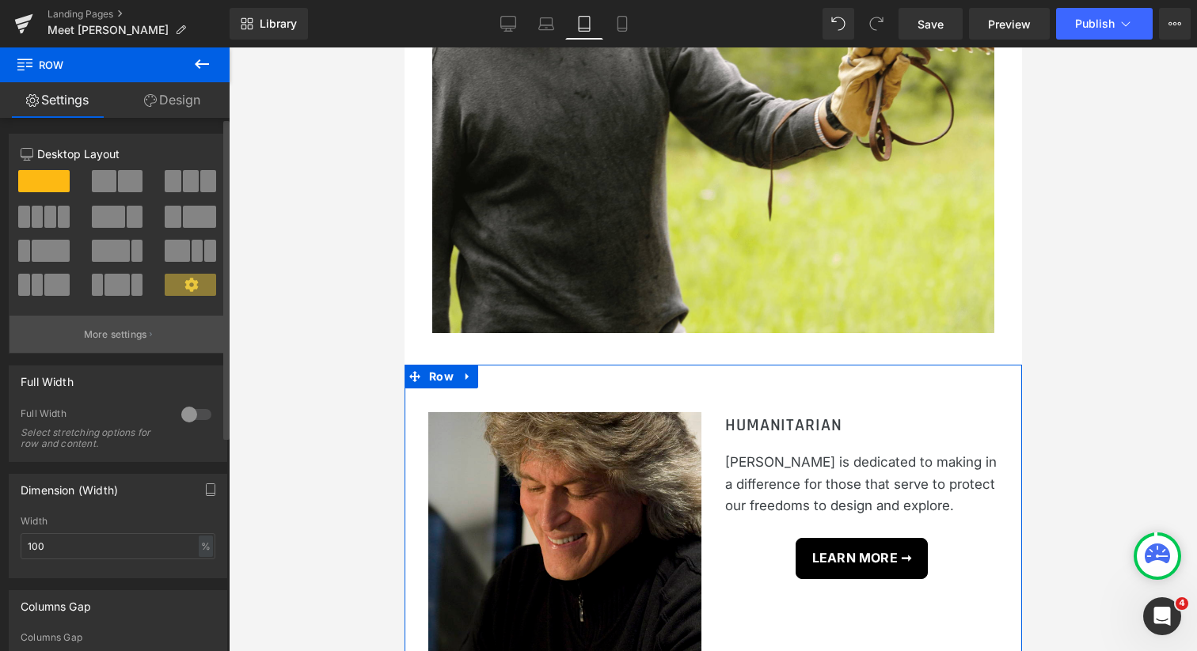
click at [140, 333] on p "More settings" at bounding box center [115, 335] width 63 height 14
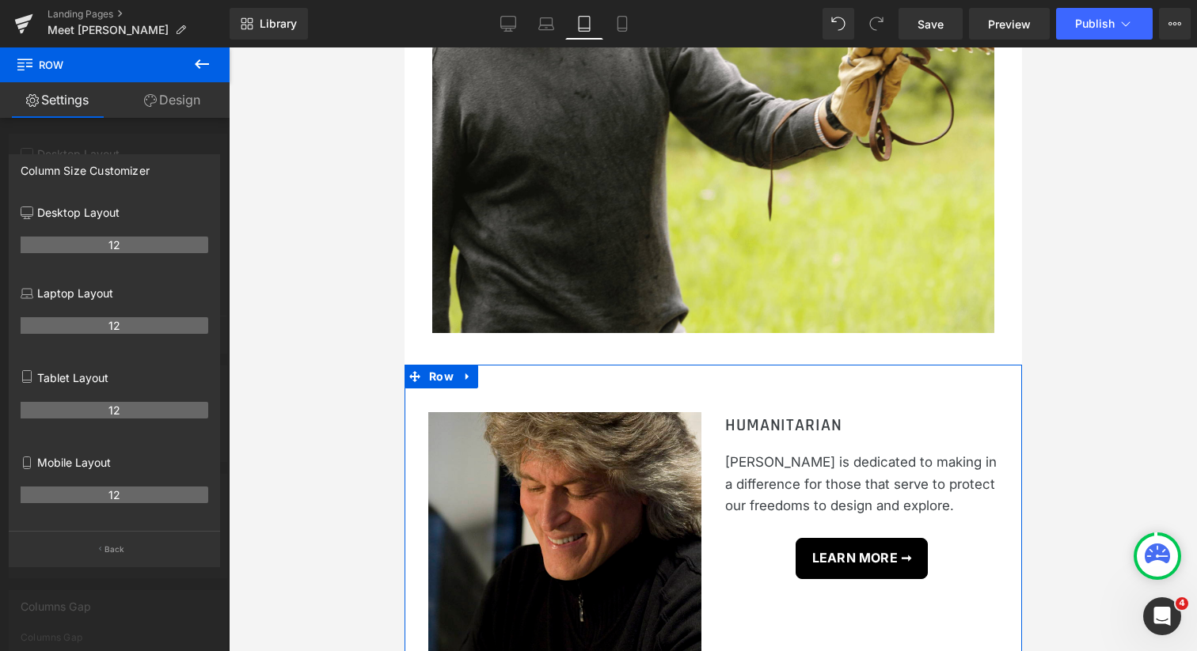
click at [174, 128] on div at bounding box center [115, 353] width 230 height 612
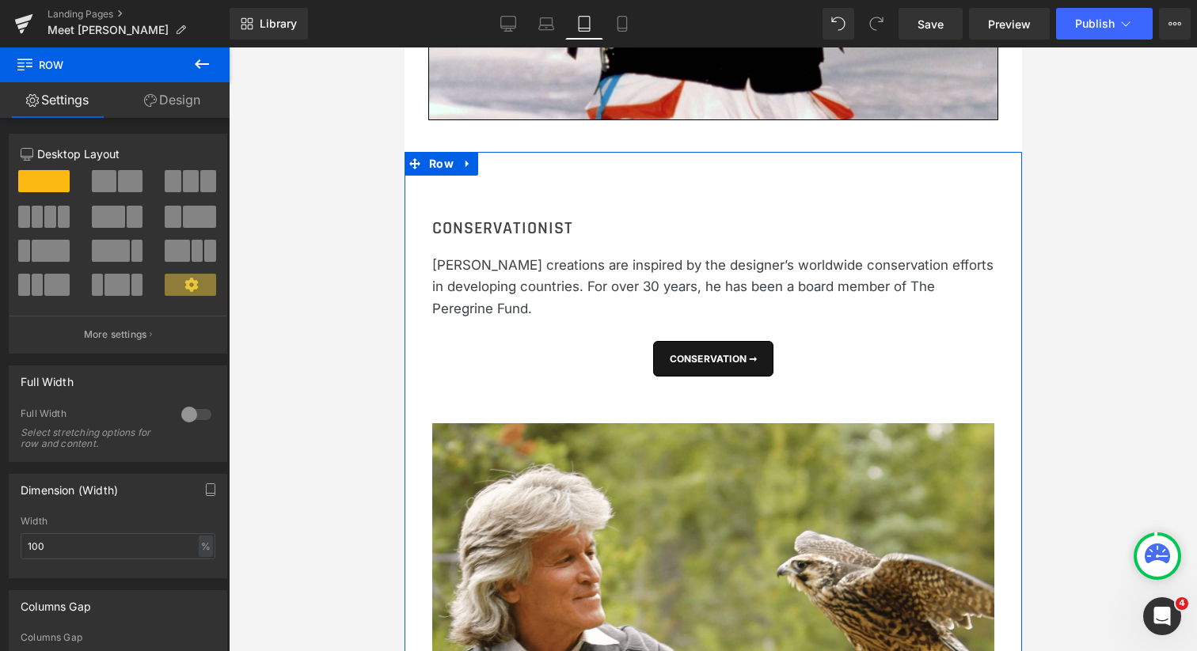
scroll to position [2154, 0]
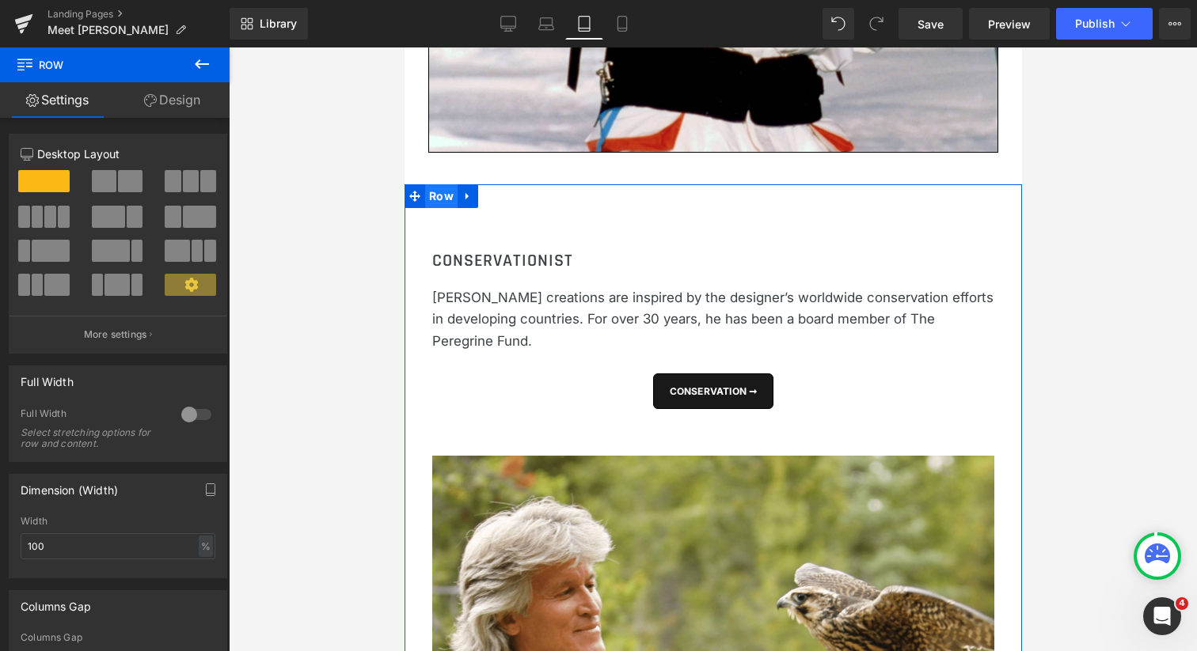
click at [437, 184] on span "Row" at bounding box center [440, 196] width 32 height 24
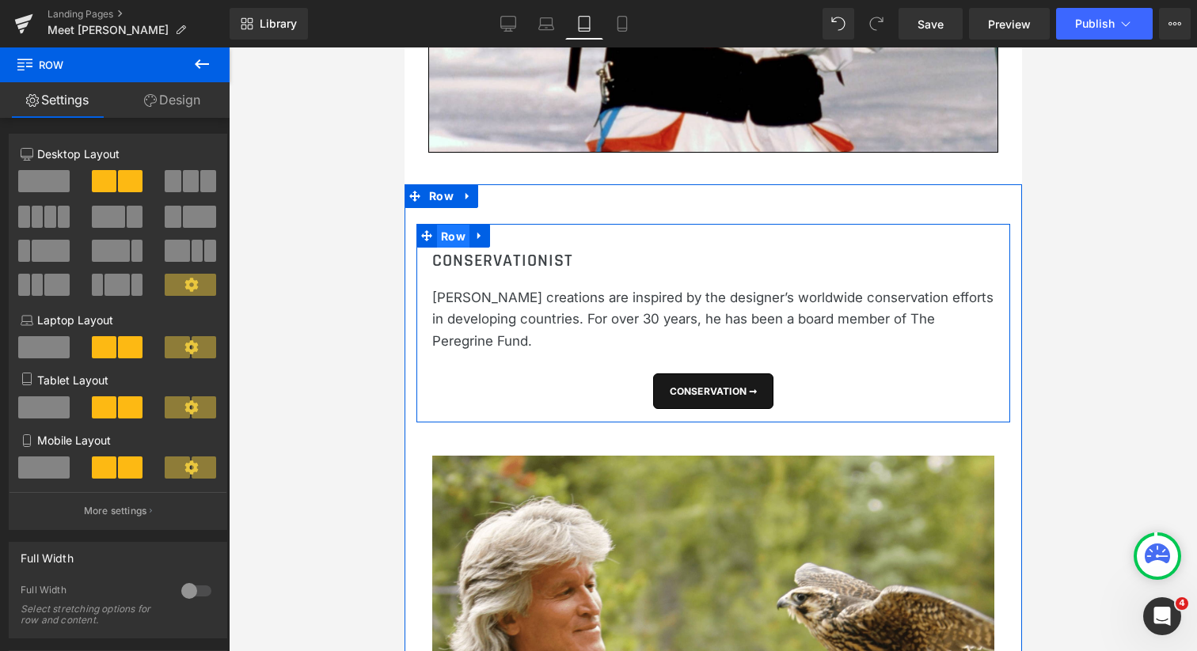
click at [450, 225] on span "Row" at bounding box center [452, 237] width 32 height 24
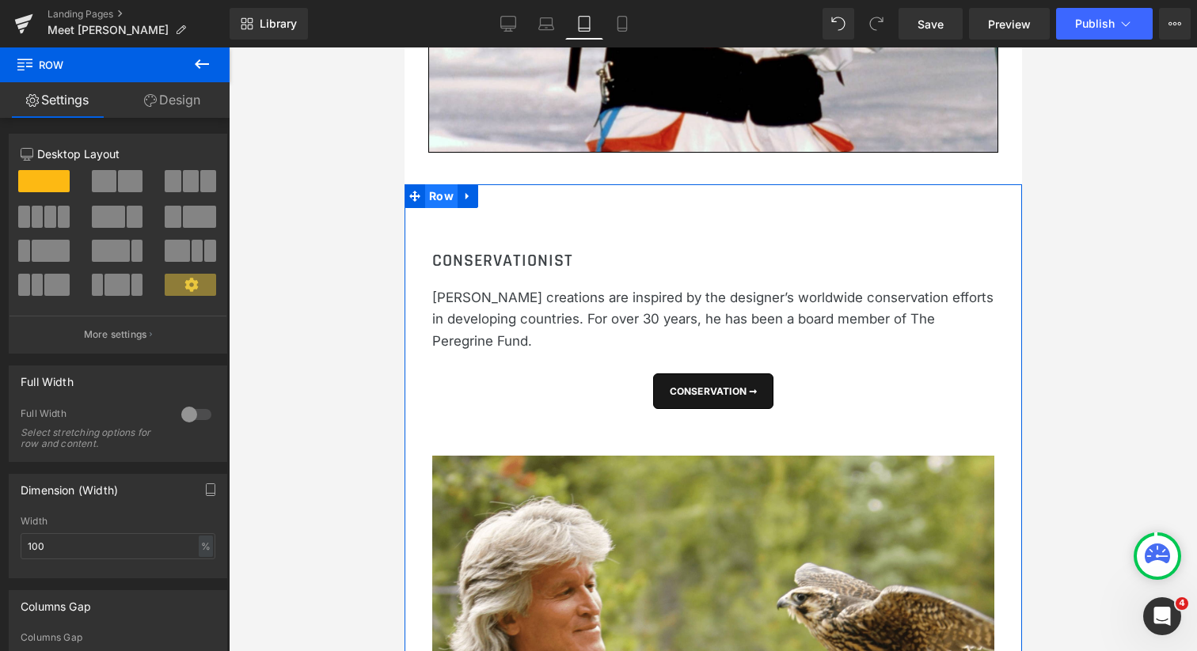
click at [437, 184] on span "Row" at bounding box center [440, 196] width 32 height 24
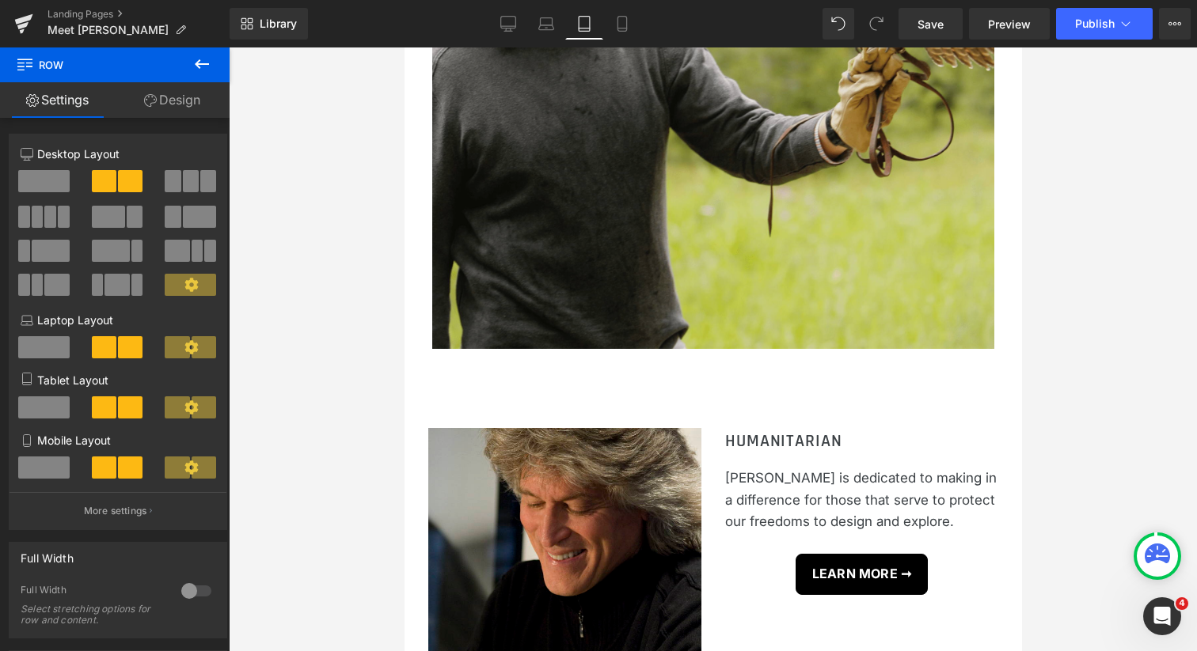
scroll to position [2821, 0]
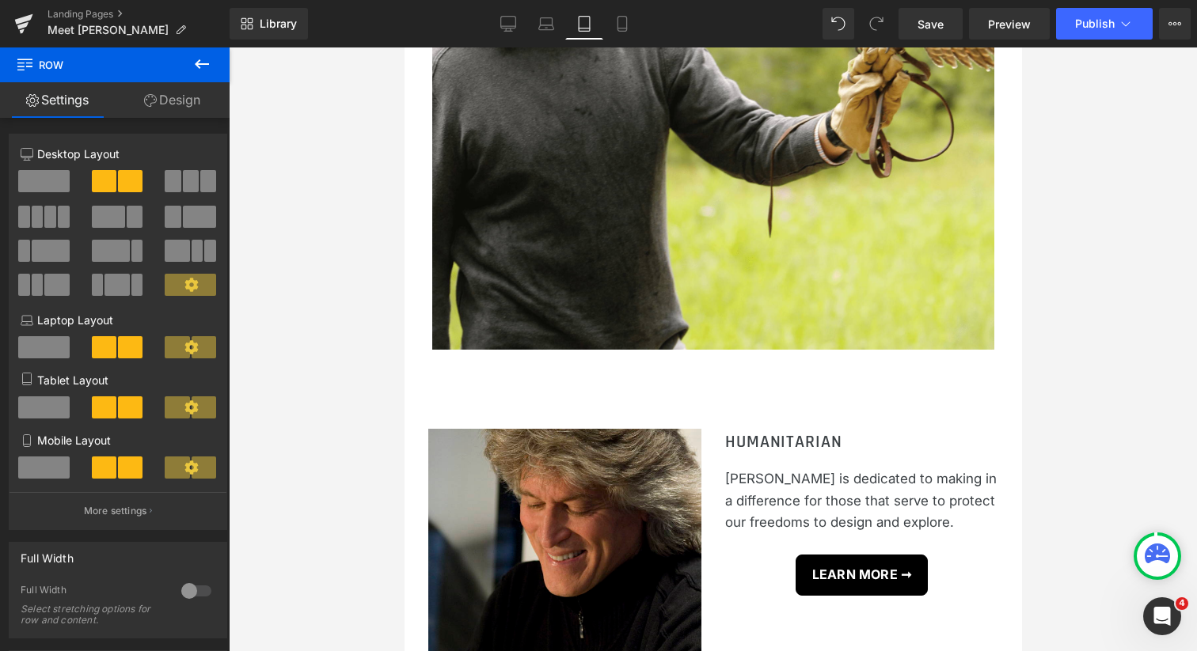
click at [201, 63] on icon at bounding box center [202, 63] width 14 height 9
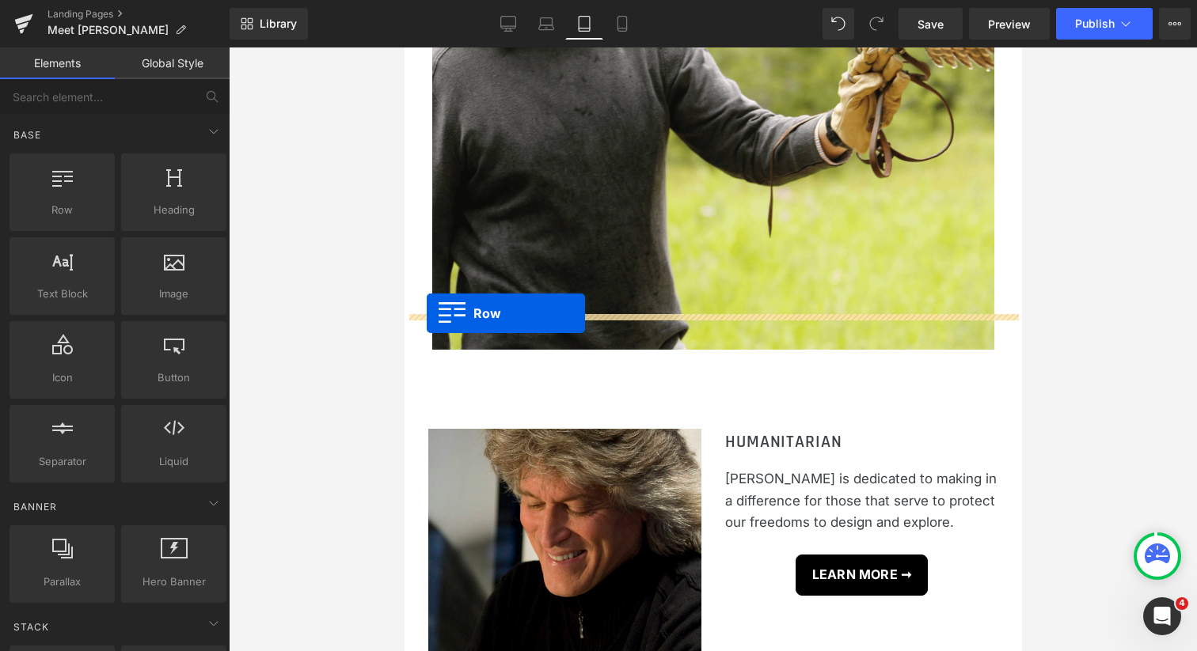
drag, startPoint x: 471, startPoint y: 235, endPoint x: 426, endPoint y: 313, distance: 89.7
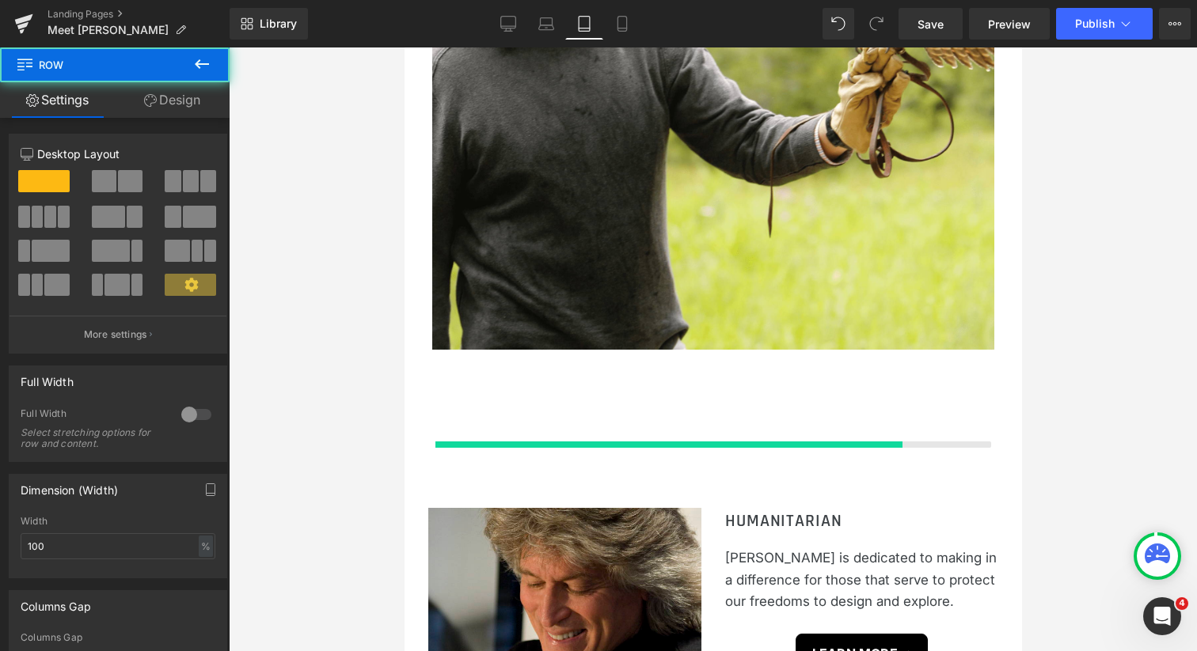
scroll to position [4599, 609]
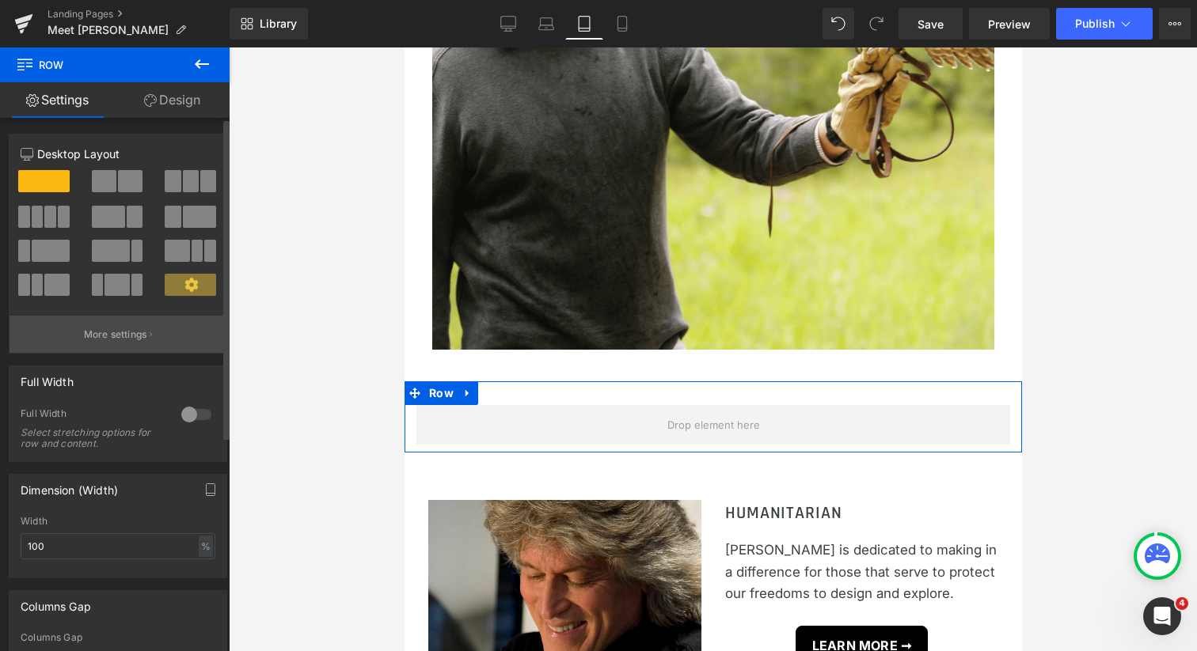
click at [144, 340] on button "More settings" at bounding box center [117, 334] width 217 height 37
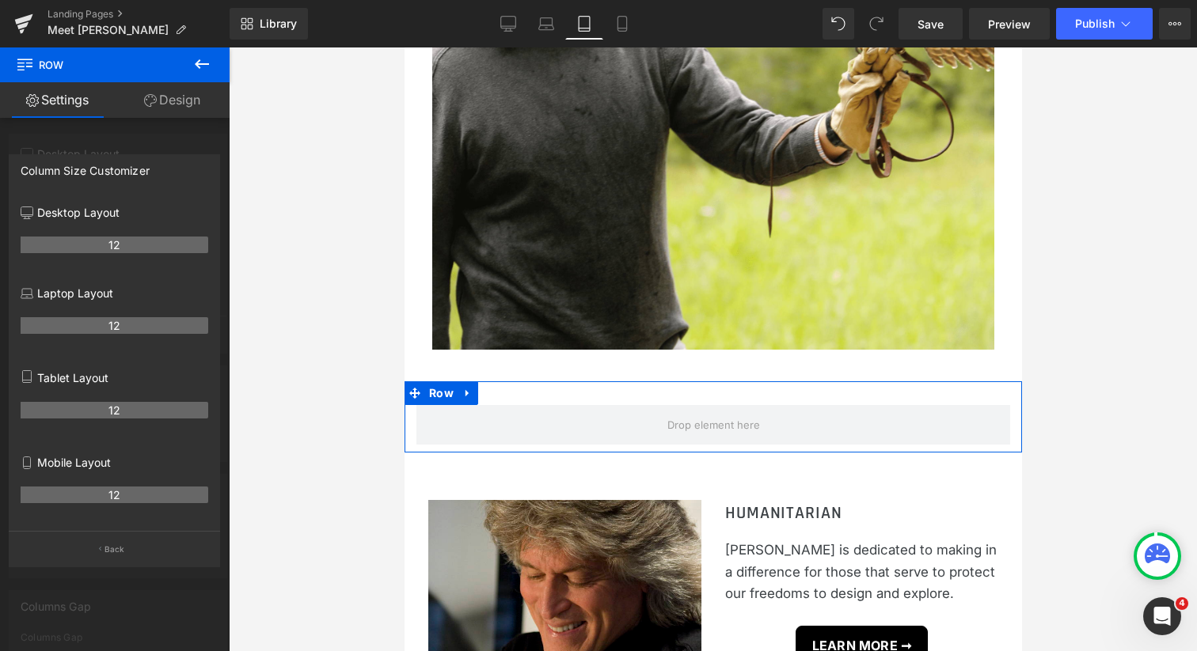
click at [97, 148] on div at bounding box center [115, 353] width 230 height 612
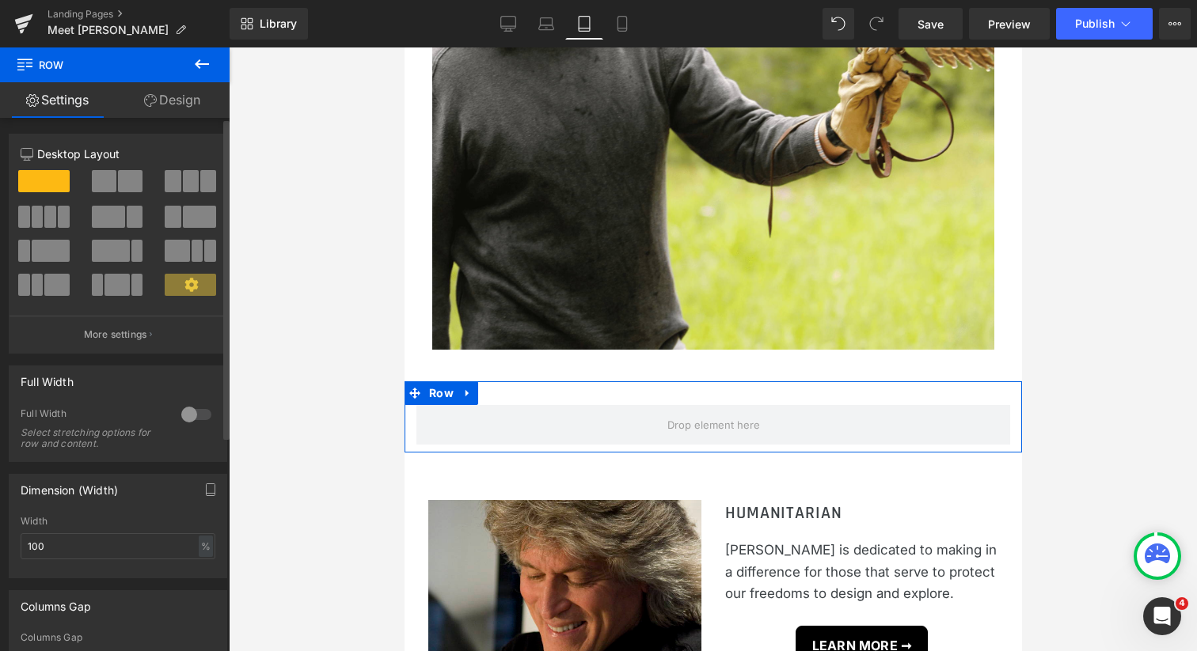
click at [118, 183] on span at bounding box center [130, 181] width 25 height 22
type input "1200"
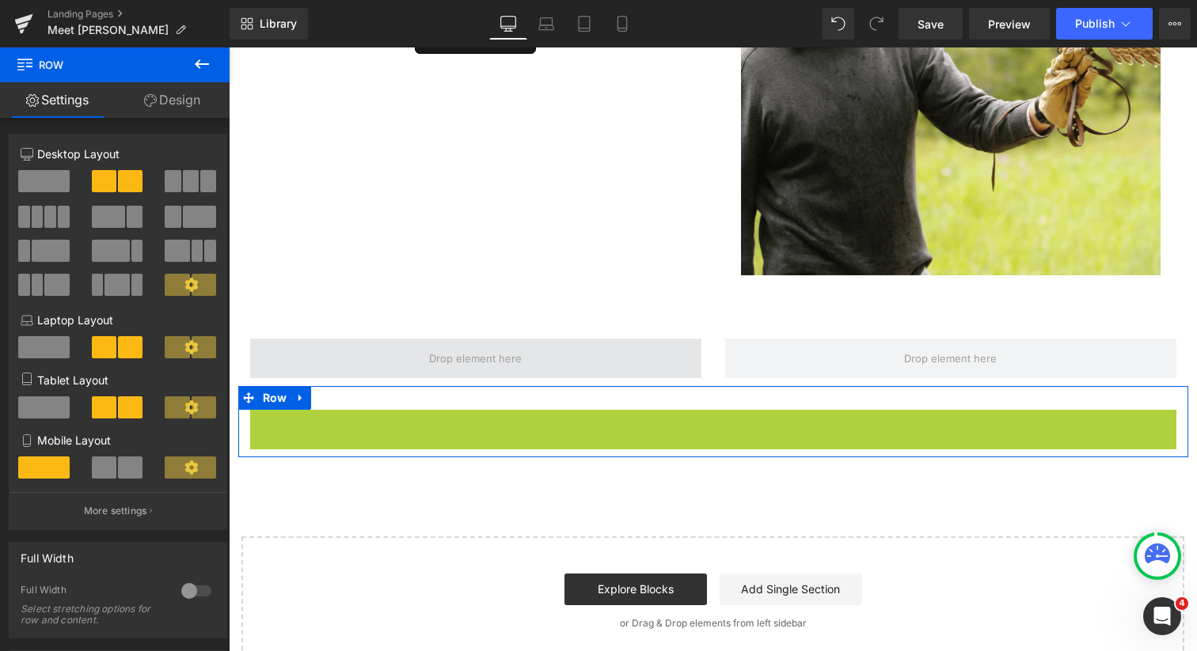
scroll to position [2997, 960]
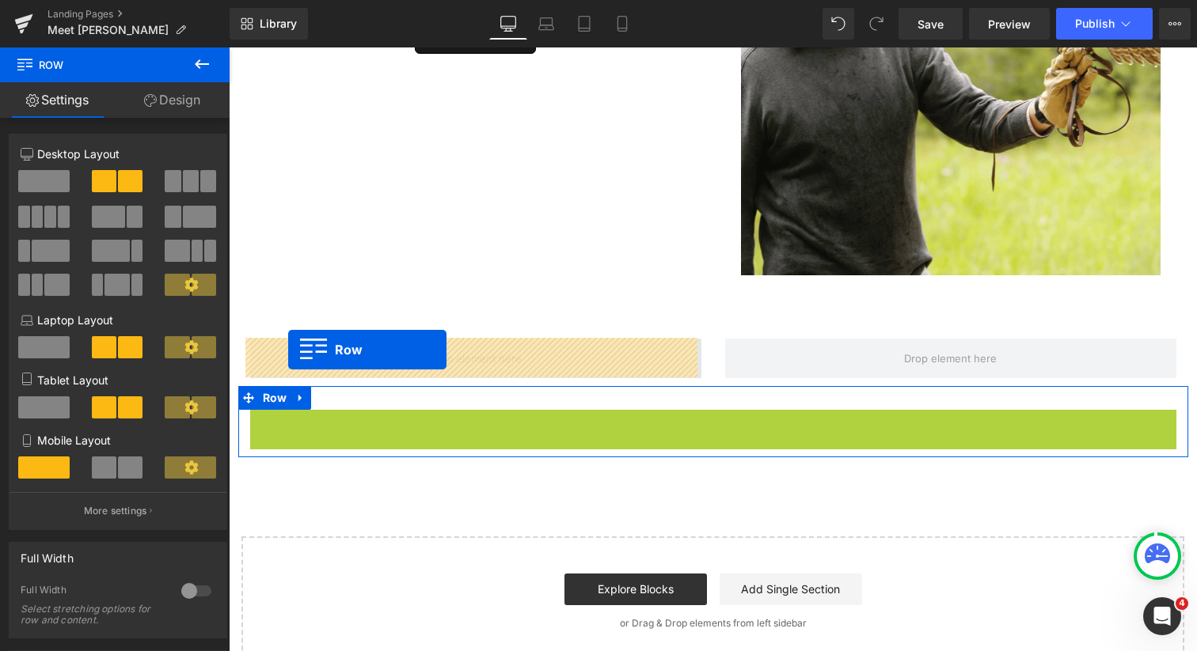
drag, startPoint x: 280, startPoint y: 420, endPoint x: 288, endPoint y: 350, distance: 70.9
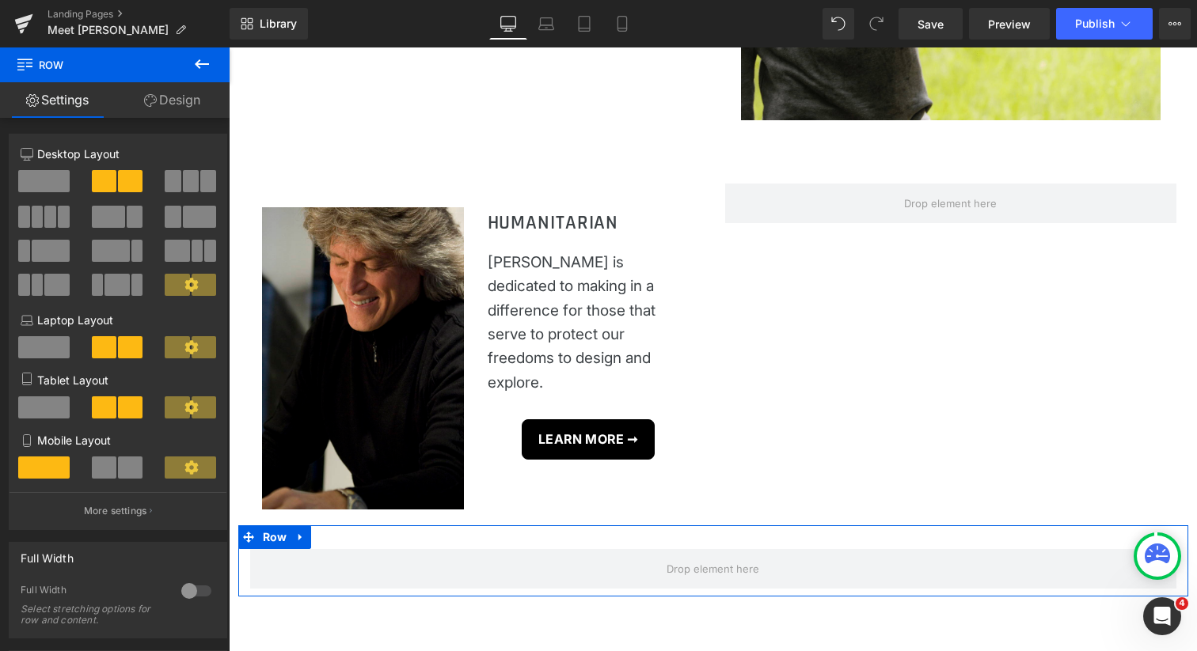
scroll to position [1925, 0]
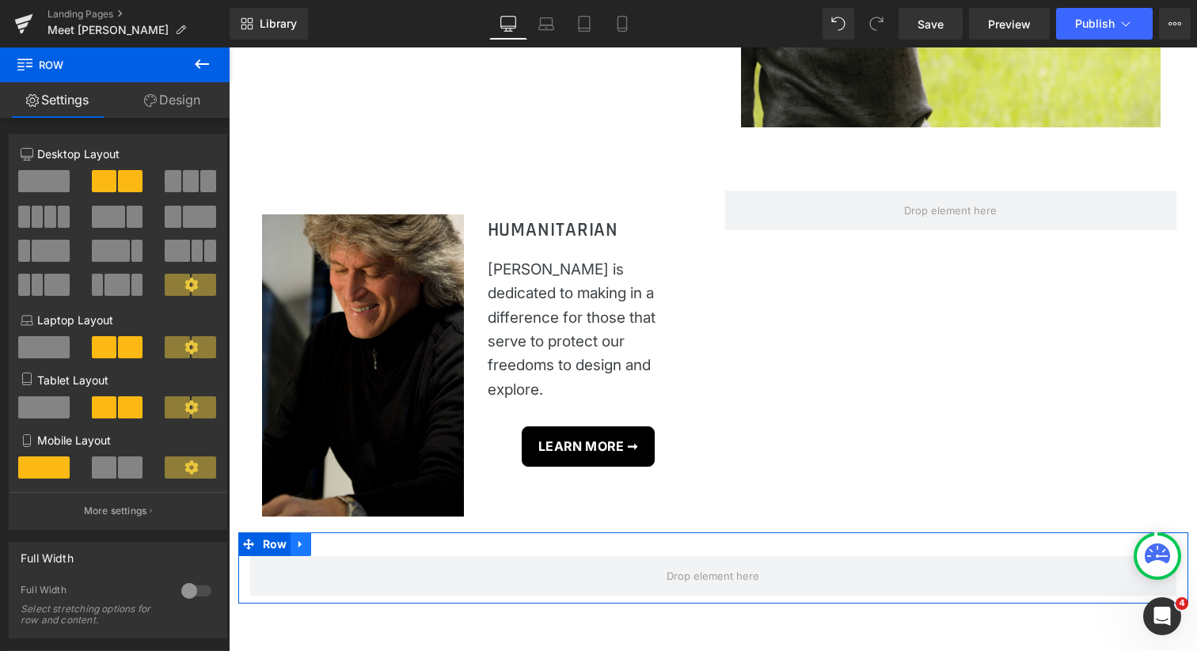
click at [299, 542] on icon at bounding box center [300, 544] width 11 height 12
click at [339, 544] on icon at bounding box center [341, 544] width 11 height 11
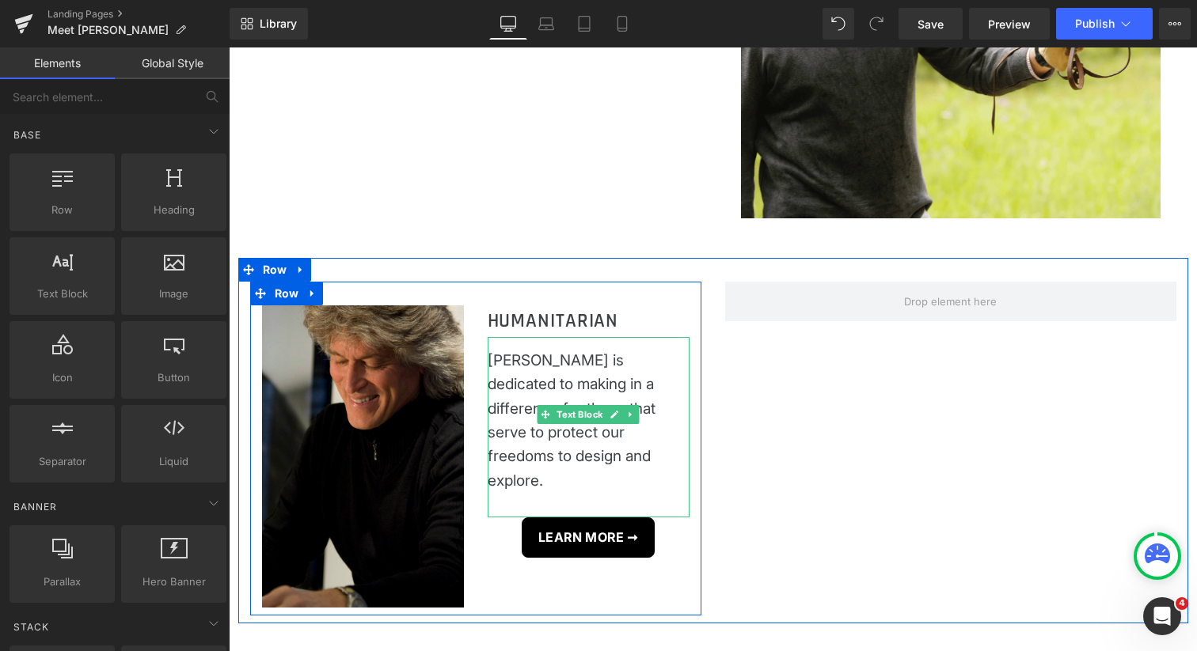
scroll to position [1832, 0]
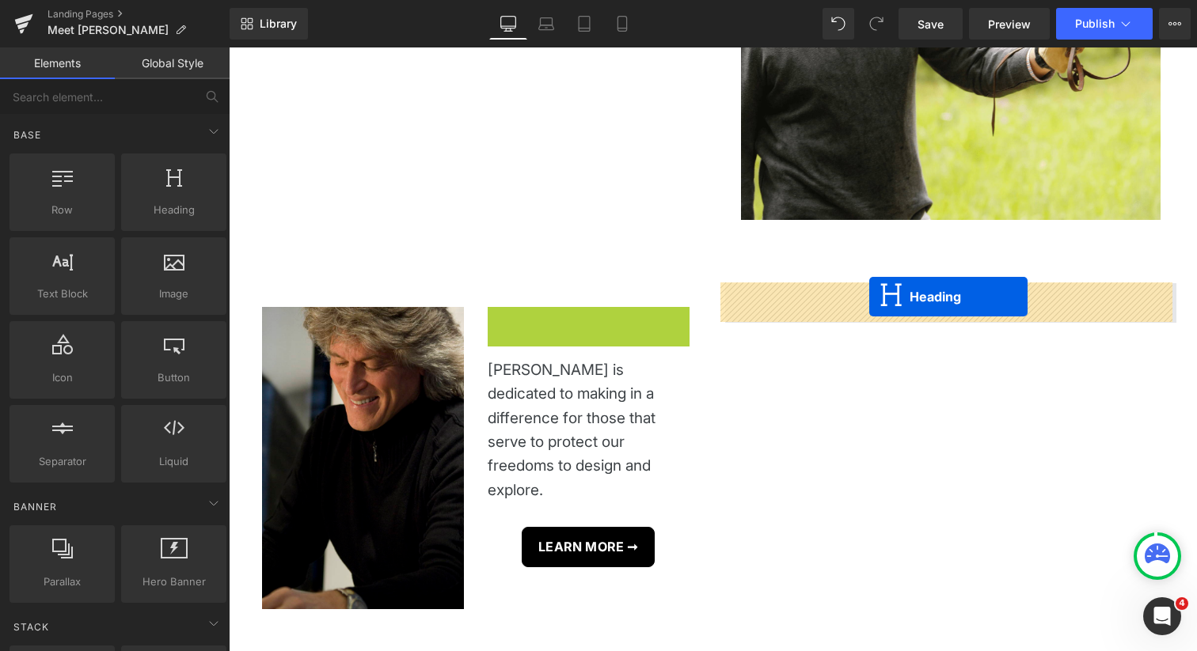
drag, startPoint x: 571, startPoint y: 321, endPoint x: 869, endPoint y: 296, distance: 299.5
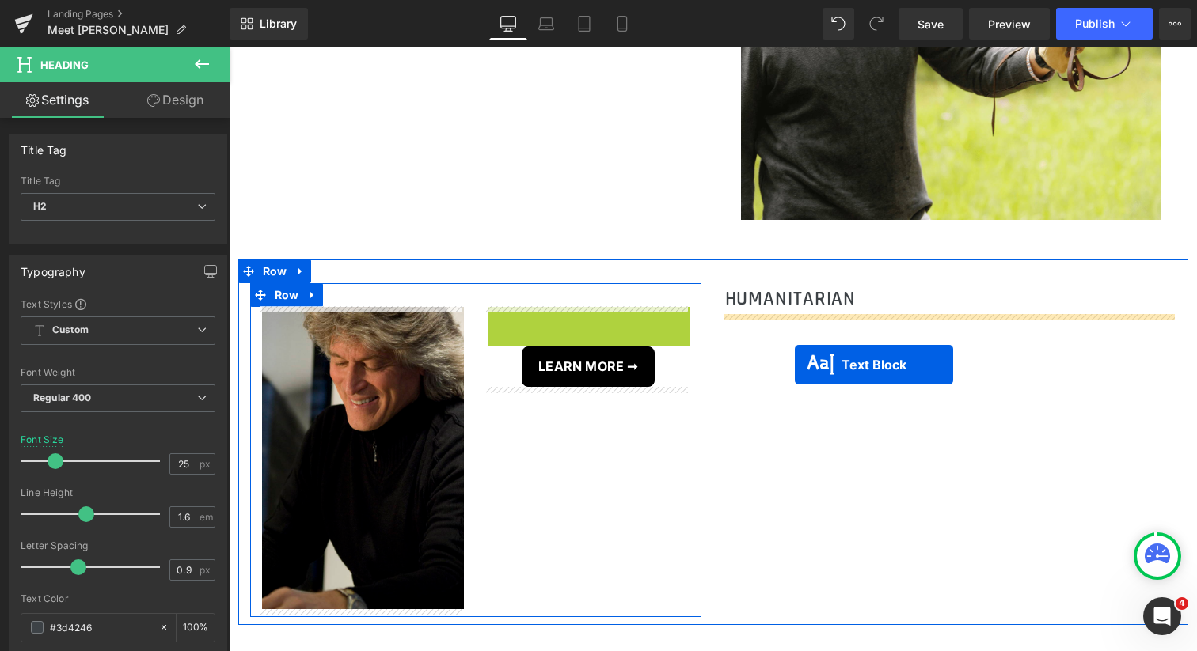
drag, startPoint x: 564, startPoint y: 382, endPoint x: 795, endPoint y: 364, distance: 231.0
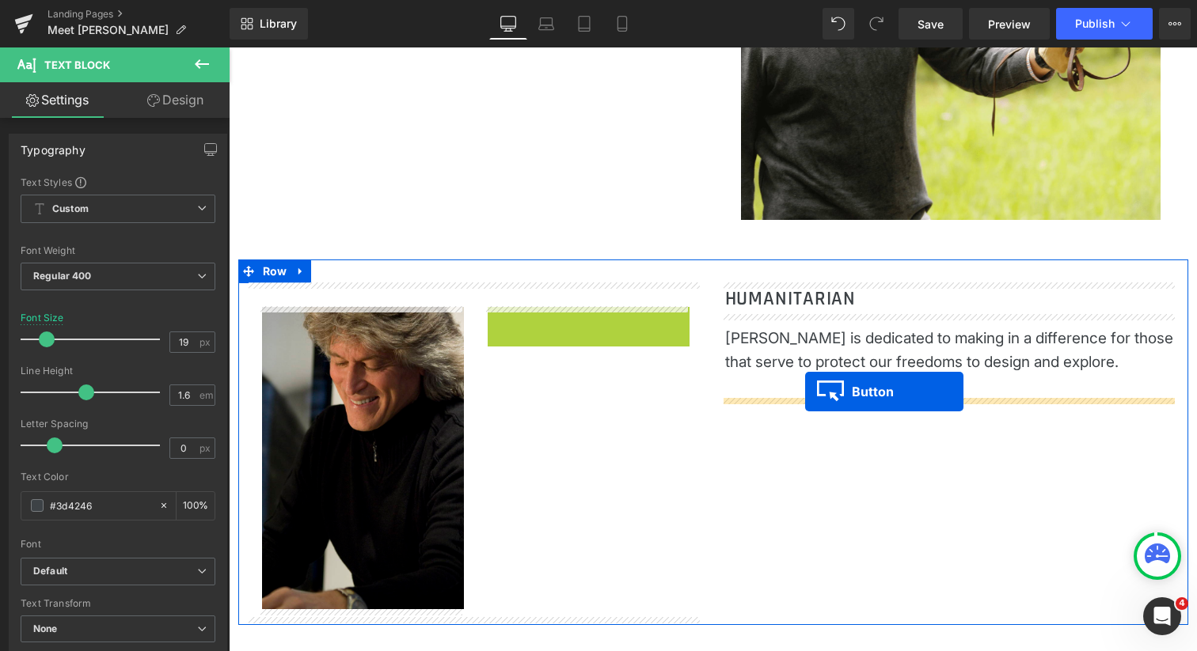
drag, startPoint x: 575, startPoint y: 324, endPoint x: 804, endPoint y: 391, distance: 238.4
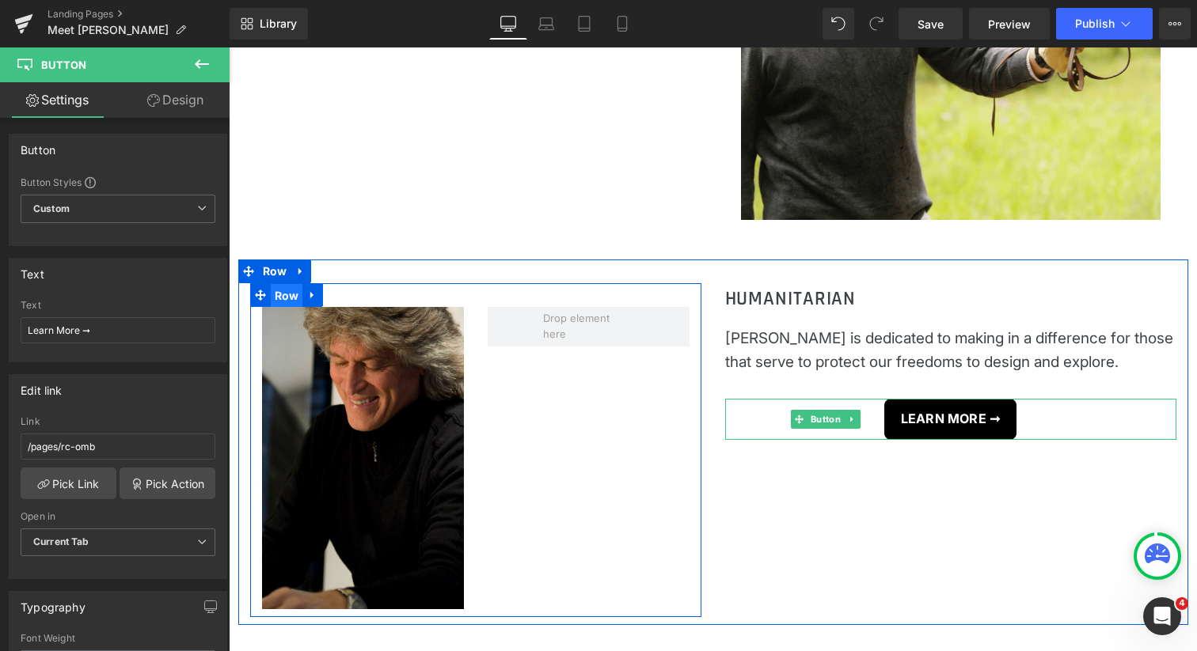
click at [283, 295] on span "Row" at bounding box center [287, 296] width 32 height 24
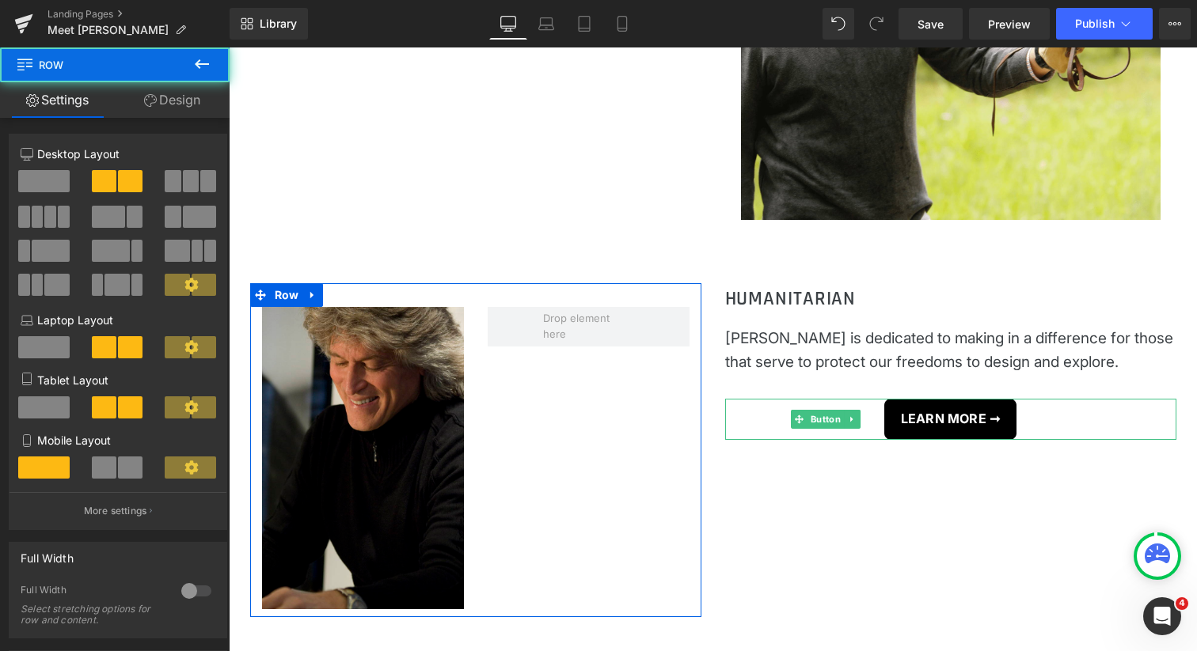
click at [44, 181] on span at bounding box center [43, 181] width 51 height 22
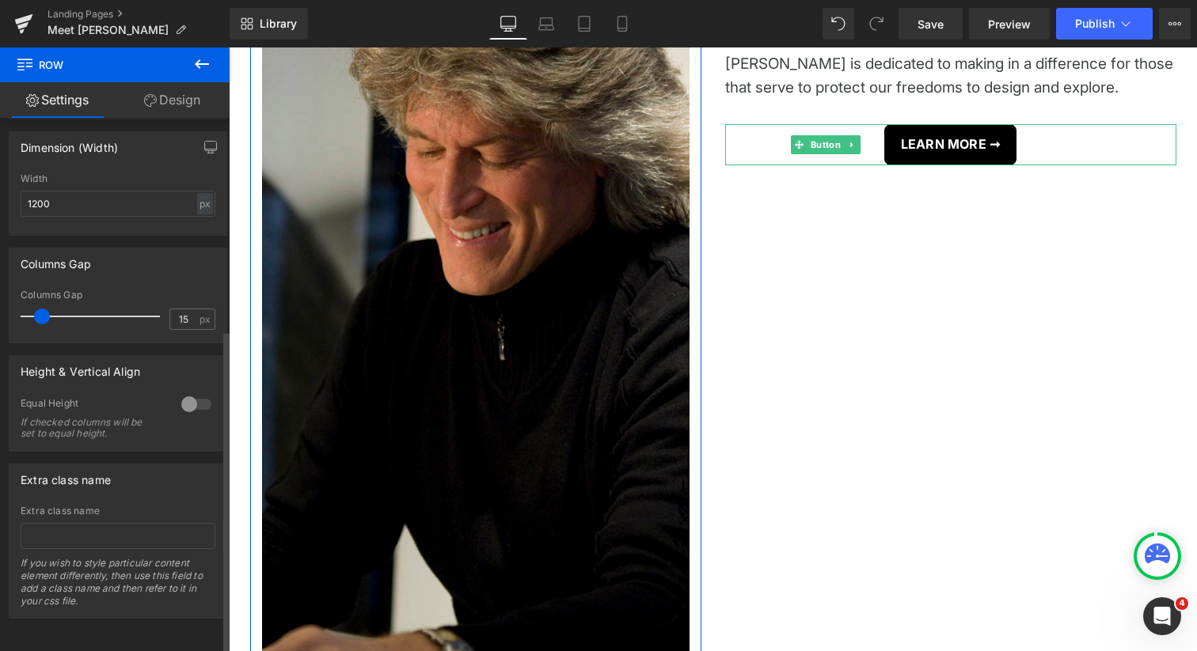
scroll to position [355, 0]
click at [186, 394] on div at bounding box center [196, 404] width 38 height 25
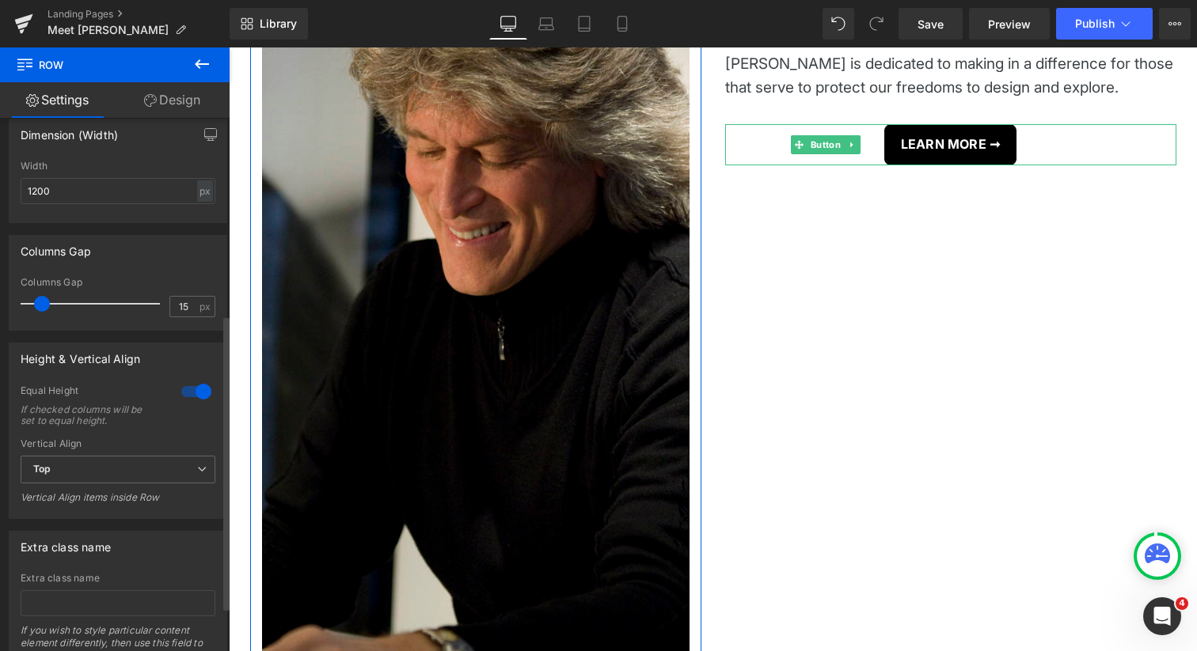
click at [186, 394] on div at bounding box center [196, 391] width 38 height 25
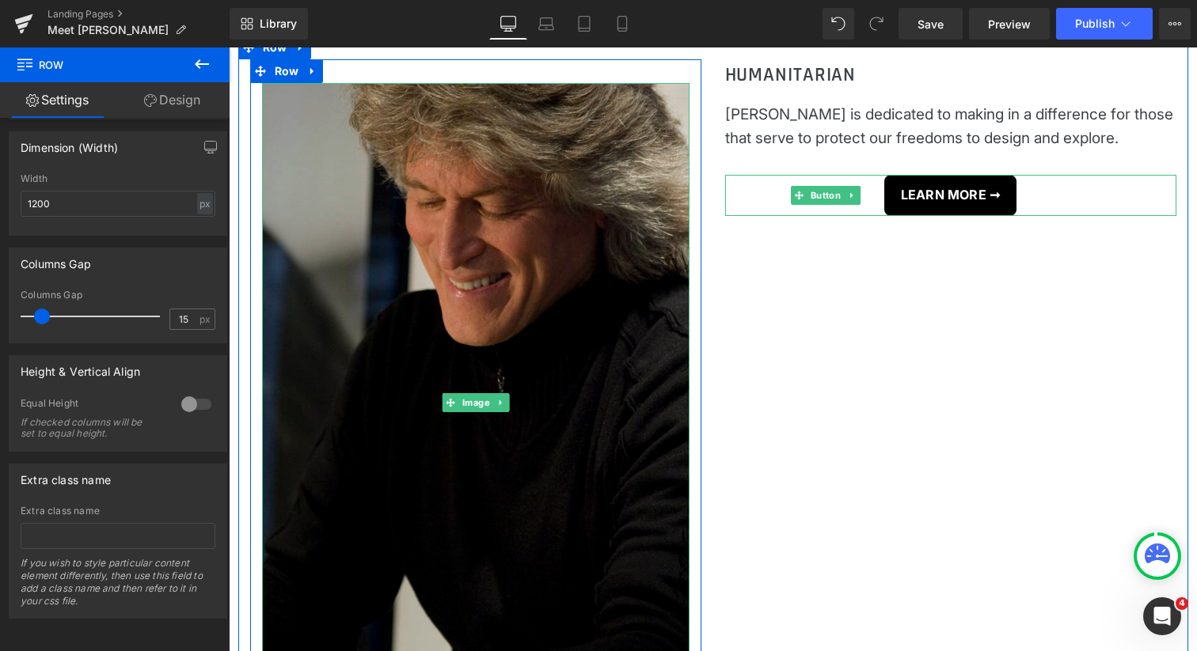
scroll to position [1896, 0]
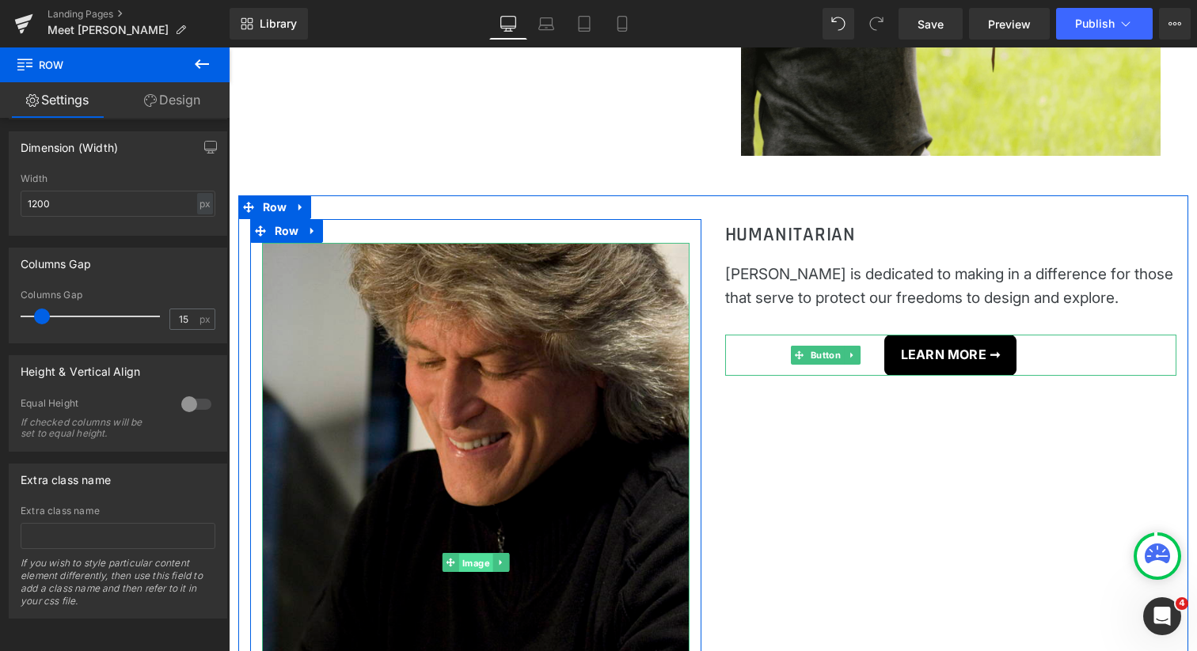
click at [467, 563] on span "Image" at bounding box center [475, 563] width 34 height 19
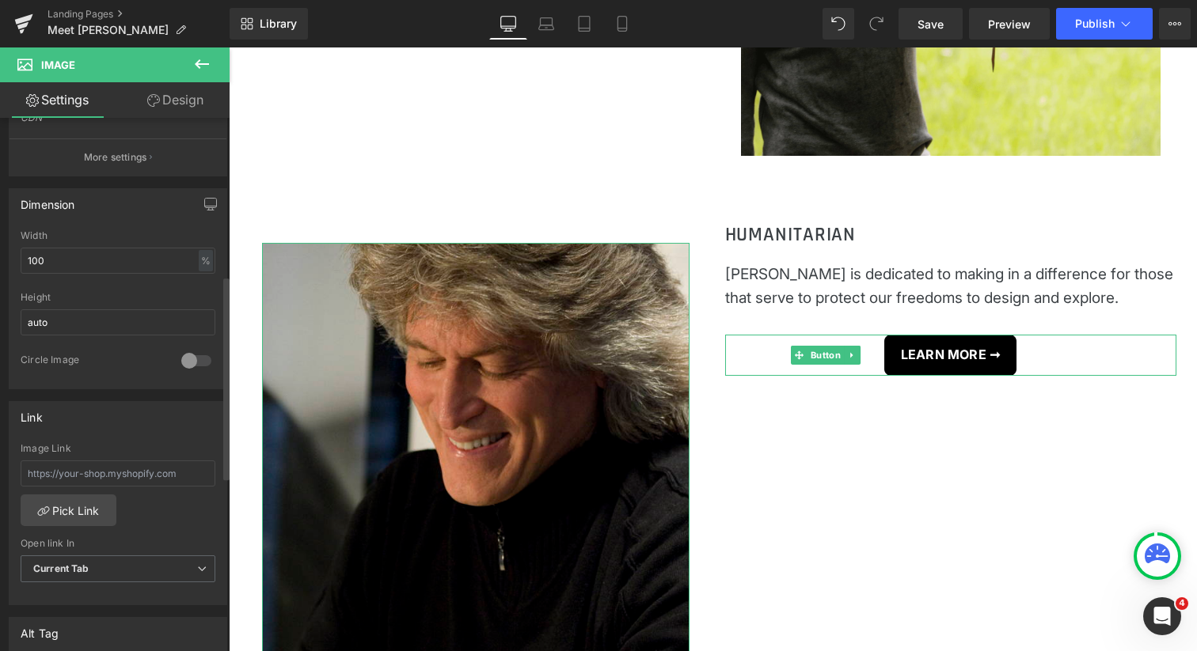
scroll to position [416, 0]
click at [166, 260] on input "100" at bounding box center [118, 257] width 195 height 26
click at [201, 252] on div "%" at bounding box center [206, 256] width 14 height 21
click at [149, 256] on input "100" at bounding box center [118, 257] width 195 height 26
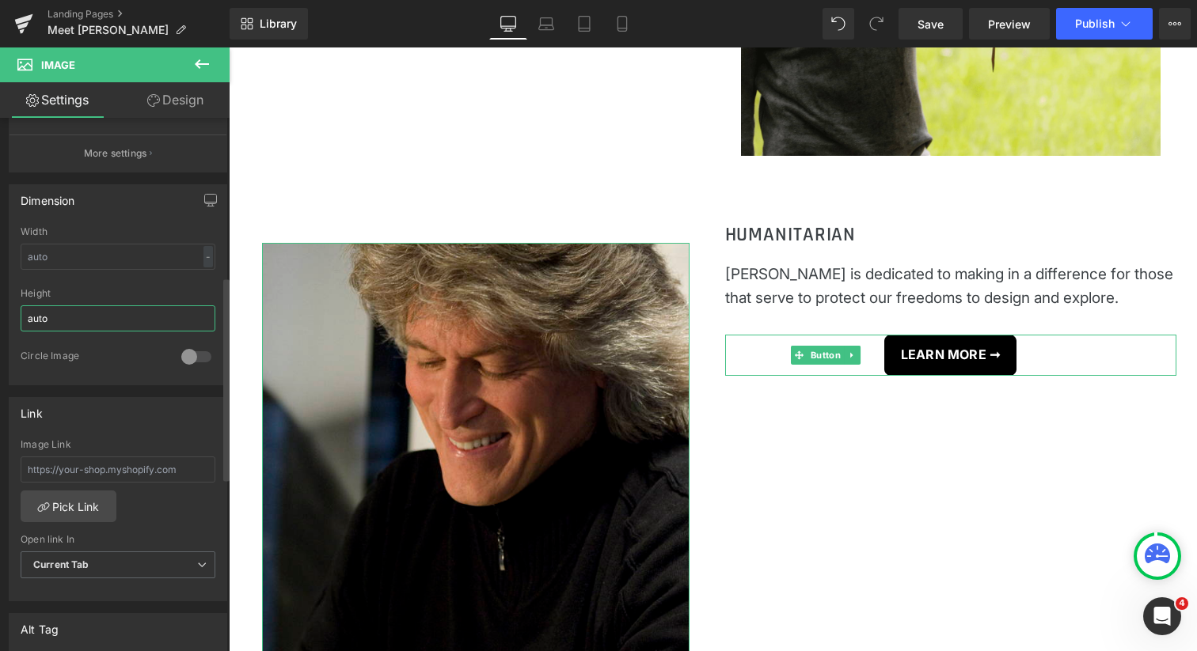
click at [126, 320] on input "auto" at bounding box center [118, 319] width 195 height 26
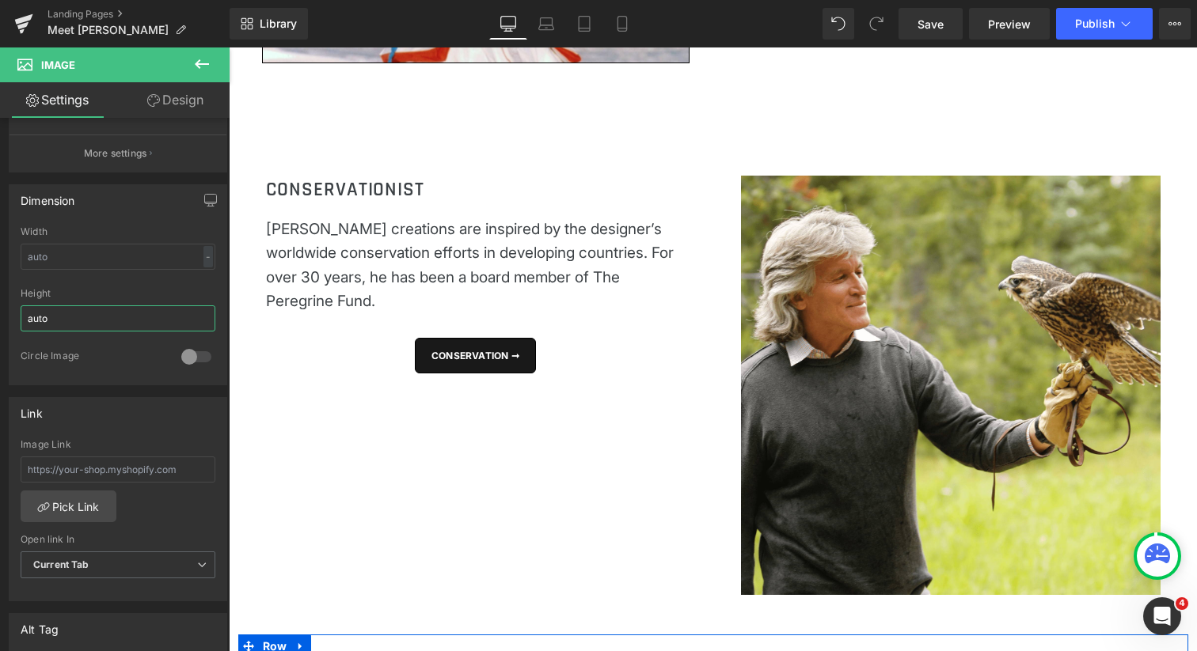
scroll to position [1423, 0]
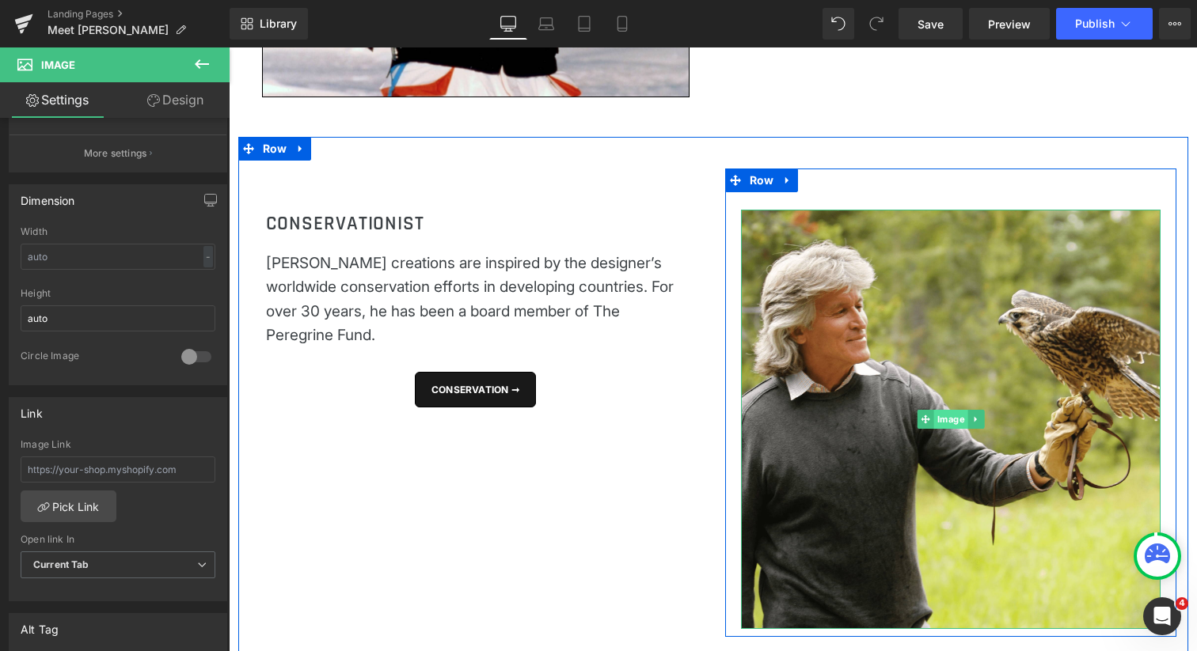
click at [936, 416] on span "Image" at bounding box center [950, 419] width 34 height 19
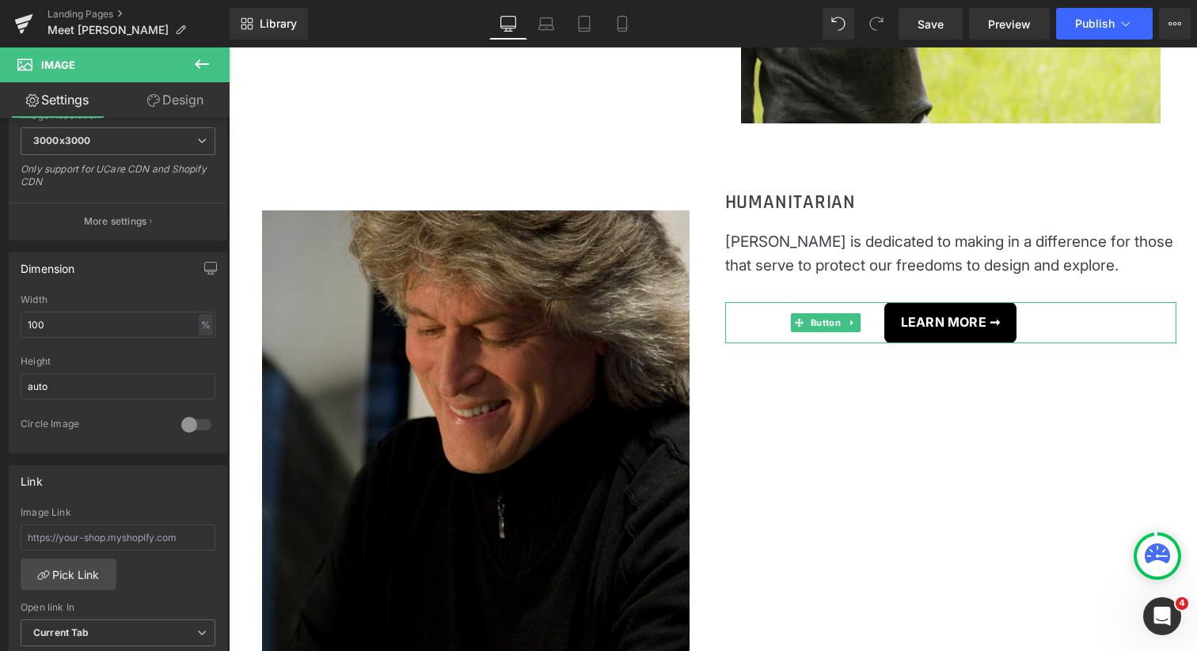
scroll to position [2004, 0]
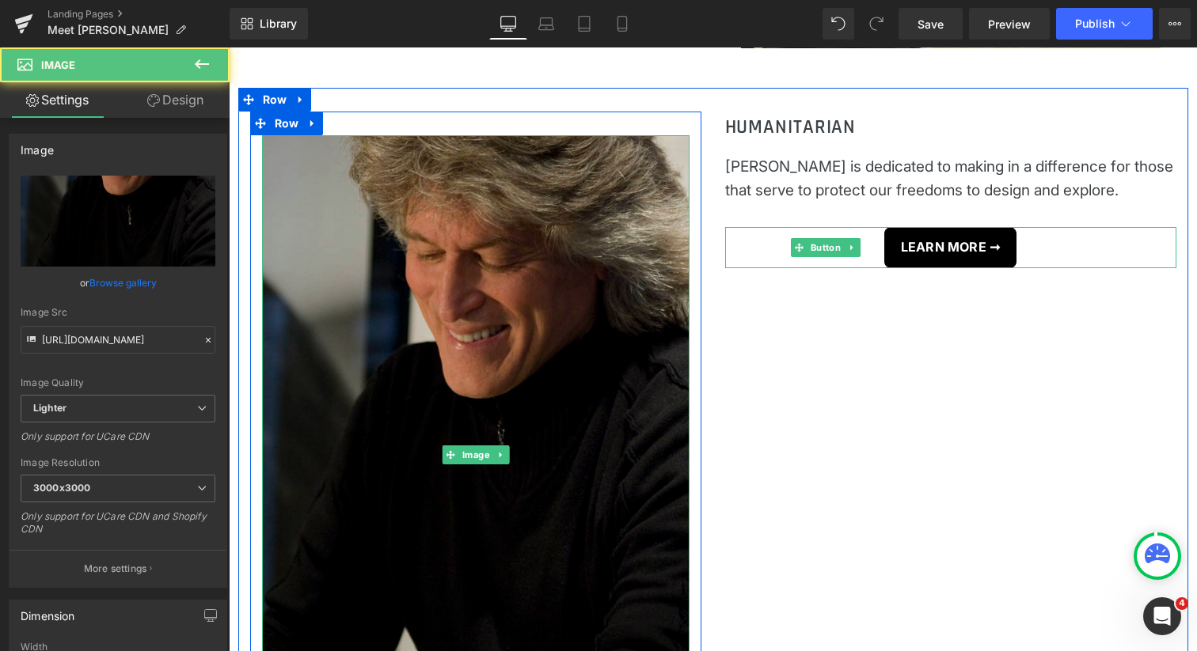
click at [460, 436] on img at bounding box center [475, 455] width 427 height 641
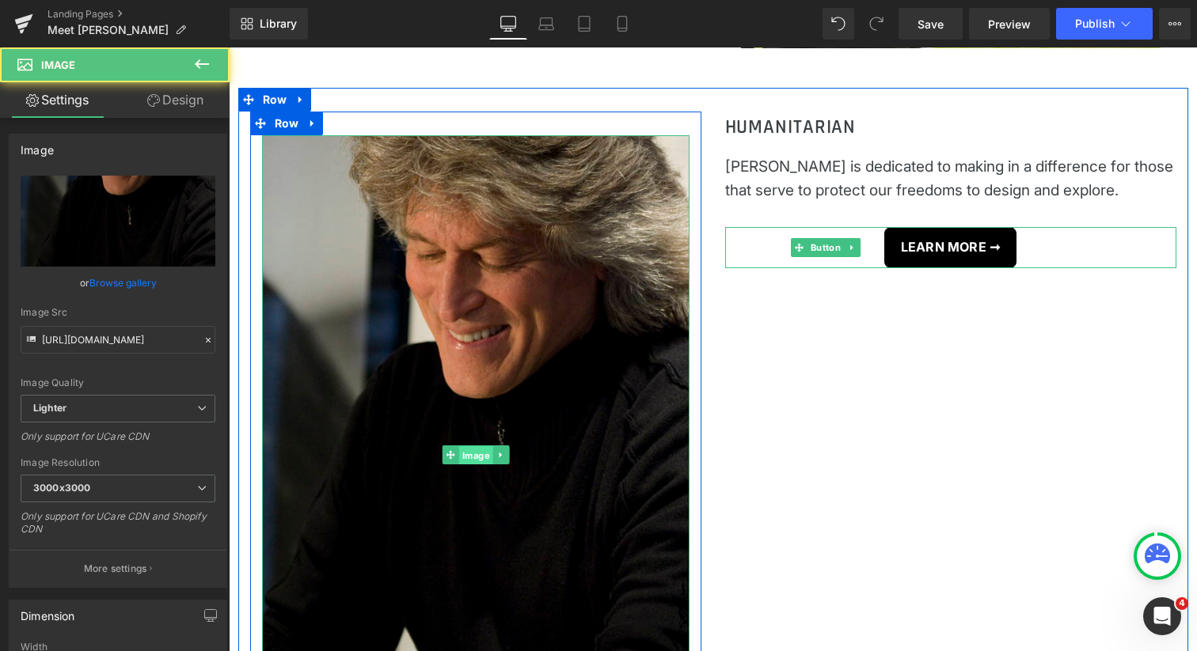
click at [474, 454] on span "Image" at bounding box center [475, 455] width 34 height 19
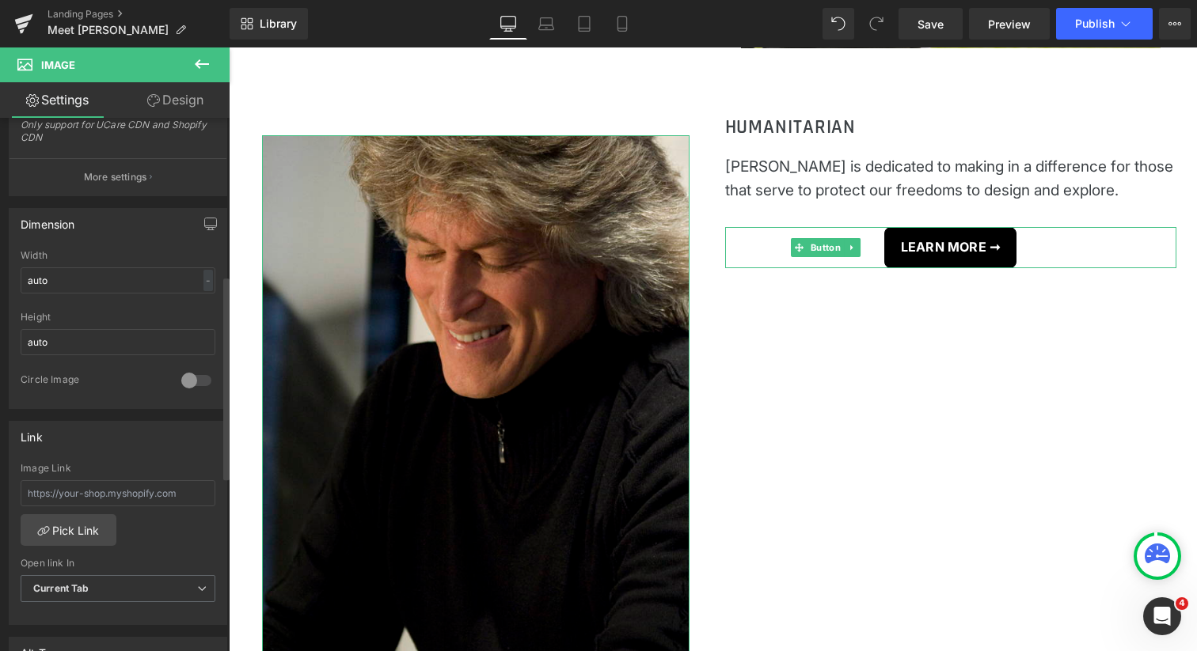
scroll to position [413, 0]
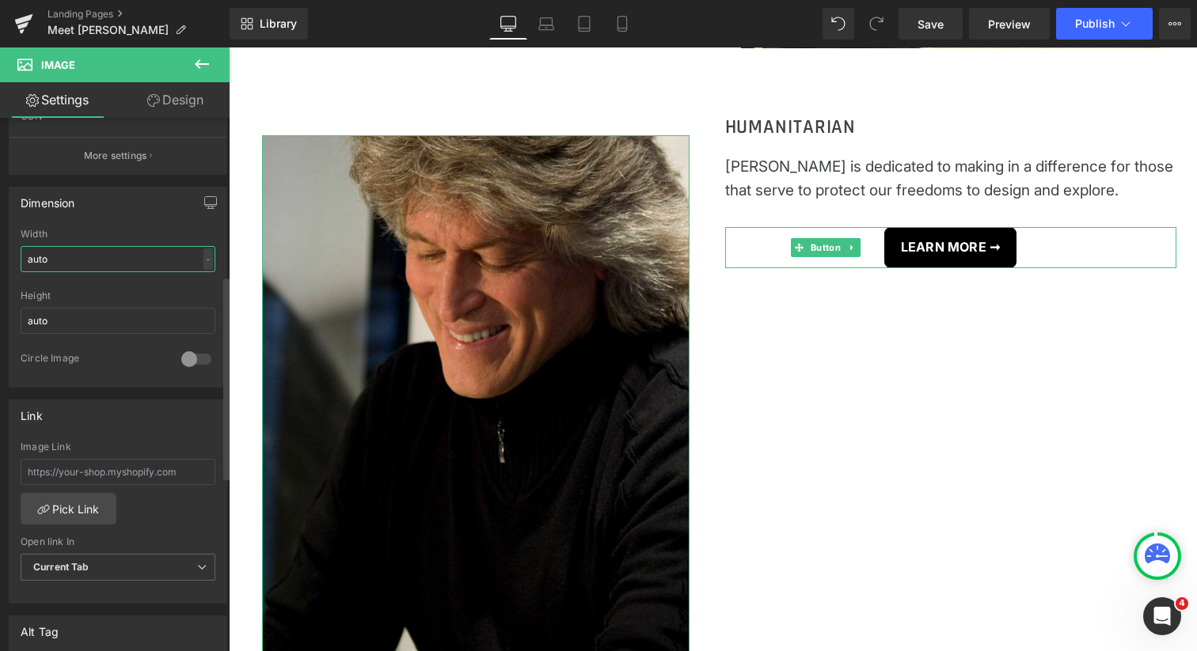
click at [75, 256] on input "auto" at bounding box center [118, 259] width 195 height 26
type input "1000"
click at [86, 313] on input "auto" at bounding box center [118, 321] width 195 height 26
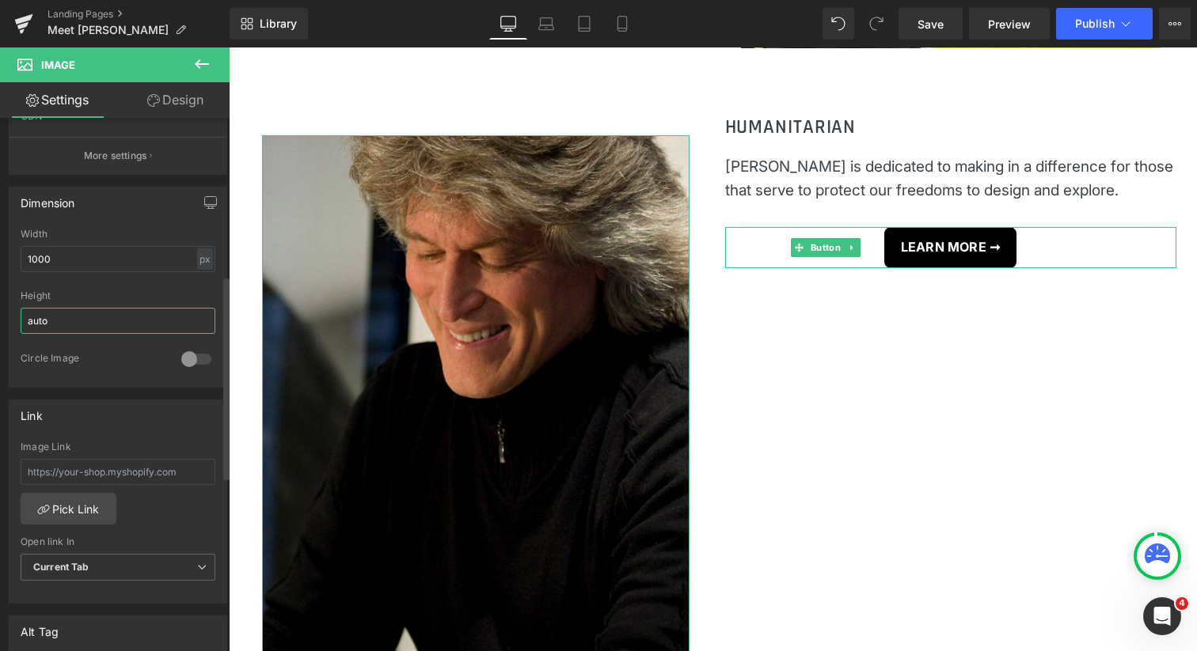
click at [86, 313] on input "auto" at bounding box center [118, 321] width 195 height 26
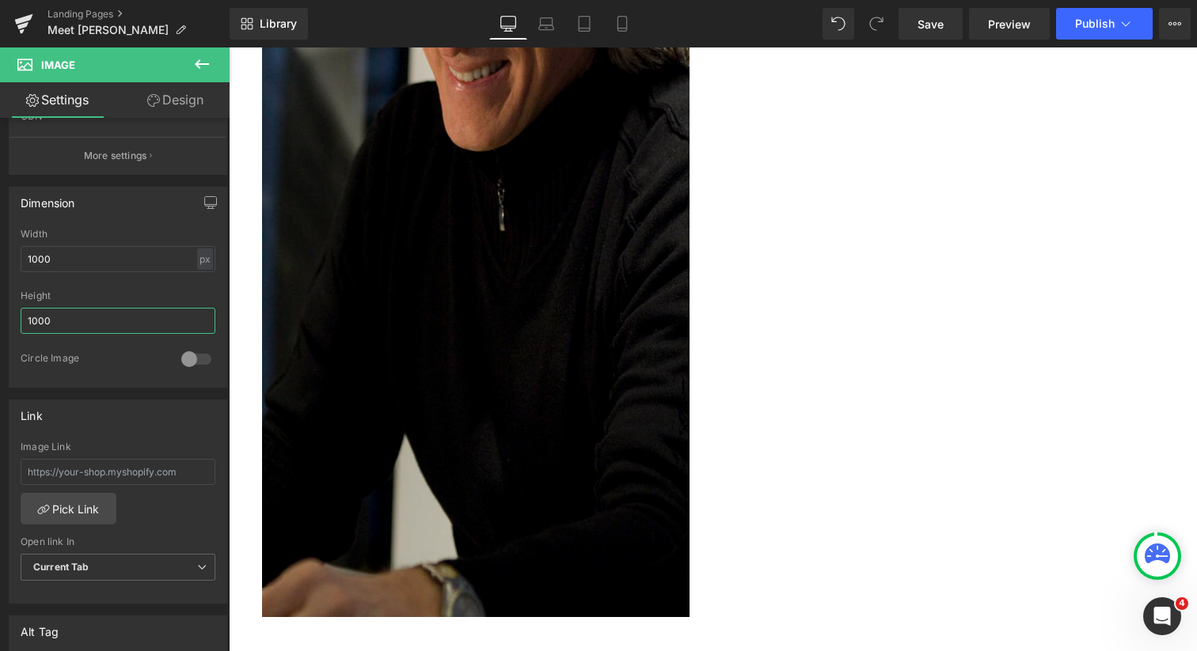
scroll to position [2263, 0]
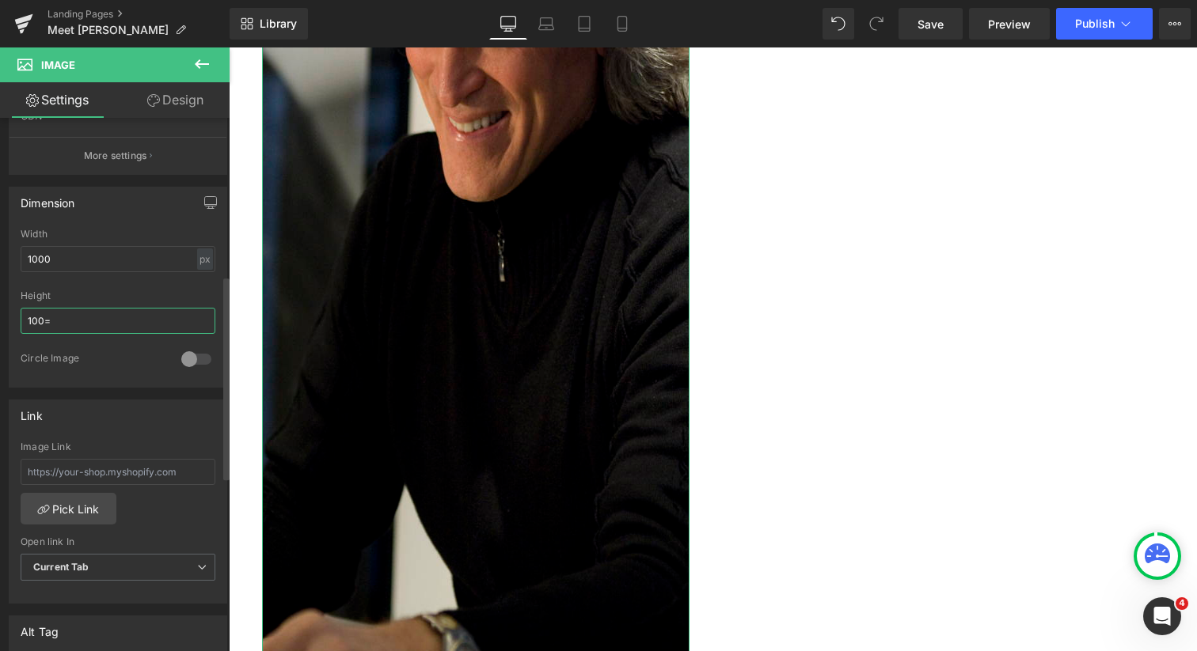
type input "100"
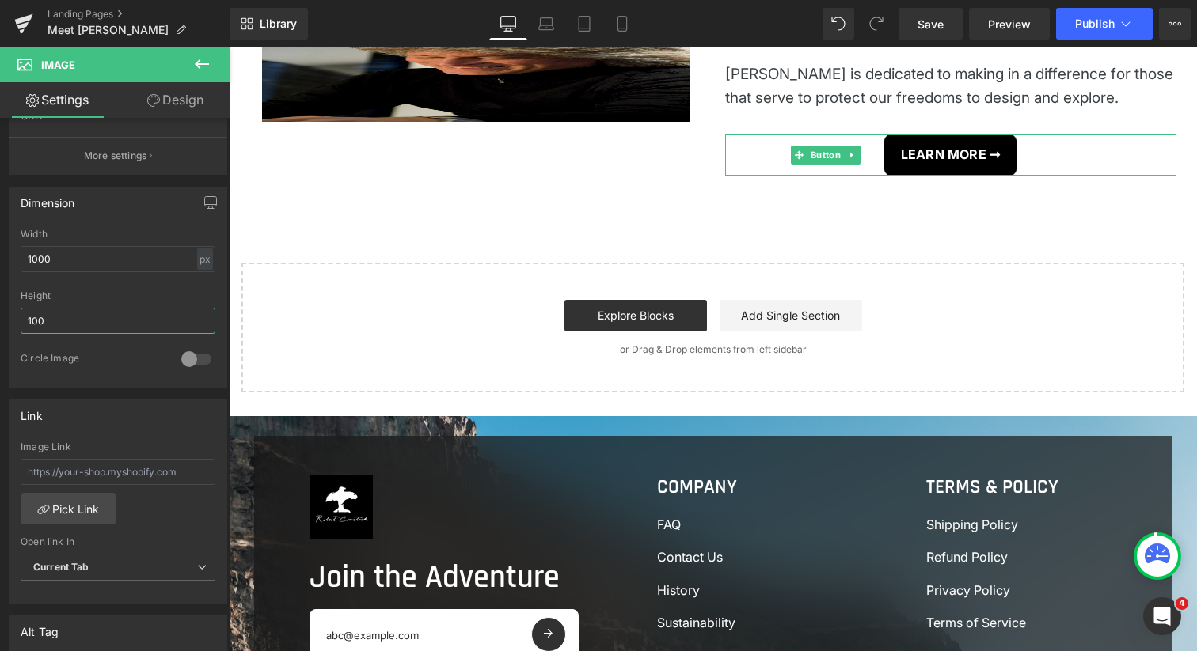
scroll to position [1905, 0]
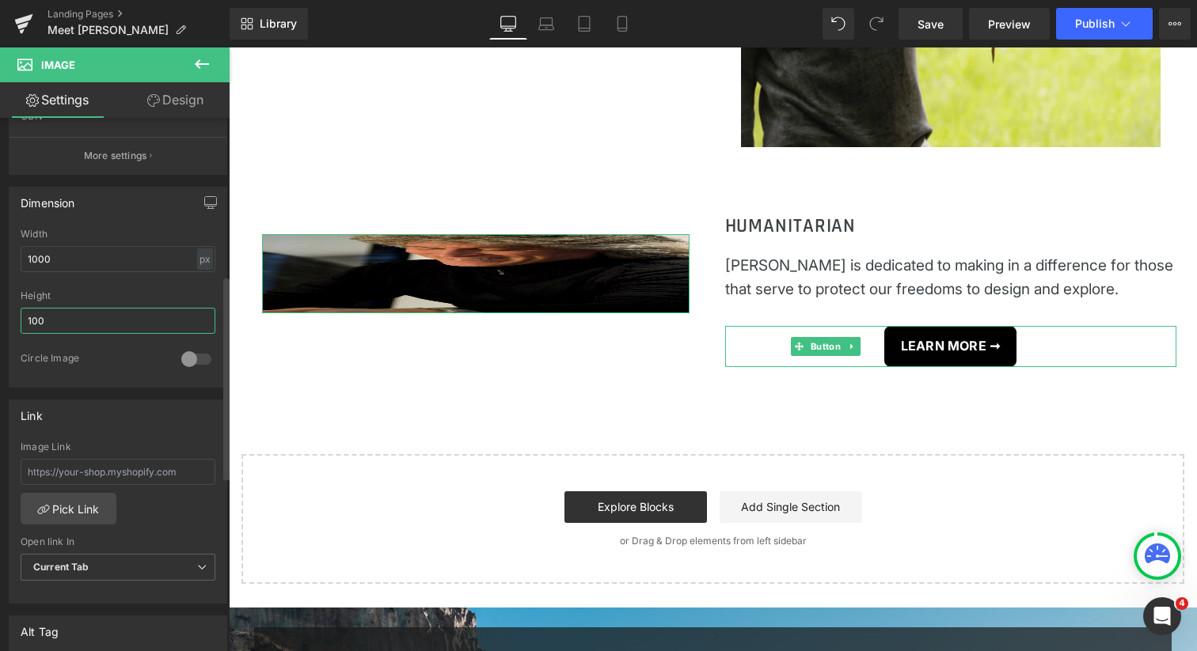
drag, startPoint x: 81, startPoint y: 322, endPoint x: 32, endPoint y: 302, distance: 52.9
click at [32, 302] on div "Height 100" at bounding box center [118, 321] width 195 height 62
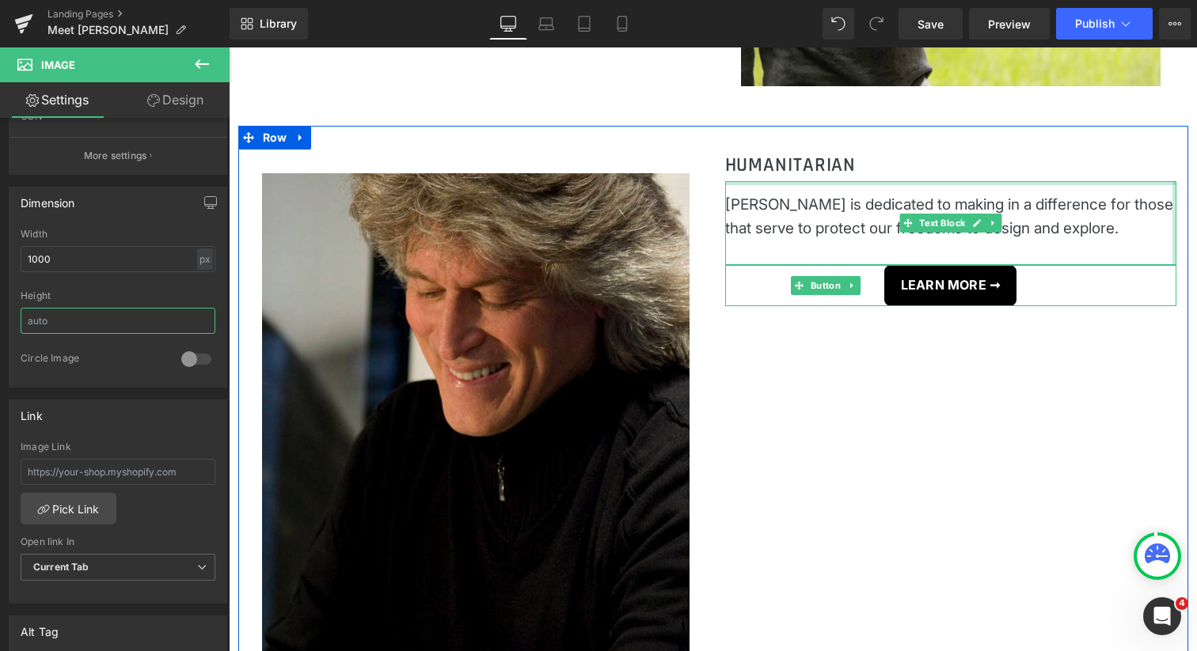
scroll to position [1890, 0]
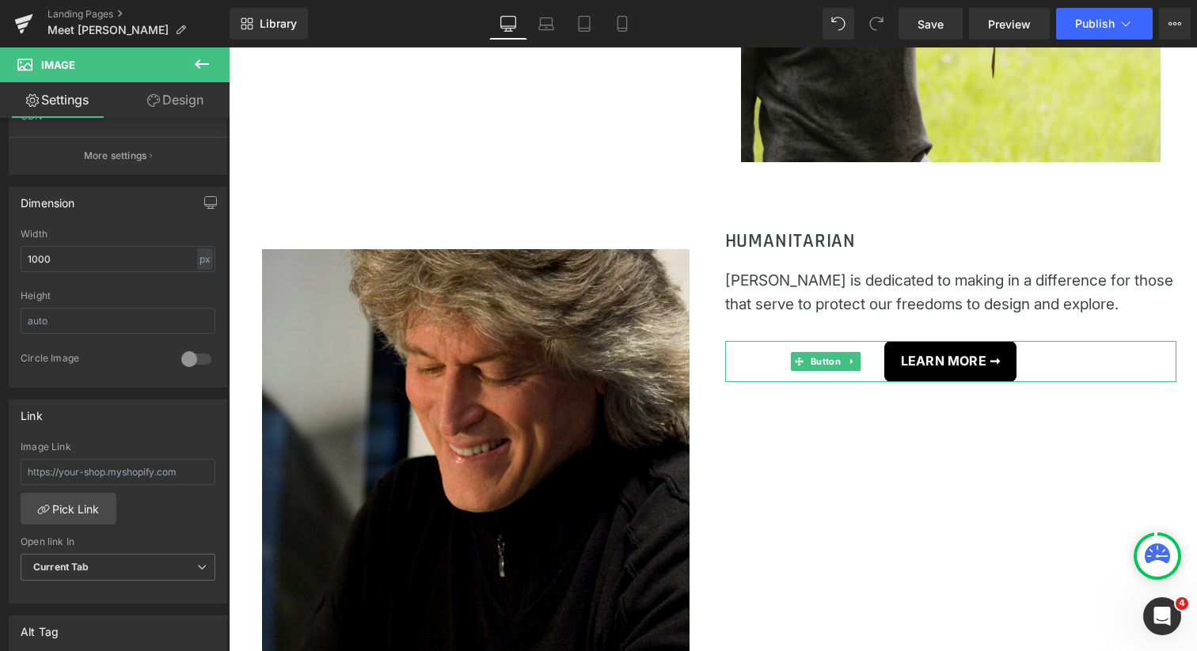
click at [202, 65] on icon at bounding box center [201, 64] width 19 height 19
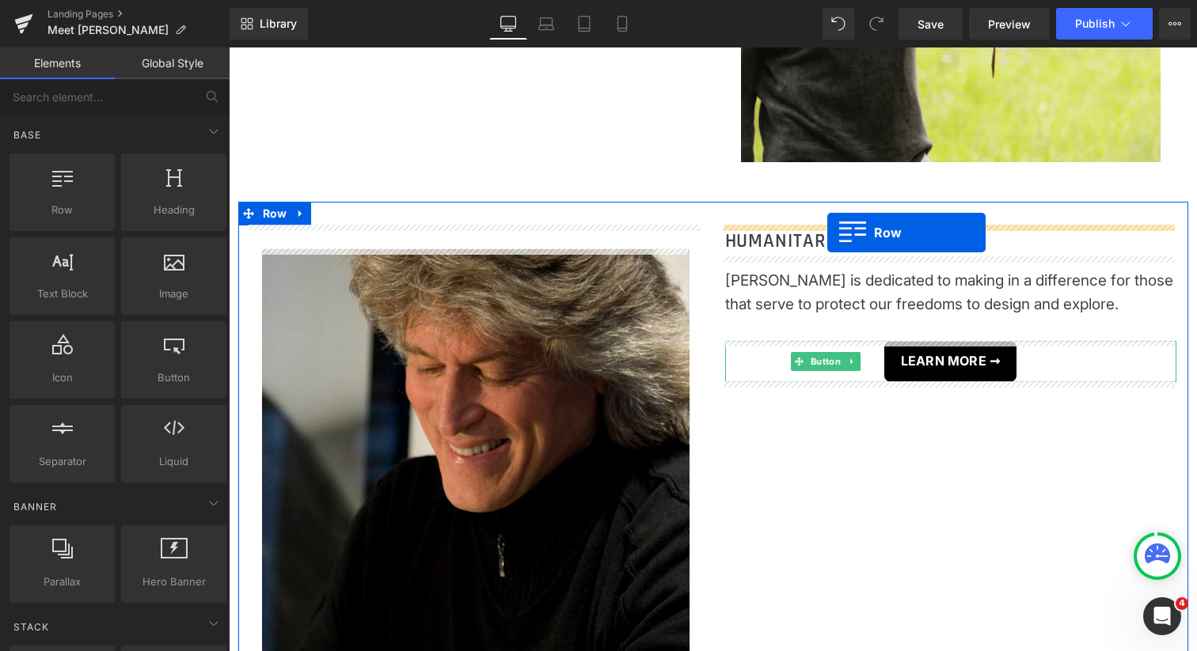
drag, startPoint x: 307, startPoint y: 247, endPoint x: 827, endPoint y: 232, distance: 520.2
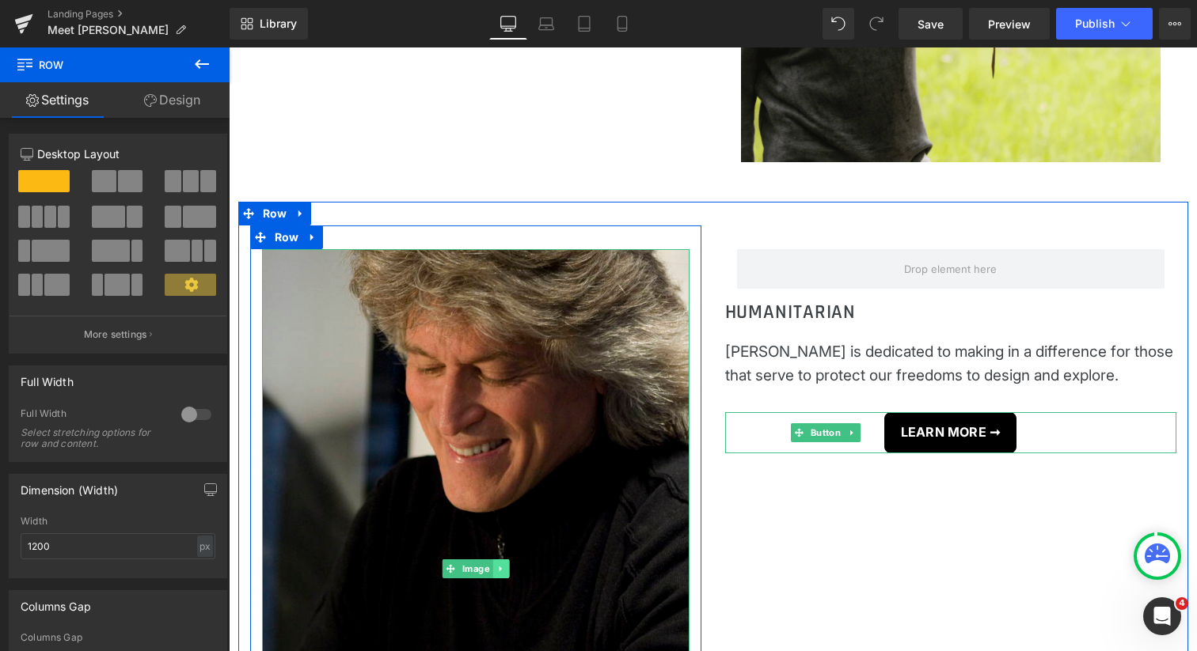
click at [499, 570] on icon at bounding box center [500, 570] width 2 height 6
click at [504, 568] on icon at bounding box center [508, 569] width 9 height 9
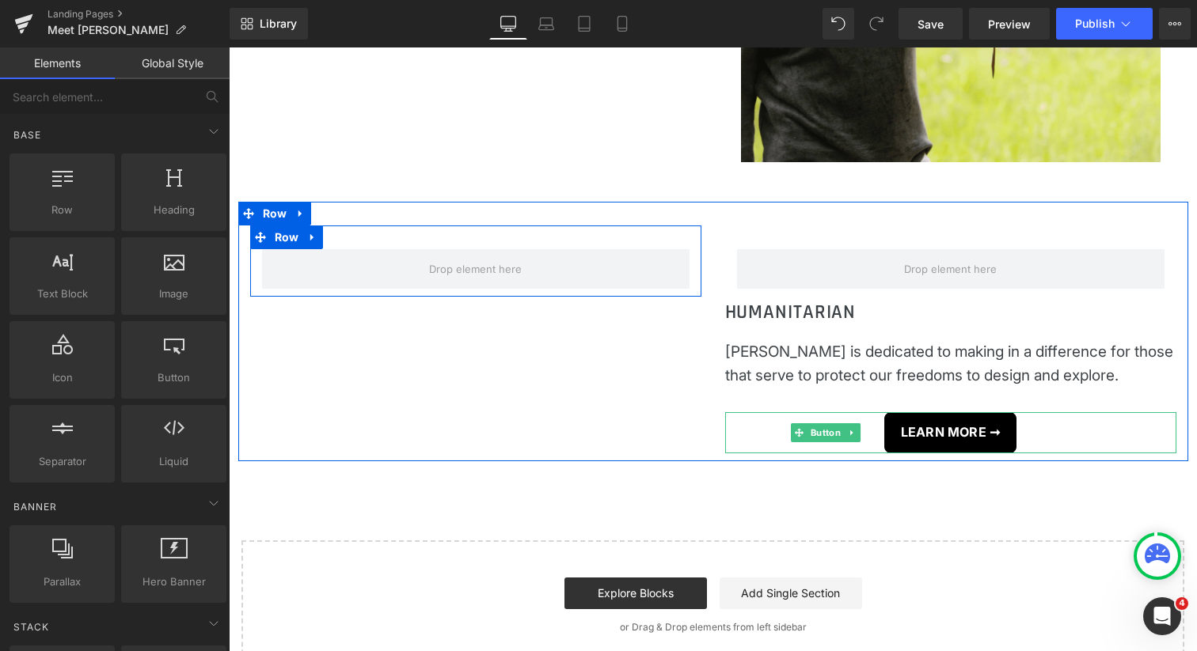
scroll to position [8, 8]
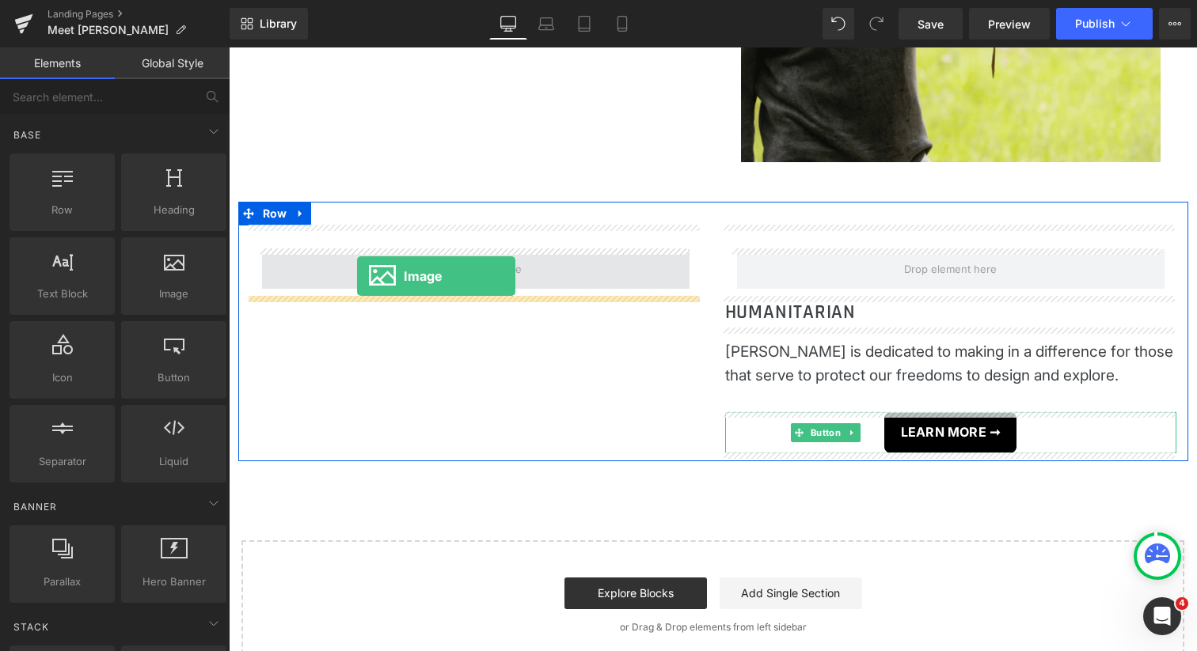
drag, startPoint x: 381, startPoint y: 322, endPoint x: 357, endPoint y: 276, distance: 52.1
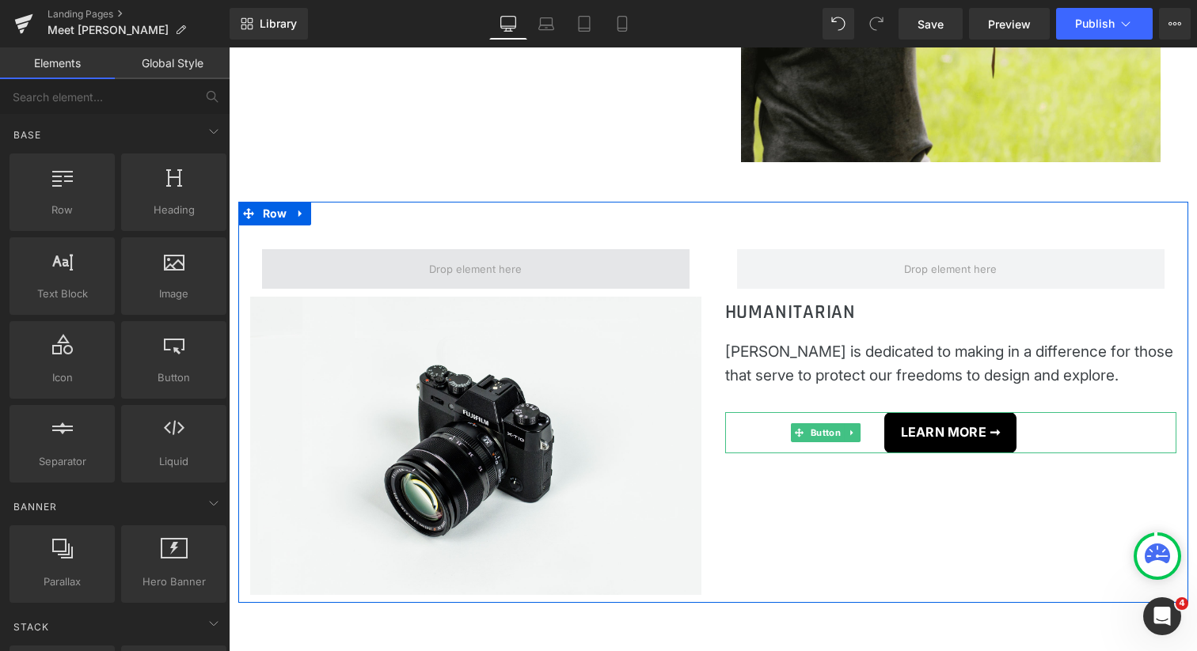
scroll to position [3255, 960]
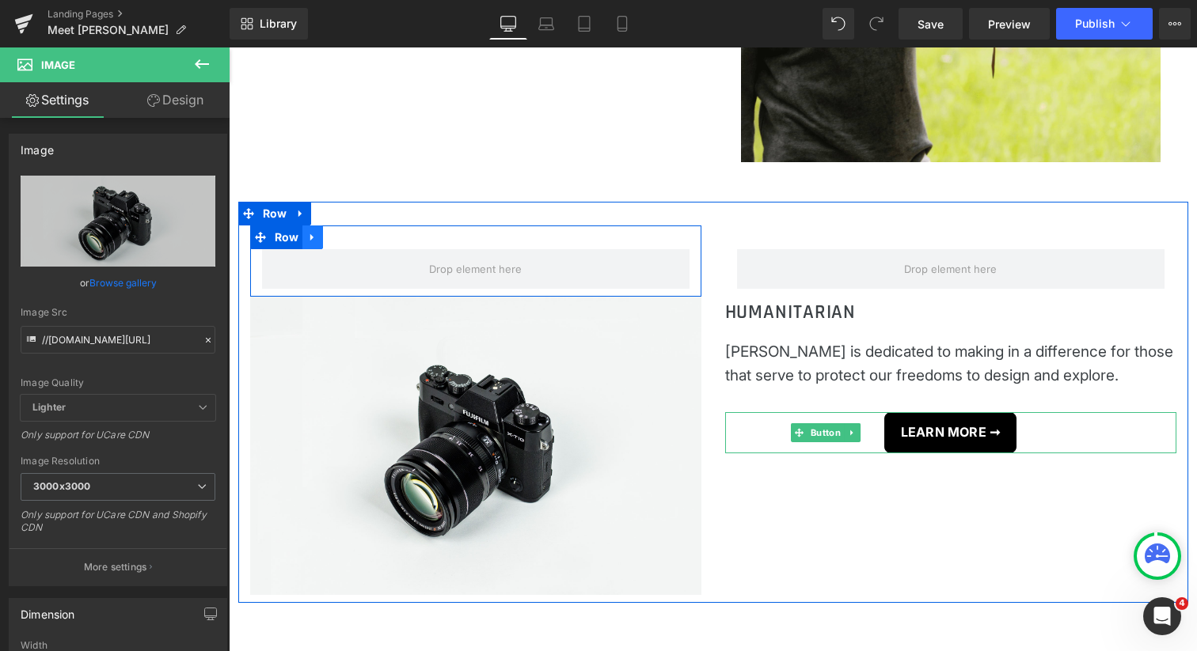
click at [310, 235] on icon at bounding box center [311, 236] width 3 height 7
click at [351, 233] on icon at bounding box center [353, 237] width 11 height 11
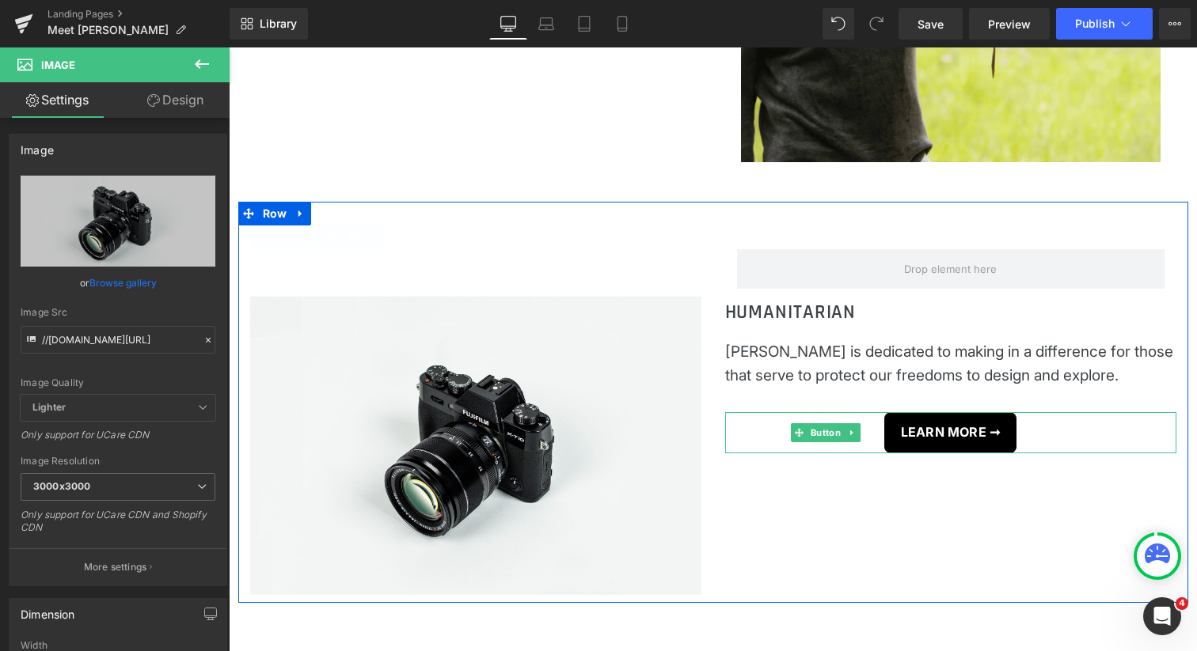
scroll to position [3184, 960]
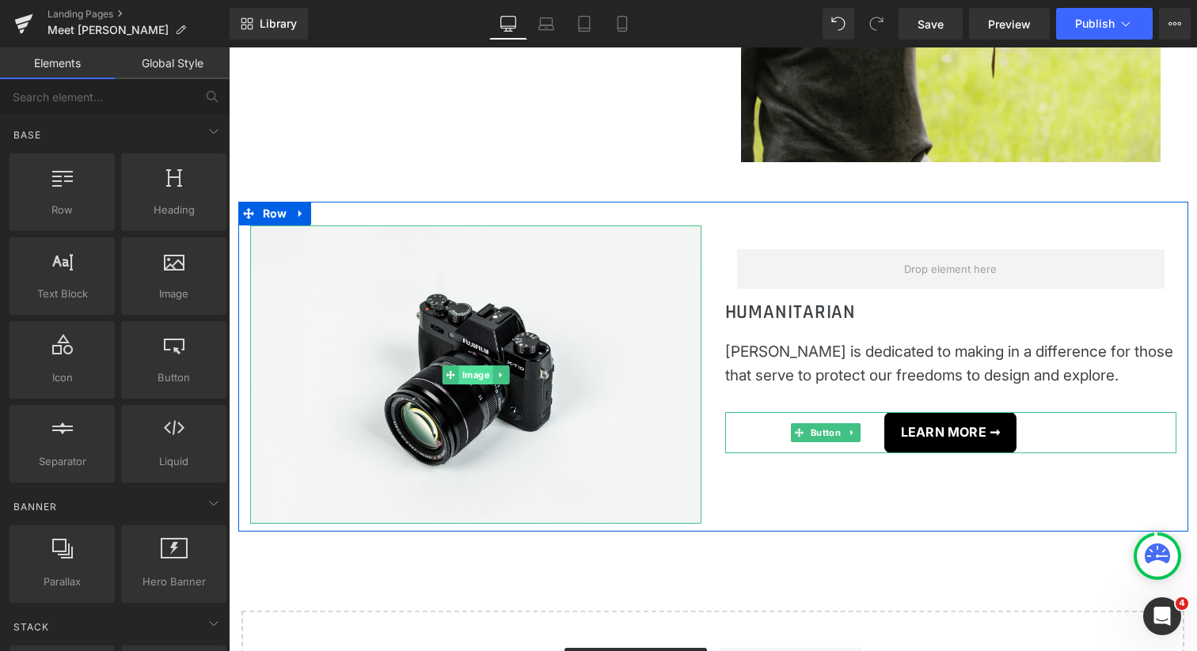
click at [469, 372] on span "Image" at bounding box center [475, 375] width 34 height 19
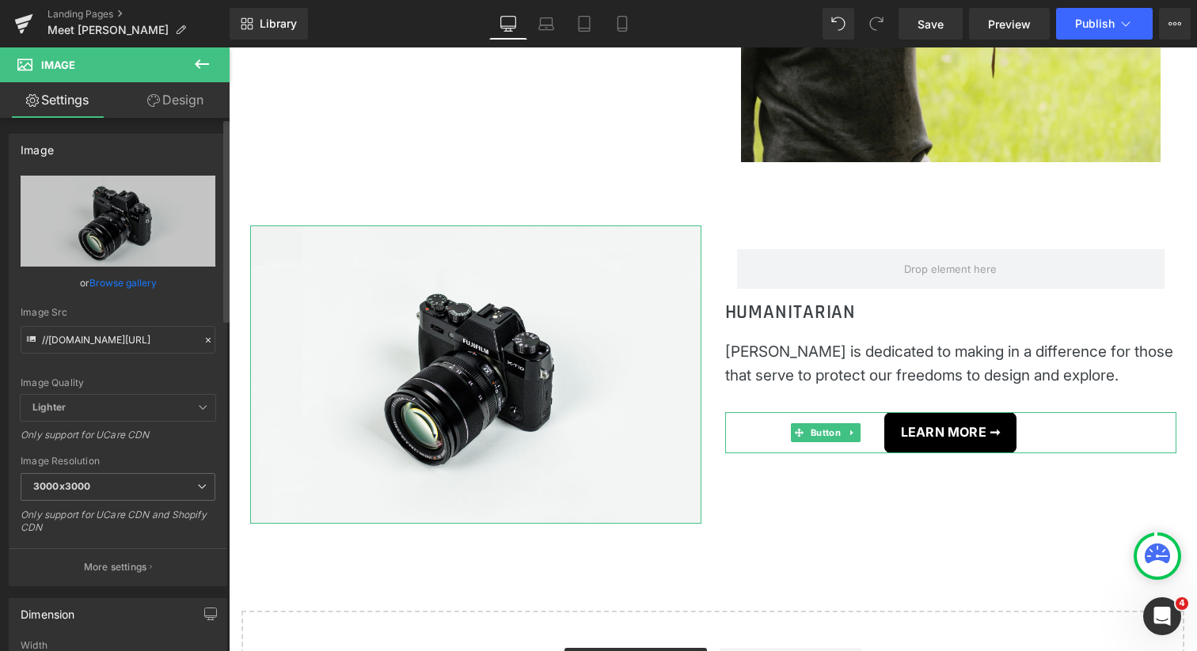
click at [116, 282] on link "Browse gallery" at bounding box center [122, 283] width 67 height 28
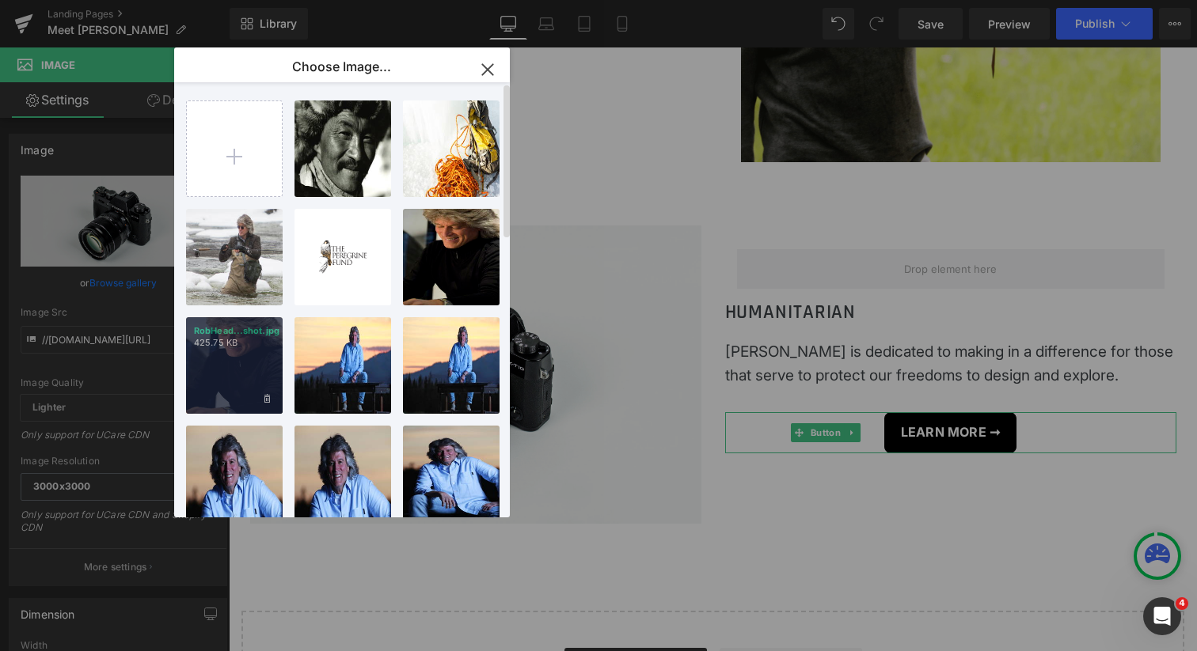
click at [241, 367] on div "RobHead...shot.jpg 425.75 KB" at bounding box center [234, 365] width 97 height 97
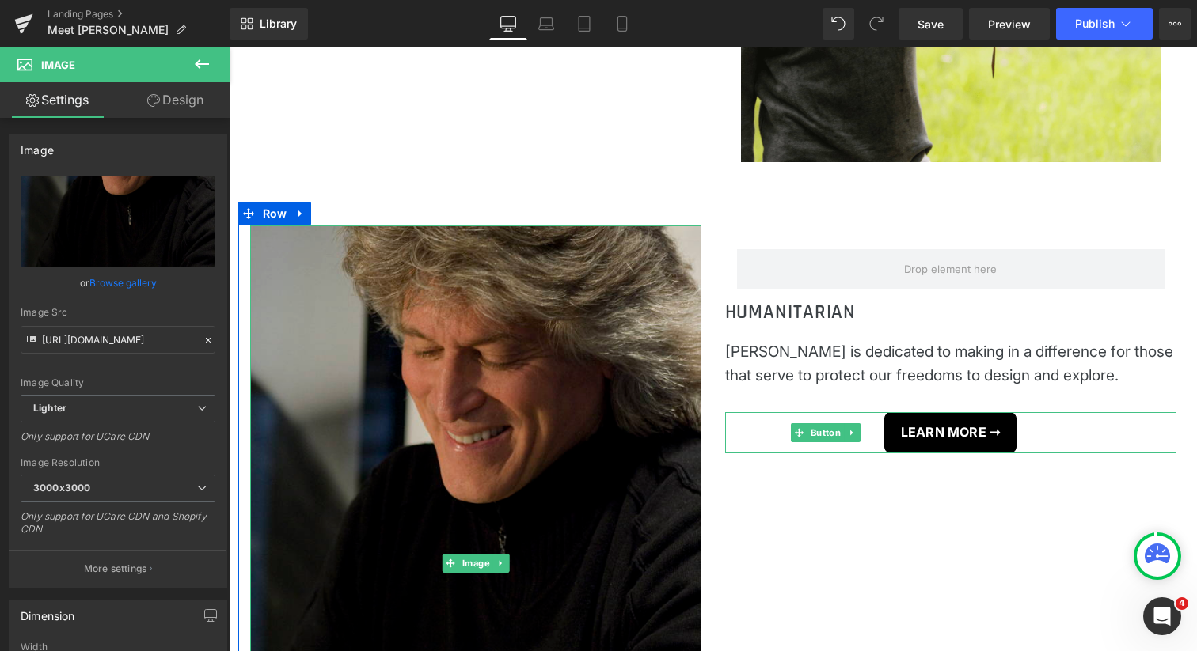
scroll to position [3562, 960]
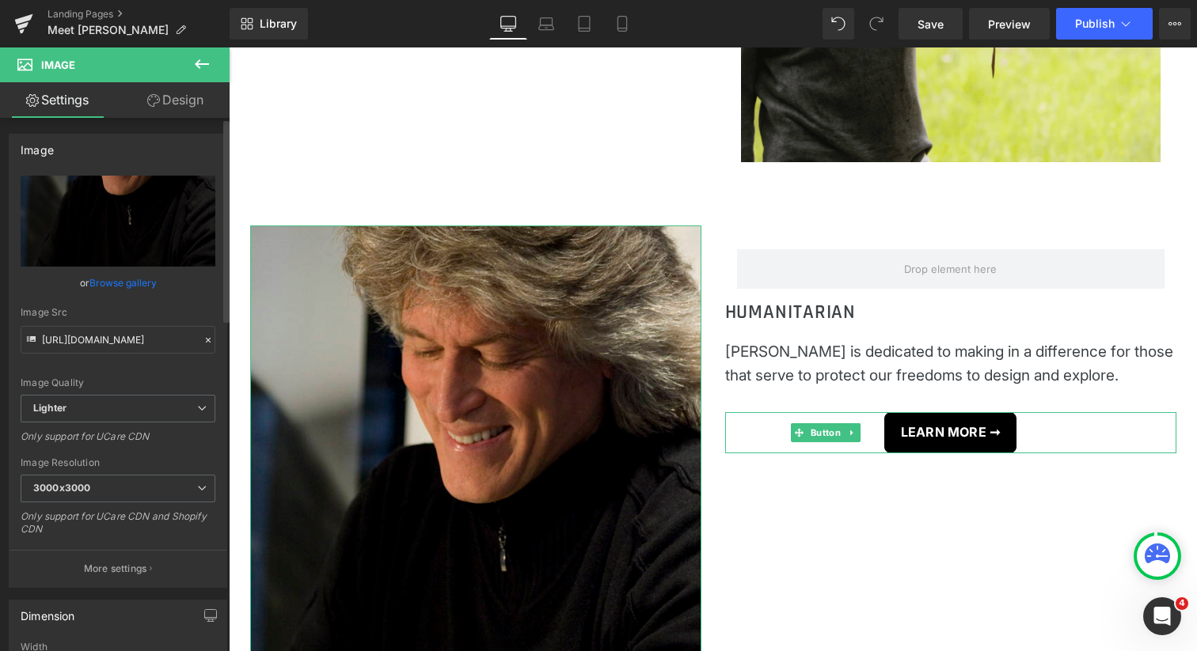
click at [121, 280] on link "Browse gallery" at bounding box center [122, 283] width 67 height 28
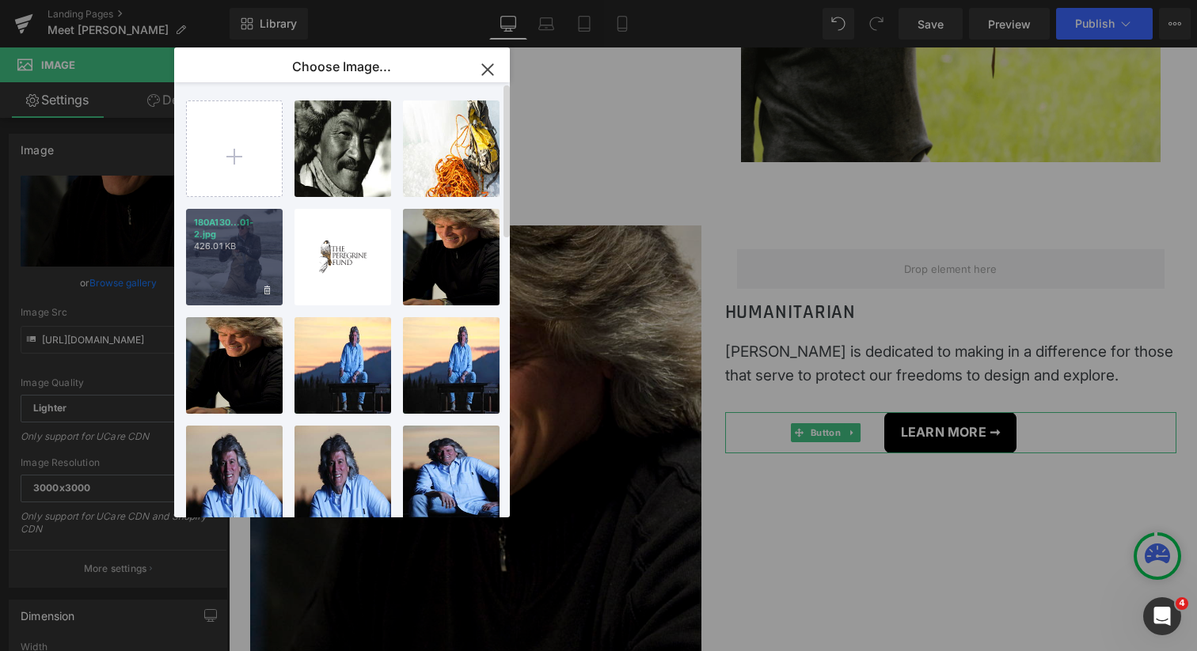
click at [237, 265] on div "180A130...01-2.jpg 426.01 KB" at bounding box center [234, 257] width 97 height 97
type input "https://ucarecdn.com/9f0f4236-74c5-4e34-84d2-f6b091ac69c7/-/format/auto/-/previ…"
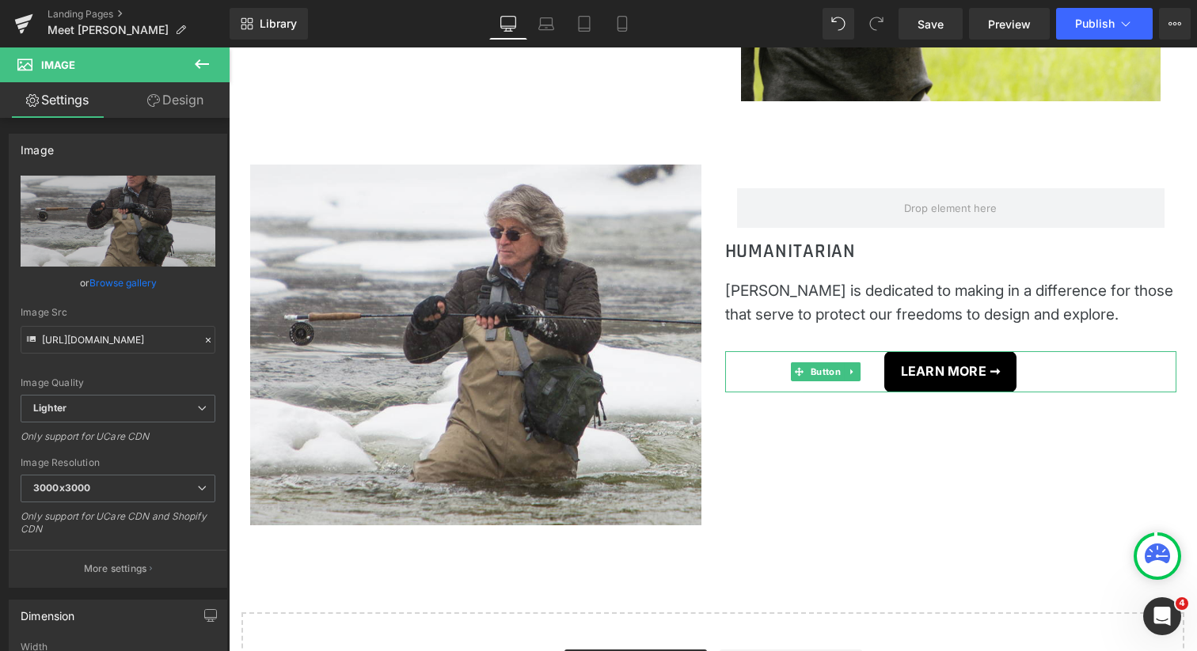
scroll to position [1934, 0]
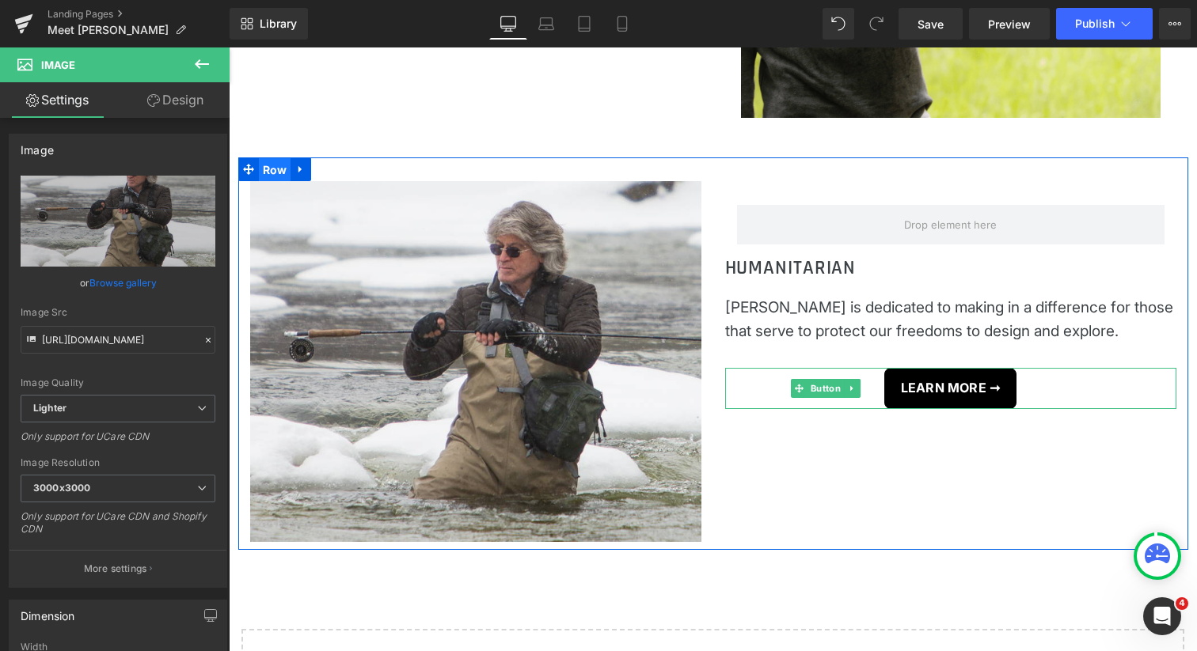
click at [270, 162] on span "Row" at bounding box center [275, 170] width 32 height 24
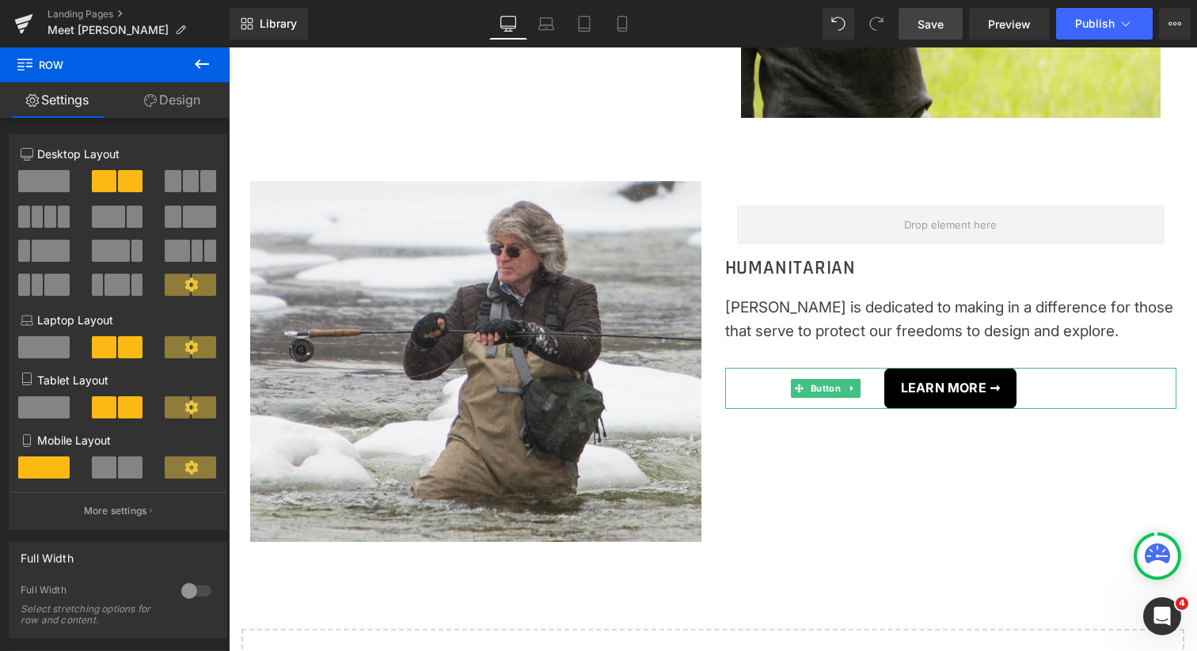
click at [933, 21] on span "Save" at bounding box center [930, 24] width 26 height 17
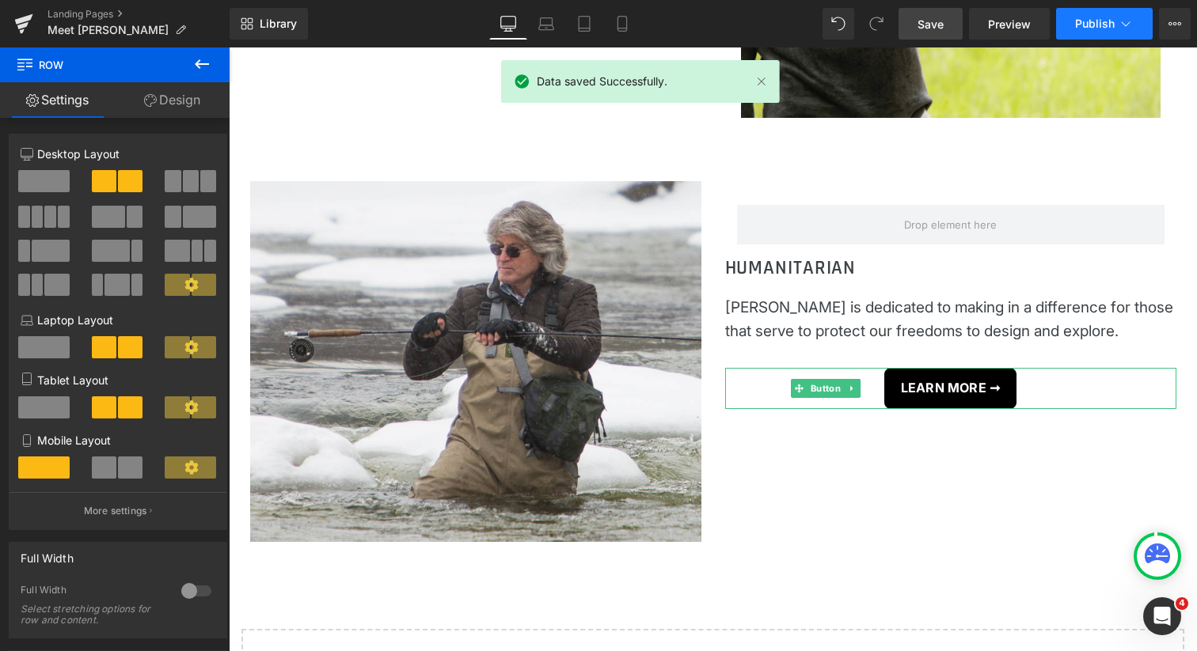
click at [1081, 26] on span "Publish" at bounding box center [1095, 23] width 40 height 13
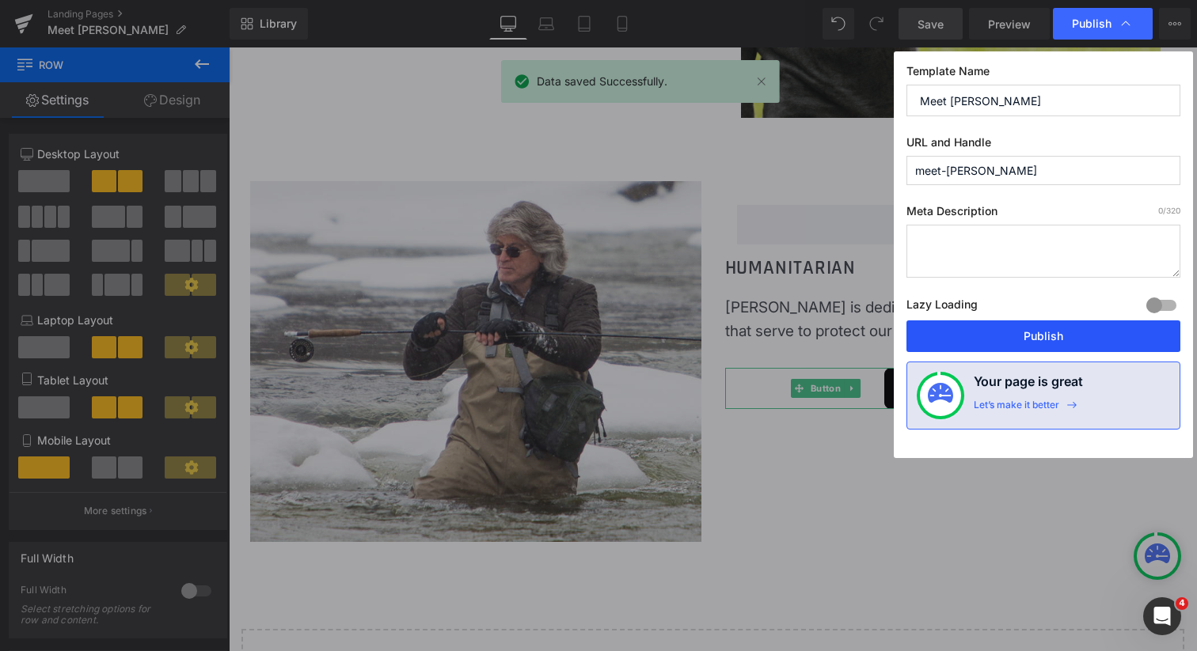
click at [1067, 332] on button "Publish" at bounding box center [1043, 337] width 274 height 32
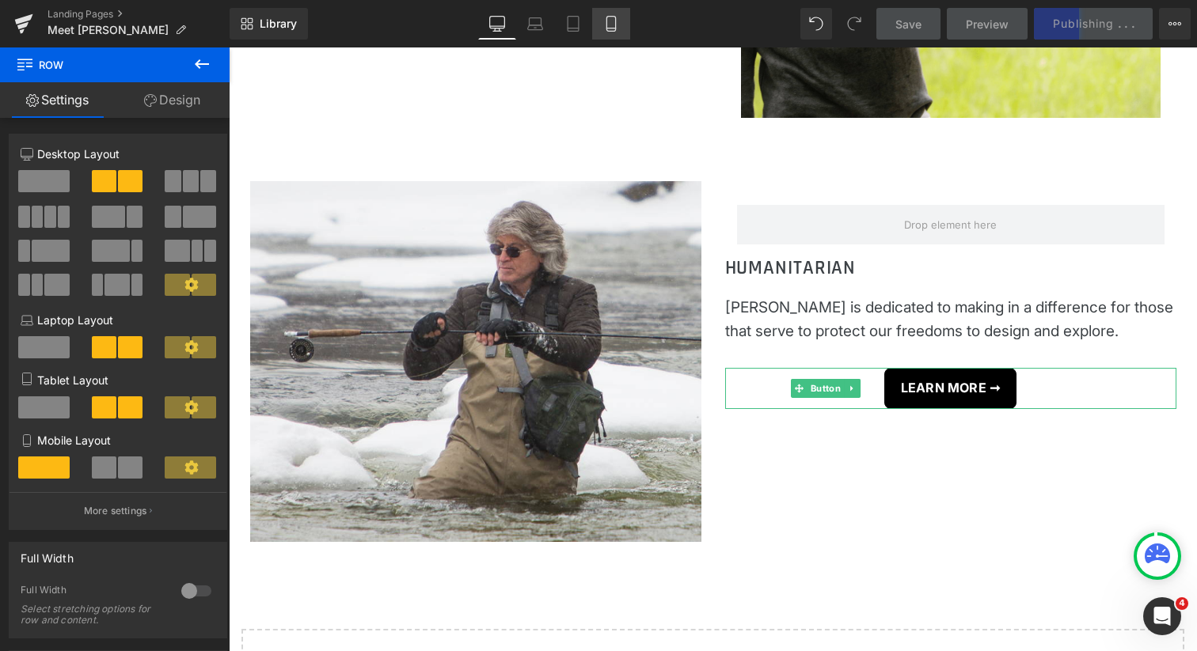
click at [613, 27] on icon at bounding box center [611, 24] width 16 height 16
